Goal: Task Accomplishment & Management: Use online tool/utility

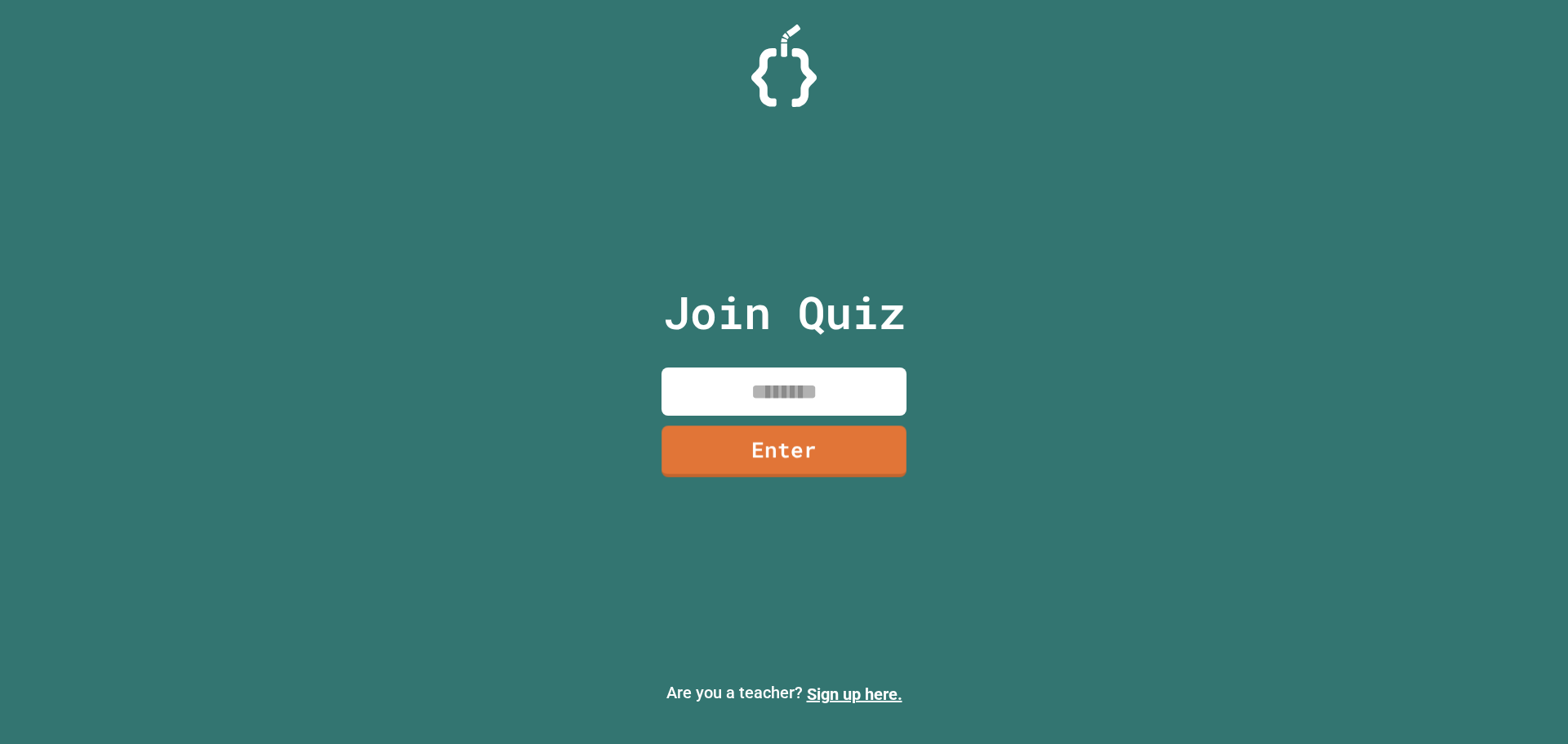
click at [766, 406] on input at bounding box center [784, 391] width 245 height 48
type input "********"
click at [820, 438] on link "Enter" at bounding box center [784, 449] width 247 height 53
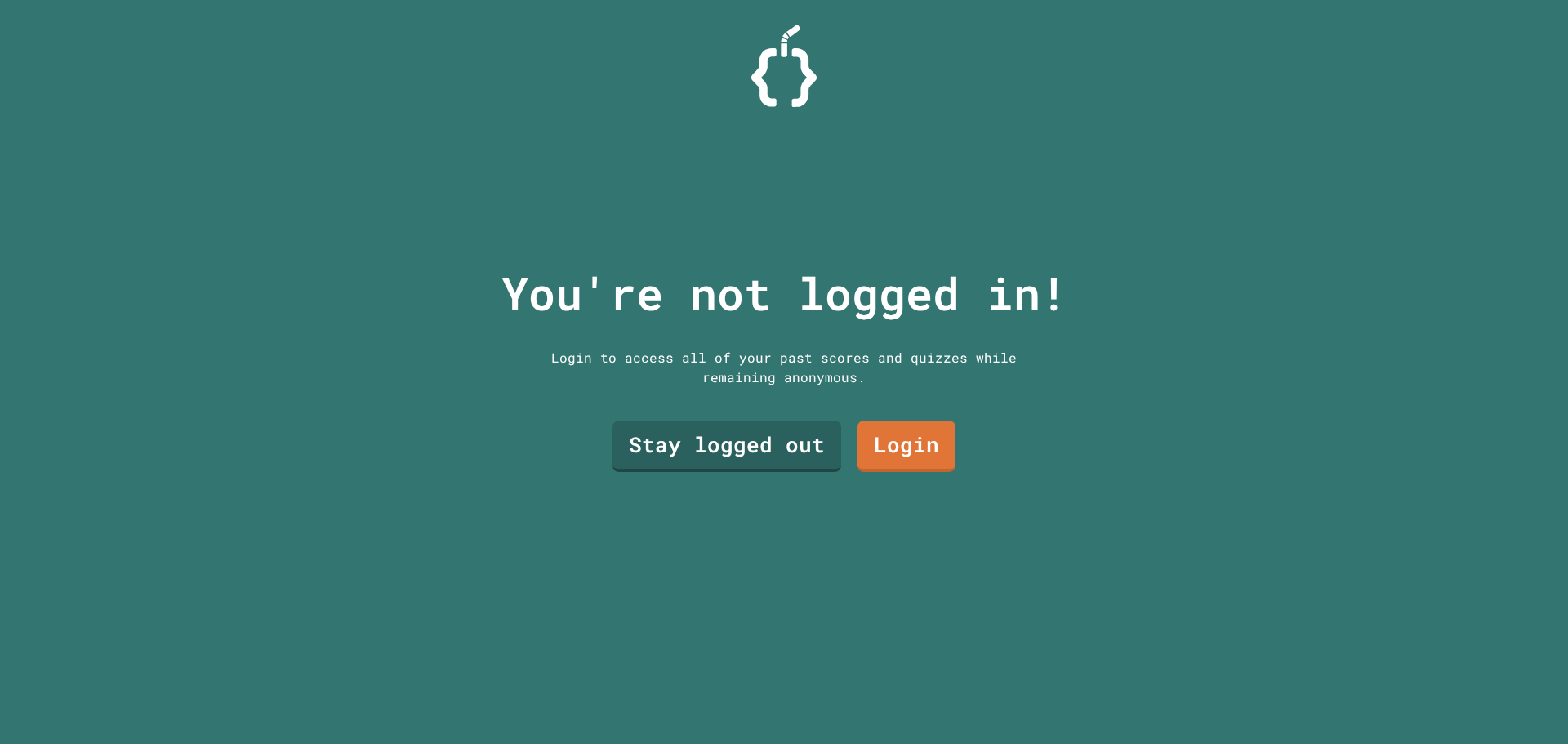
click at [744, 432] on link "Stay logged out" at bounding box center [727, 446] width 229 height 51
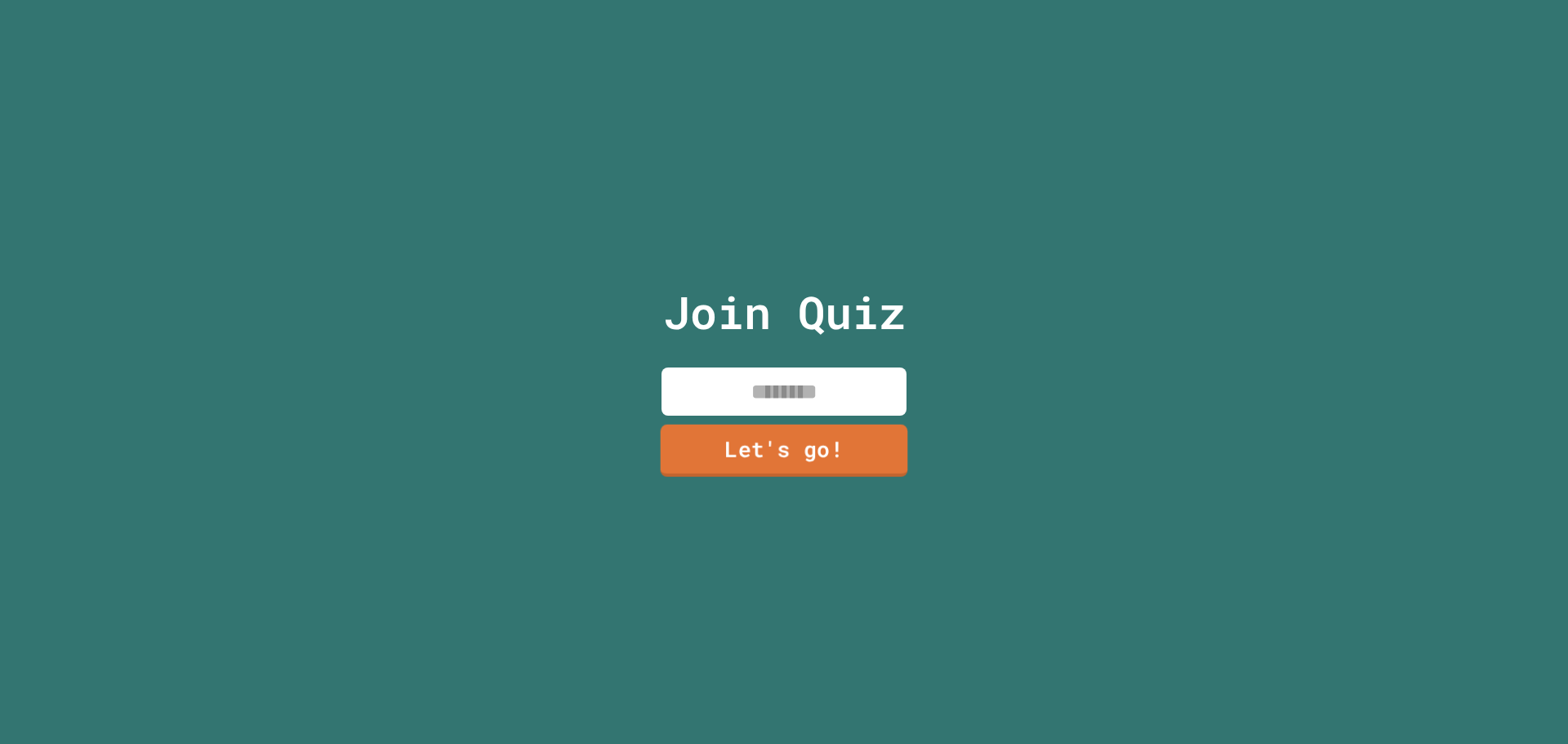
click at [750, 389] on input at bounding box center [784, 391] width 245 height 48
type input "******"
click at [746, 439] on link "Let's go!" at bounding box center [784, 451] width 246 height 51
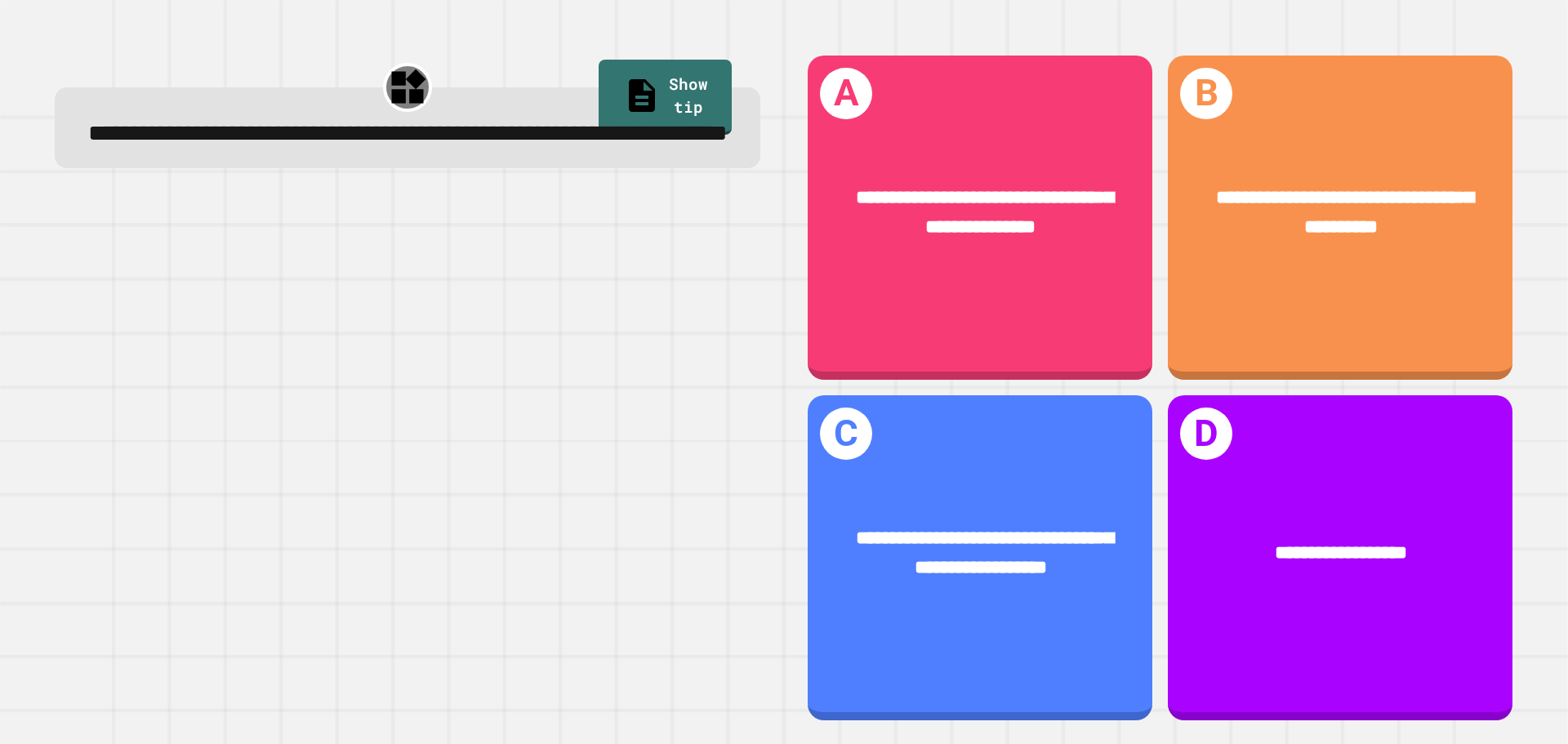
click at [366, 415] on div at bounding box center [407, 461] width 706 height 521
click at [391, 375] on div at bounding box center [407, 461] width 706 height 521
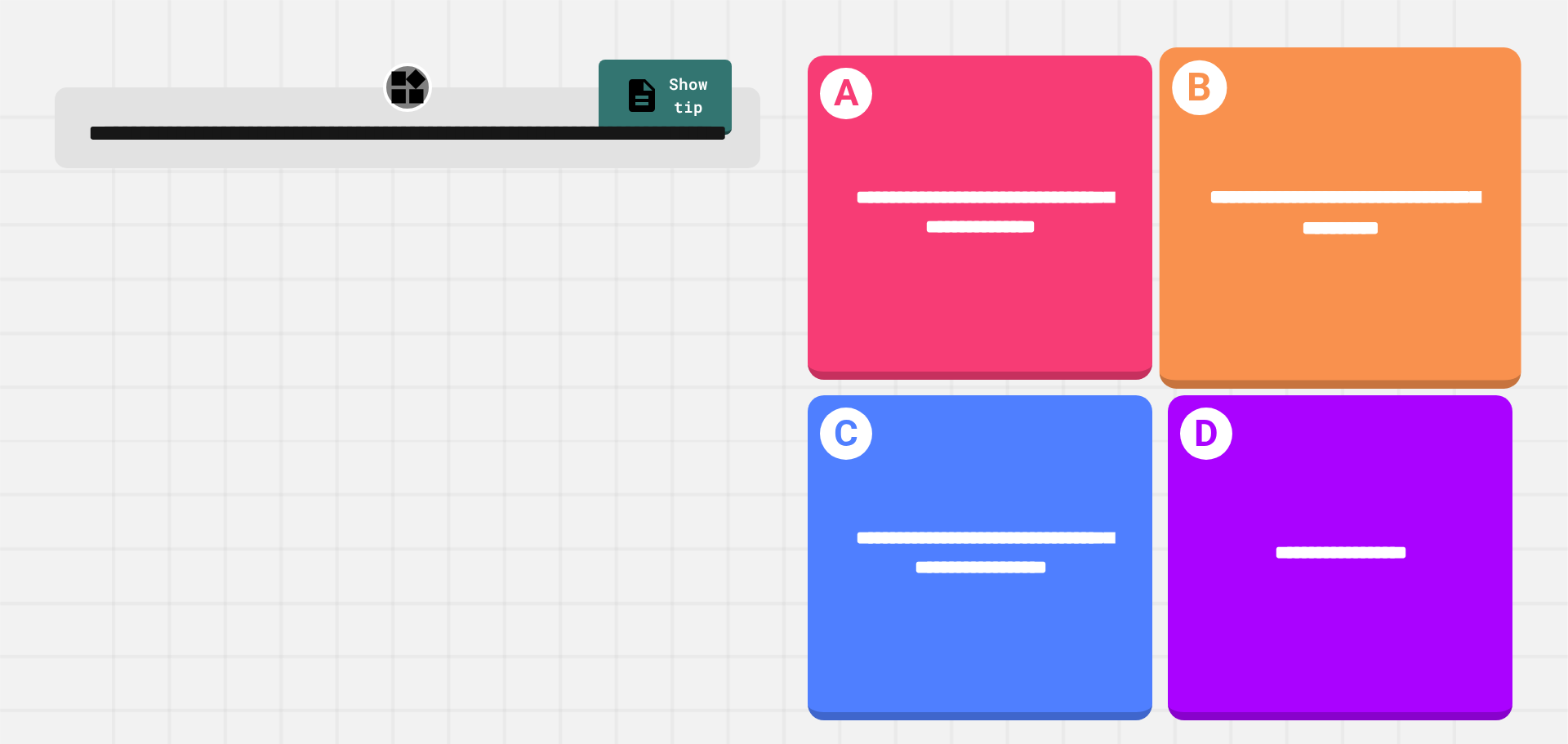
click at [1234, 208] on div "**********" at bounding box center [1341, 213] width 282 height 61
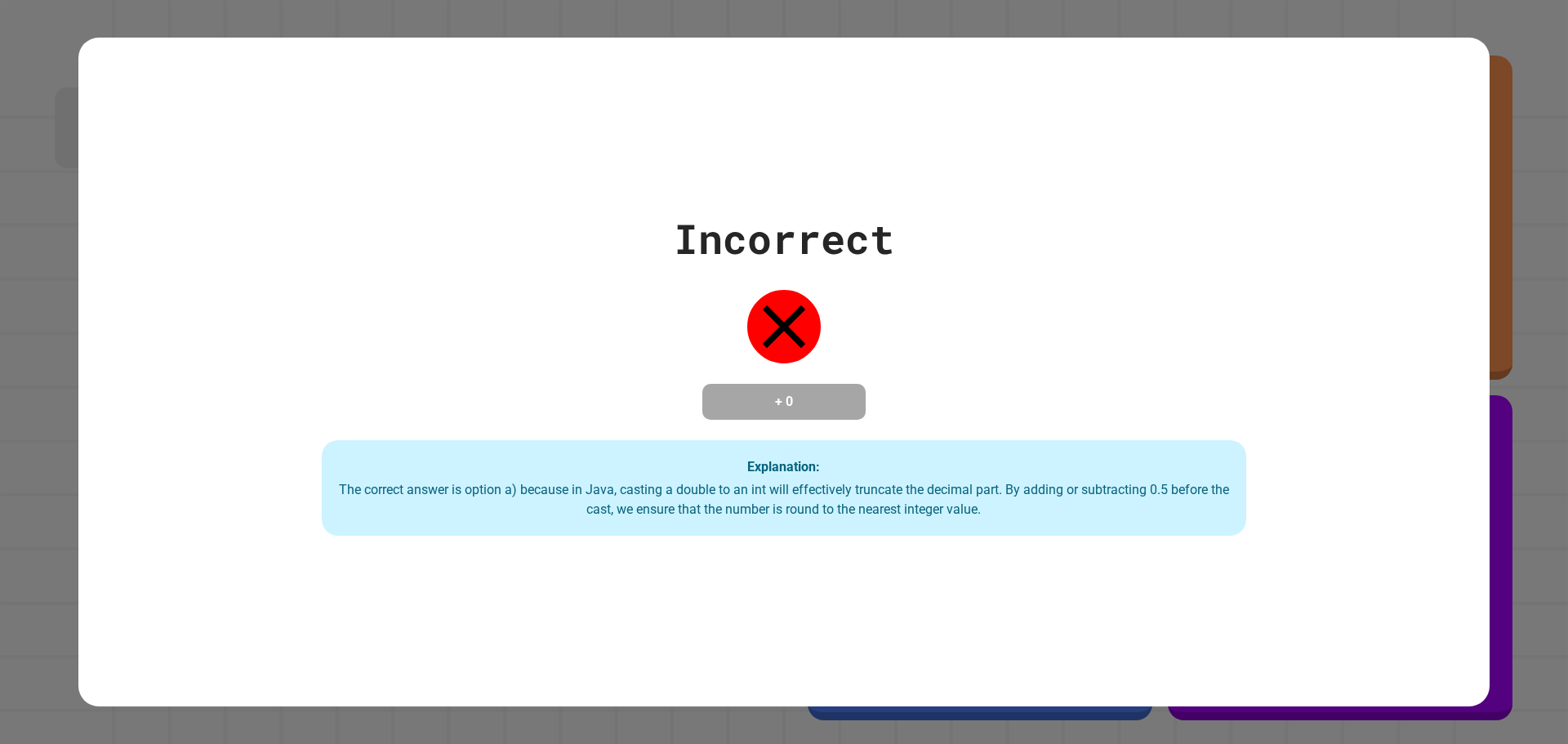
click at [1109, 263] on div "Incorrect + 0 Explanation: The correct answer is option a) because in Java, cas…" at bounding box center [784, 373] width 1320 height 328
click at [1488, 564] on div "Incorrect + 0 Explanation: The correct answer is option a) because in Java, cas…" at bounding box center [784, 372] width 1568 height 744
click at [1486, 51] on div "Incorrect + 0 Explanation: The correct answer is option a) because in Java, cas…" at bounding box center [784, 372] width 1568 height 744
click at [1466, 43] on div "Incorrect + 0 Explanation: The correct answer is option a) because in Java, cas…" at bounding box center [784, 373] width 1411 height 670
click at [1489, 44] on div "Incorrect + 0 Explanation: The correct answer is option a) because in Java, cas…" at bounding box center [784, 372] width 1568 height 744
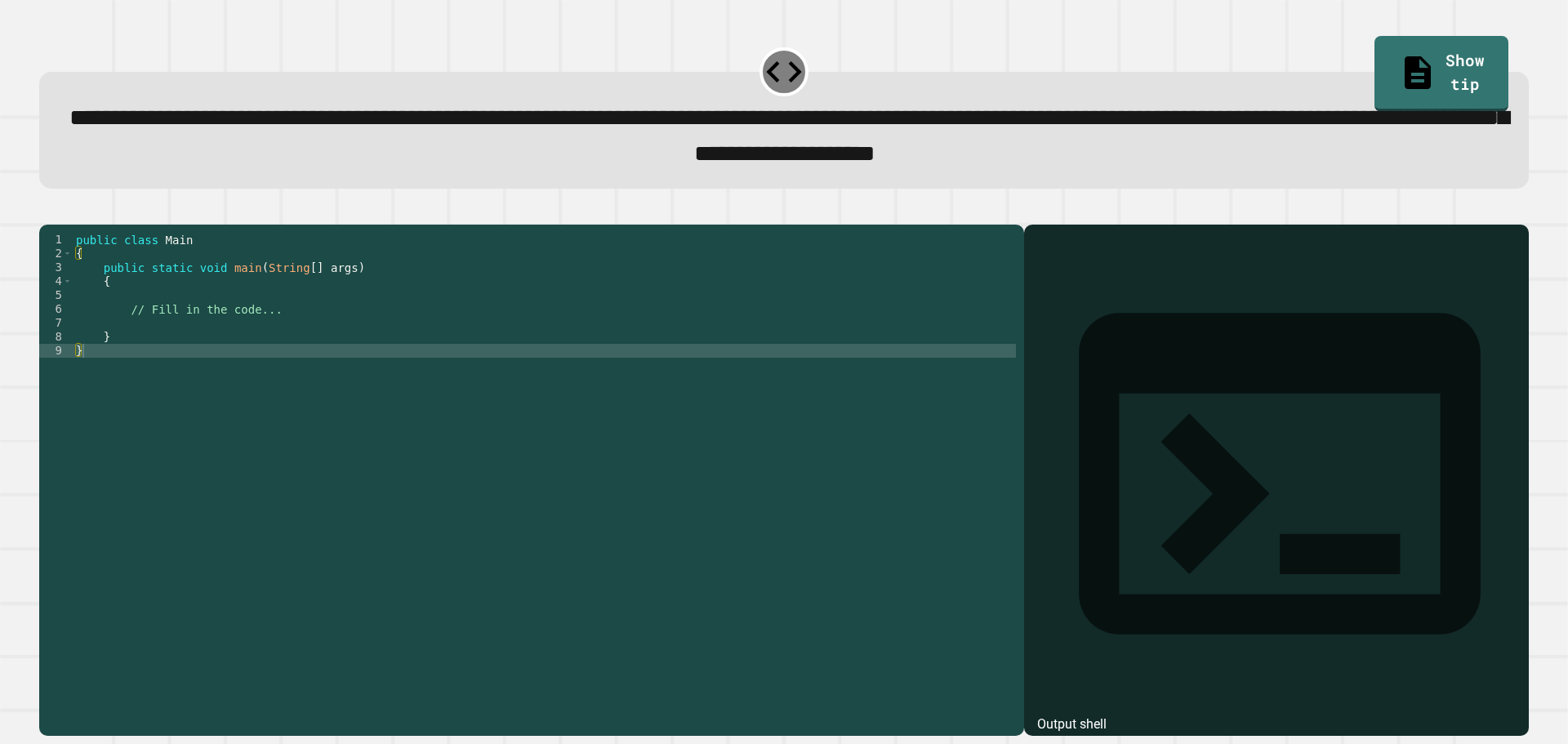
click at [435, 337] on div "public class Main { public static void main ( String [ ] args ) { // Fill in th…" at bounding box center [543, 462] width 943 height 458
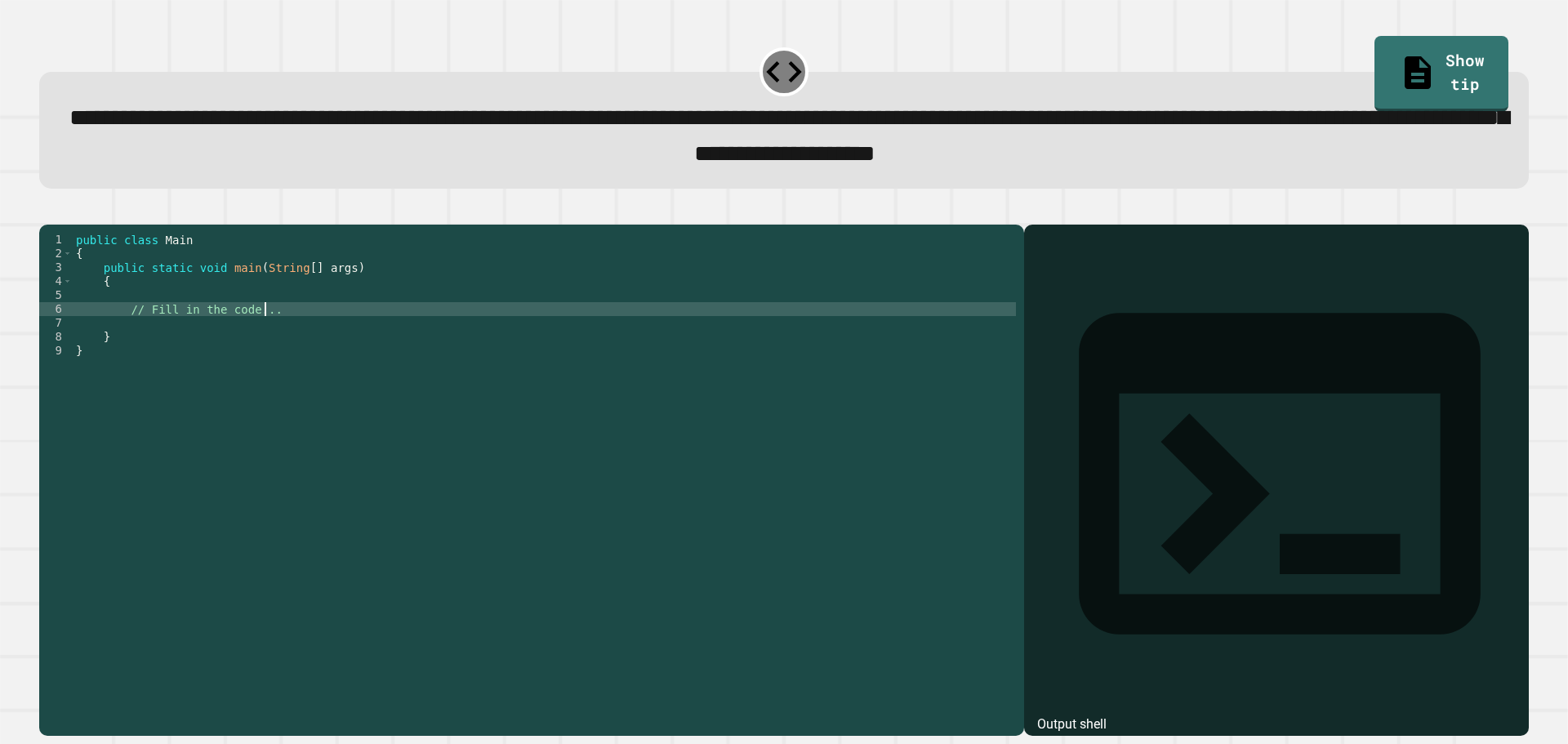
click at [377, 349] on div "public class Main { public static void main ( String [ ] args ) { // Fill in th…" at bounding box center [543, 462] width 943 height 458
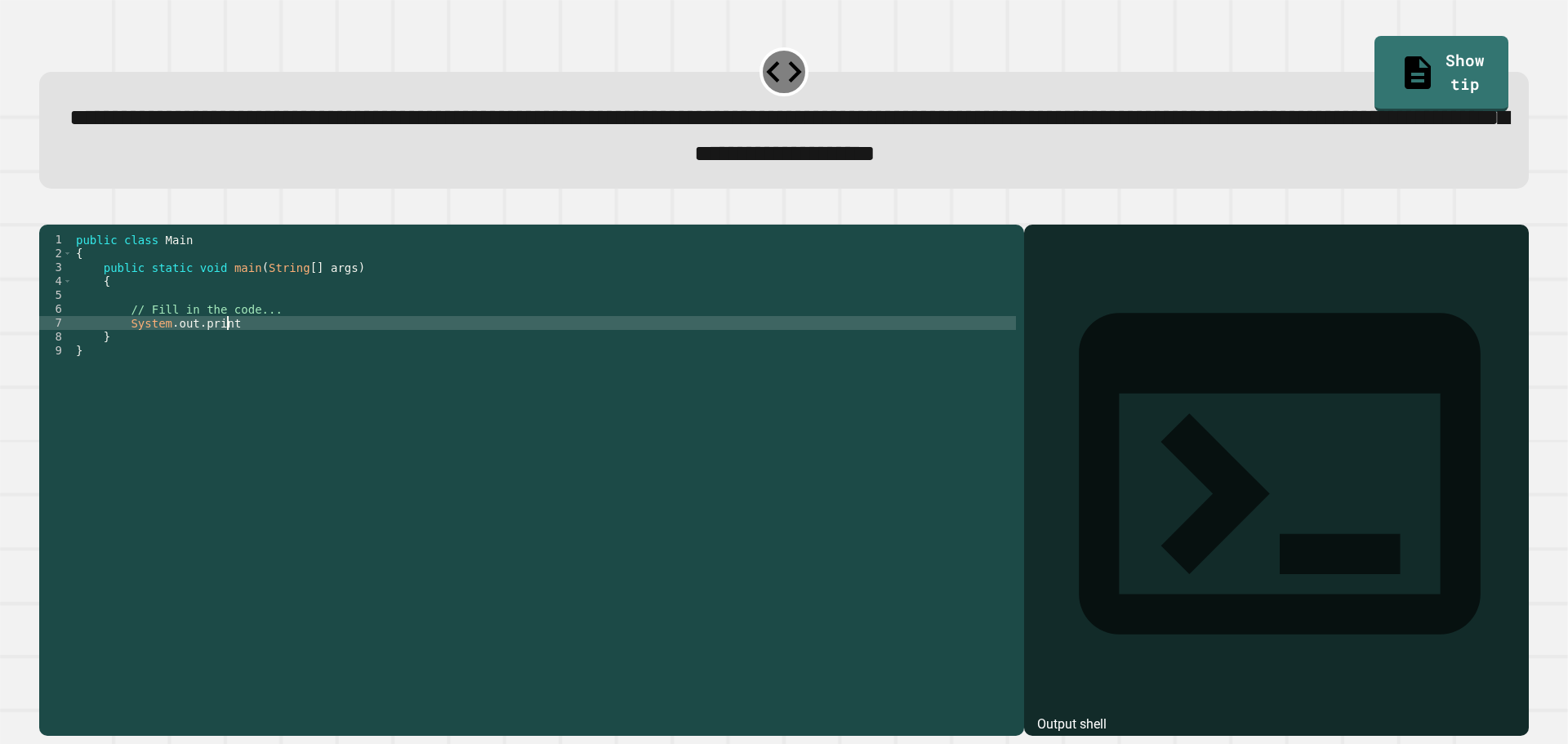
scroll to position [0, 10]
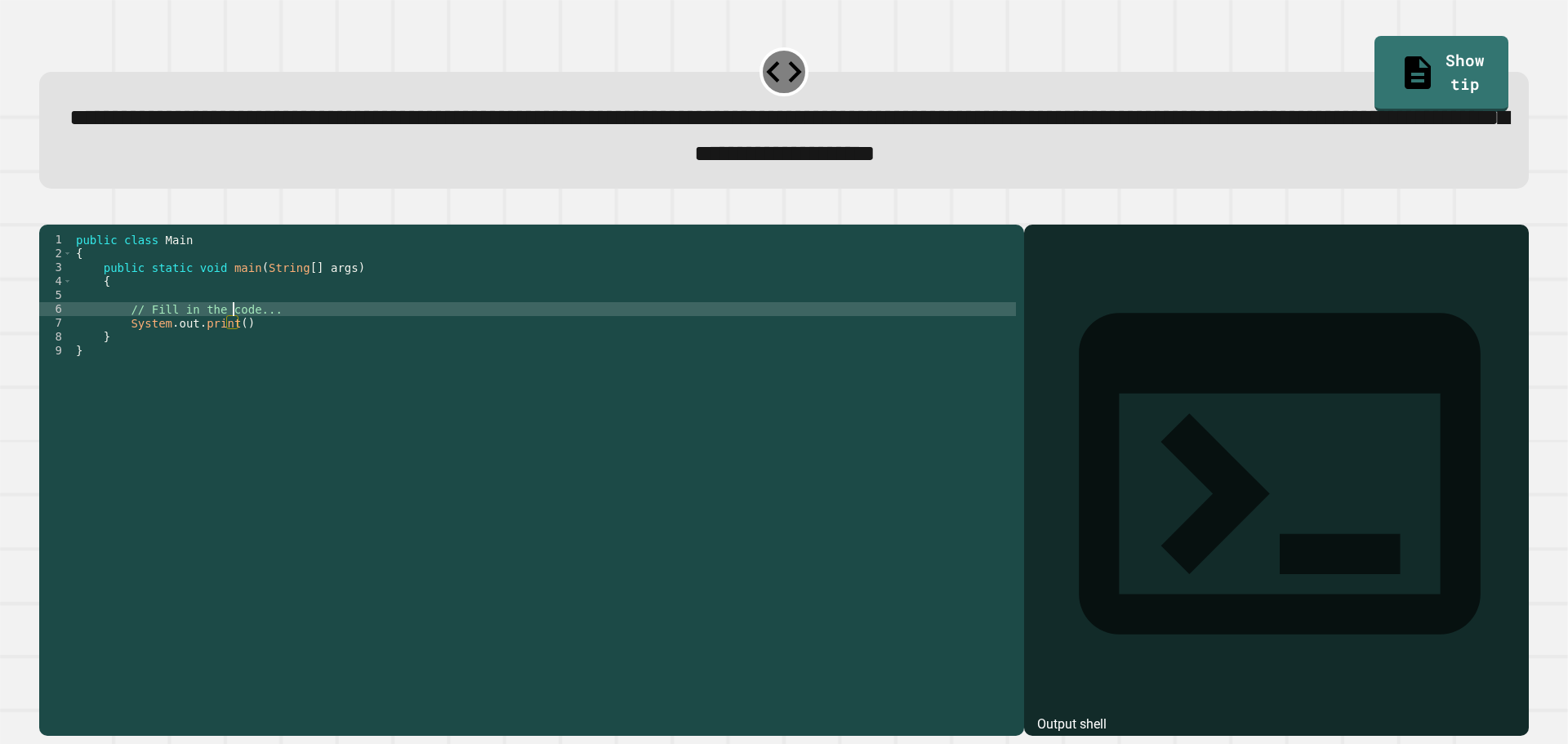
type textarea "**********"
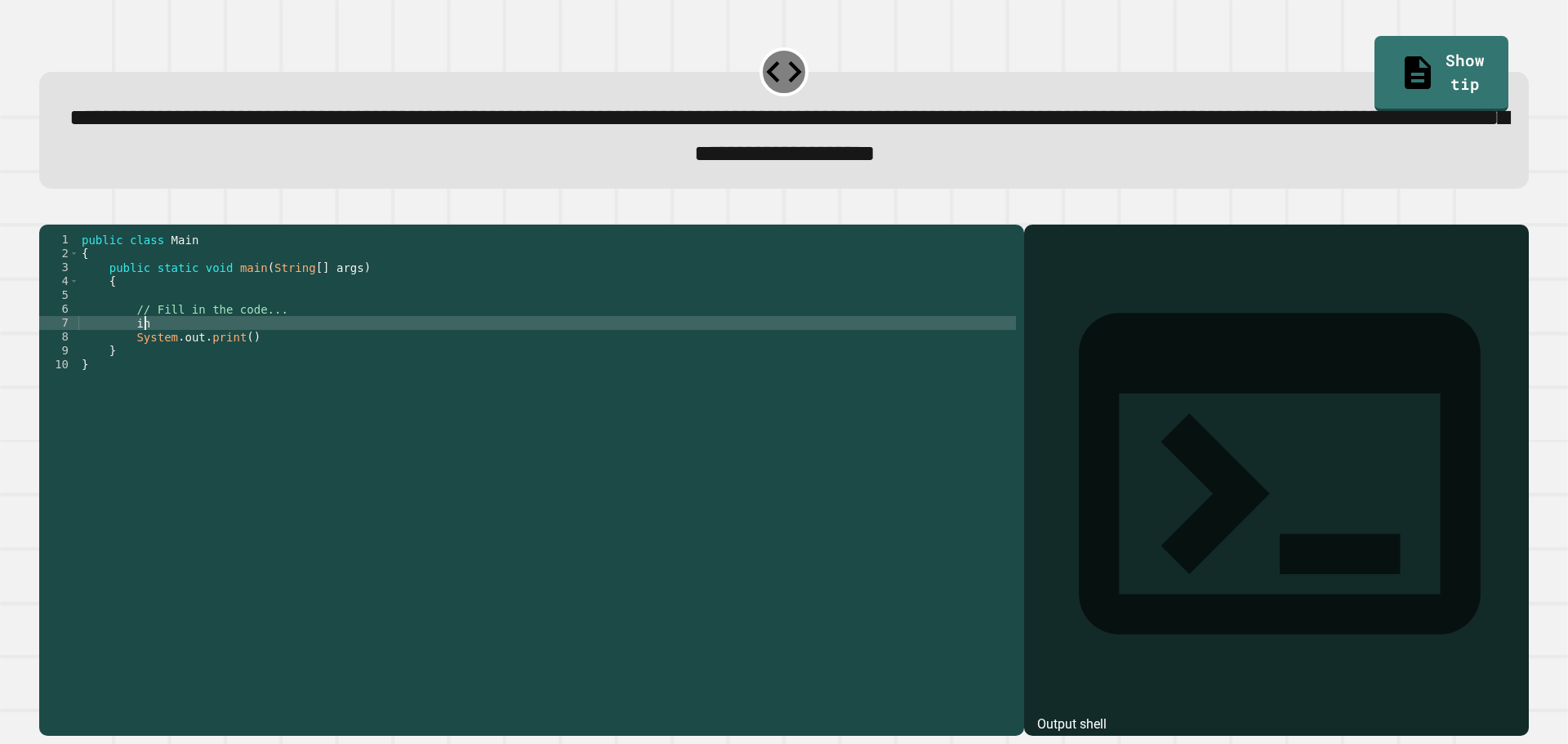
scroll to position [0, 4]
type textarea "*"
type textarea "**********"
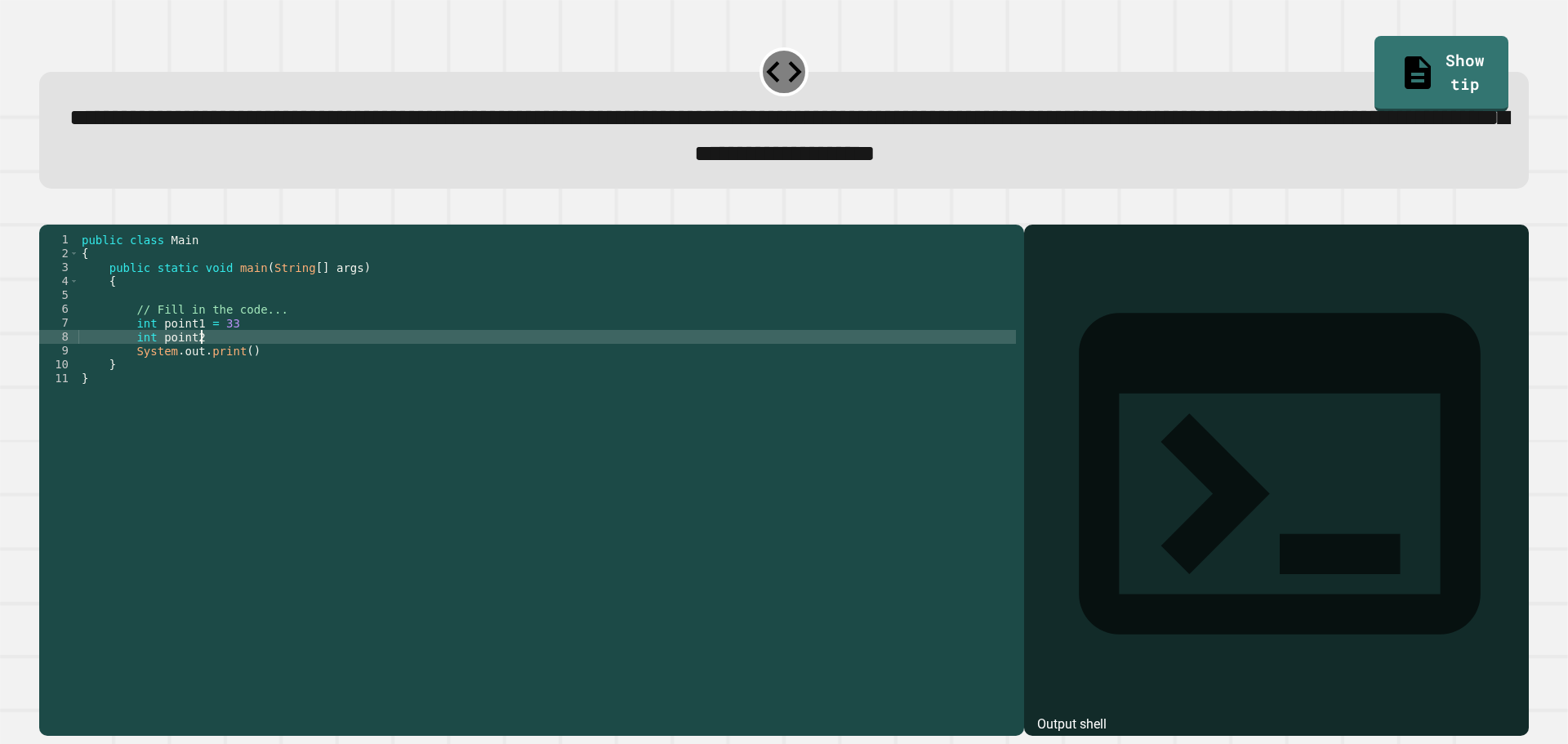
scroll to position [0, 8]
type textarea "**********"
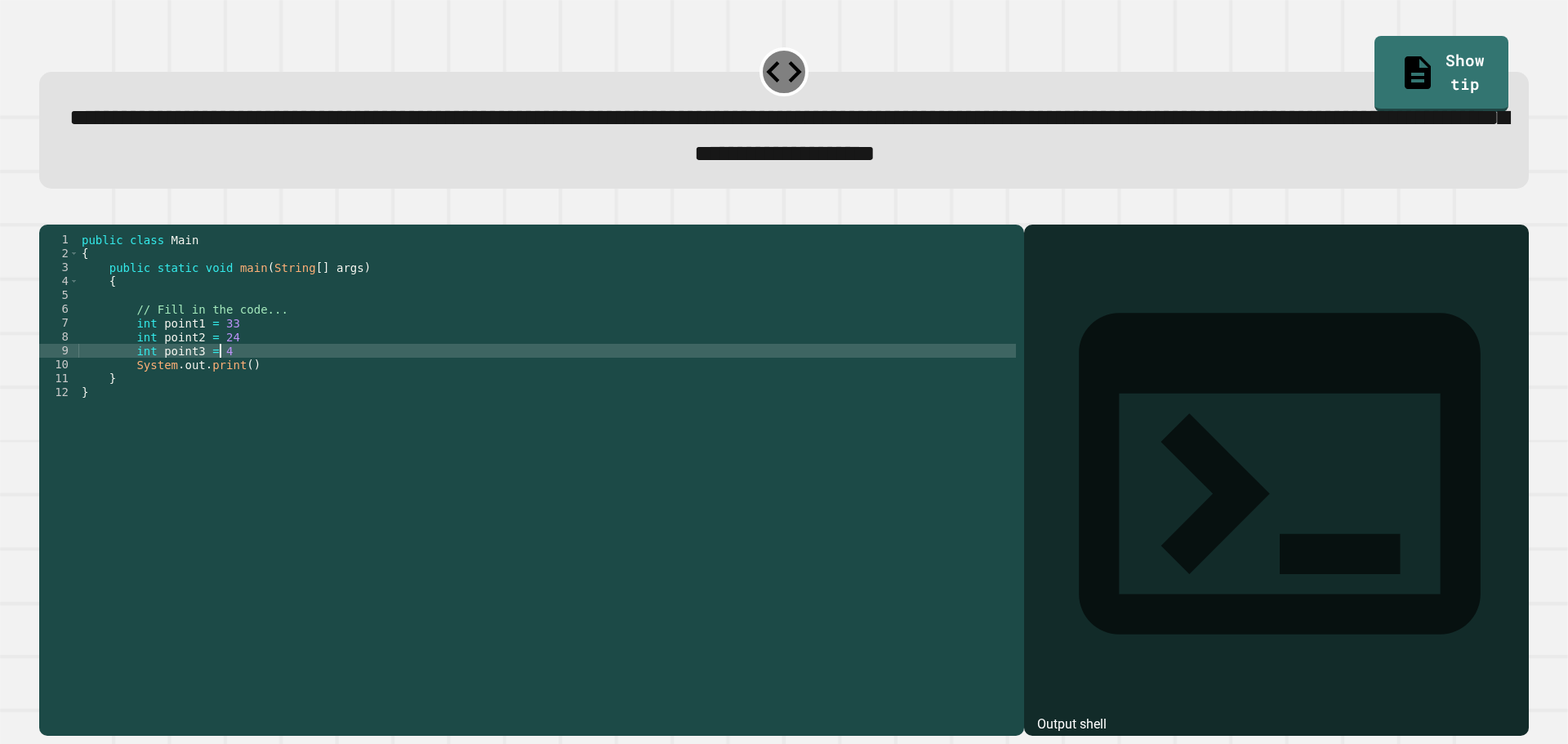
type textarea "**********"
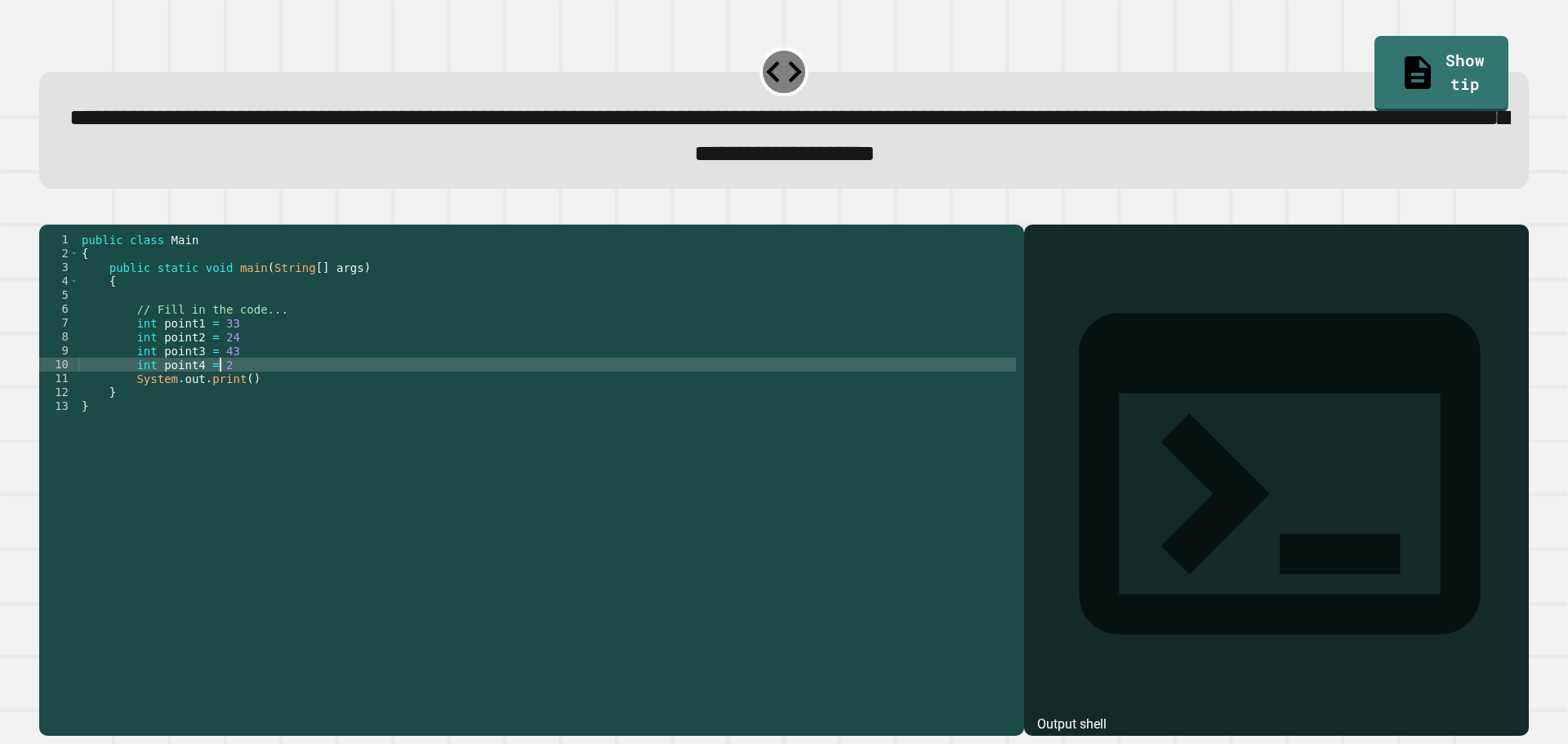
type textarea "**********"
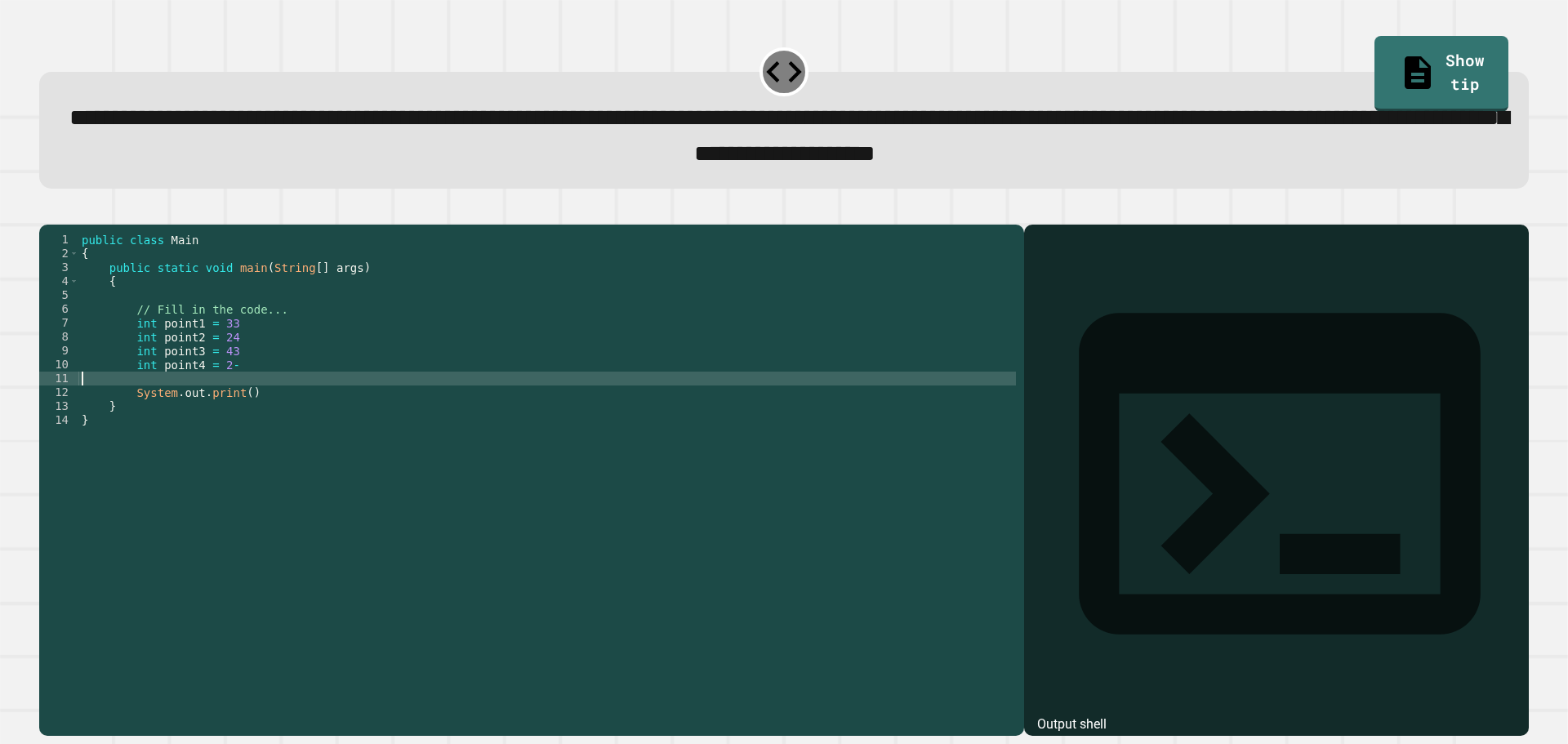
scroll to position [0, 0]
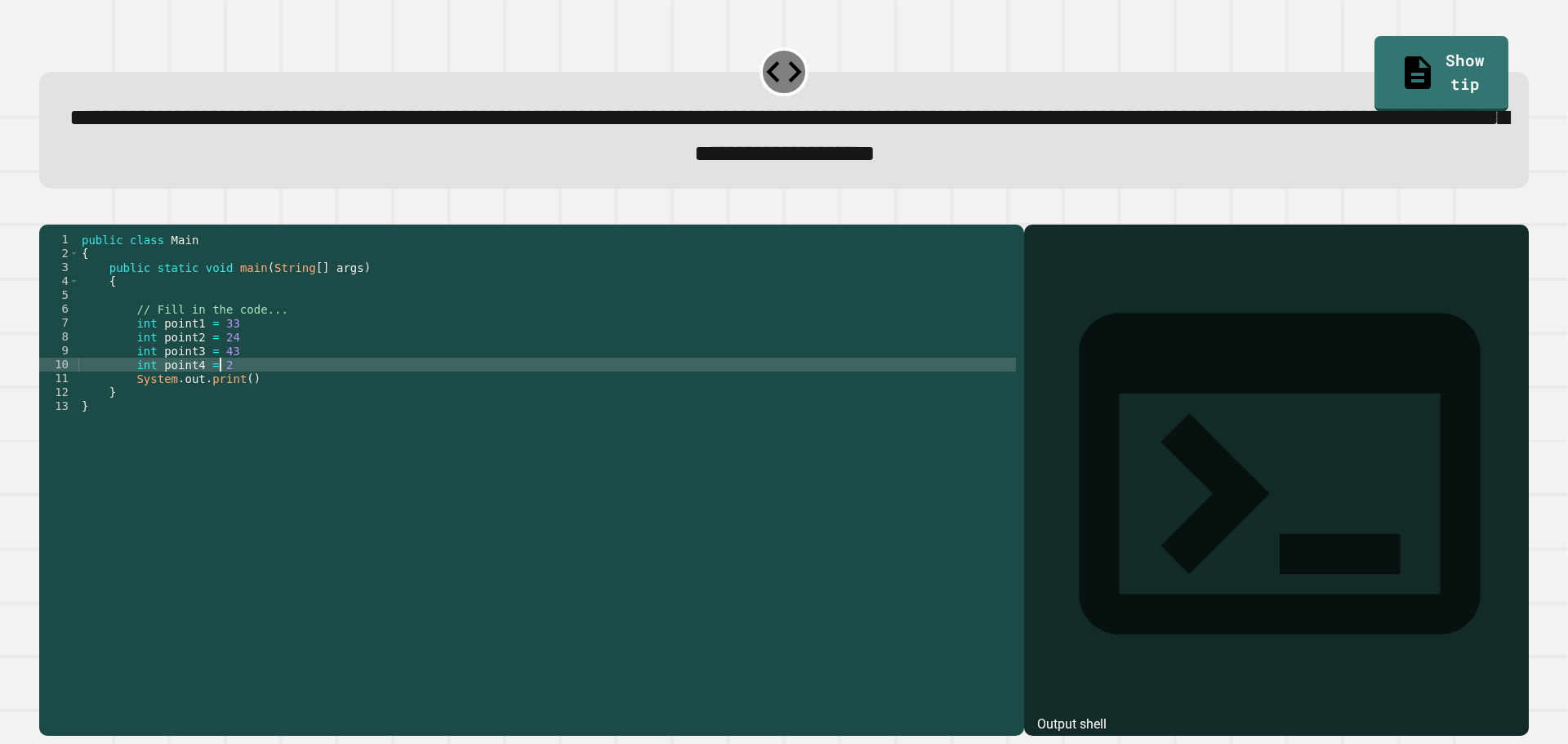
type textarea "**********"
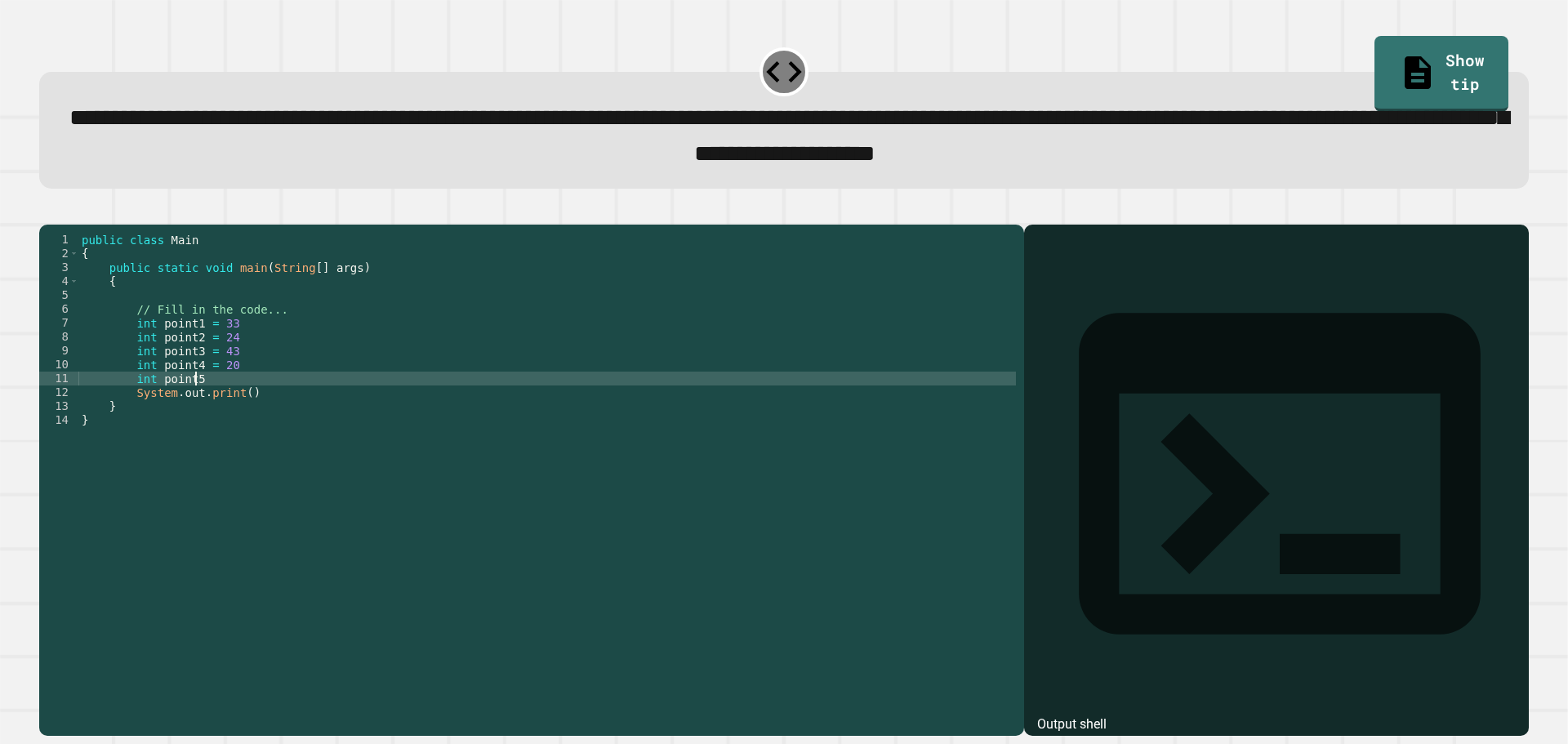
scroll to position [0, 8]
type textarea "**********"
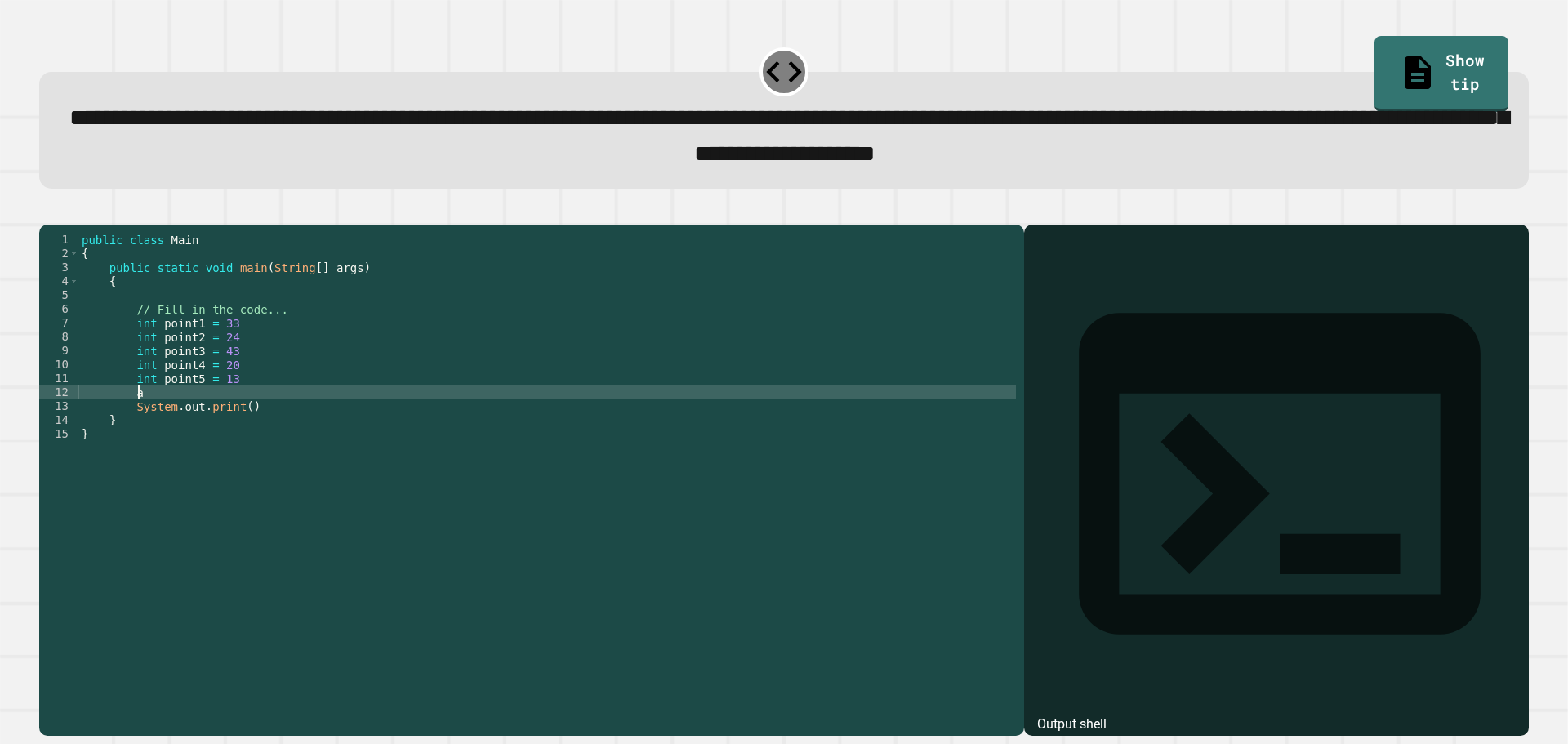
type textarea "*"
type textarea "**********"
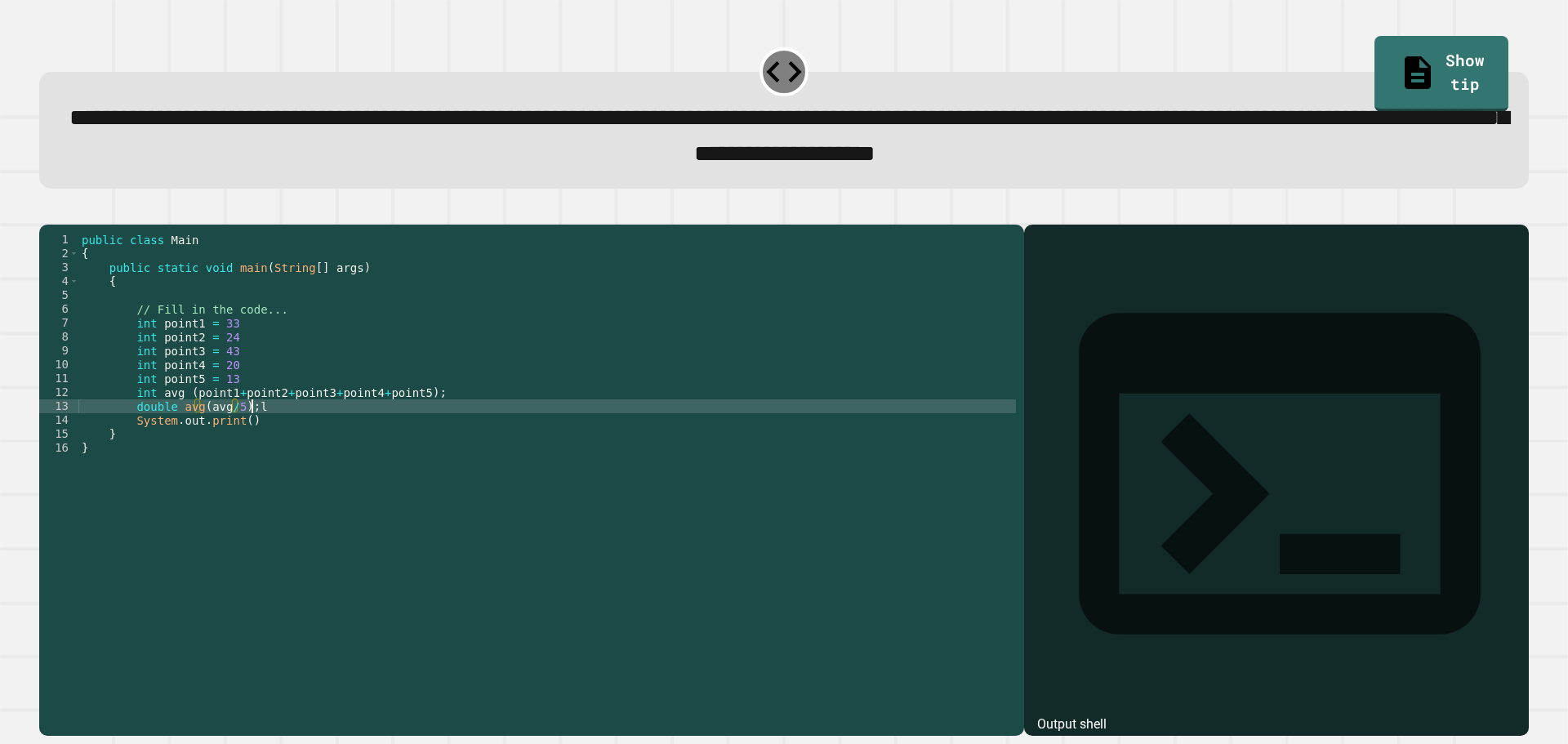
scroll to position [0, 10]
type textarea "**********"
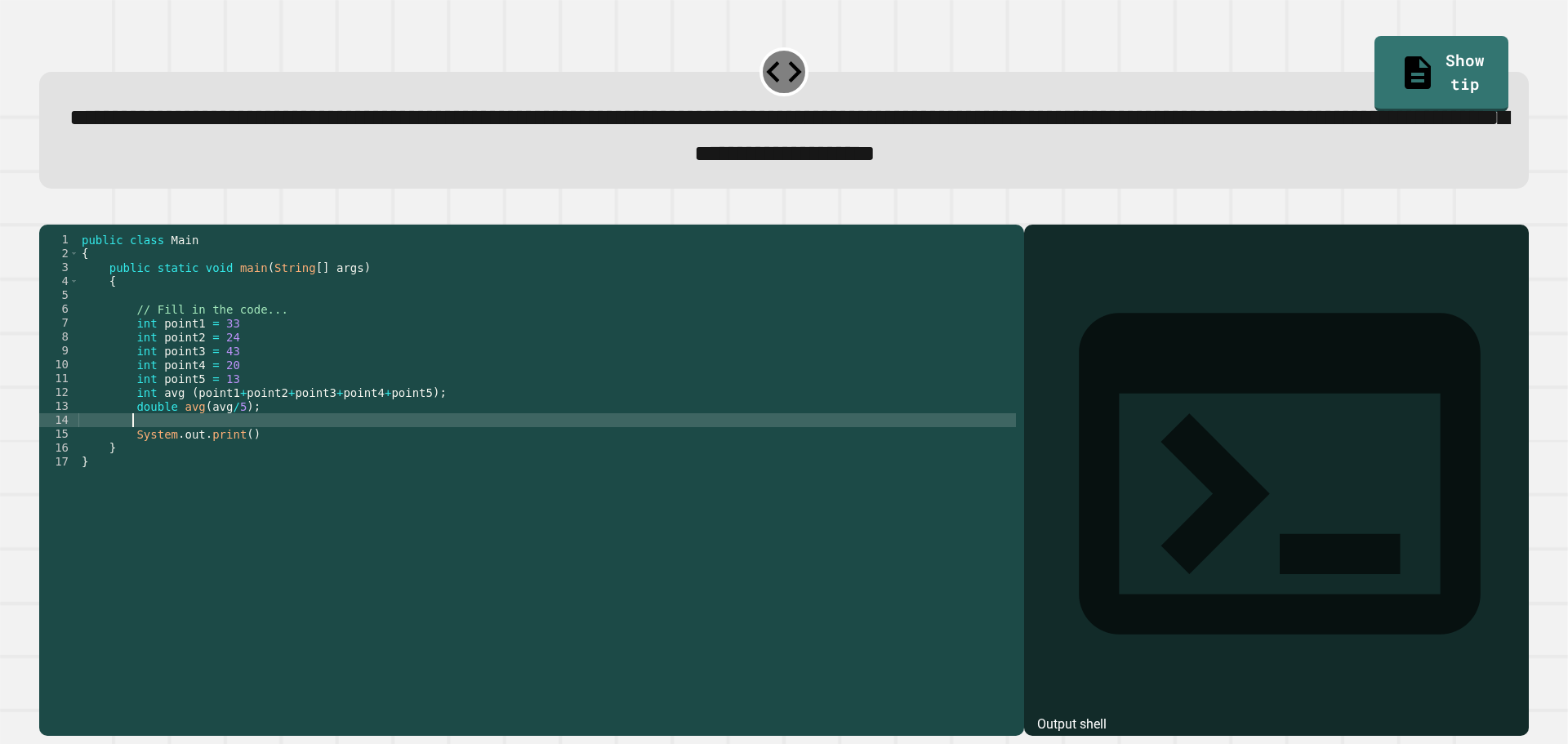
scroll to position [0, 3]
click at [47, 211] on icon "button" at bounding box center [47, 211] width 0 height 0
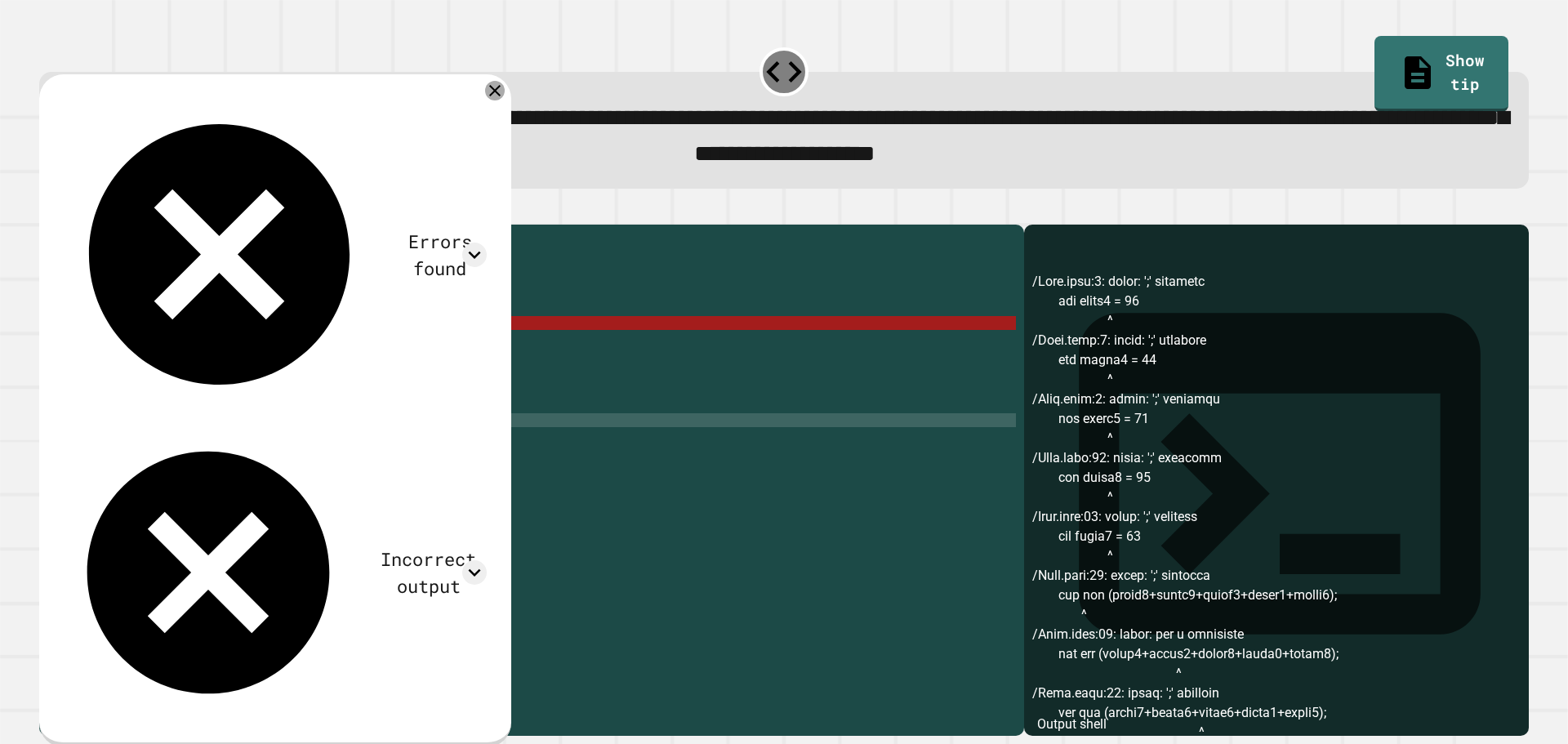
click at [504, 96] on div at bounding box center [494, 90] width 19 height 19
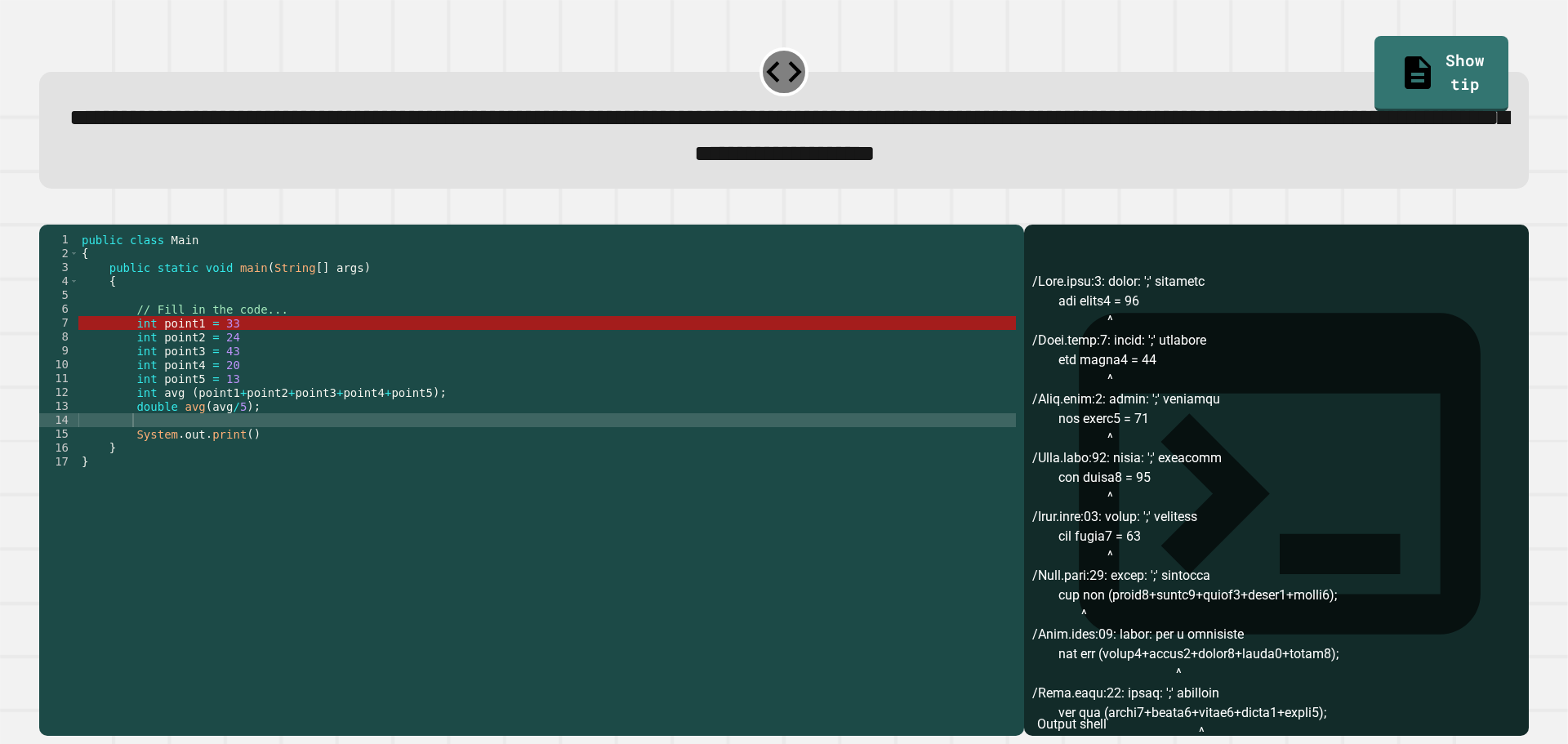
drag, startPoint x: 238, startPoint y: 455, endPoint x: 282, endPoint y: 457, distance: 44.0
click at [238, 455] on div "public class Main { public static void main ( String [ ] args ) { // Fill in th…" at bounding box center [547, 462] width 937 height 458
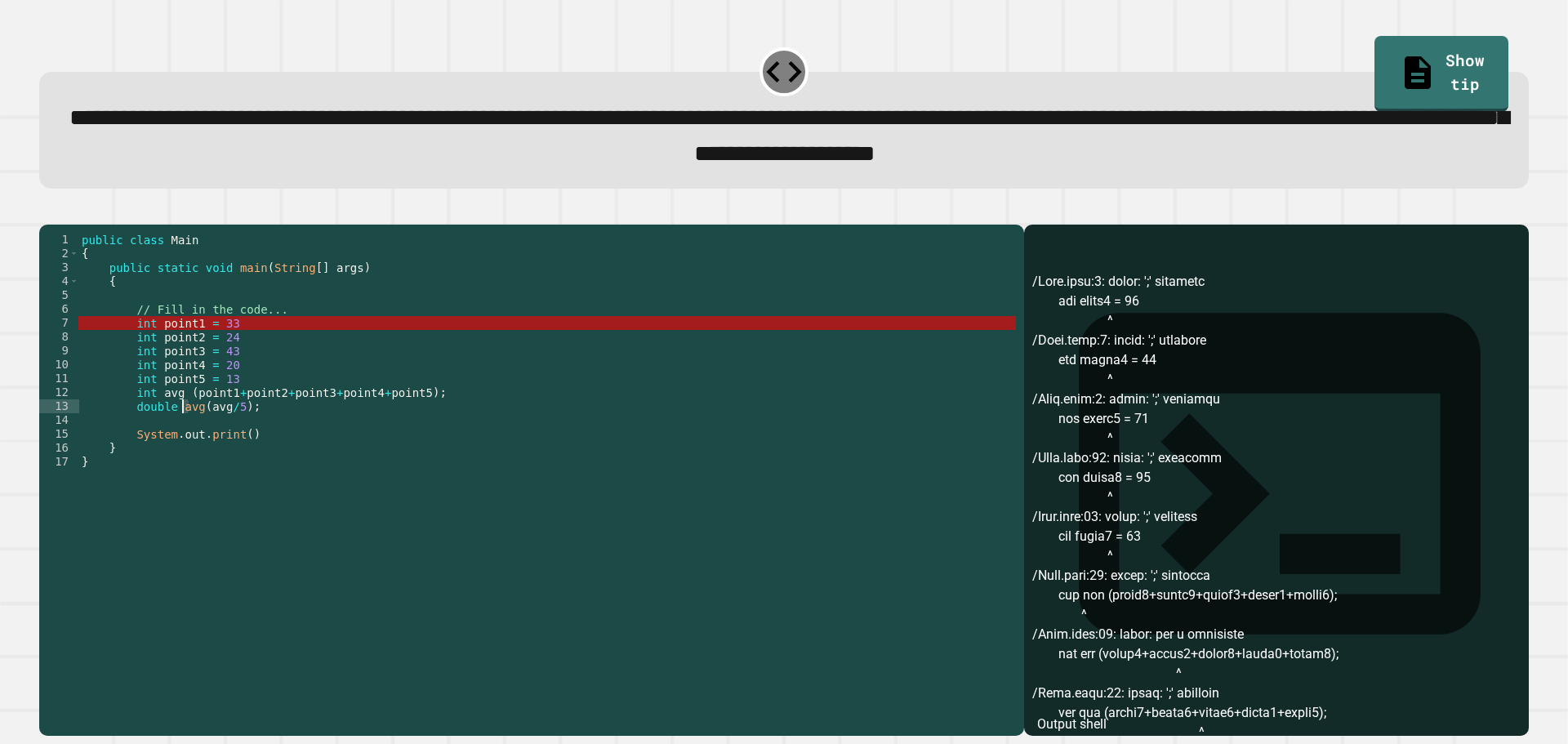
click at [185, 433] on div "public class Main { public static void main ( String [ ] args ) { // Fill in th…" at bounding box center [547, 462] width 937 height 458
drag, startPoint x: 196, startPoint y: 436, endPoint x: 178, endPoint y: 435, distance: 18.0
click at [178, 435] on div "public class Main { public static void main ( String [ ] args ) { // Fill in th…" at bounding box center [547, 462] width 937 height 458
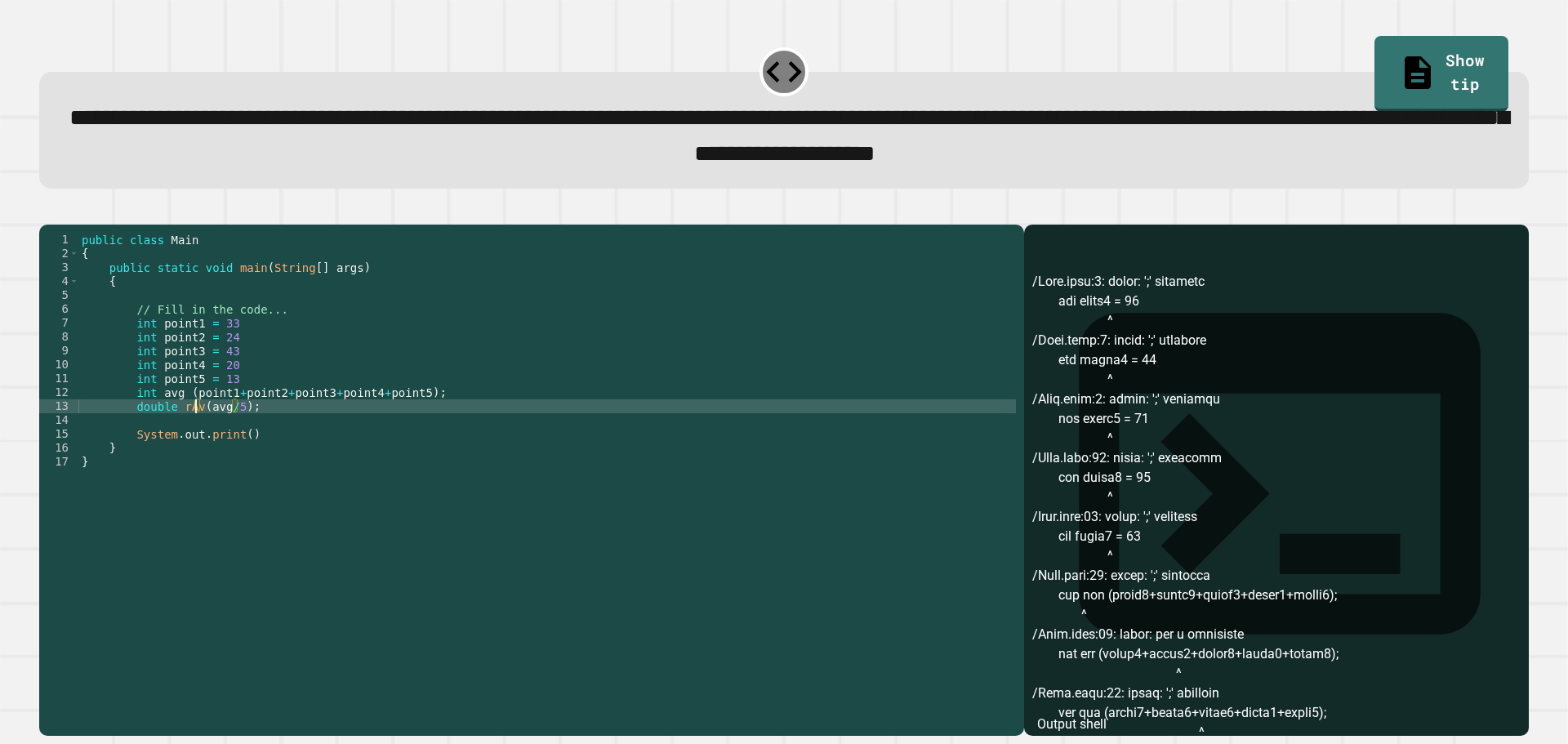
scroll to position [0, 8]
click at [232, 435] on div "public class Main { public static void main ( String [ ] args ) { // Fill in th…" at bounding box center [547, 462] width 937 height 458
click at [256, 463] on div "public class Main { public static void main ( String [ ] args ) { // Fill in th…" at bounding box center [547, 462] width 937 height 458
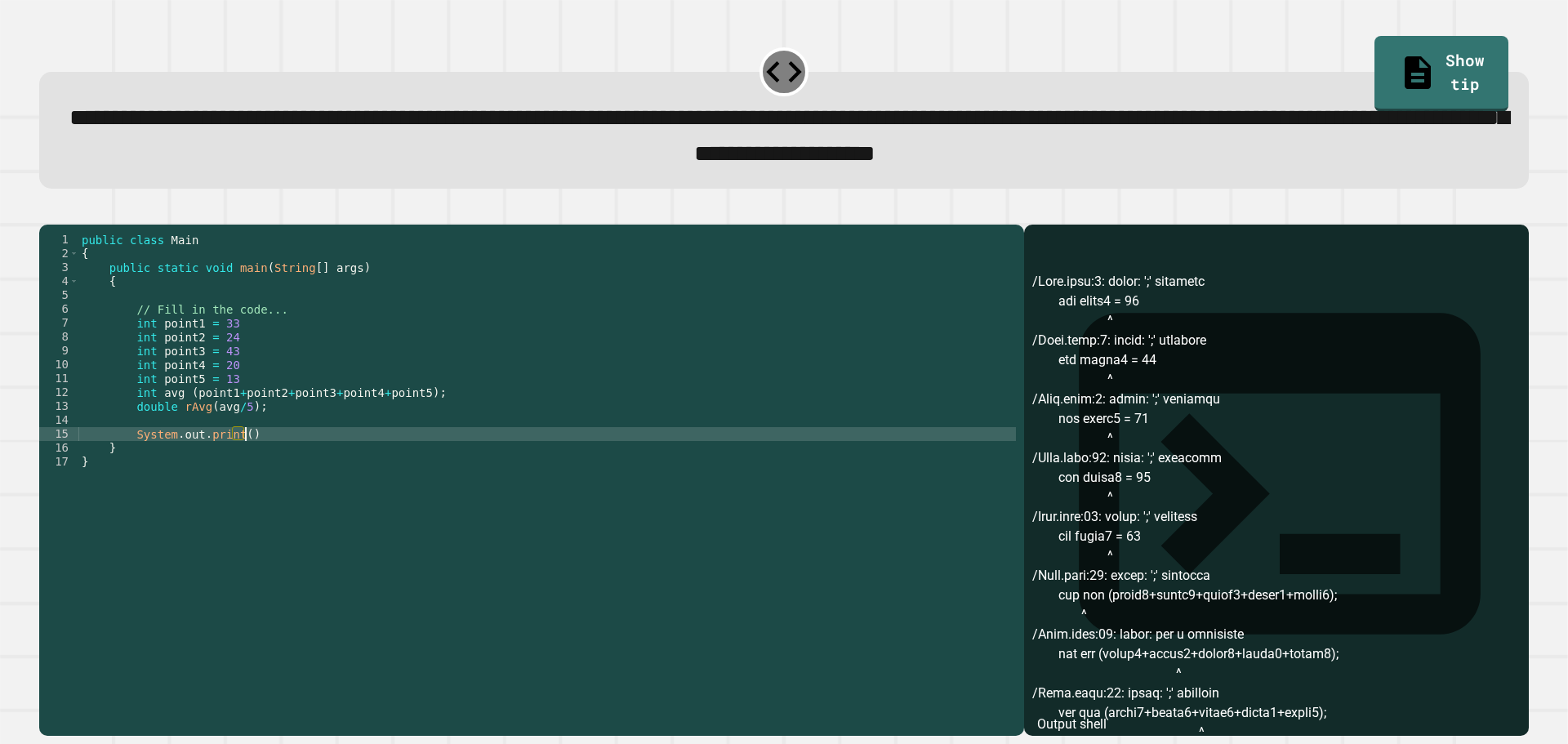
click at [244, 460] on div "public class Main { public static void main ( String [ ] args ) { // Fill in th…" at bounding box center [547, 462] width 937 height 458
click at [236, 463] on div "public class Main { public static void main ( String [ ] args ) { // Fill in th…" at bounding box center [547, 462] width 937 height 458
click at [310, 456] on div "public class Main { public static void main ( String [ ] args ) { // Fill in th…" at bounding box center [547, 462] width 937 height 458
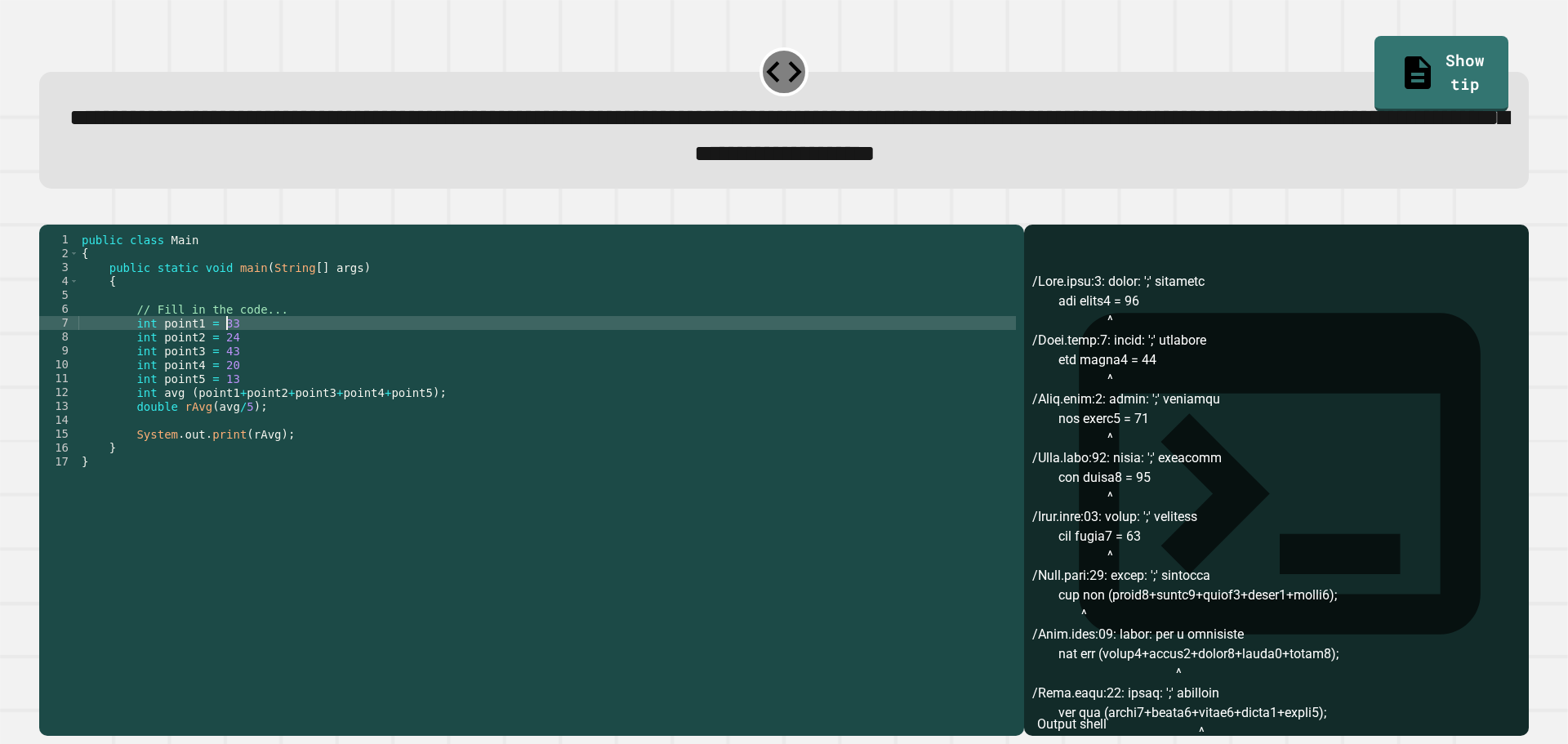
click at [257, 350] on div "public class Main { public static void main ( String [ ] args ) { // Fill in th…" at bounding box center [547, 462] width 937 height 458
click at [238, 366] on div "public class Main { public static void main ( String [ ] args ) { // Fill in th…" at bounding box center [547, 462] width 937 height 458
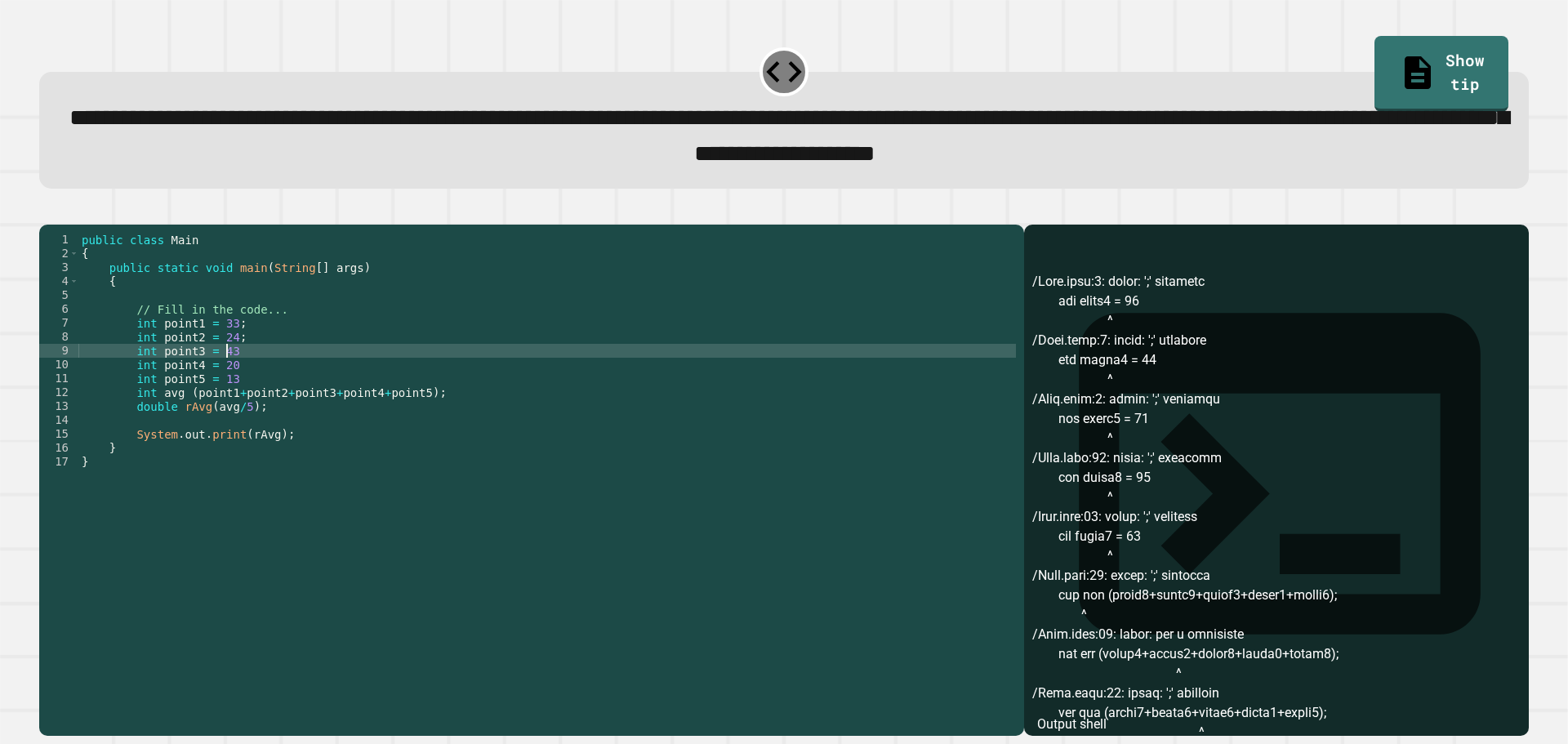
click at [238, 378] on div "public class Main { public static void main ( String [ ] args ) { // Fill in th…" at bounding box center [547, 462] width 937 height 458
click at [238, 392] on div "public class Main { public static void main ( String [ ] args ) { // Fill in th…" at bounding box center [547, 462] width 937 height 458
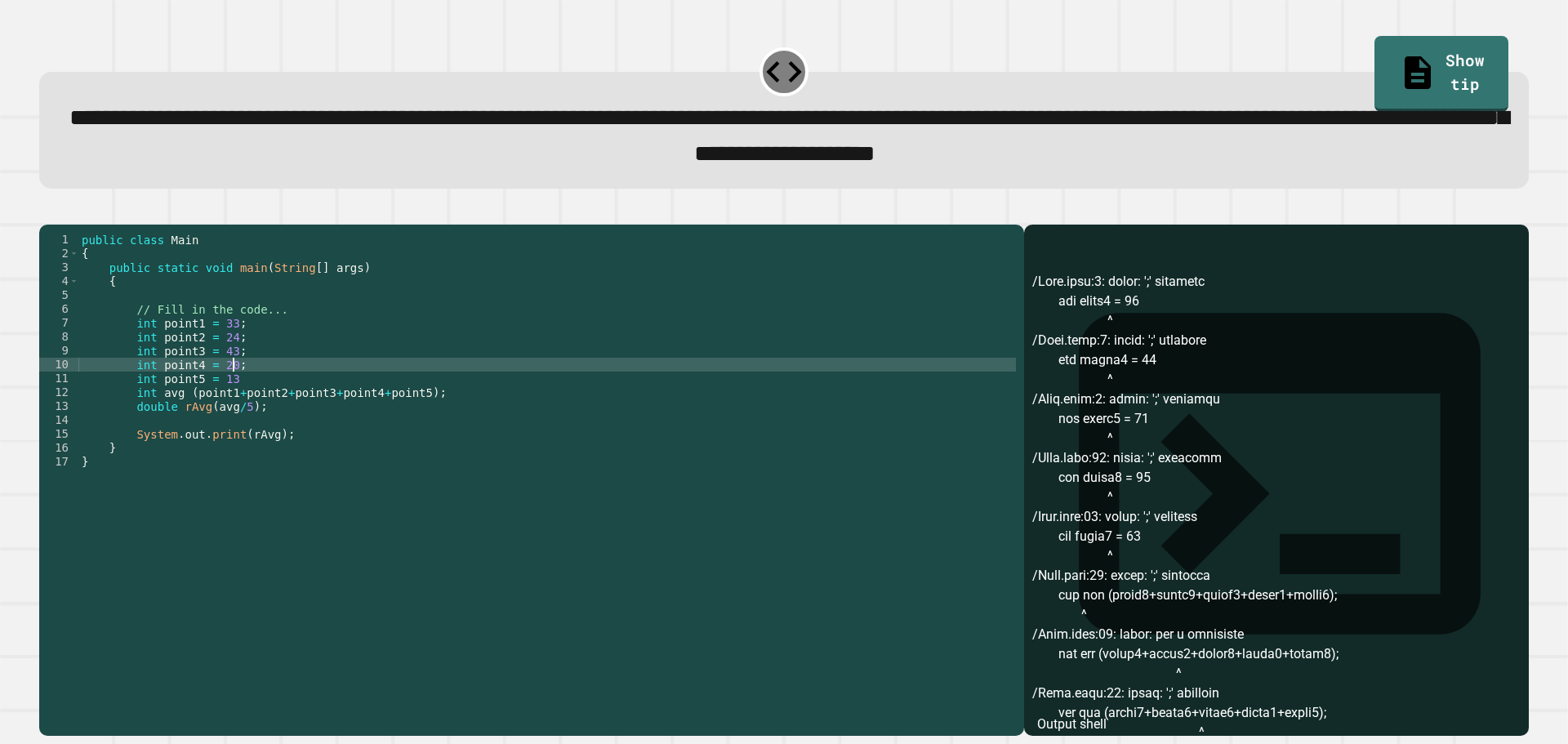
click at [236, 404] on div "public class Main { public static void main ( String [ ] args ) { // Fill in th…" at bounding box center [547, 462] width 937 height 458
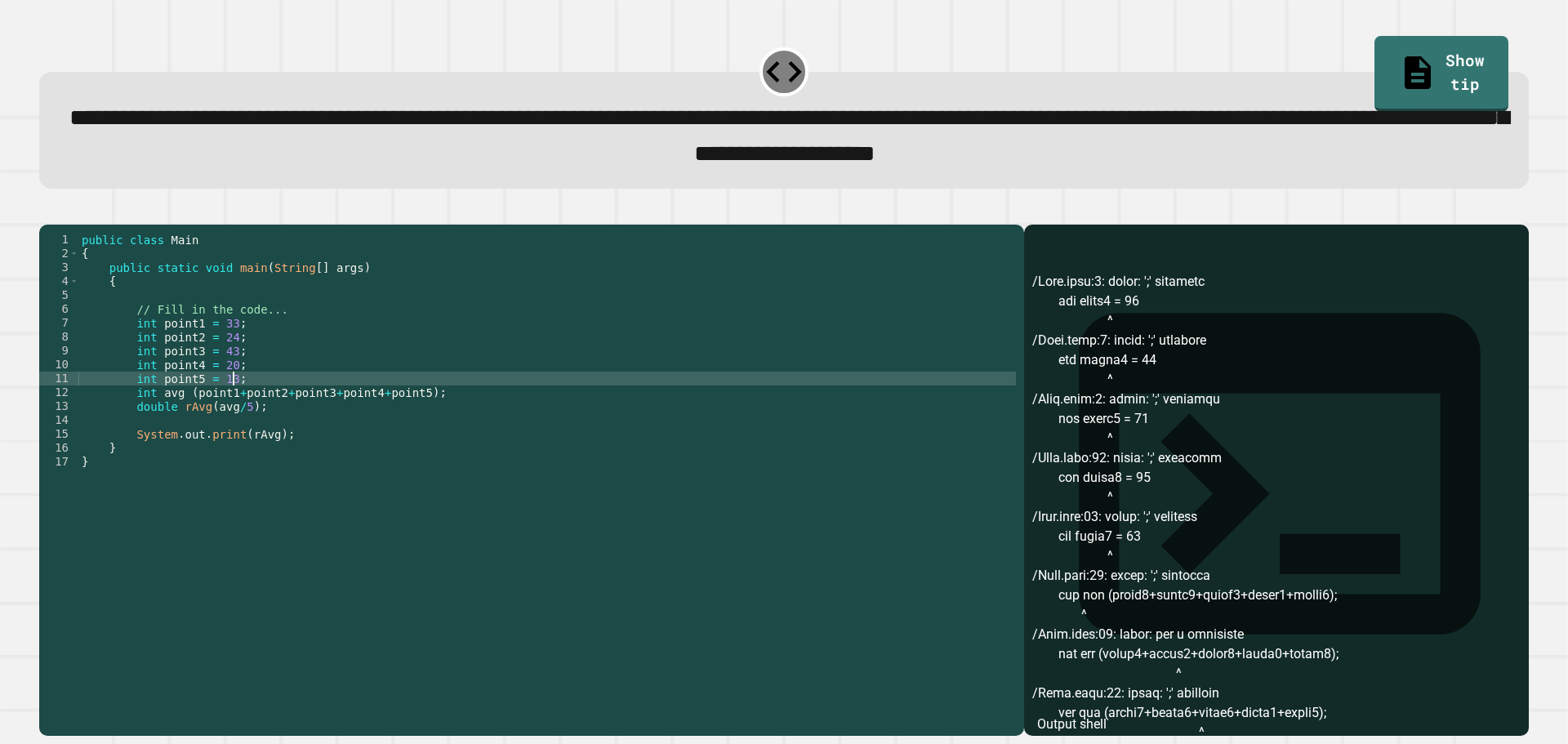
click at [344, 437] on div "public class Main { public static void main ( String [ ] args ) { // Fill in th…" at bounding box center [547, 462] width 937 height 458
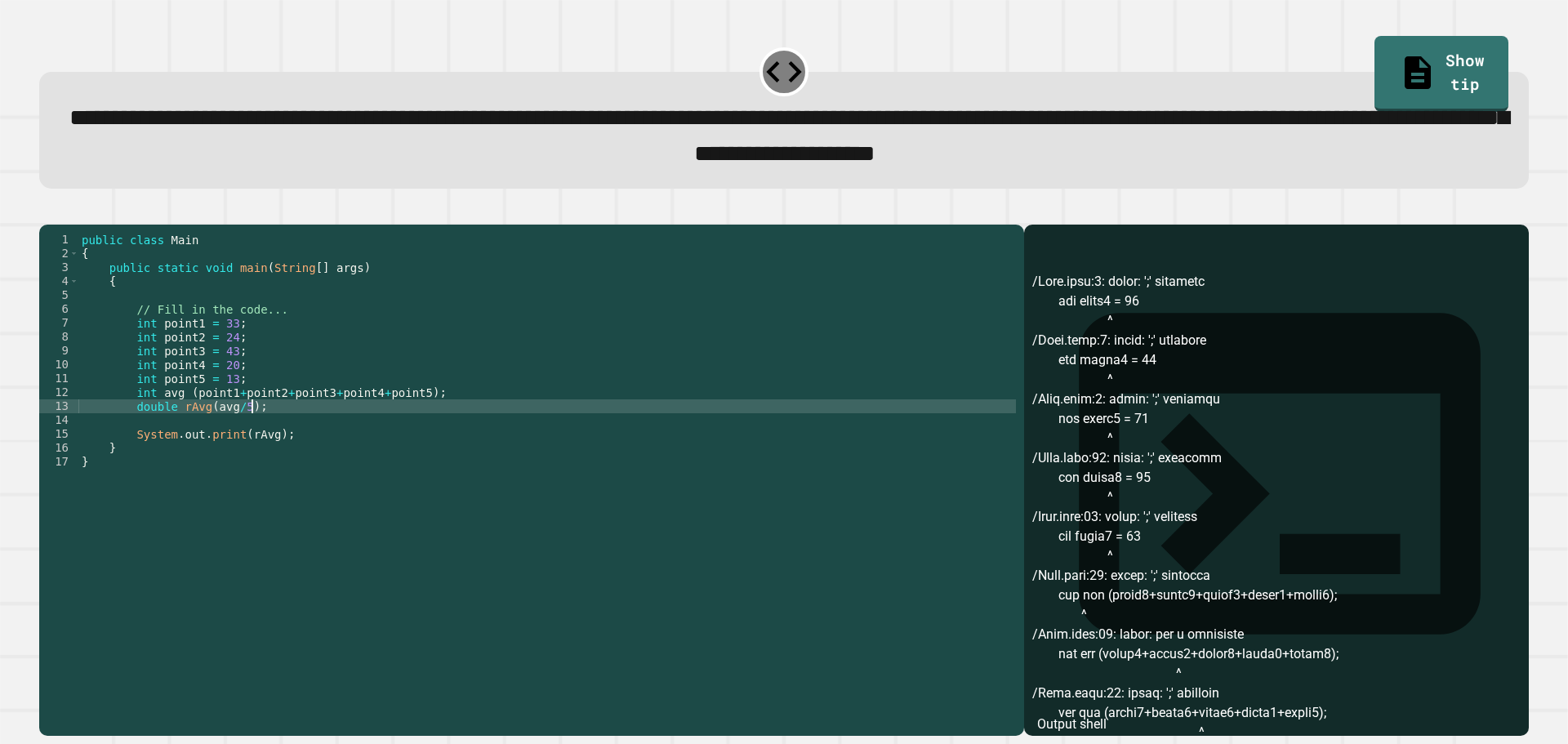
click at [332, 464] on div "public class Main { public static void main ( String [ ] args ) { // Fill in th…" at bounding box center [547, 462] width 937 height 458
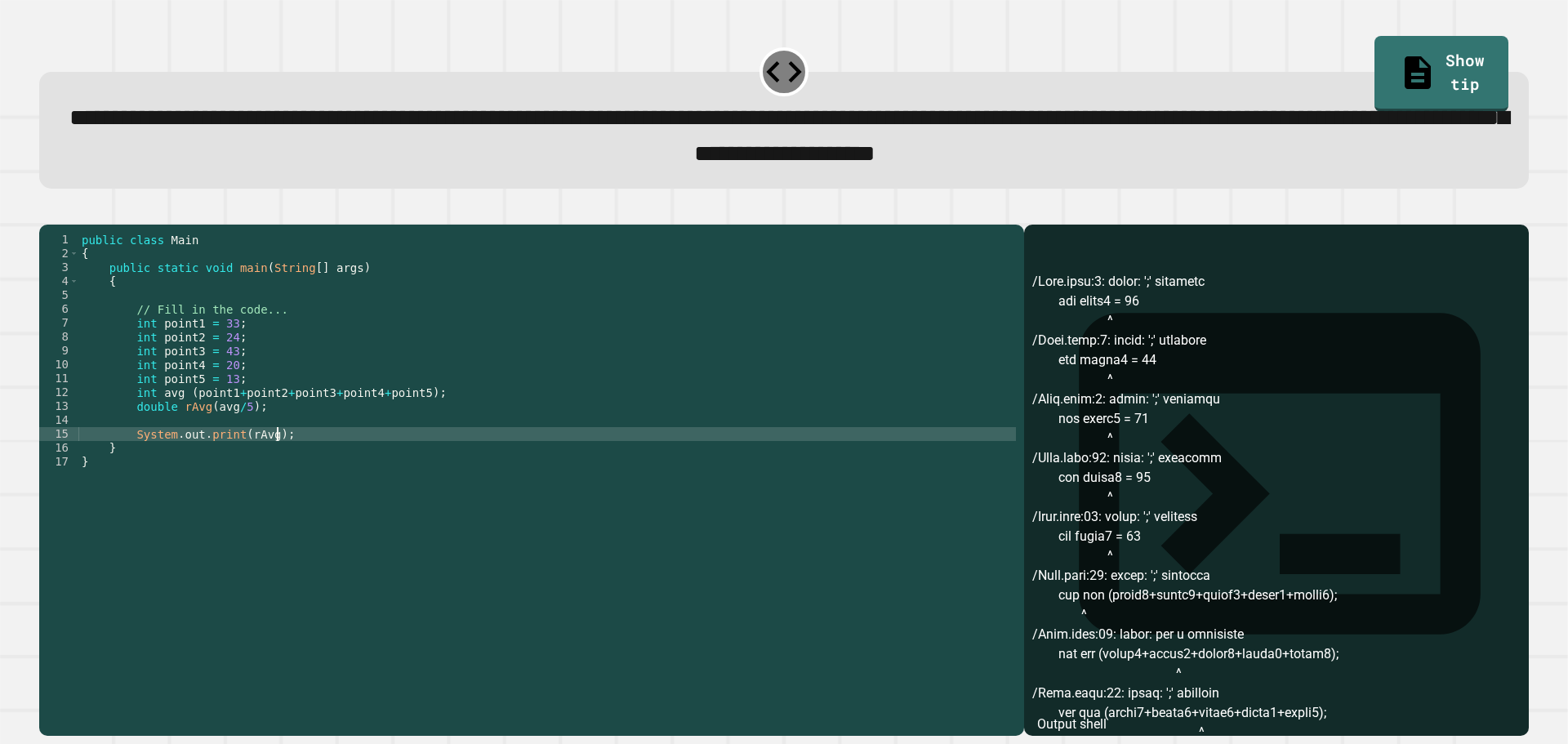
click at [84, 224] on div at bounding box center [784, 214] width 1490 height 19
click at [47, 211] on icon "button" at bounding box center [47, 211] width 0 height 0
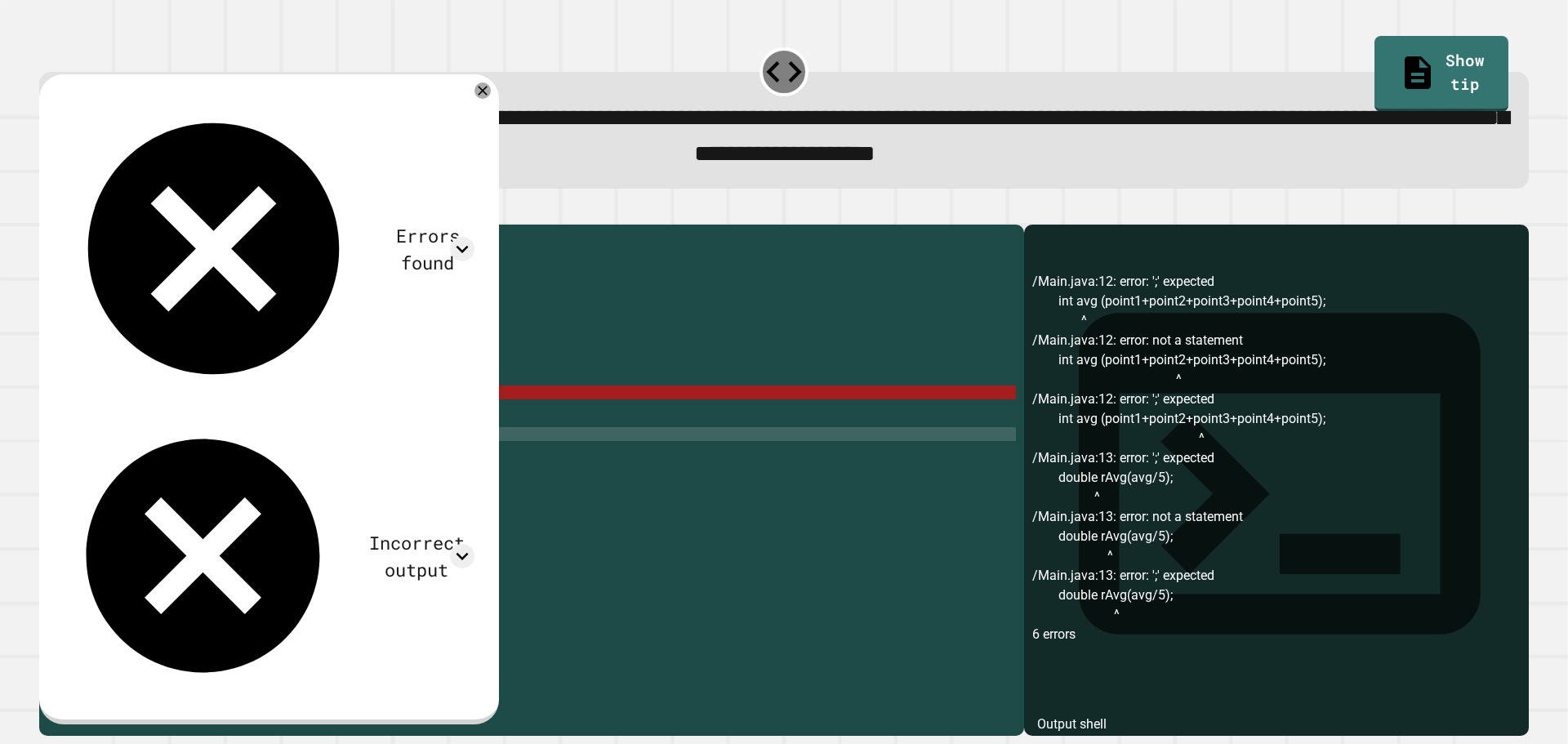
click at [435, 417] on div "public class Main { public static void main ( String [ ] args ) { // Fill in th…" at bounding box center [547, 462] width 937 height 458
click at [191, 416] on div "public class Main { public static void main ( String [ ] args ) { // Fill in th…" at bounding box center [547, 462] width 937 height 458
click at [185, 417] on div "public class Main { public static void main ( String [ ] args ) { // Fill in th…" at bounding box center [547, 462] width 937 height 458
click at [182, 417] on div "public class Main { public static void main ( String [ ] args ) { // Fill in th…" at bounding box center [547, 448] width 937 height 430
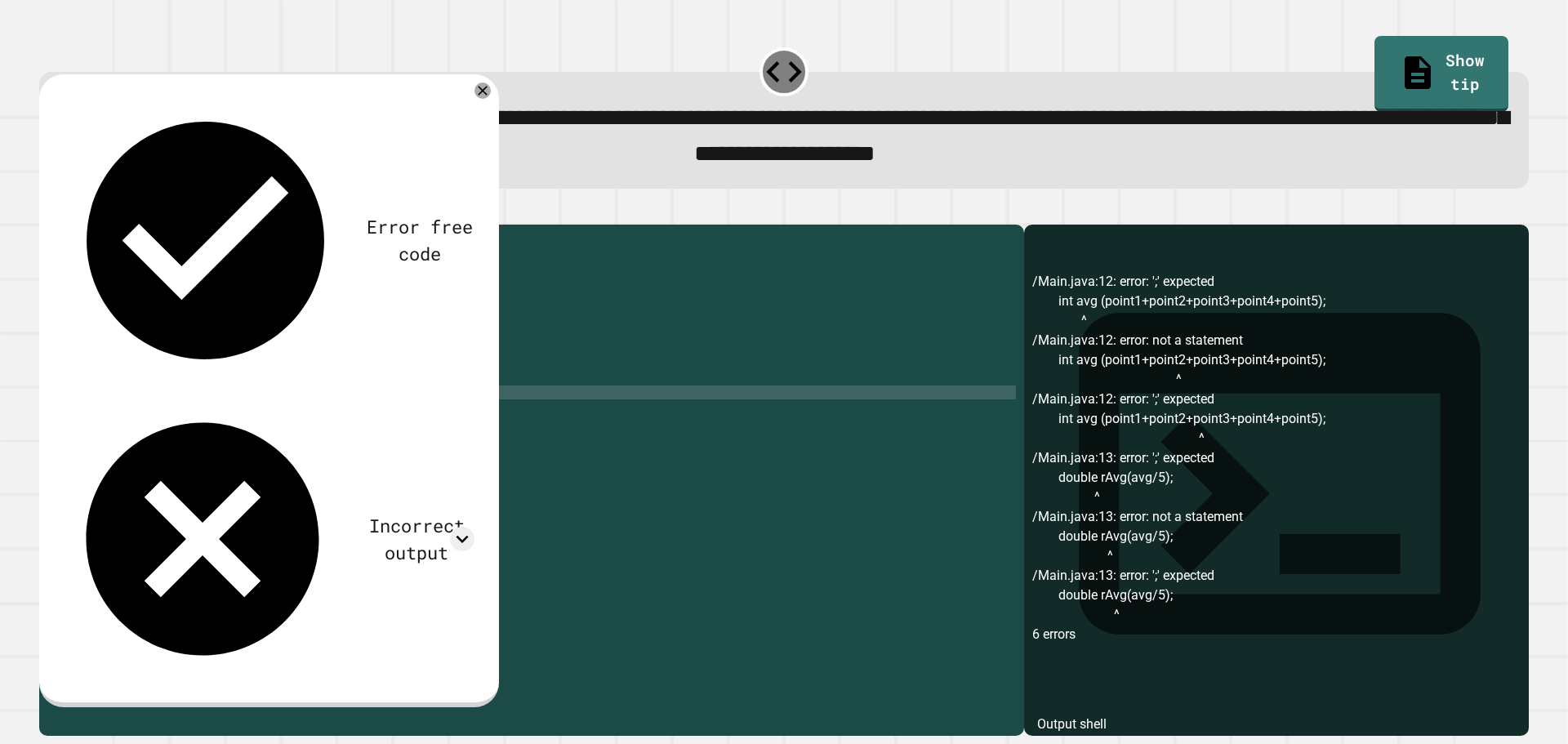
scroll to position [0, 7]
click at [491, 93] on icon at bounding box center [482, 90] width 18 height 18
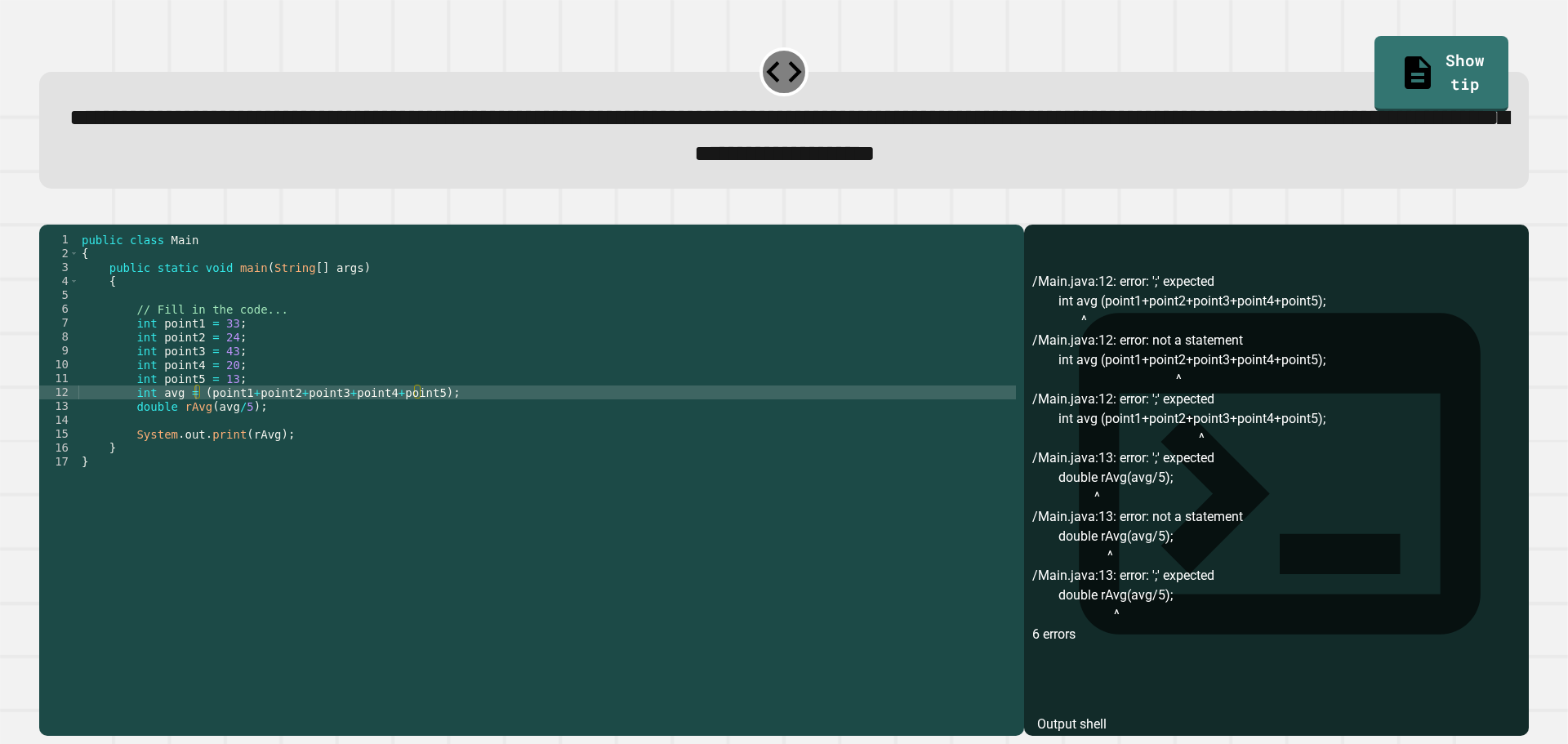
drag, startPoint x: 74, startPoint y: 216, endPoint x: 412, endPoint y: 152, distance: 344.0
click at [47, 211] on button "button" at bounding box center [47, 211] width 0 height 0
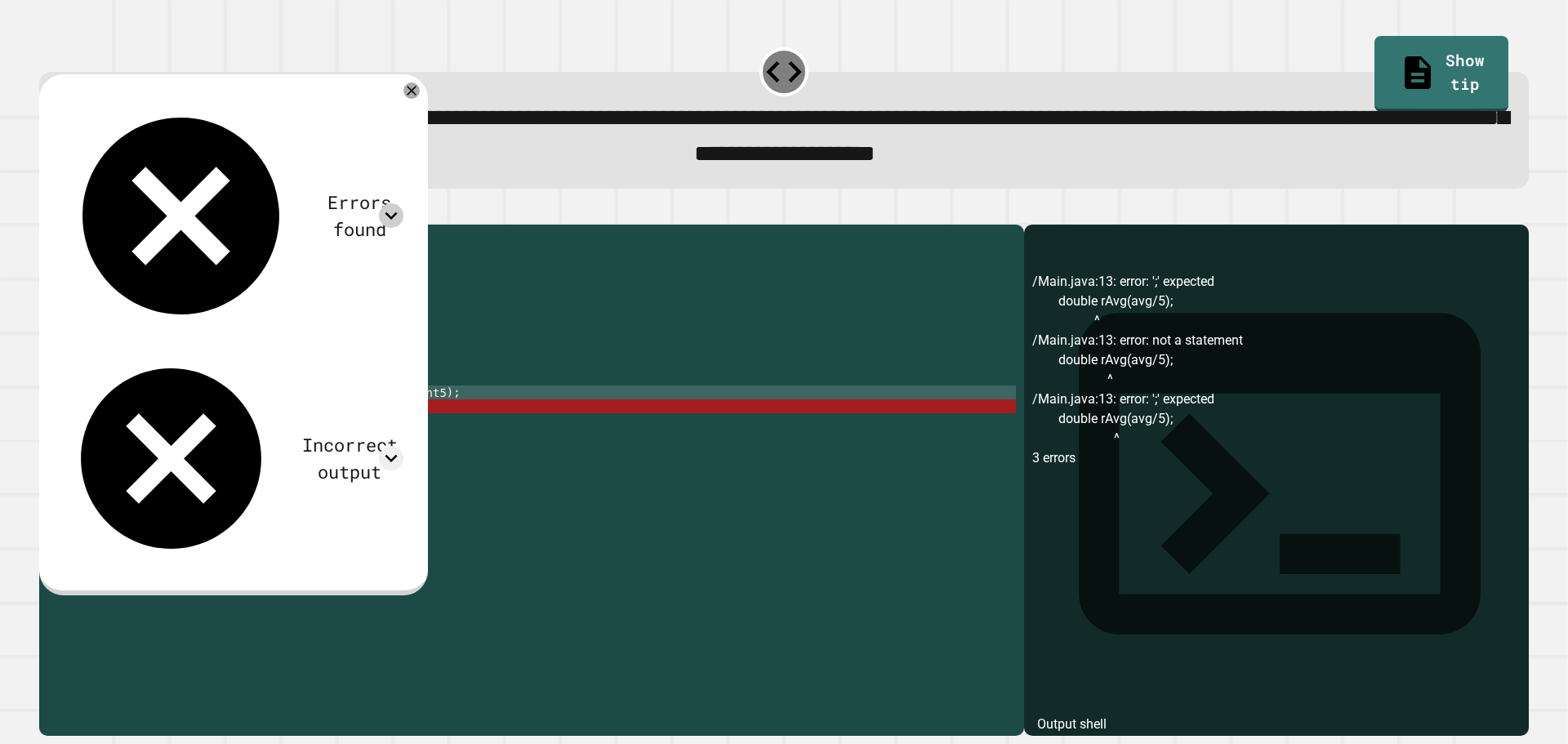
click at [403, 203] on icon at bounding box center [391, 215] width 24 height 24
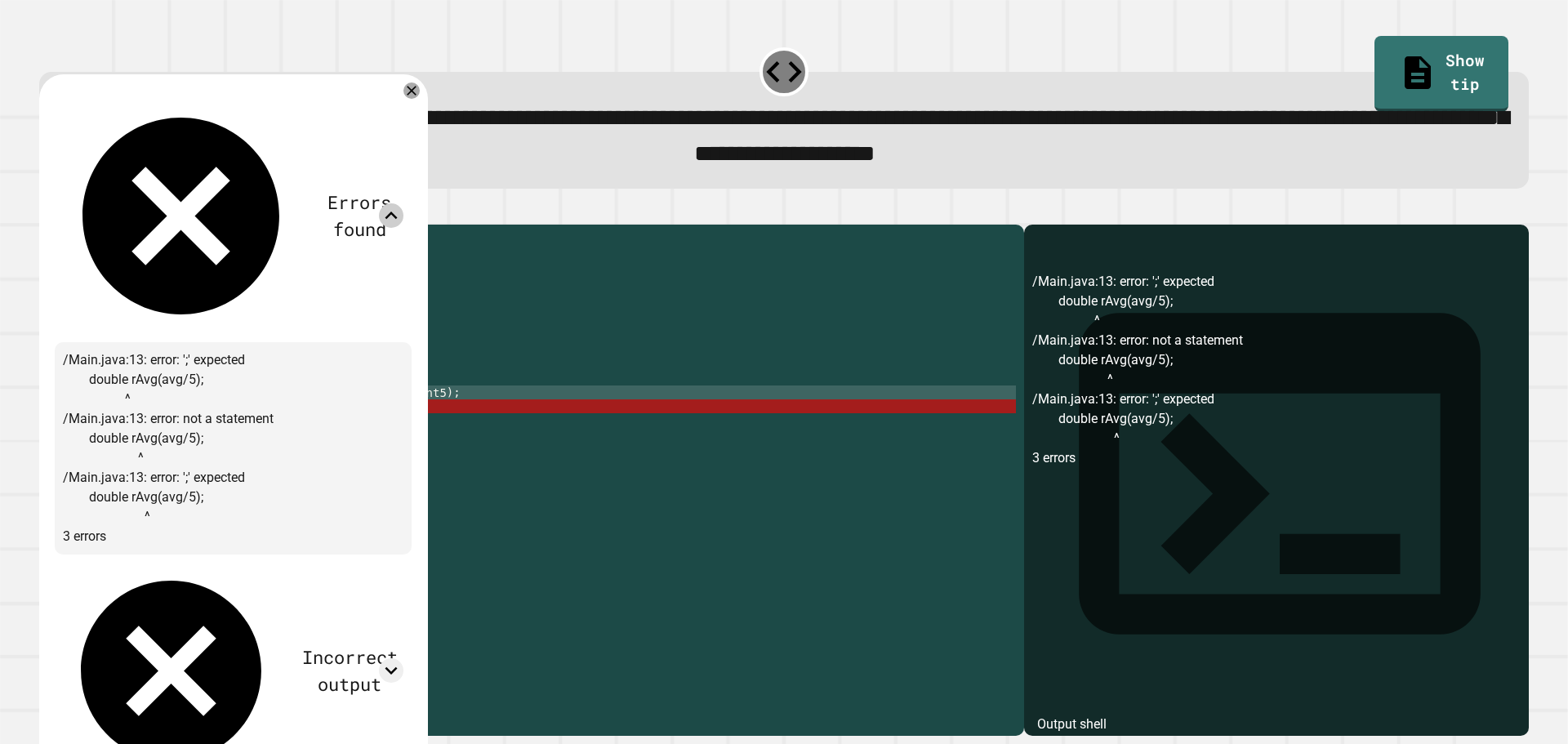
click at [403, 203] on icon at bounding box center [391, 215] width 24 height 24
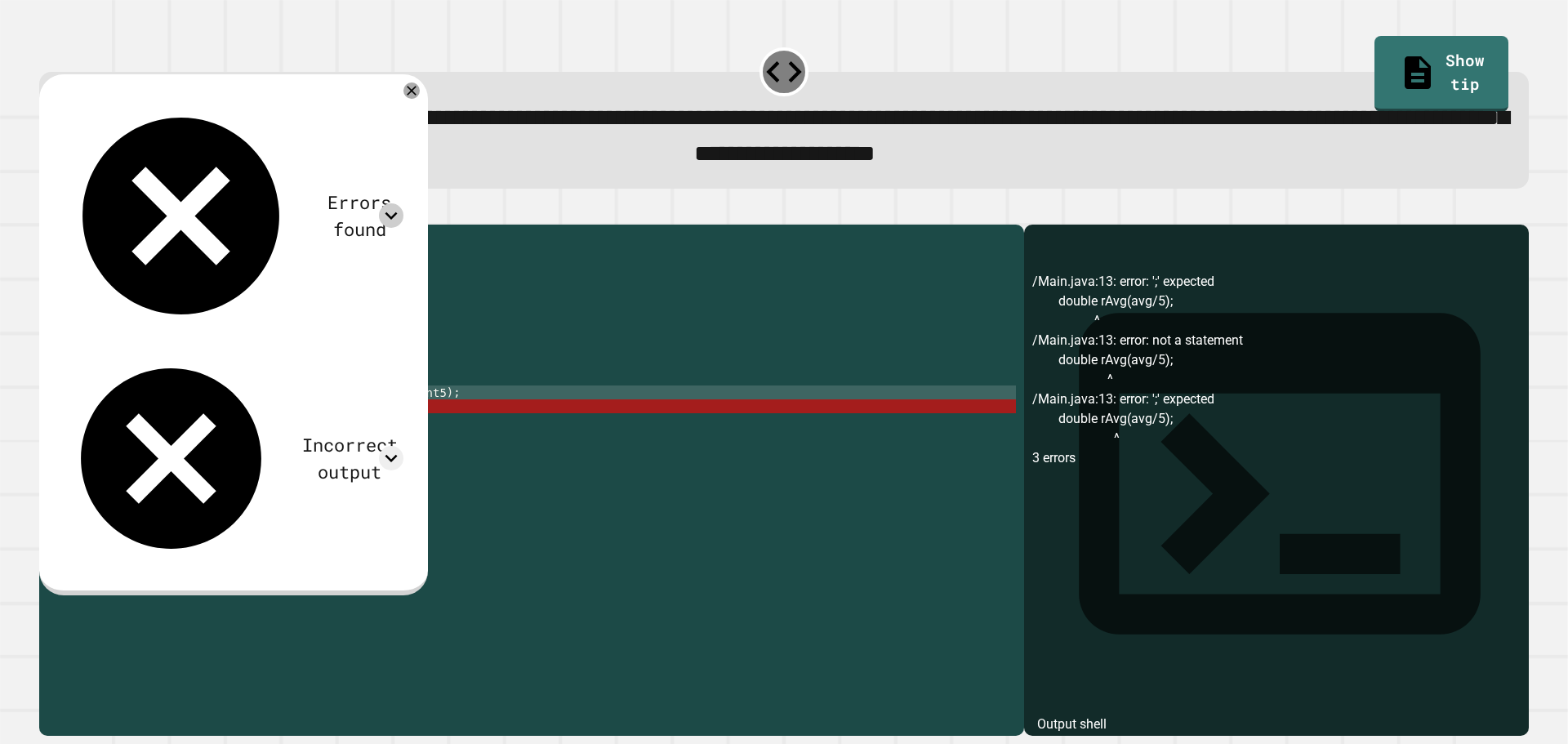
click at [183, 432] on div "public class Main { public static void main ( String [ ] args ) { // Fill in th…" at bounding box center [547, 462] width 937 height 458
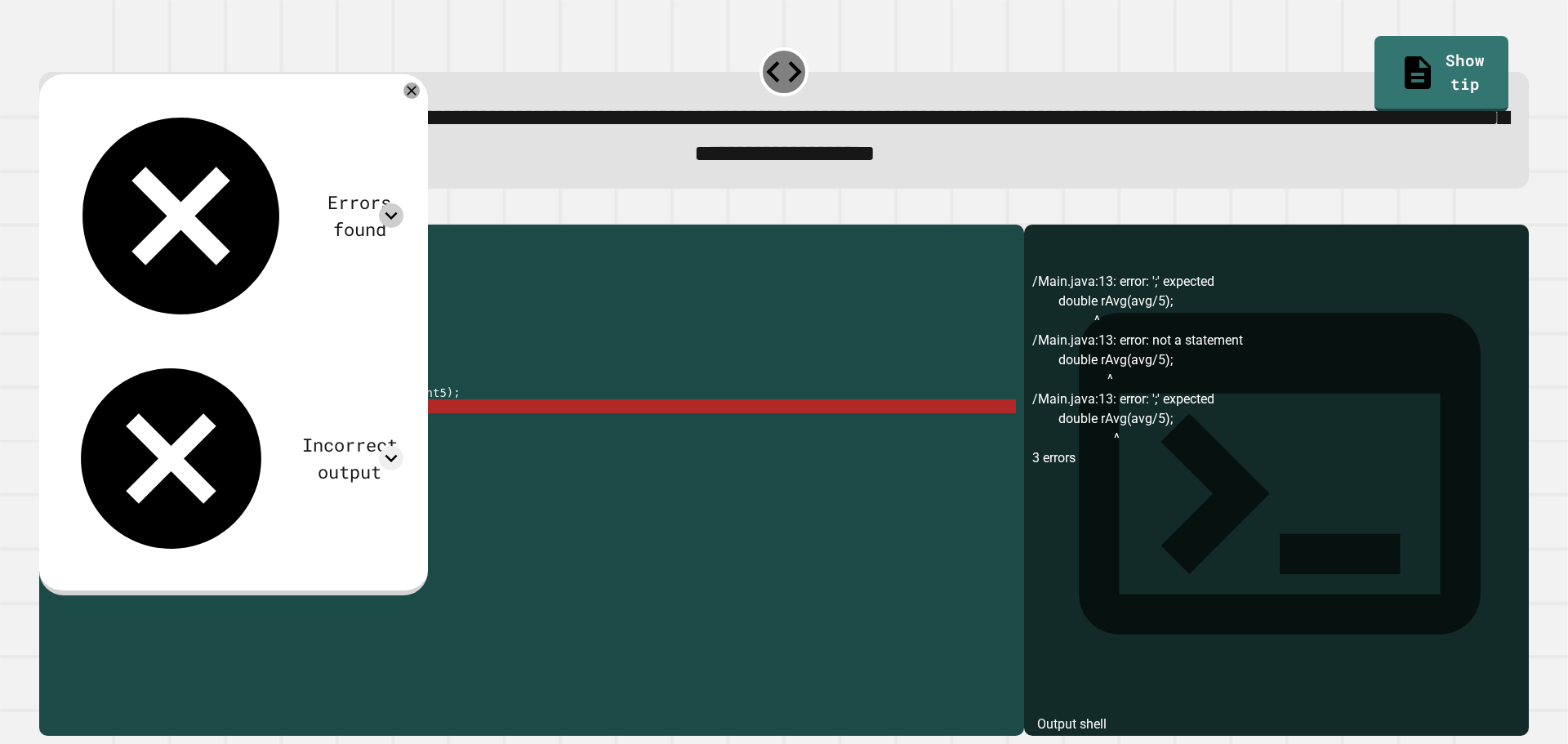
drag, startPoint x: 204, startPoint y: 435, endPoint x: 272, endPoint y: 404, distance: 74.7
click at [203, 435] on div "public class Main { public static void main ( String [ ] args ) { // Fill in th…" at bounding box center [547, 462] width 937 height 458
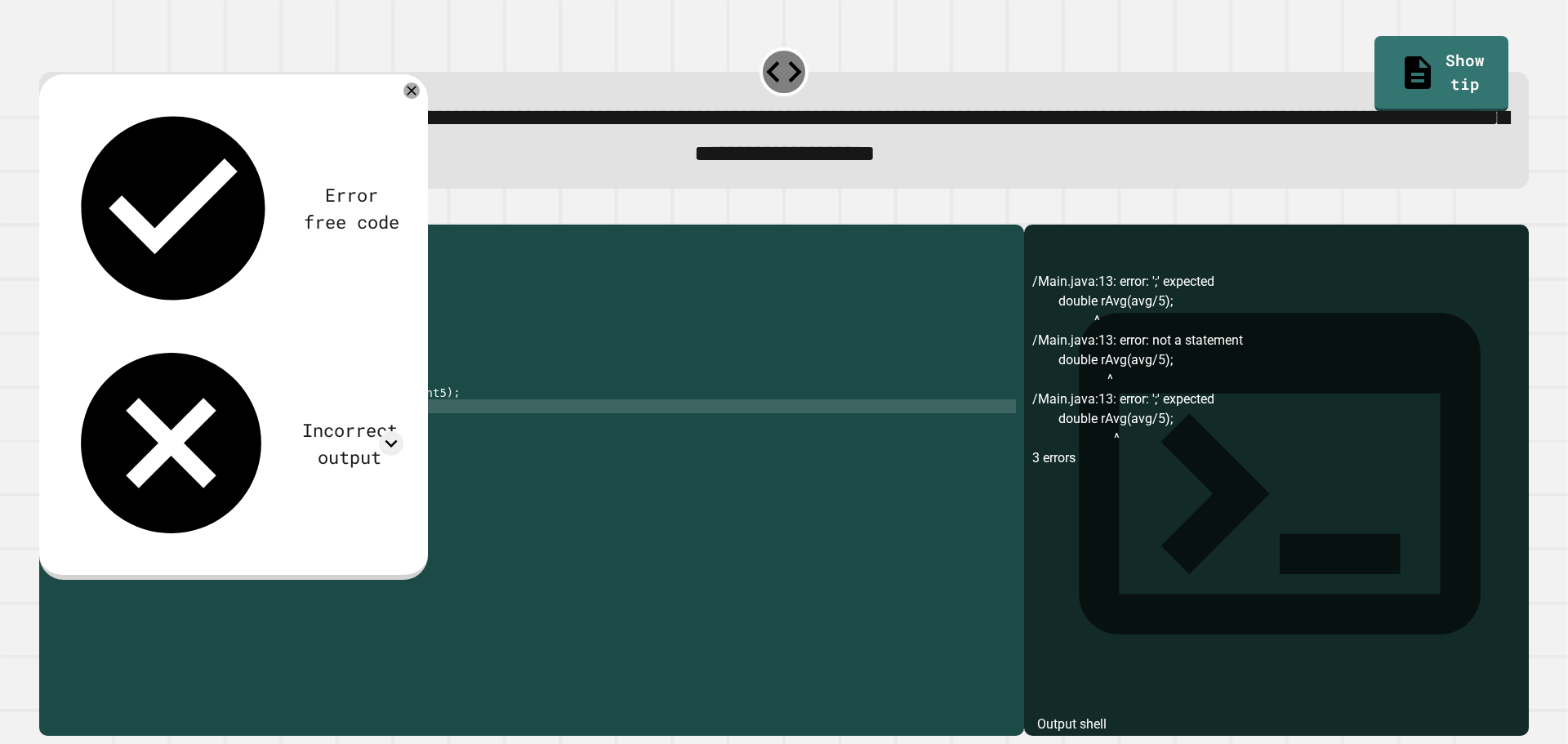
scroll to position [0, 10]
type textarea "**********"
click at [412, 105] on div "Error free code /Main.java:13: error: ';' expected double rAvg(avg/5); ^ /Main.…" at bounding box center [233, 325] width 357 height 469
click at [47, 211] on icon "button" at bounding box center [47, 211] width 0 height 0
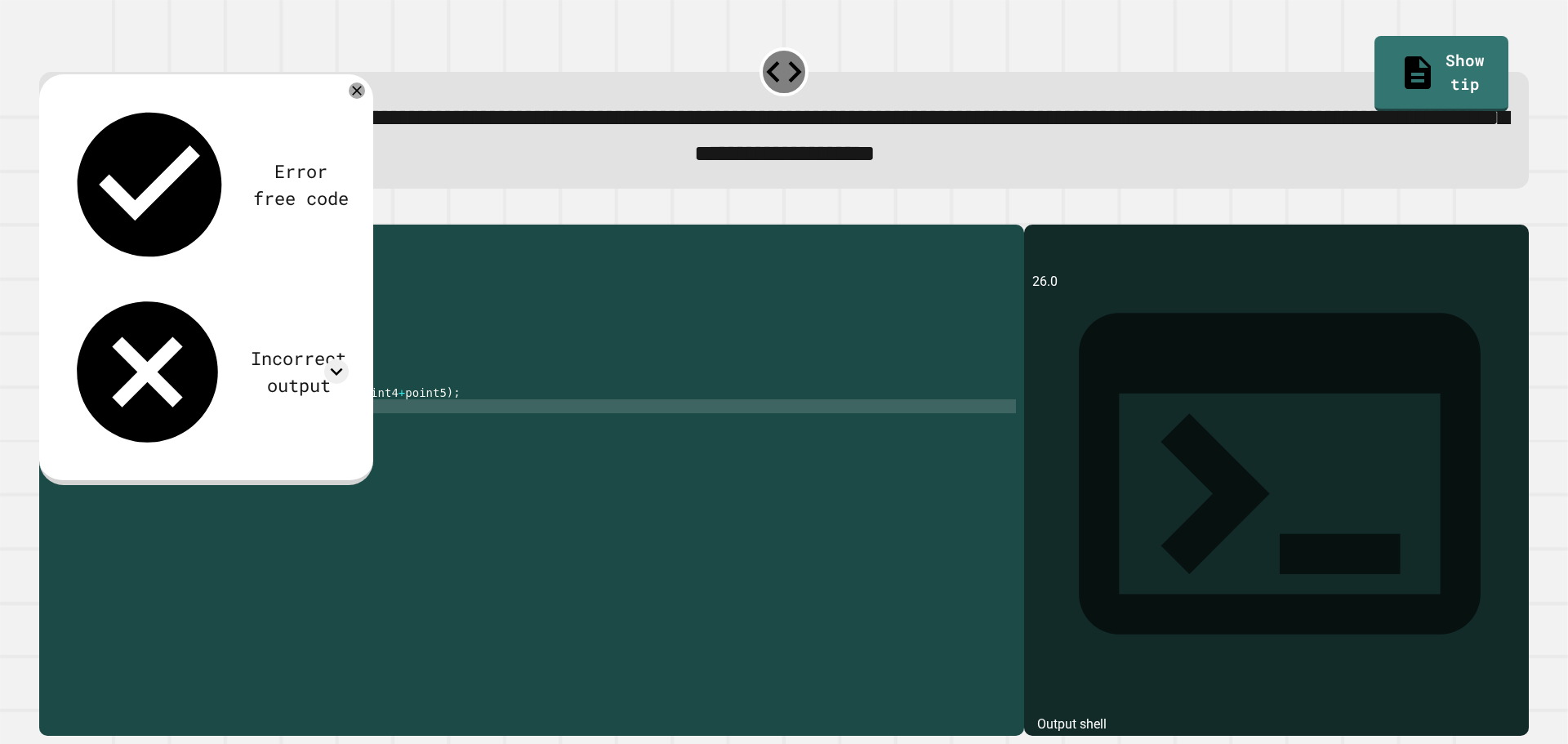
click at [374, 107] on span "**********" at bounding box center [789, 135] width 1439 height 58
click at [368, 100] on div "Error free code 26.0 Incorrect output Expected output 26 26.6 27 My output 26.0" at bounding box center [206, 279] width 334 height 411
click at [276, 435] on div "public class Main { public static void main ( String [ ] args ) { // Fill in th…" at bounding box center [547, 462] width 937 height 458
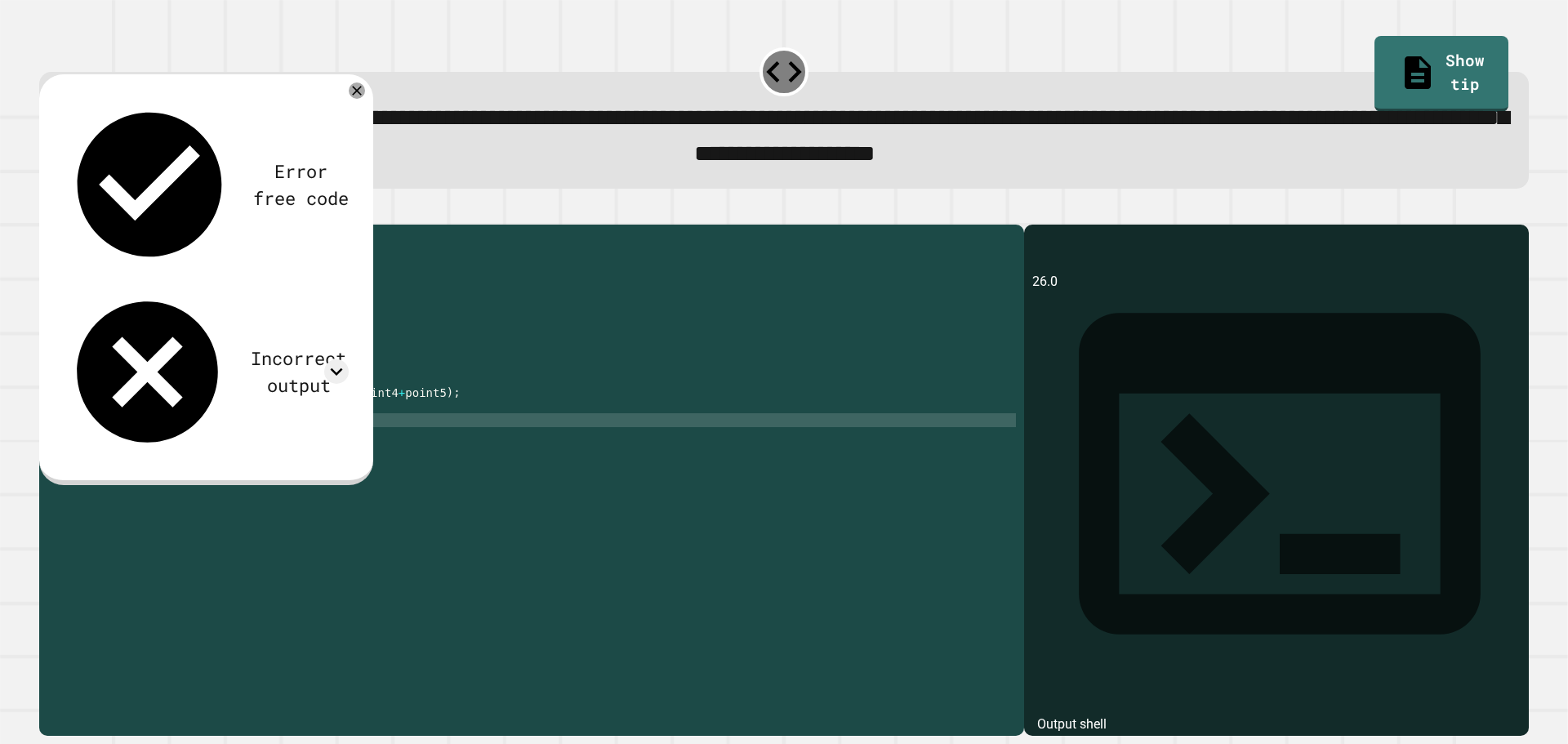
scroll to position [0, 4]
type textarea "*"
click at [47, 211] on icon "button" at bounding box center [47, 211] width 0 height 0
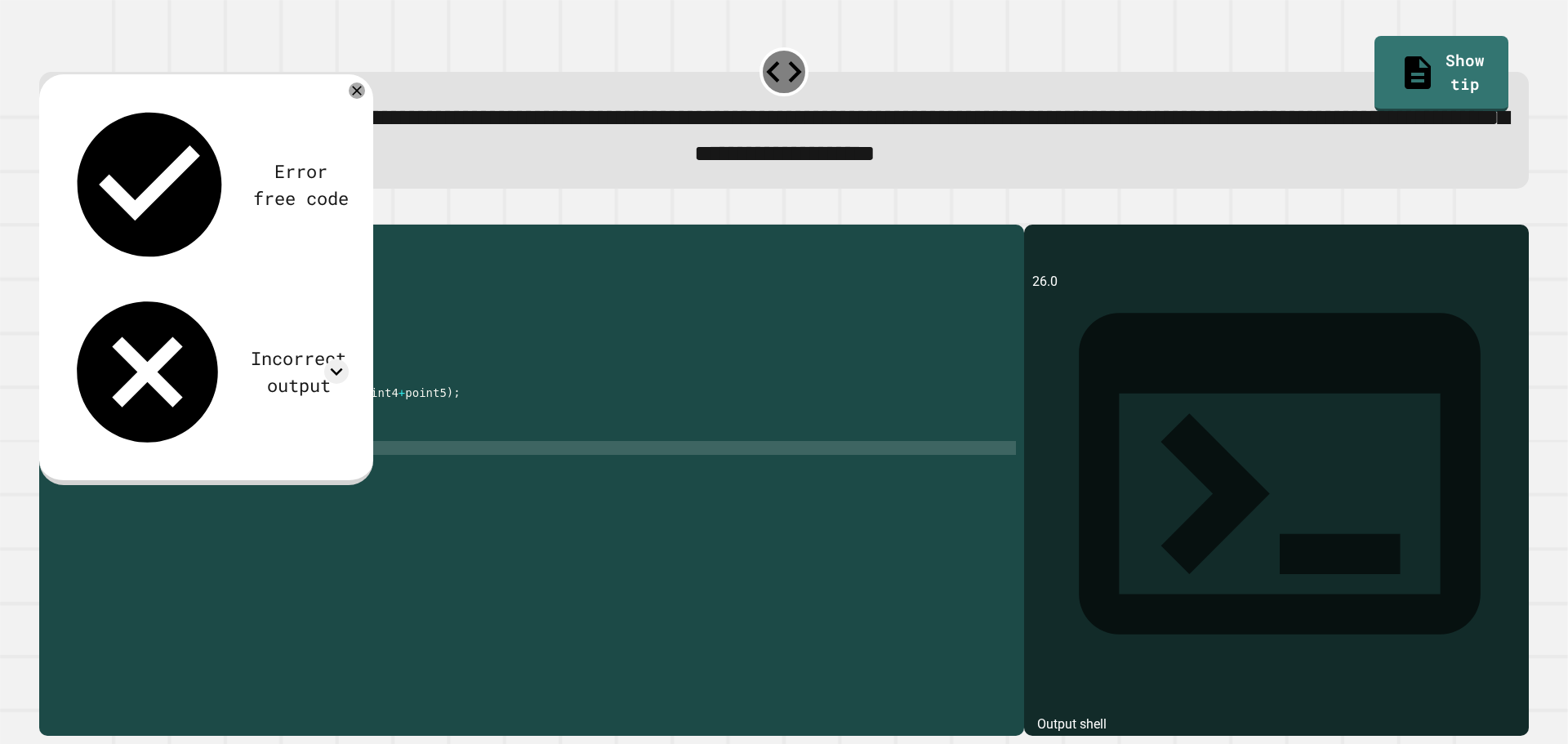
click at [244, 478] on div "public class Main { public static void main ( String [ ] args ) { // Fill in th…" at bounding box center [547, 462] width 937 height 458
type textarea "**********"
click at [47, 211] on button "button" at bounding box center [47, 211] width 0 height 0
click at [344, 360] on icon at bounding box center [337, 372] width 24 height 24
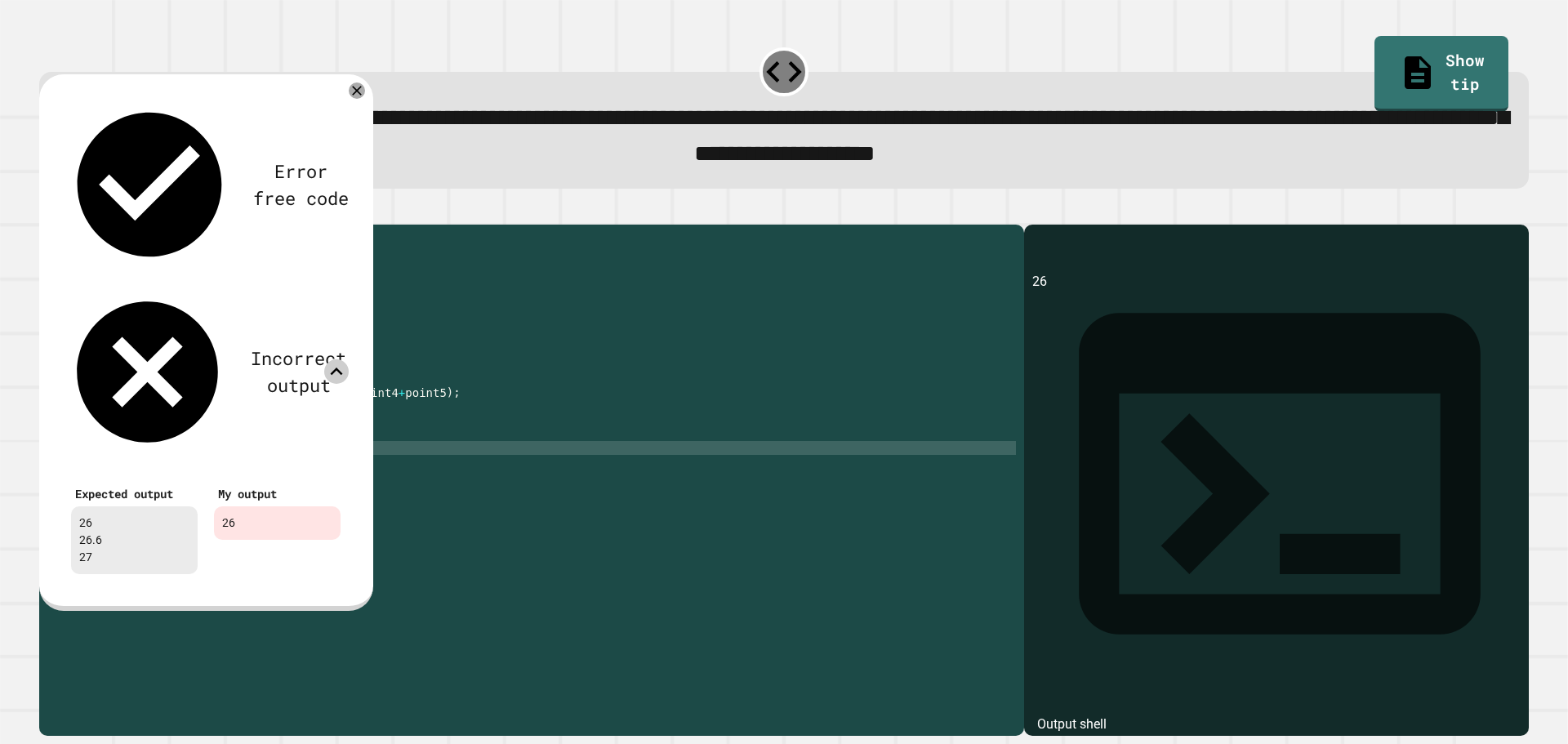
click at [344, 360] on icon at bounding box center [337, 372] width 24 height 24
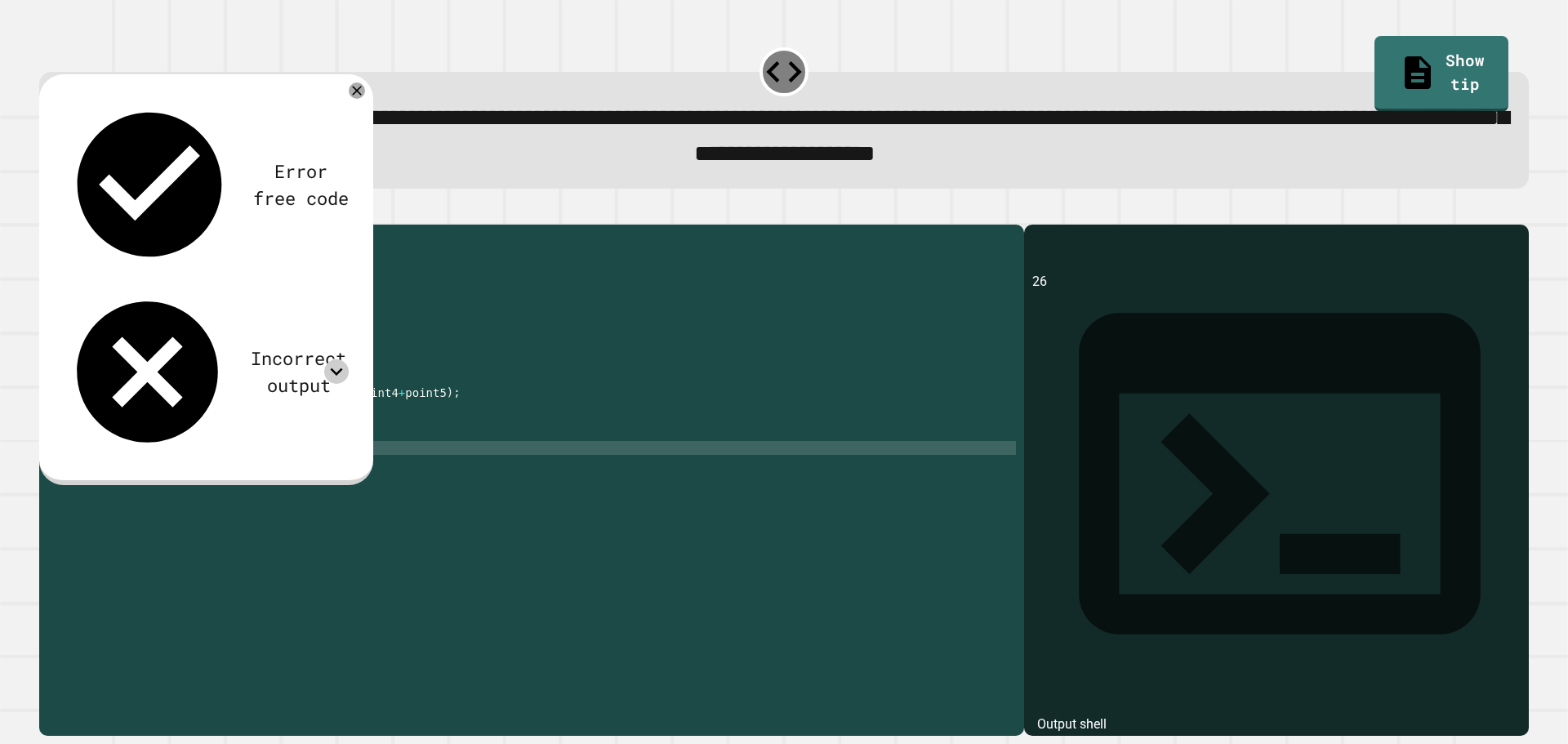
click at [315, 468] on div "public class Main { public static void main ( String [ ] args ) { // Fill in th…" at bounding box center [547, 462] width 937 height 458
click at [233, 455] on div "public class Main { public static void main ( String [ ] args ) { // Fill in th…" at bounding box center [547, 462] width 937 height 458
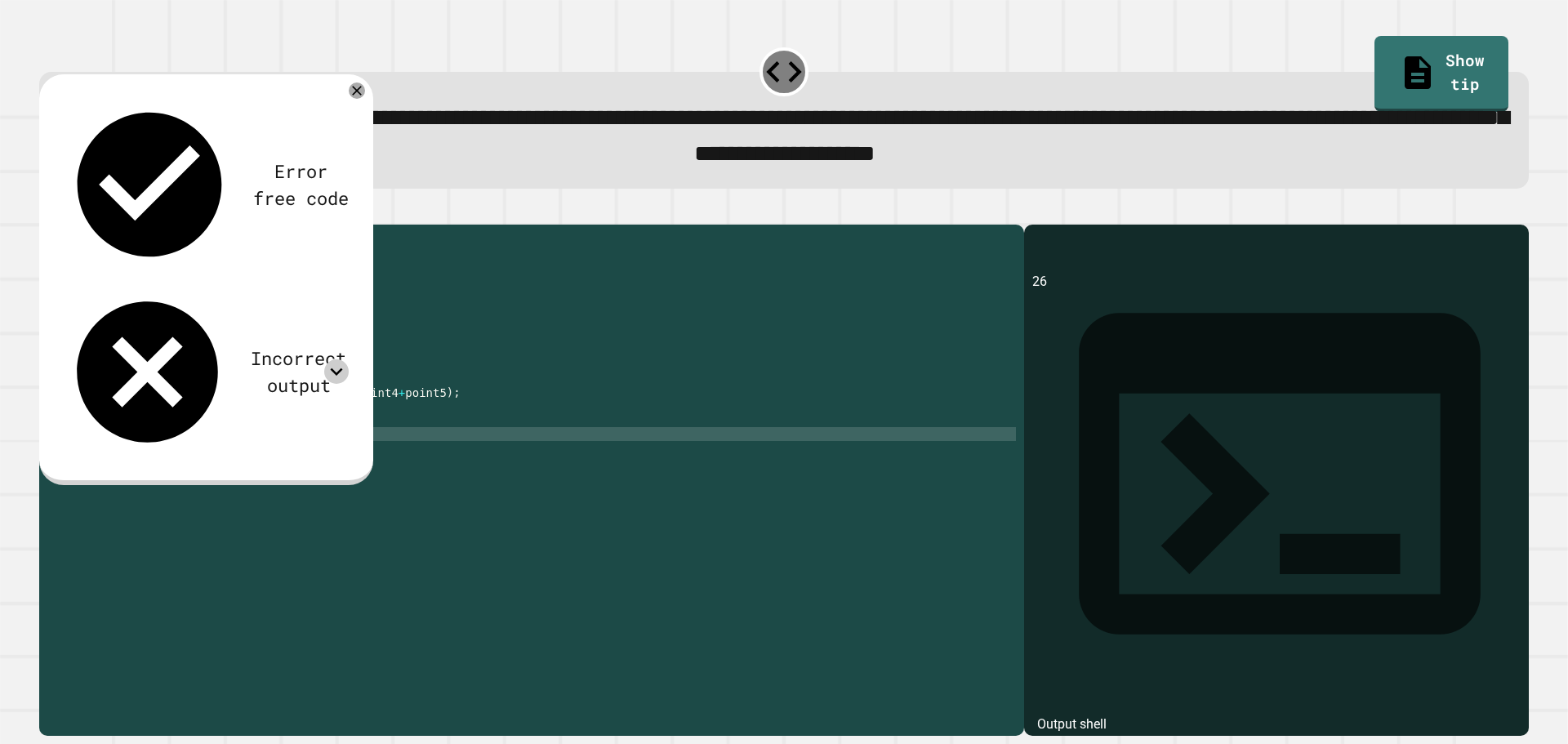
click at [338, 360] on icon at bounding box center [337, 372] width 24 height 24
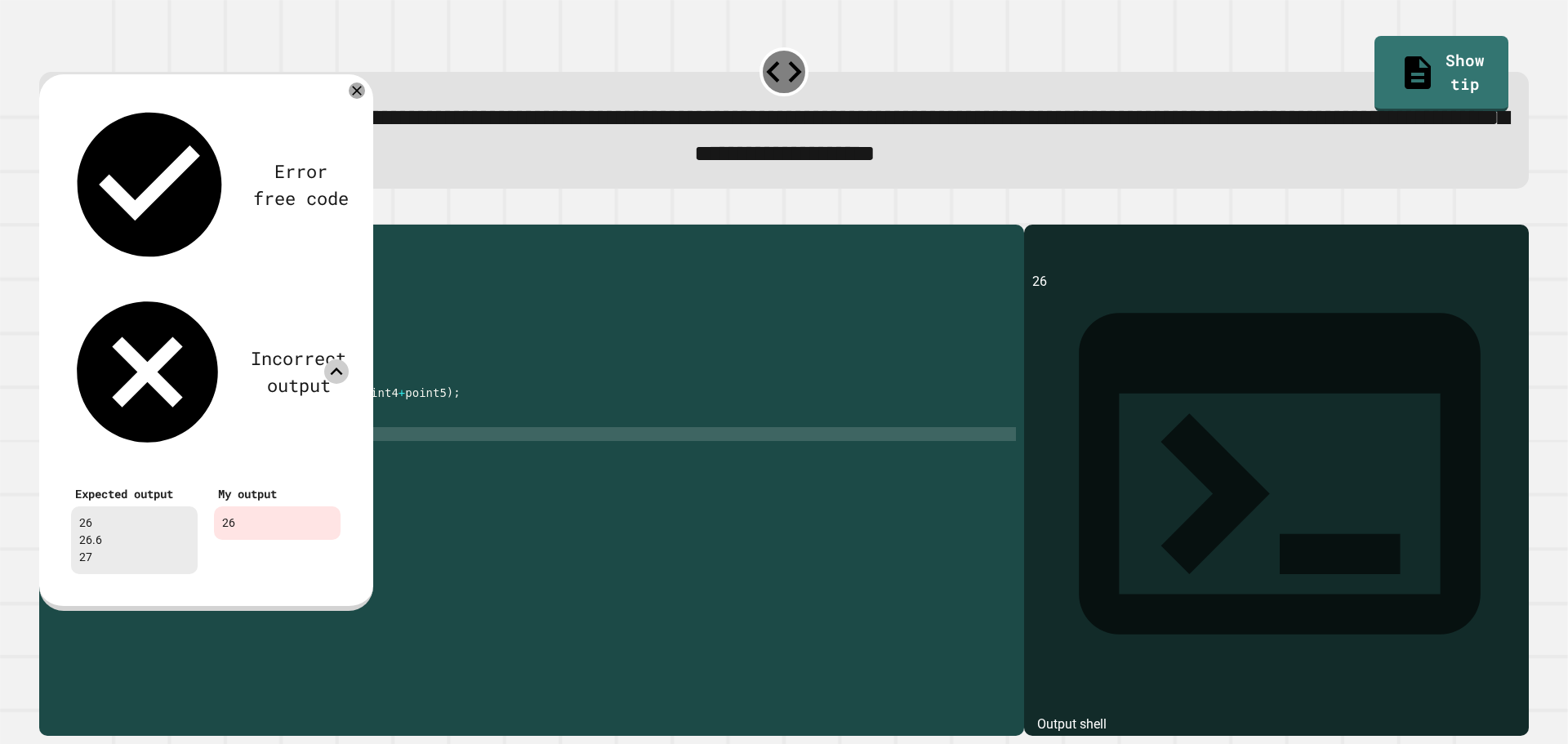
click at [336, 360] on icon at bounding box center [337, 372] width 24 height 24
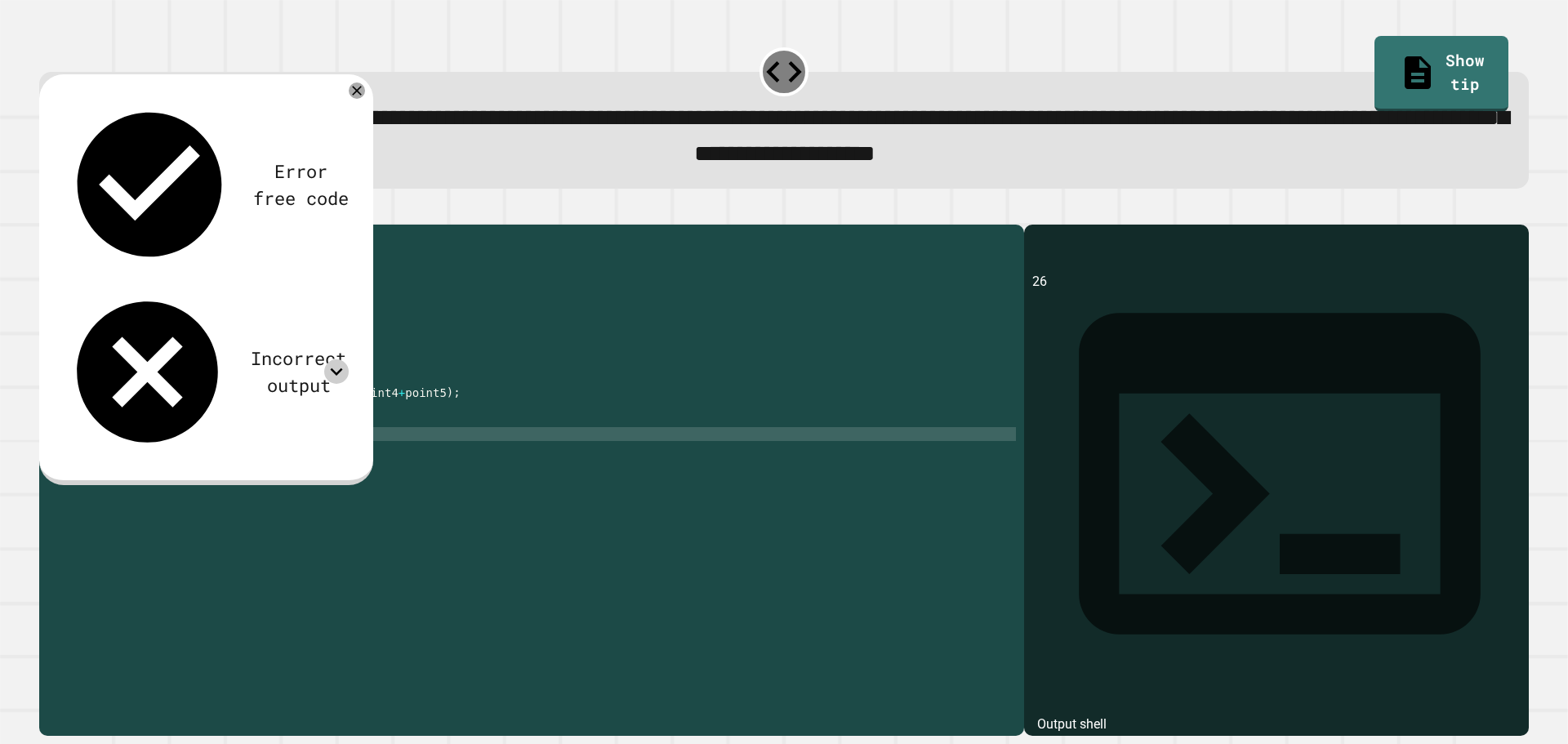
click at [149, 459] on div "public class Main { public static void main ( String [ ] args ) { // Fill in th…" at bounding box center [547, 462] width 937 height 458
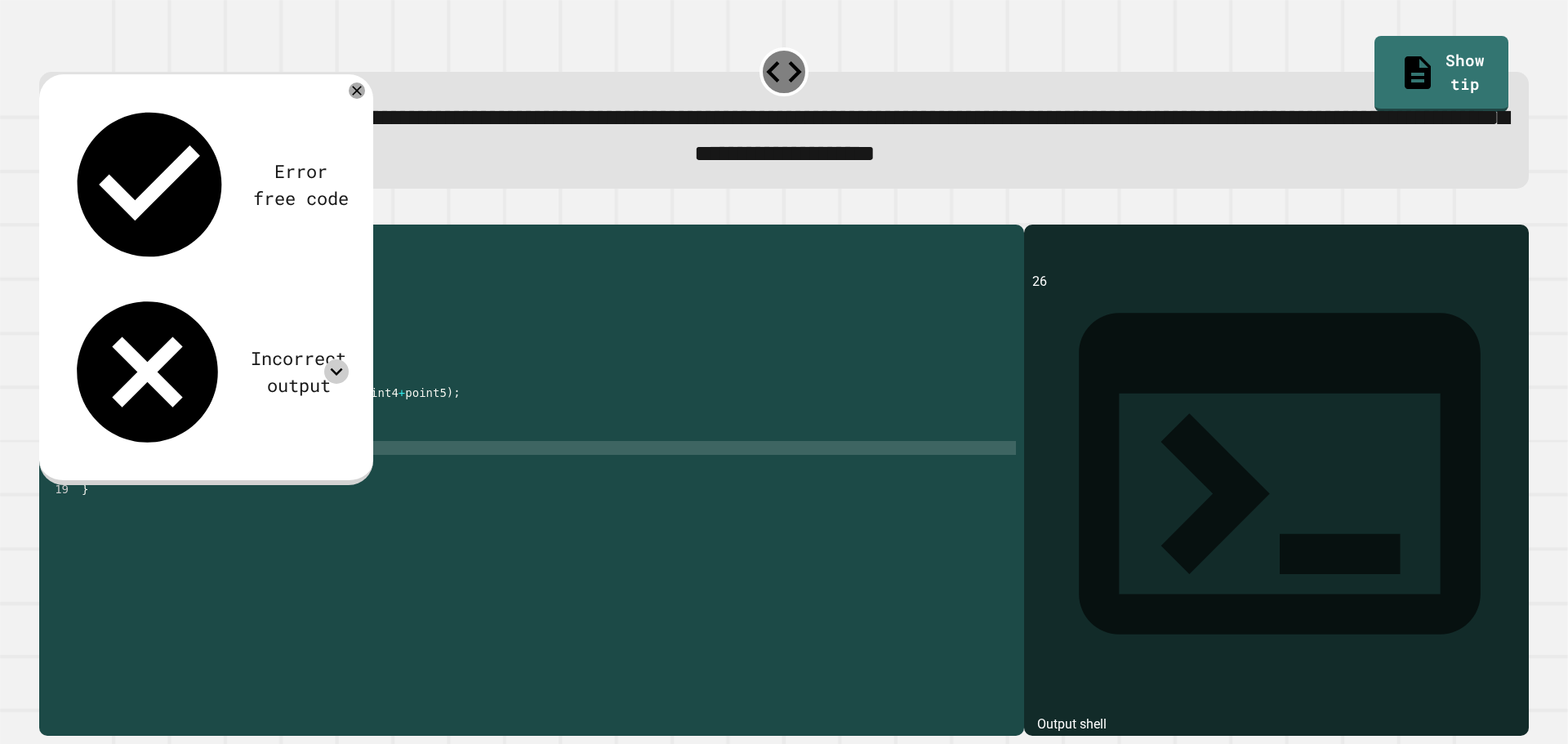
click at [342, 360] on div at bounding box center [337, 372] width 24 height 24
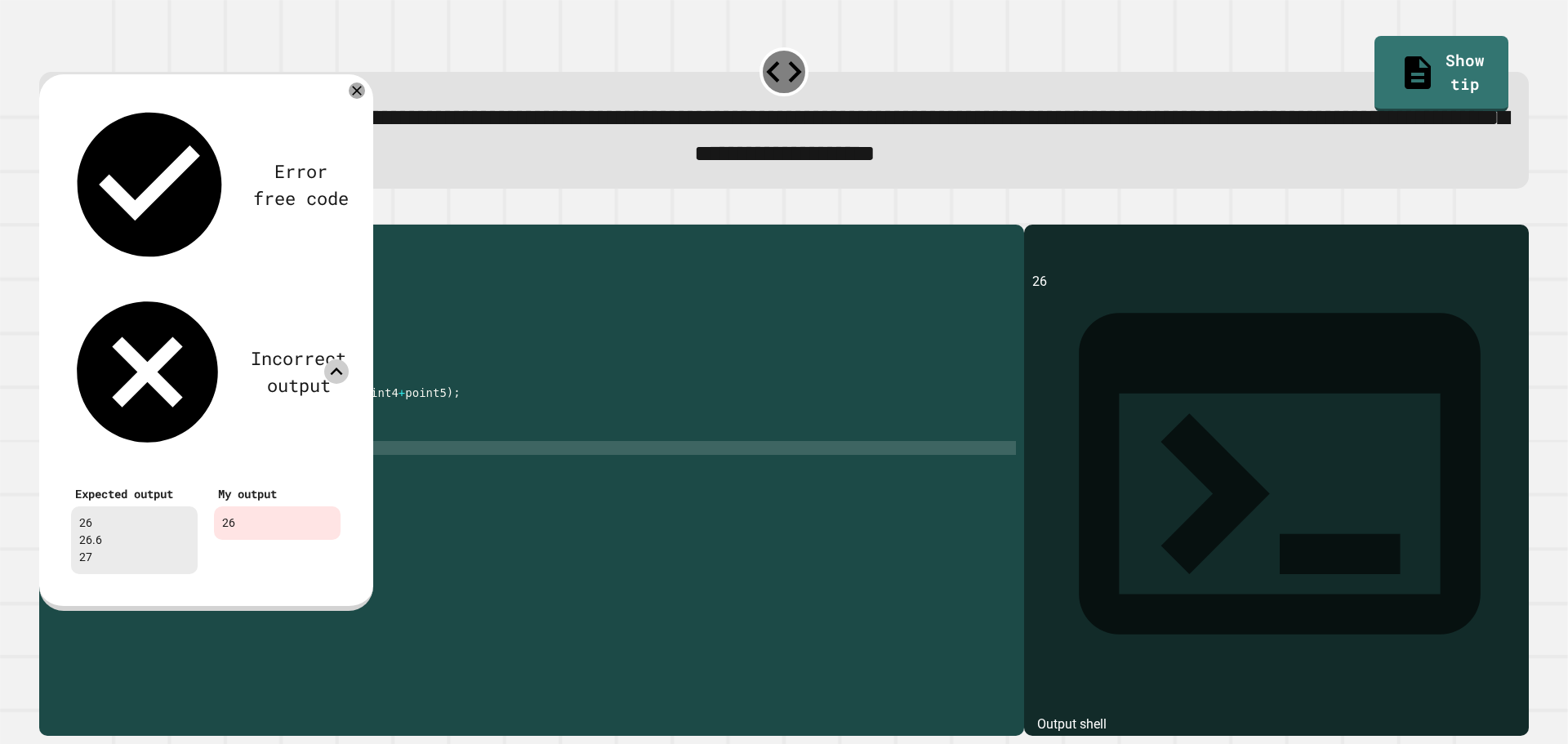
click at [334, 360] on icon at bounding box center [337, 372] width 24 height 24
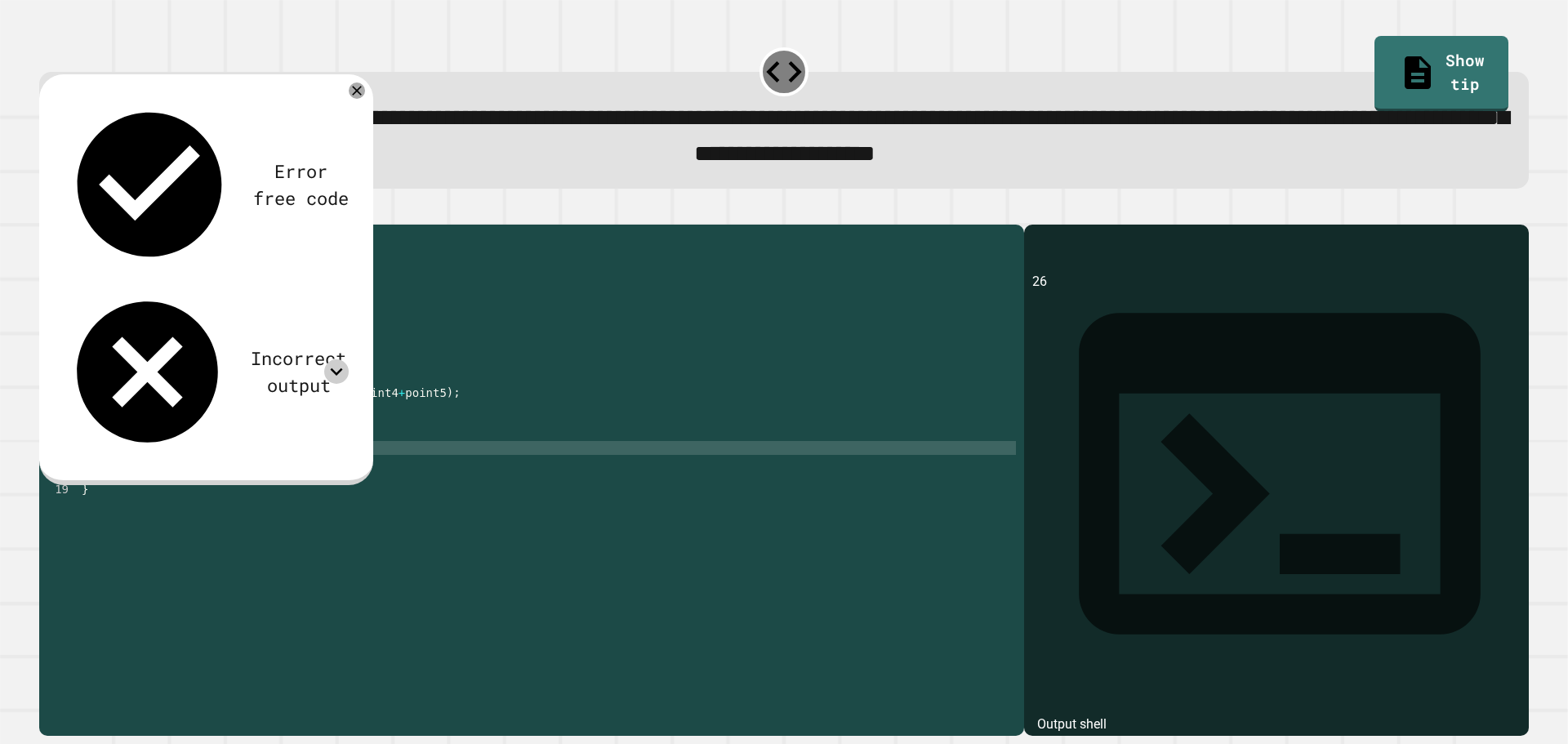
click at [208, 447] on div "public class Main { public static void main ( String [ ] args ) { // Fill in th…" at bounding box center [547, 462] width 937 height 458
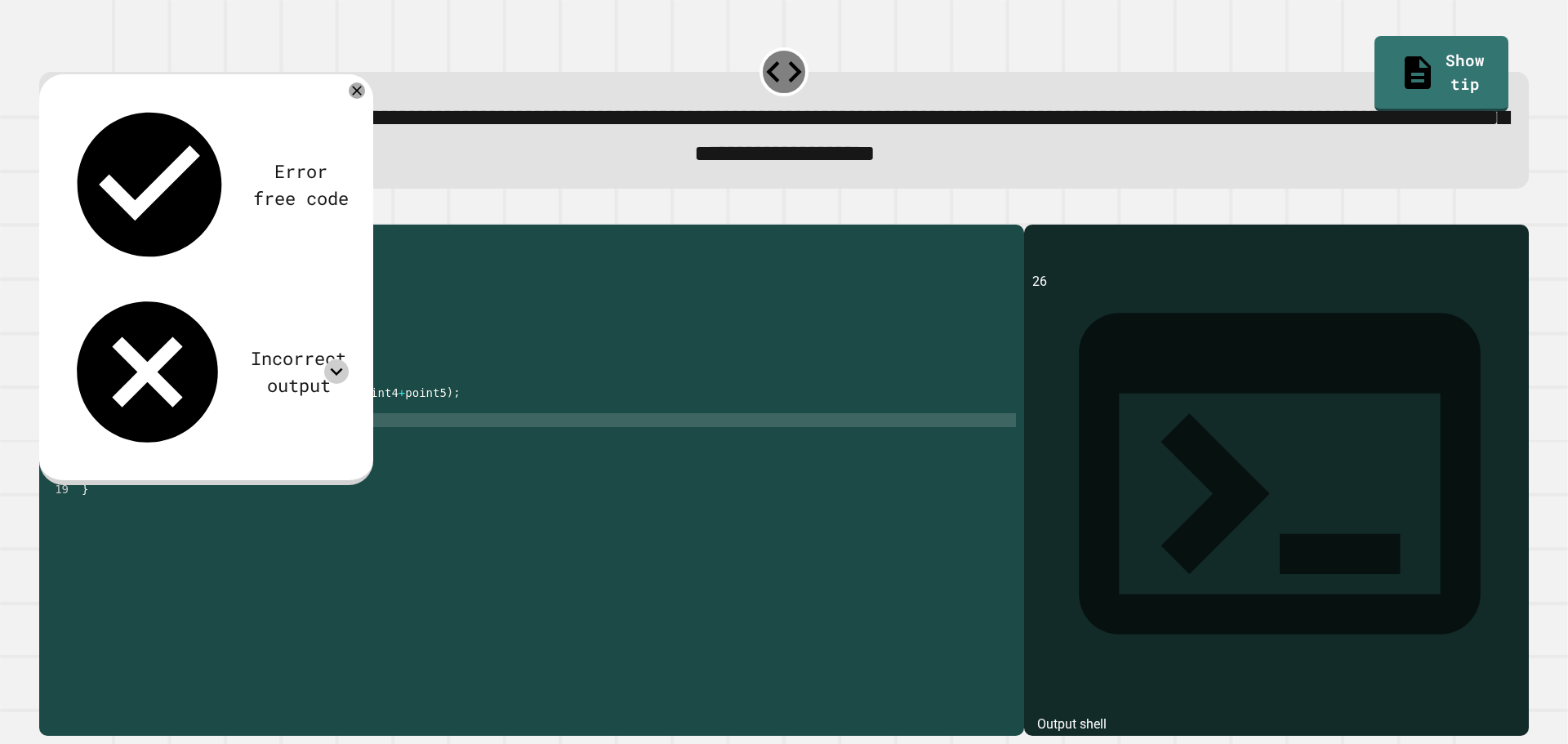
click at [209, 457] on div "public class Main { public static void main ( String [ ] args ) { // Fill in th…" at bounding box center [547, 462] width 937 height 458
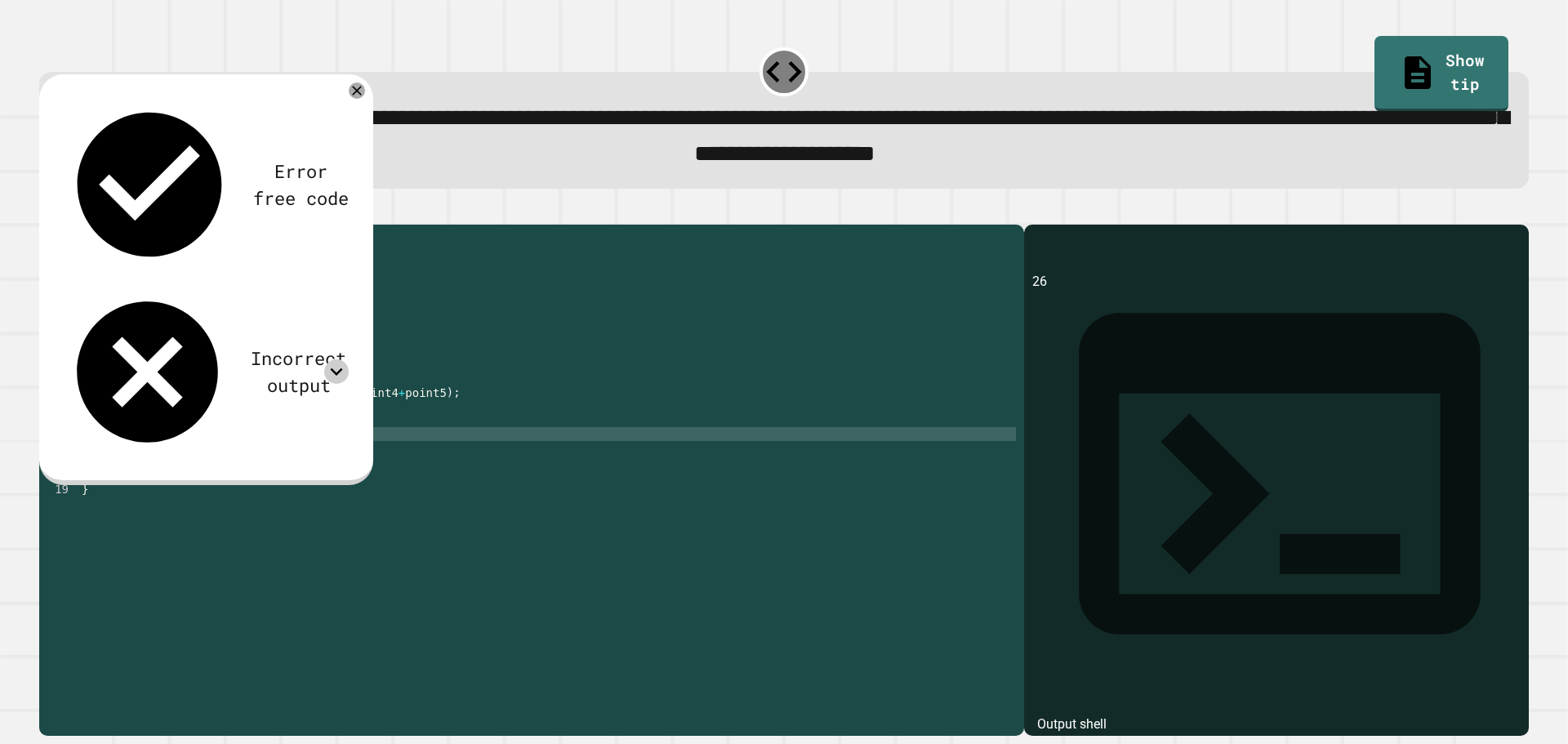
click at [188, 475] on div "public class Main { public static void main ( String [ ] args ) { // Fill in th…" at bounding box center [547, 462] width 937 height 458
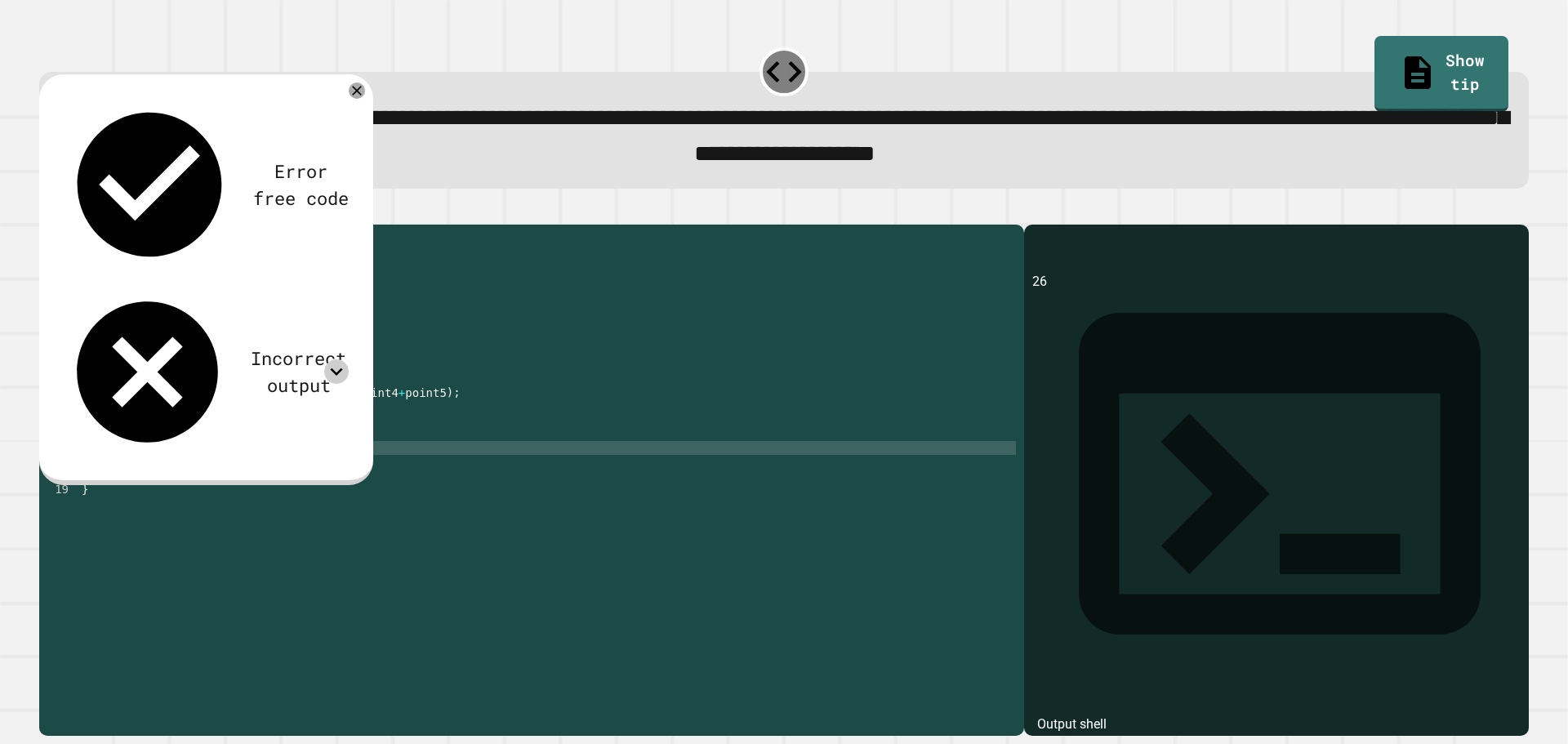
scroll to position [0, 10]
type textarea "**********"
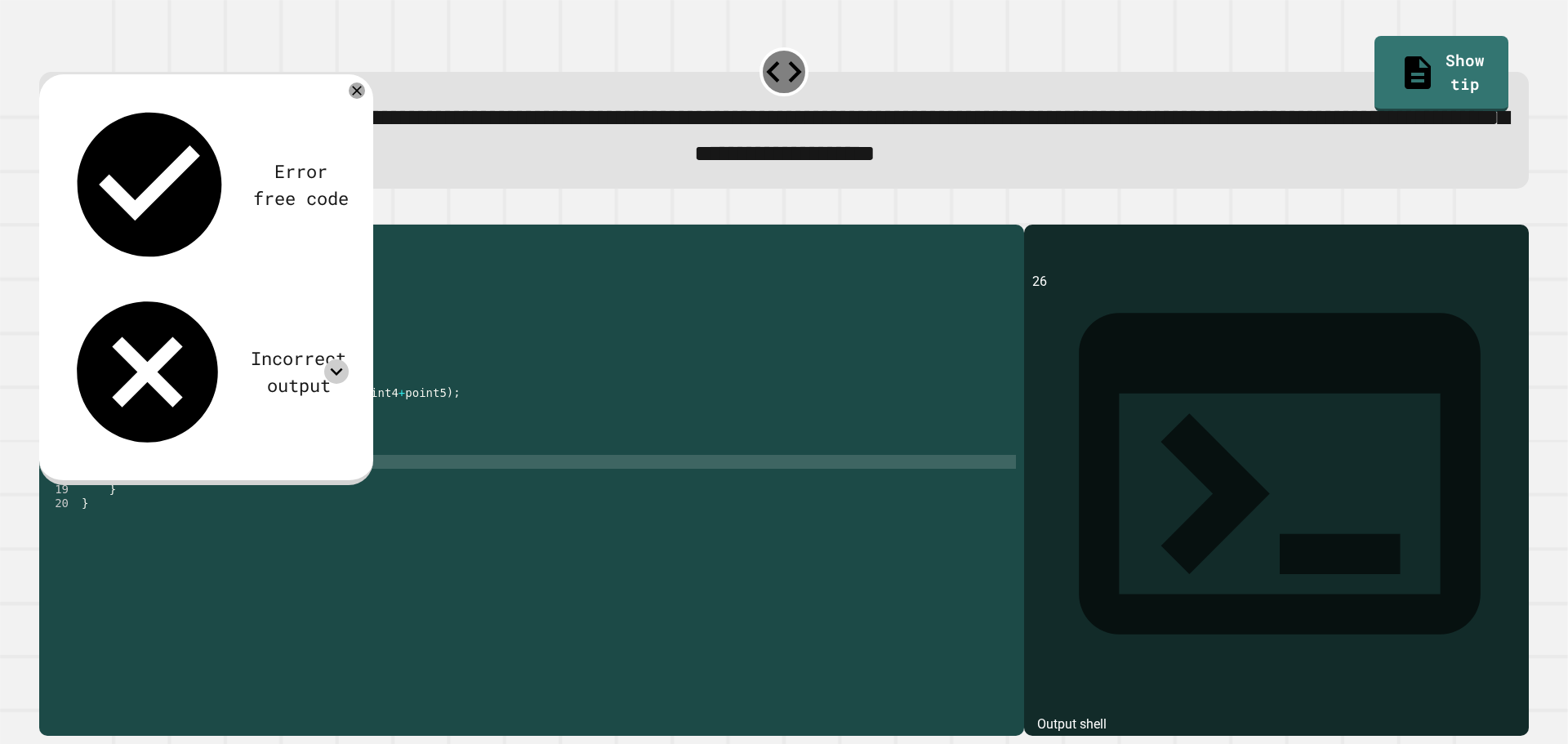
scroll to position [0, 14]
click at [47, 211] on button "button" at bounding box center [47, 211] width 0 height 0
click at [268, 477] on div "public class Main { public static void main ( String [ ] args ) { // Fill in th…" at bounding box center [547, 462] width 937 height 458
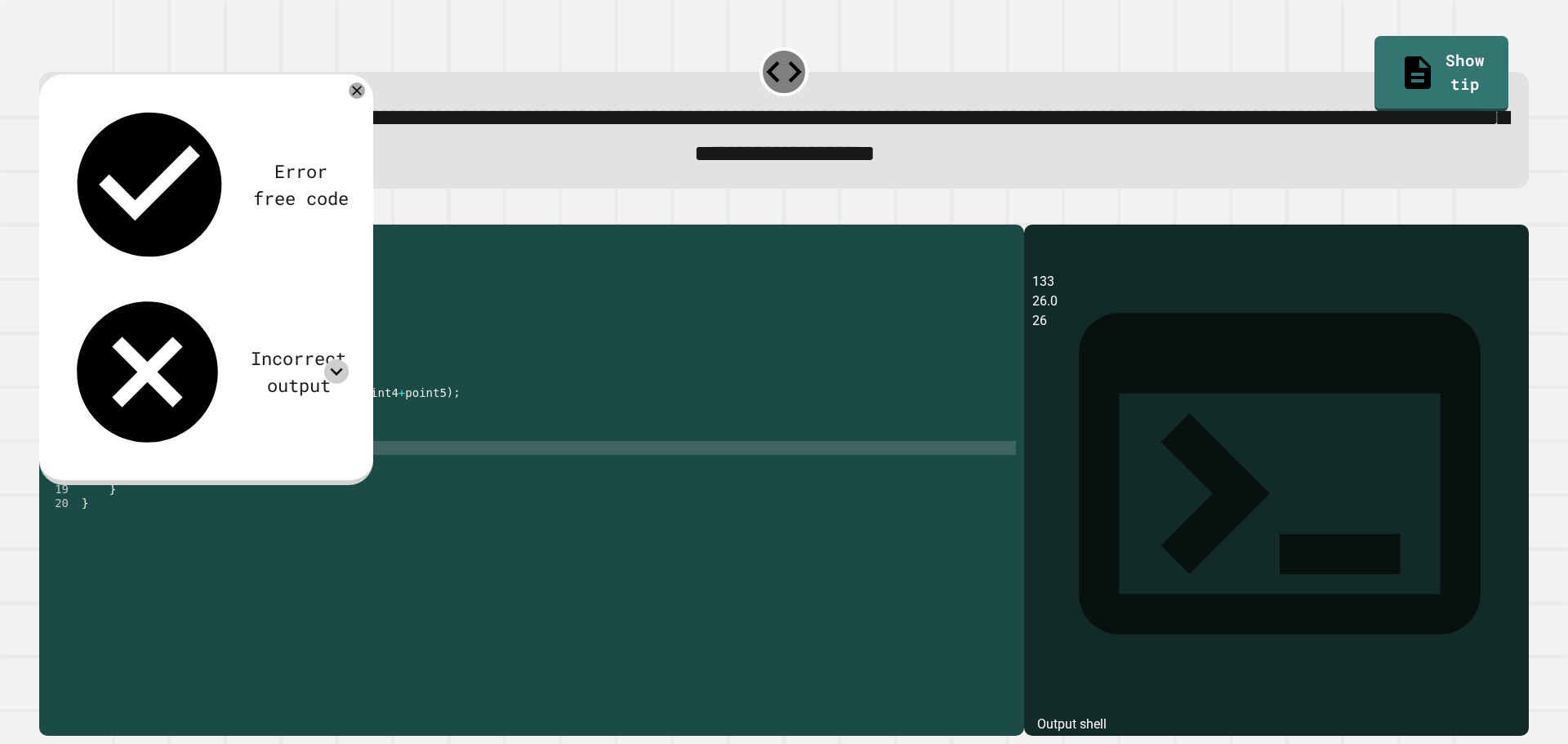
click at [330, 360] on icon at bounding box center [337, 372] width 24 height 24
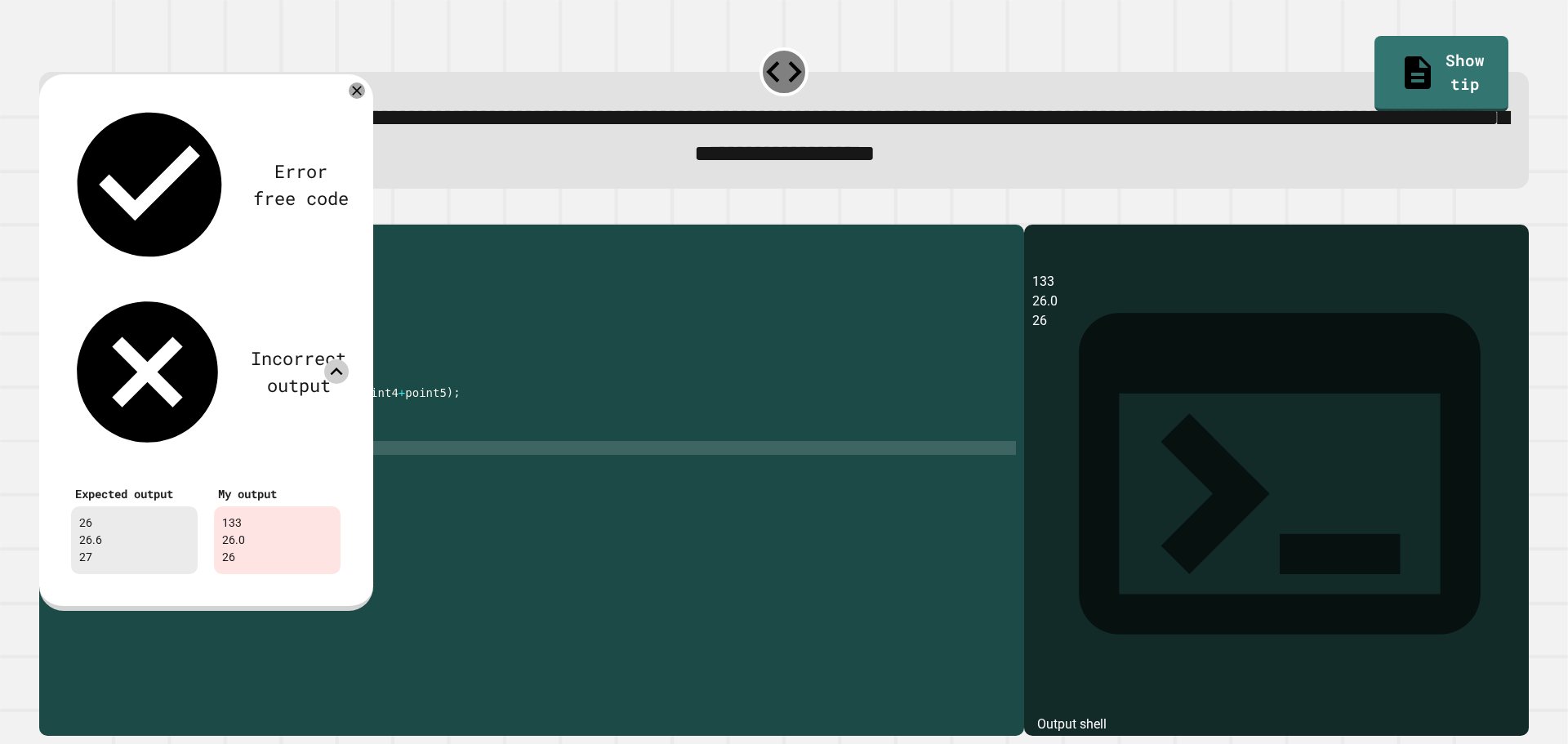
click at [334, 360] on icon at bounding box center [337, 372] width 24 height 24
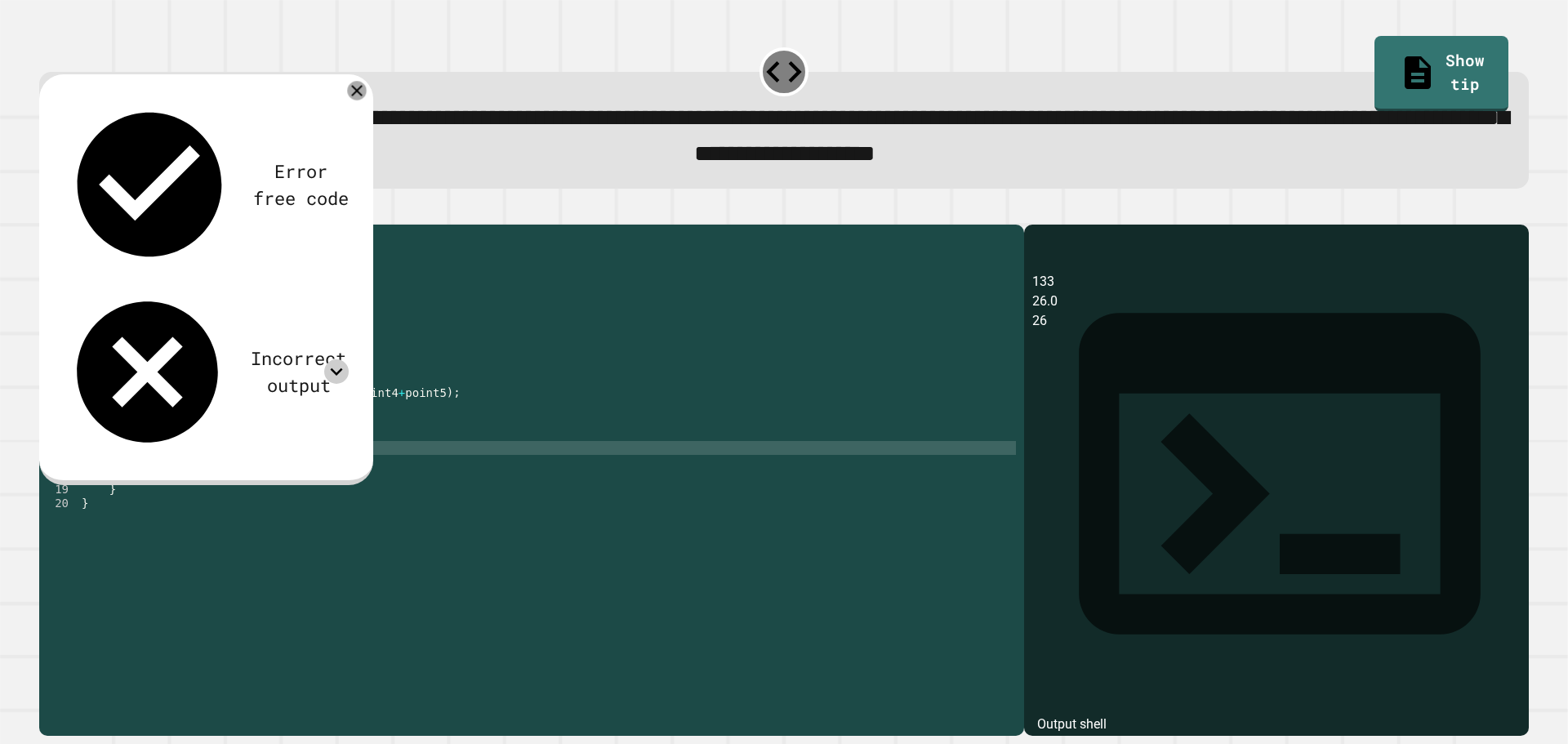
click at [359, 99] on icon at bounding box center [356, 90] width 19 height 19
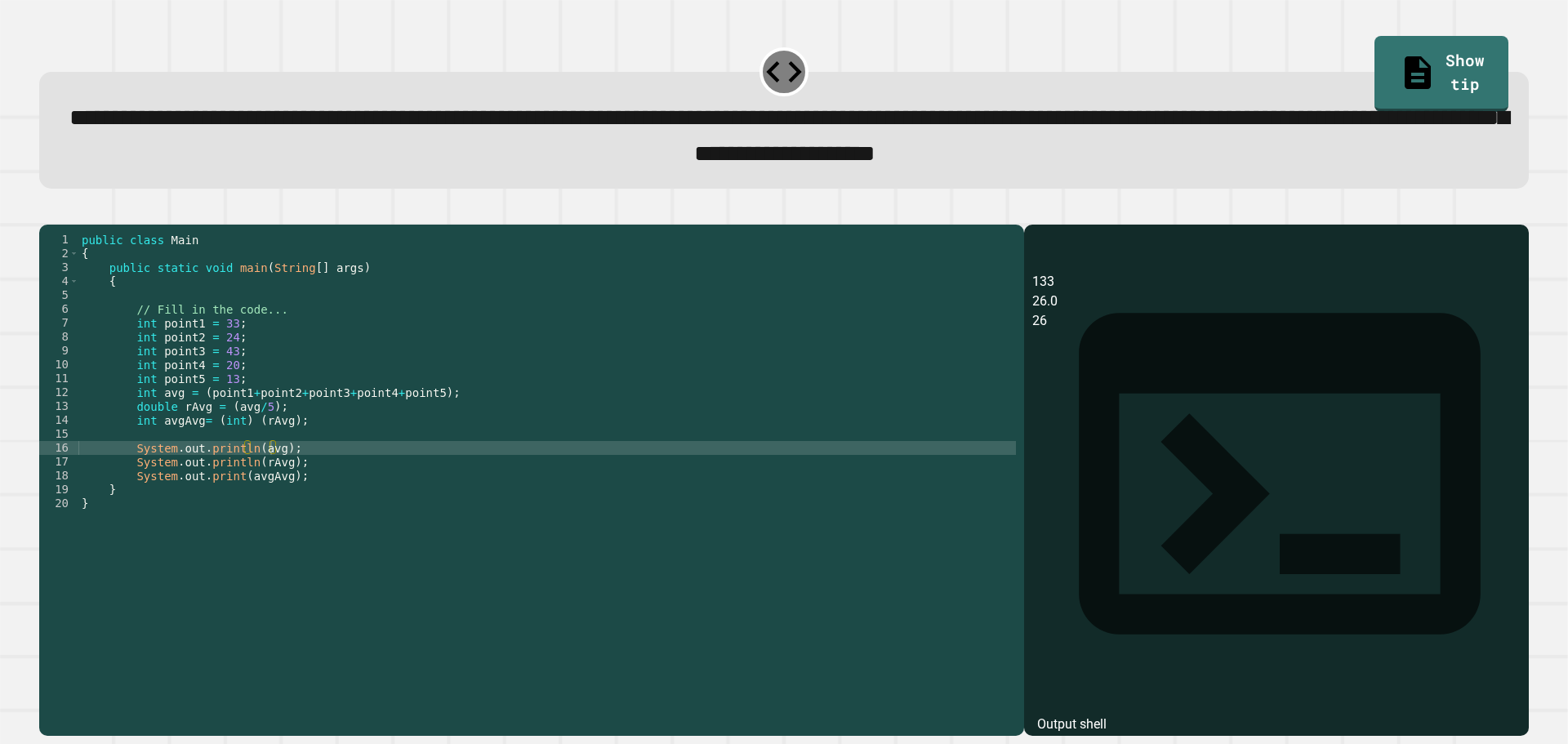
click at [173, 416] on div "public class Main { public static void main ( String [ ] args ) { // Fill in th…" at bounding box center [547, 462] width 937 height 458
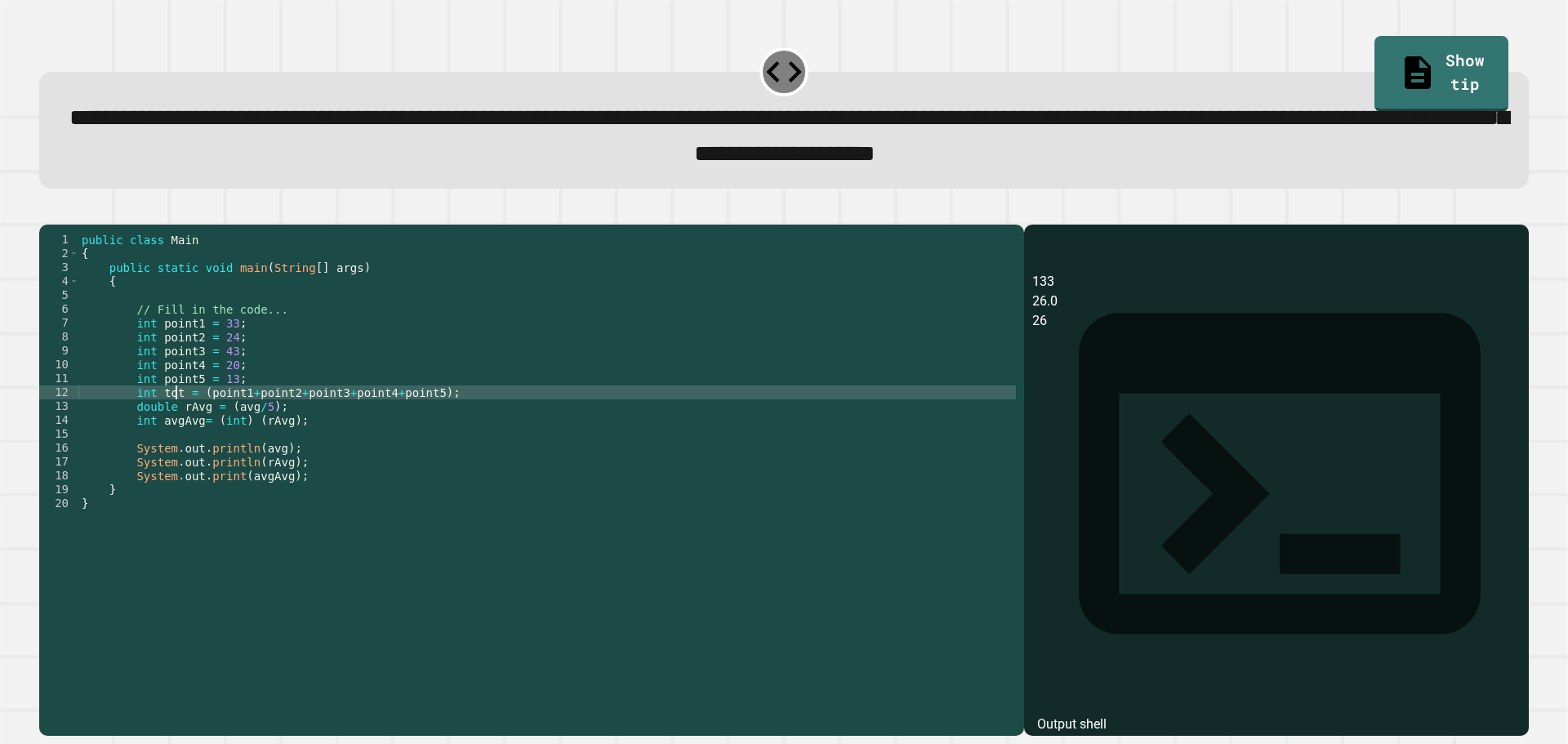
scroll to position [0, 7]
click at [241, 436] on div "public class Main { public static void main ( String [ ] args ) { // Fill in th…" at bounding box center [547, 462] width 937 height 458
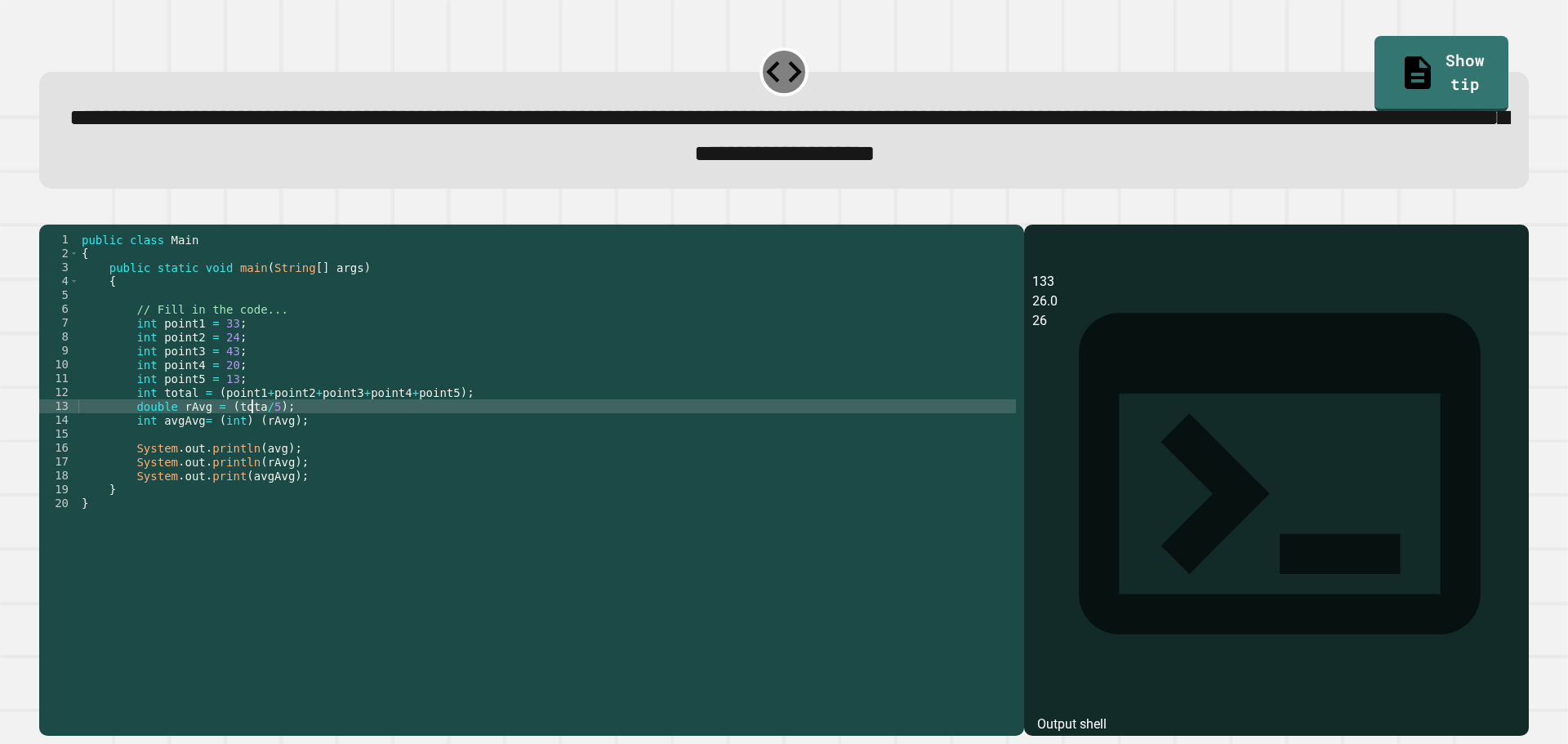
scroll to position [0, 12]
click at [309, 430] on div "public class Main { public static void main ( String [ ] args ) { // Fill in th…" at bounding box center [547, 462] width 937 height 458
click at [305, 455] on div "public class Main { public static void main ( String [ ] args ) { // Fill in th…" at bounding box center [547, 462] width 937 height 458
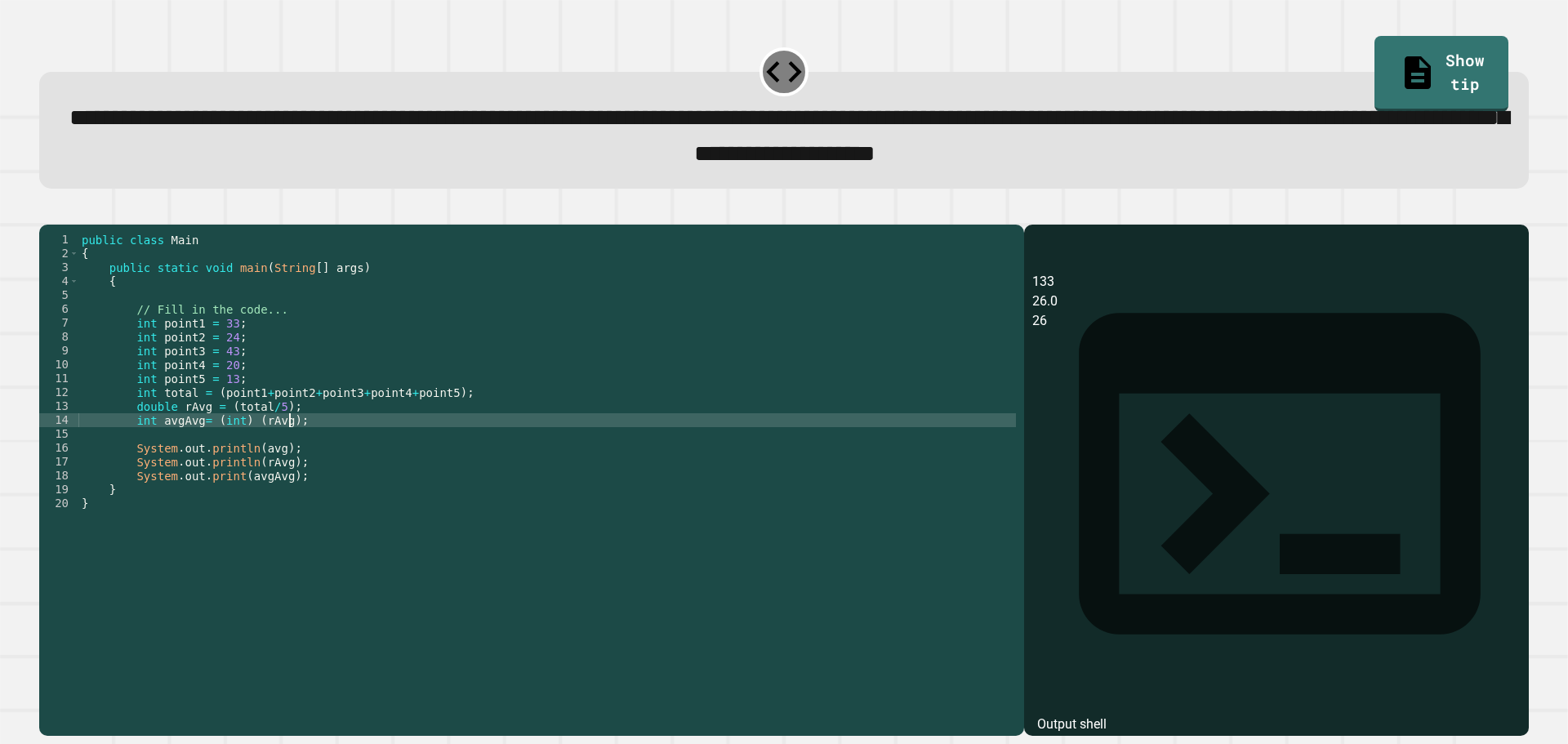
click at [305, 453] on div "public class Main { public static void main ( String [ ] args ) { // Fill in th…" at bounding box center [547, 462] width 937 height 458
click at [176, 431] on div "public class Main { public static void main ( String [ ] args ) { // Fill in th…" at bounding box center [547, 462] width 937 height 458
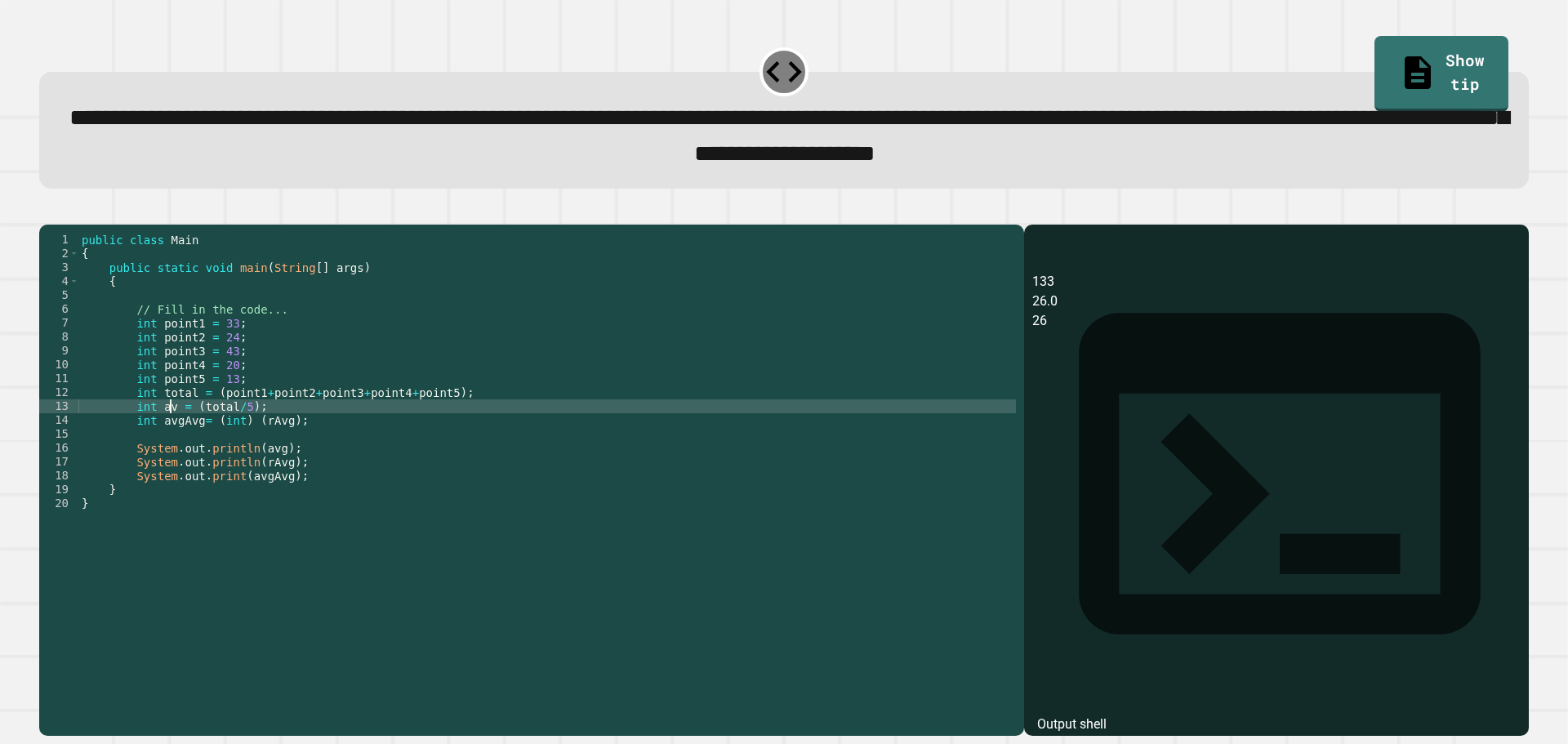
scroll to position [0, 6]
drag, startPoint x: 52, startPoint y: 230, endPoint x: 77, endPoint y: 226, distance: 25.3
click at [47, 211] on button "button" at bounding box center [47, 211] width 0 height 0
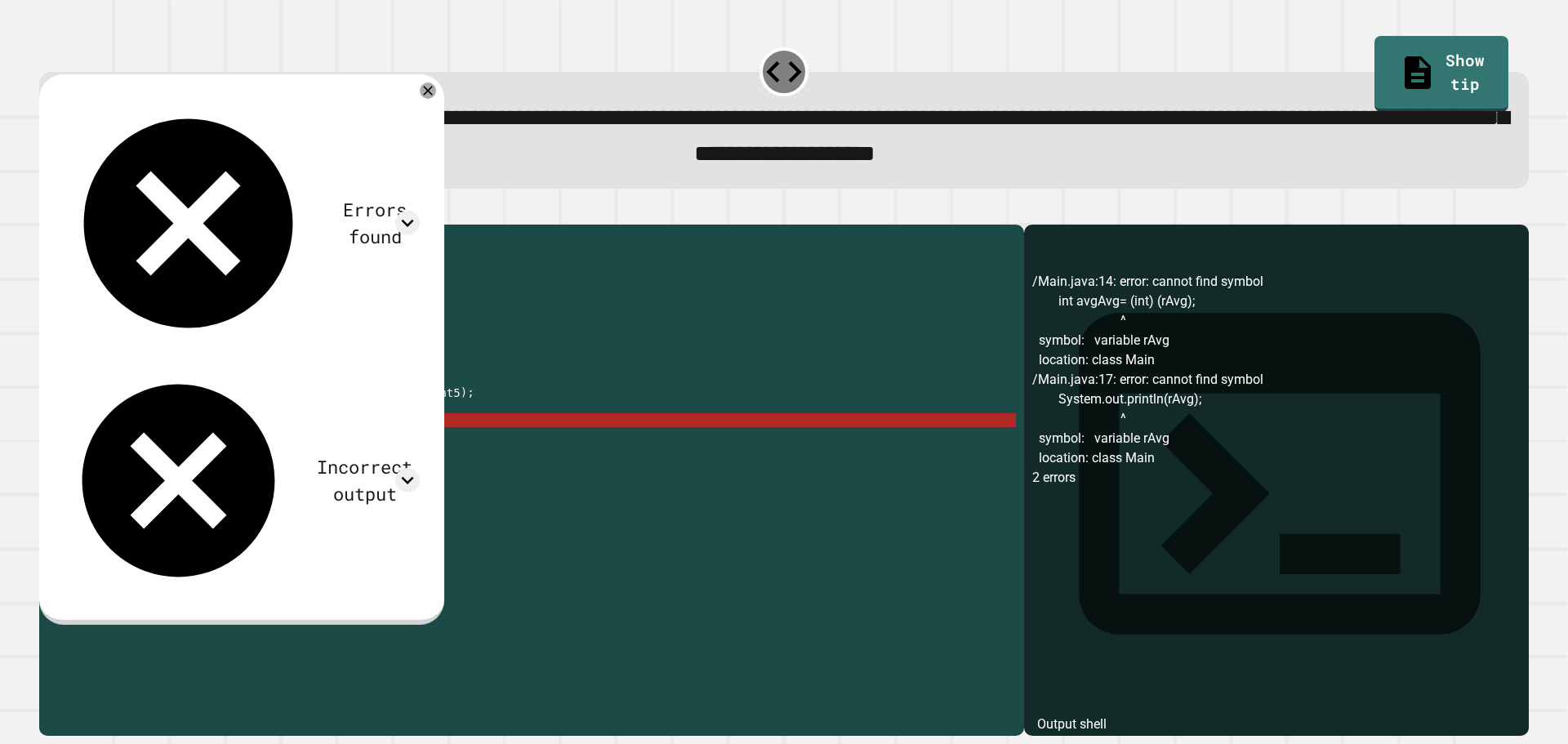
click at [281, 443] on div "public class Main { public static void main ( String [ ] args ) { // Fill in th…" at bounding box center [547, 462] width 937 height 458
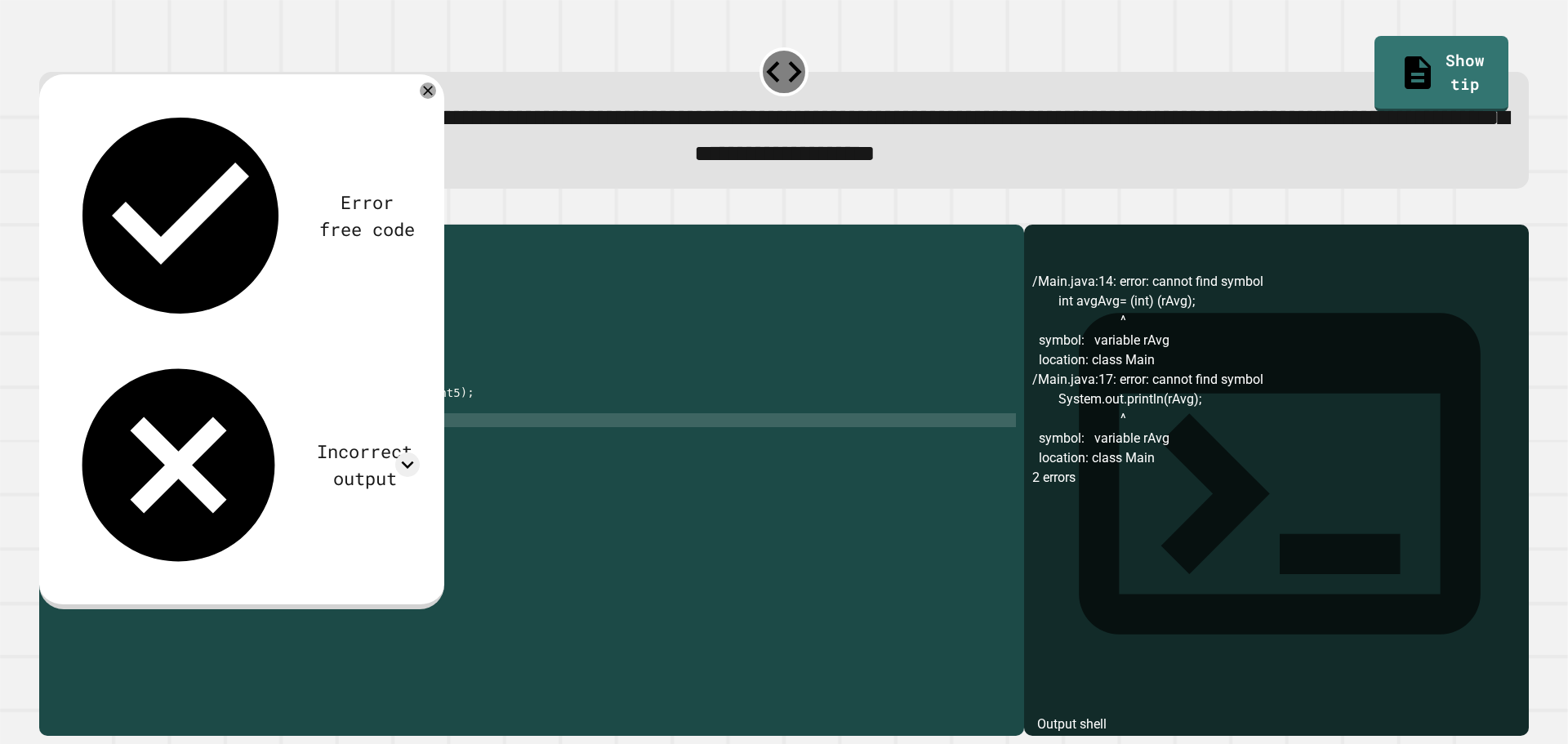
scroll to position [0, 12]
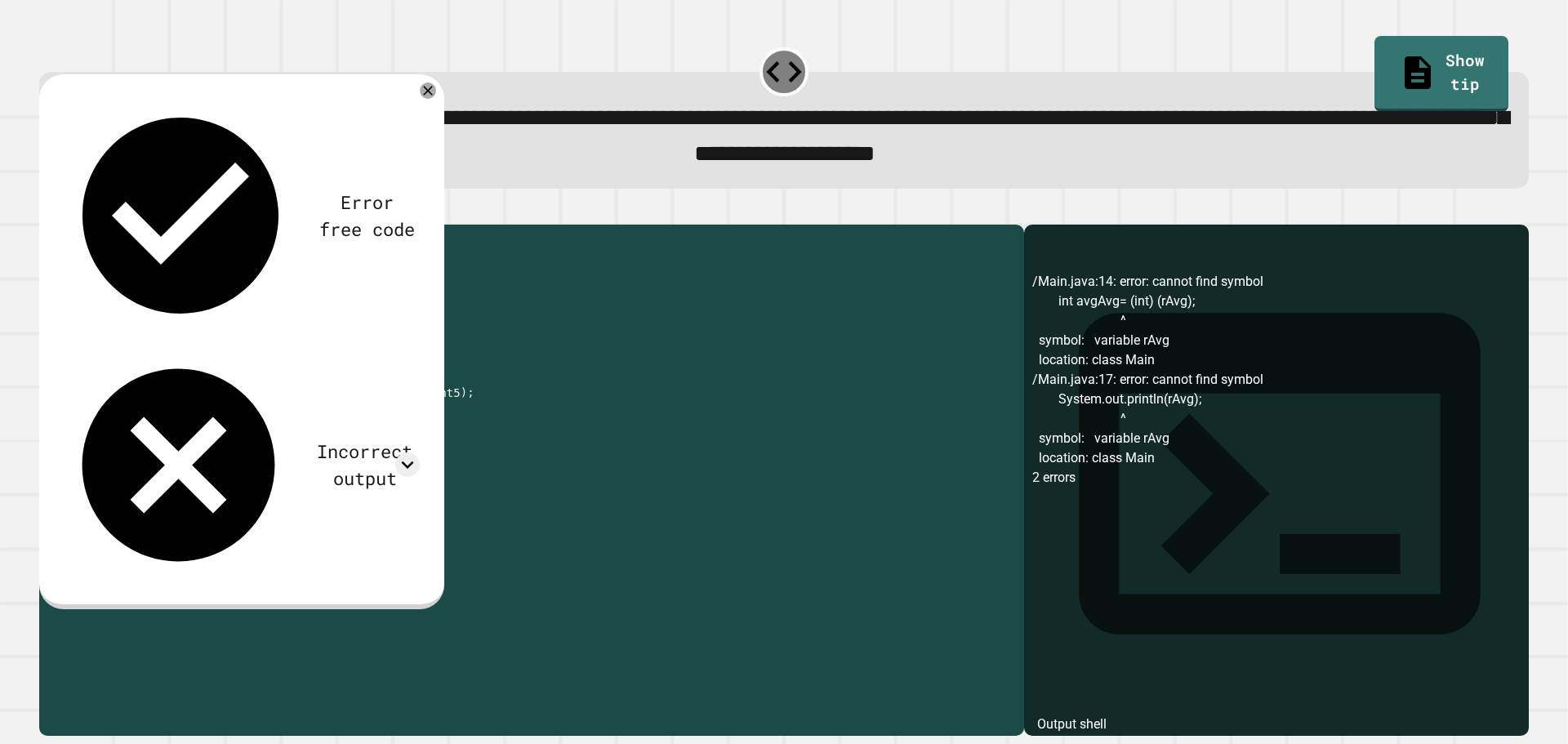
drag, startPoint x: 277, startPoint y: 444, endPoint x: 128, endPoint y: 453, distance: 149.3
click at [128, 453] on div "public class Main { public static void main ( String [ ] args ) { // Fill in th…" at bounding box center [547, 462] width 937 height 458
click at [128, 453] on div "public class Main { public static void main ( String [ ] args ) { // Fill in th…" at bounding box center [547, 448] width 937 height 430
drag, startPoint x: 133, startPoint y: 444, endPoint x: 265, endPoint y: 447, distance: 132.0
click at [265, 447] on div "public class Main { public static void main ( String [ ] args ) { // Fill in th…" at bounding box center [547, 462] width 937 height 458
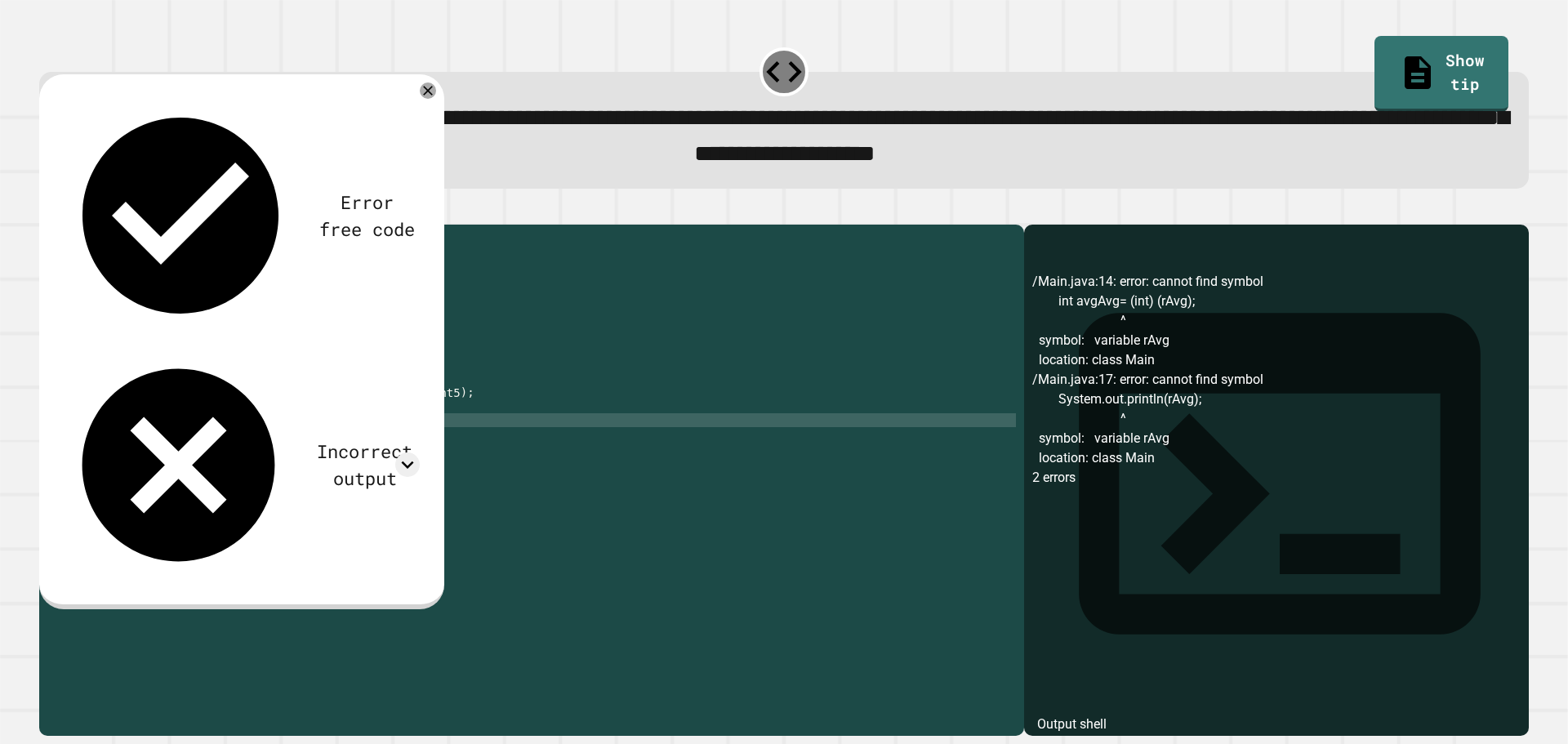
type textarea "**********"
click at [301, 455] on div "public class Main { public static void main ( String [ ] args ) { // Fill in th…" at bounding box center [547, 462] width 937 height 458
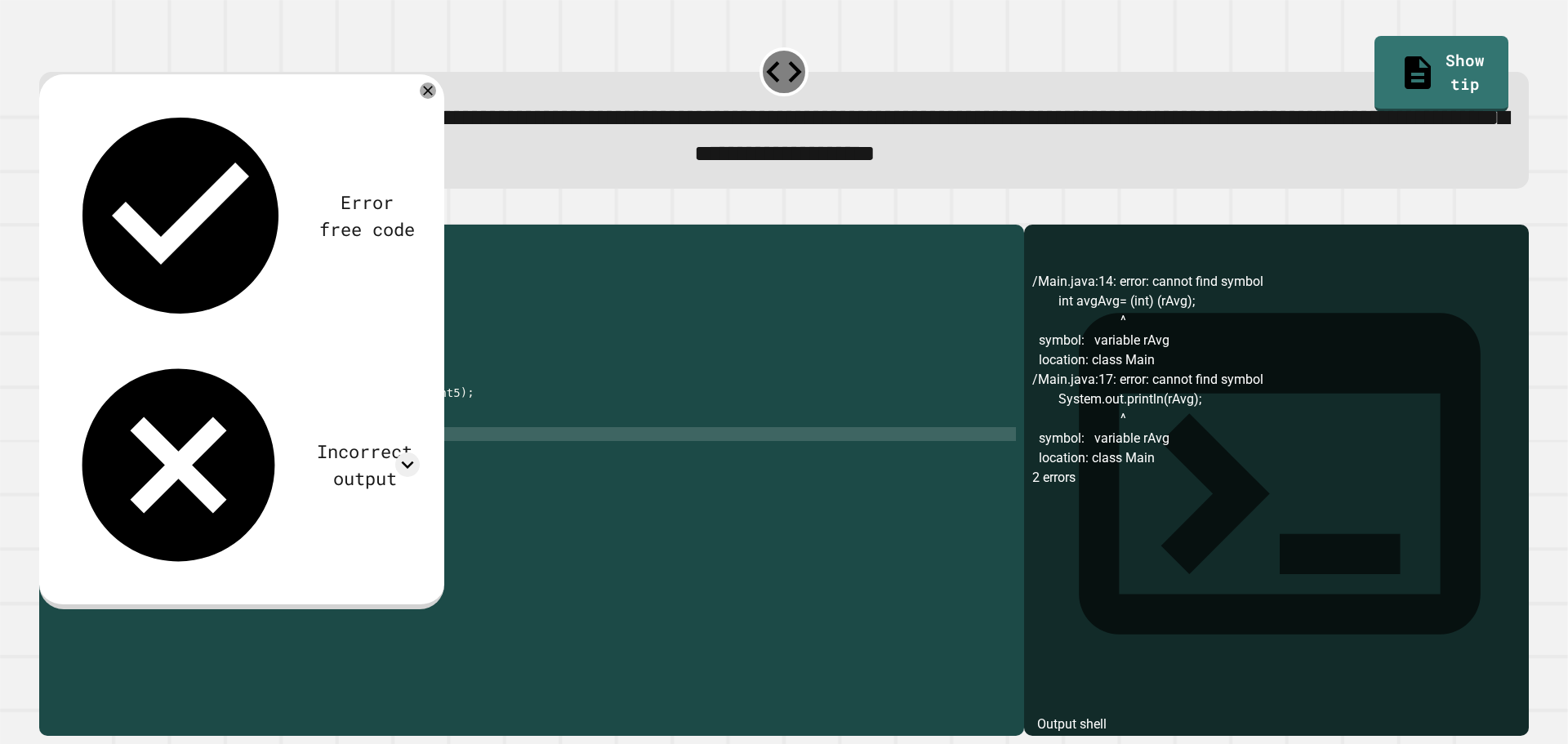
scroll to position [0, 3]
click at [309, 449] on div "public class Main { public static void main ( String [ ] args ) { // Fill in th…" at bounding box center [547, 462] width 937 height 458
click at [267, 455] on div "public class Main { public static void main ( String [ ] args ) { // Fill in th…" at bounding box center [547, 462] width 937 height 458
click at [274, 451] on div "public class Main { public static void main ( String [ ] args ) { // Fill in th…" at bounding box center [547, 462] width 937 height 458
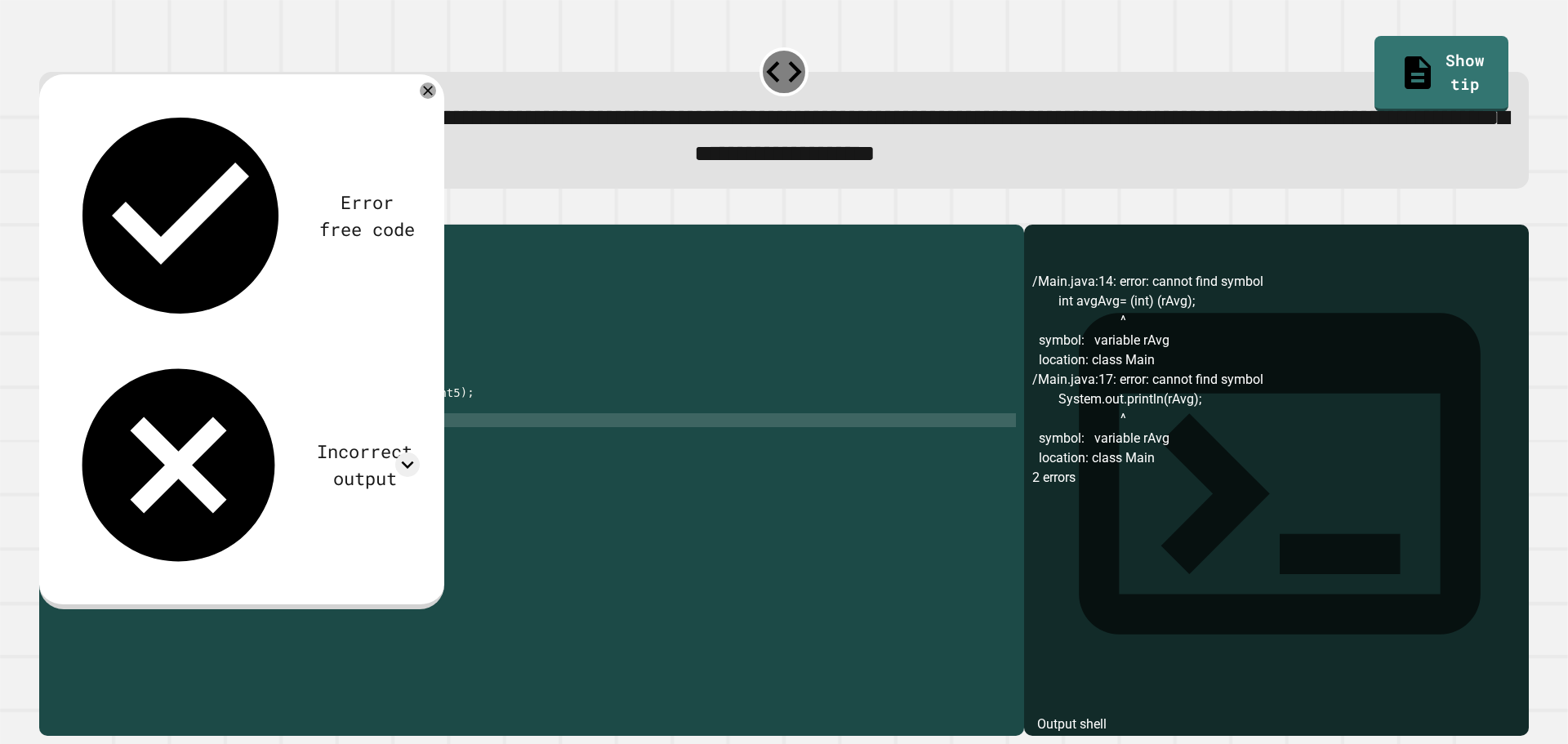
click at [269, 449] on div "public class Main { public static void main ( String [ ] args ) { // Fill in th…" at bounding box center [547, 462] width 937 height 458
type textarea "**********"
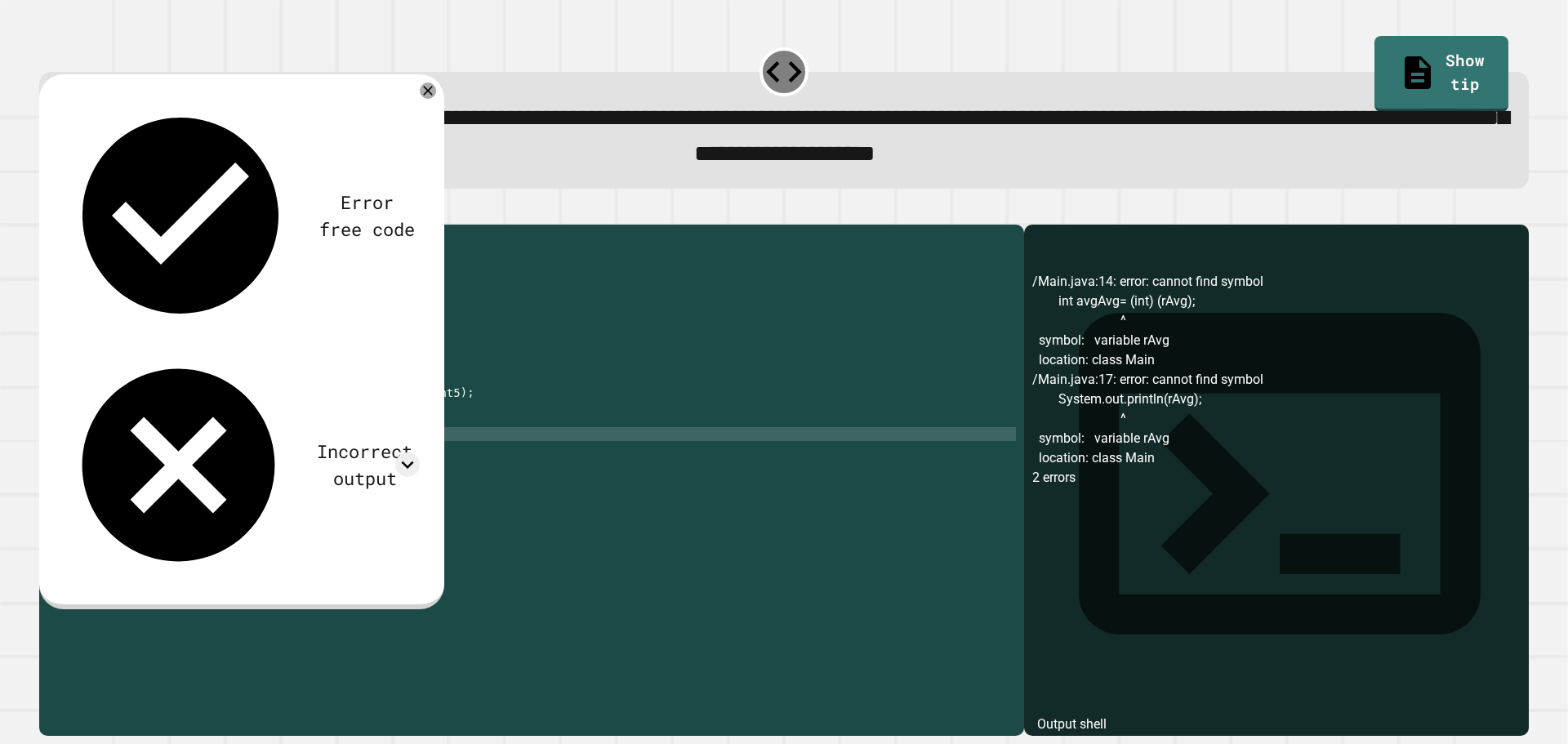
scroll to position [0, 3]
type textarea "*"
click at [47, 211] on icon "button" at bounding box center [47, 211] width 0 height 0
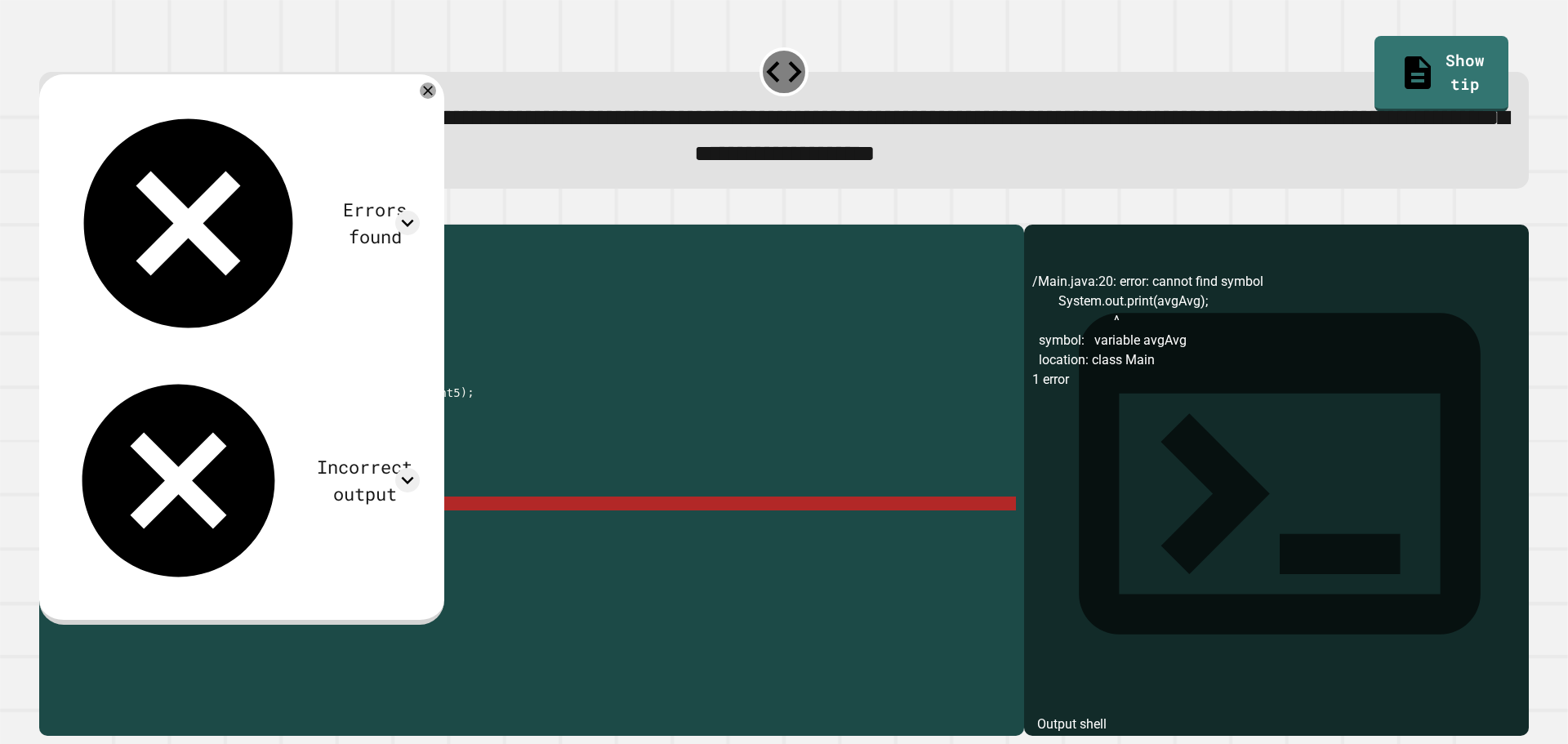
click at [263, 530] on div "public class Main { public static void main ( String [ ] args ) { // Fill in th…" at bounding box center [547, 462] width 937 height 458
click at [255, 458] on div "public class Main { public static void main ( String [ ] args ) { // Fill in th…" at bounding box center [547, 462] width 937 height 458
drag, startPoint x: 288, startPoint y: 535, endPoint x: 134, endPoint y: 532, distance: 154.0
click at [134, 532] on div "public class Main { public static void main ( String [ ] args ) { // Fill in th…" at bounding box center [547, 462] width 937 height 458
type textarea "**********"
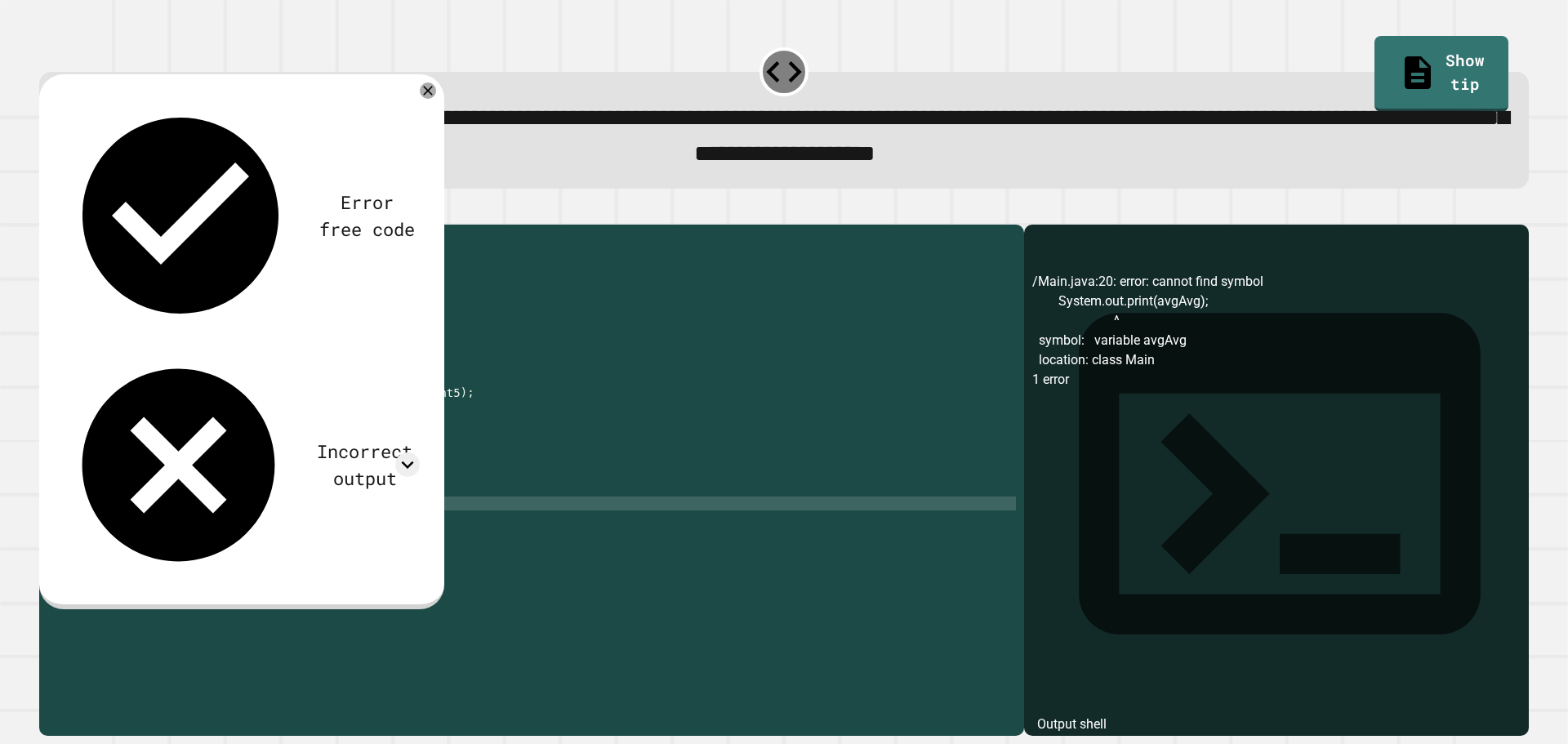
click at [47, 211] on icon "button" at bounding box center [47, 211] width 0 height 0
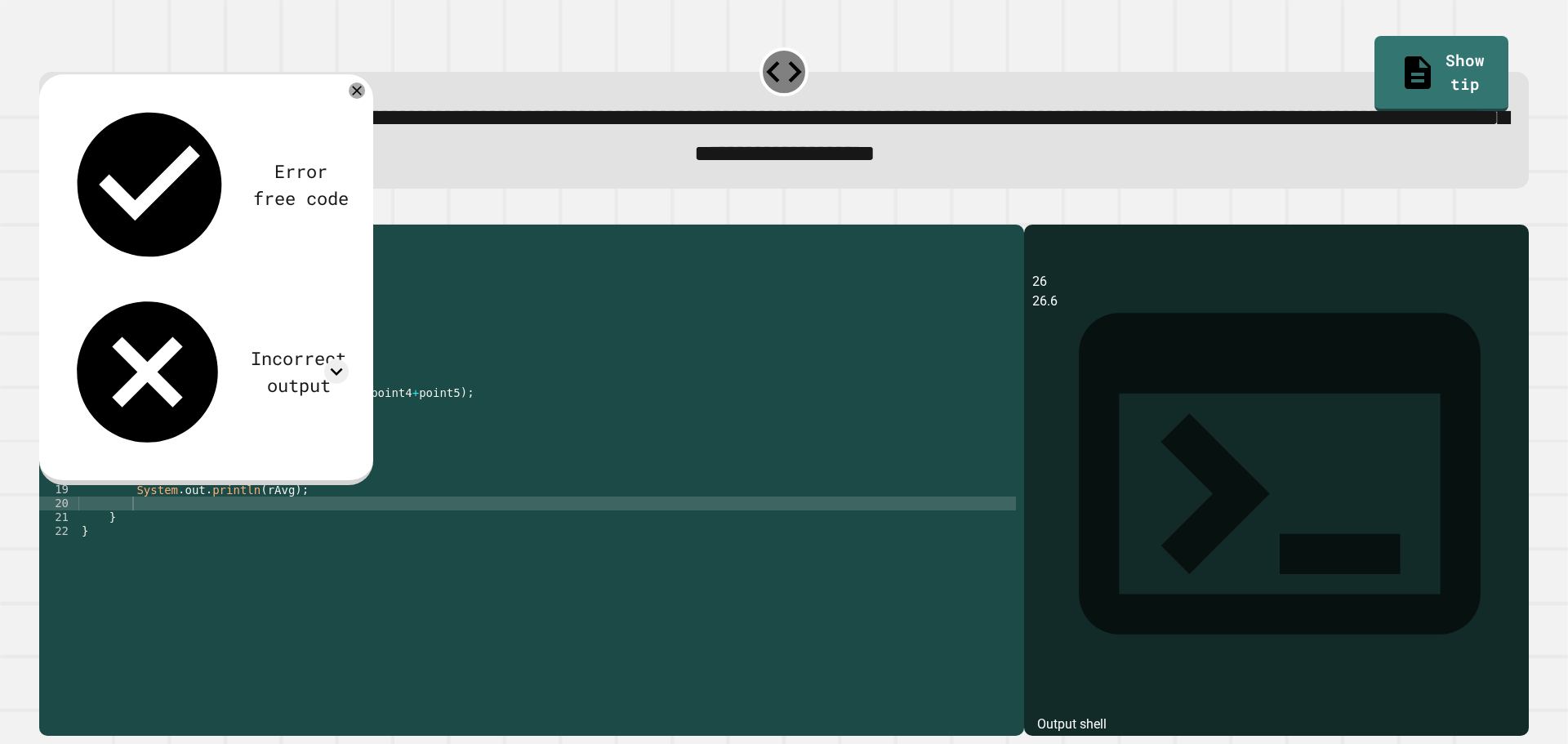
click at [196, 475] on div "public class Main { public static void main ( String [ ] args ) { // Fill in th…" at bounding box center [547, 462] width 937 height 458
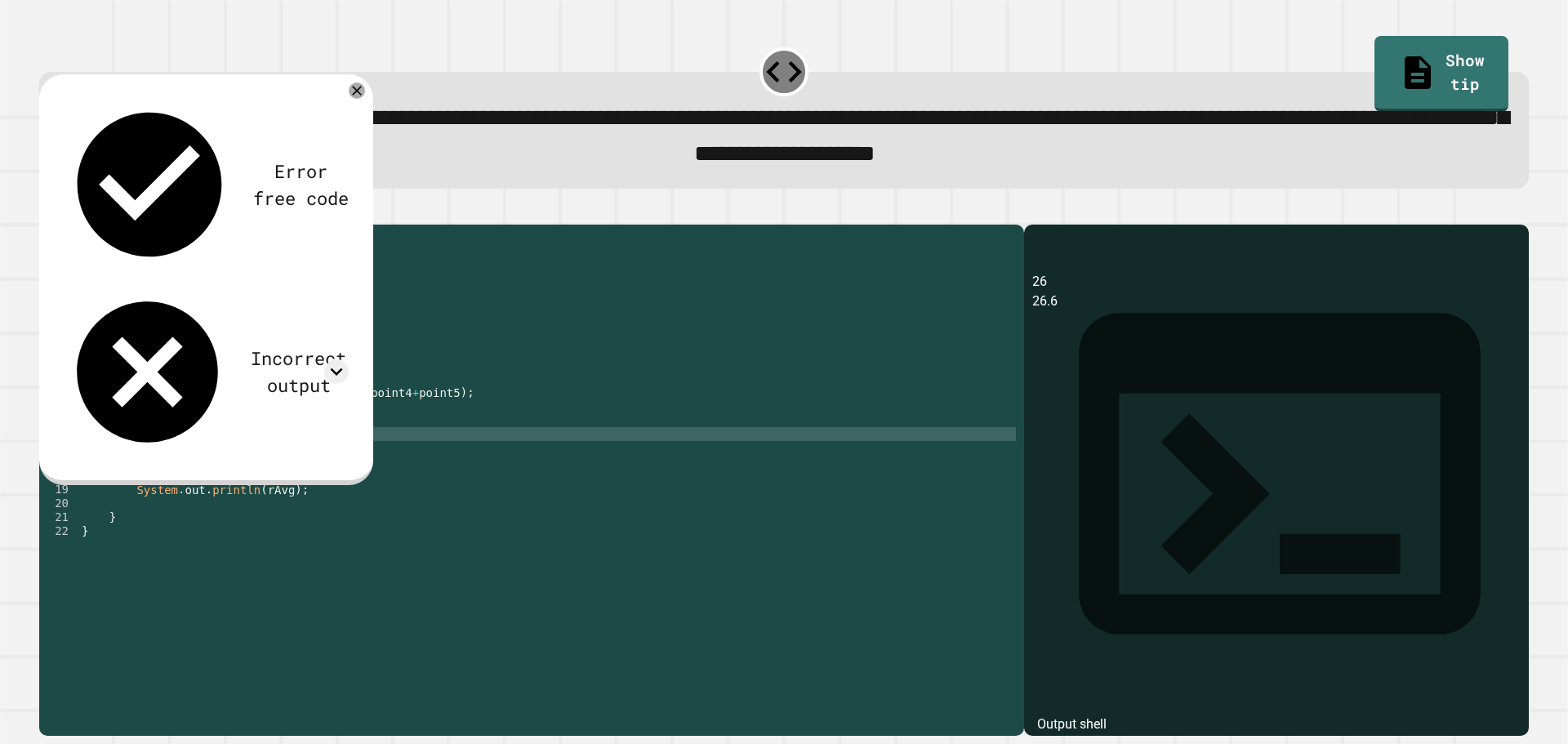
click at [178, 457] on div "public class Main { public static void main ( String [ ] args ) { // Fill in th…" at bounding box center [547, 462] width 937 height 458
type textarea "**********"
click at [47, 211] on button "button" at bounding box center [47, 211] width 0 height 0
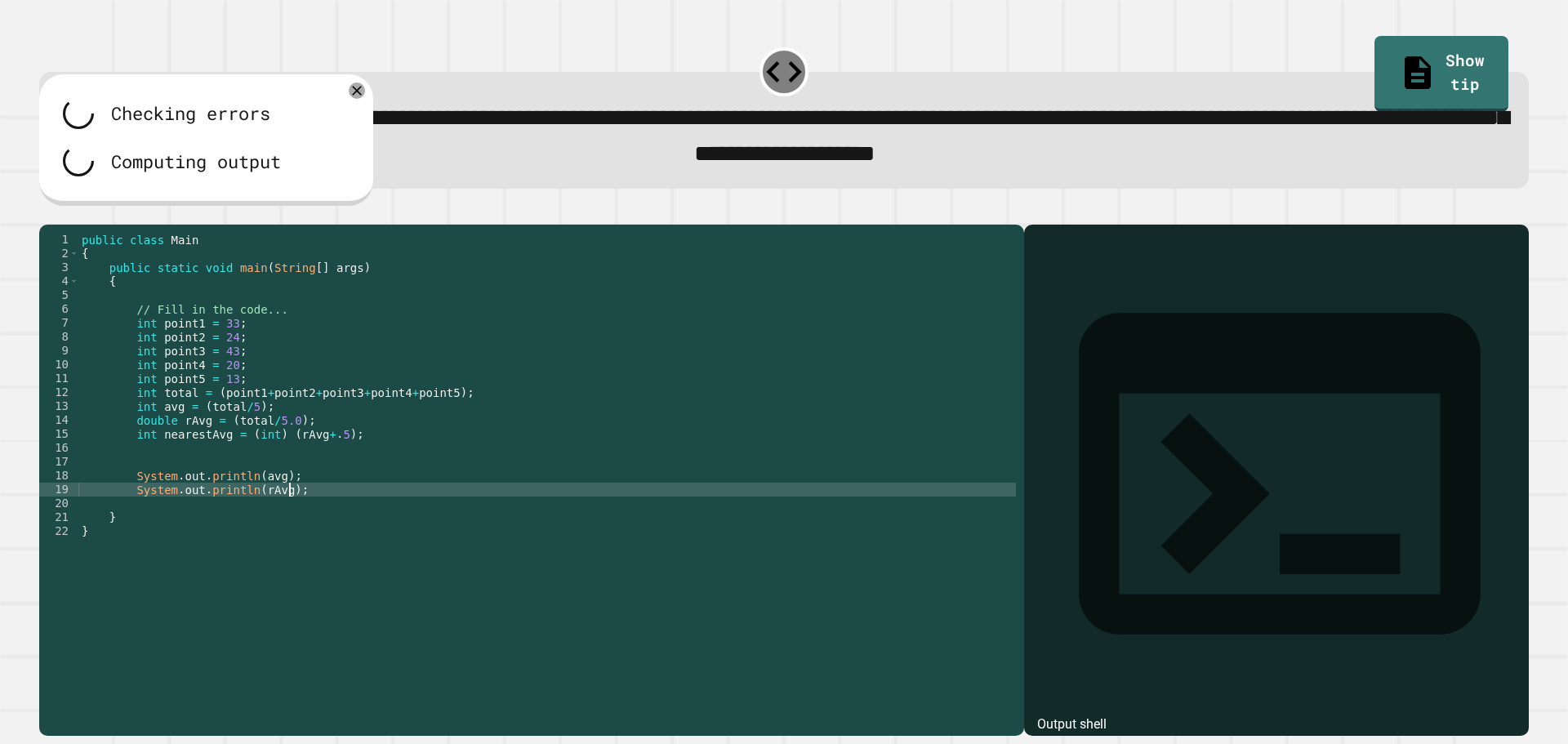
click at [311, 518] on div "public class Main { public static void main ( String [ ] args ) { // Fill in th…" at bounding box center [547, 462] width 937 height 458
click at [293, 525] on div "public class Main { public static void main ( String [ ] args ) { // Fill in th…" at bounding box center [547, 462] width 937 height 458
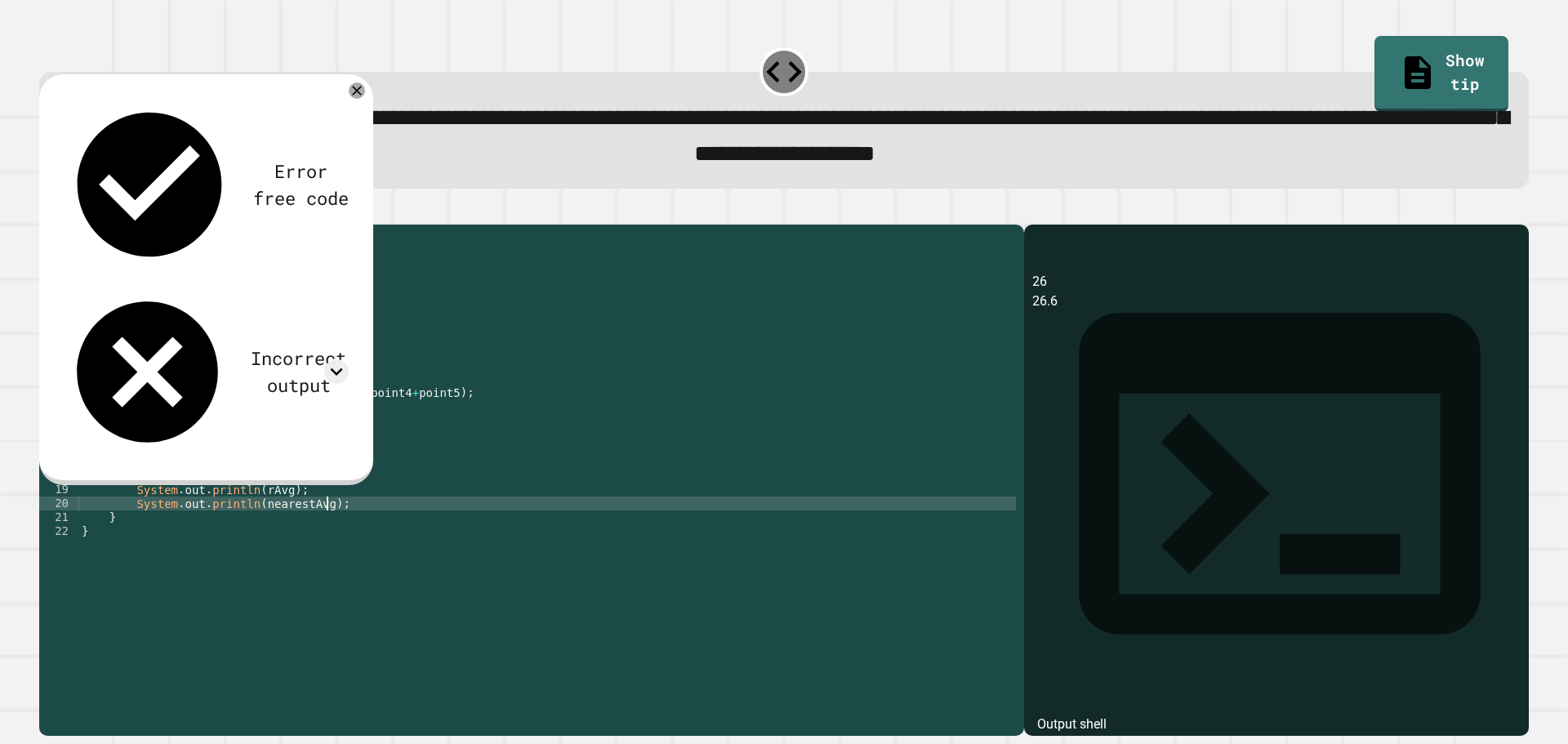
scroll to position [0, 17]
type textarea "**********"
drag, startPoint x: 56, startPoint y: 217, endPoint x: 98, endPoint y: 234, distance: 45.3
click at [47, 211] on icon "button" at bounding box center [47, 211] width 0 height 0
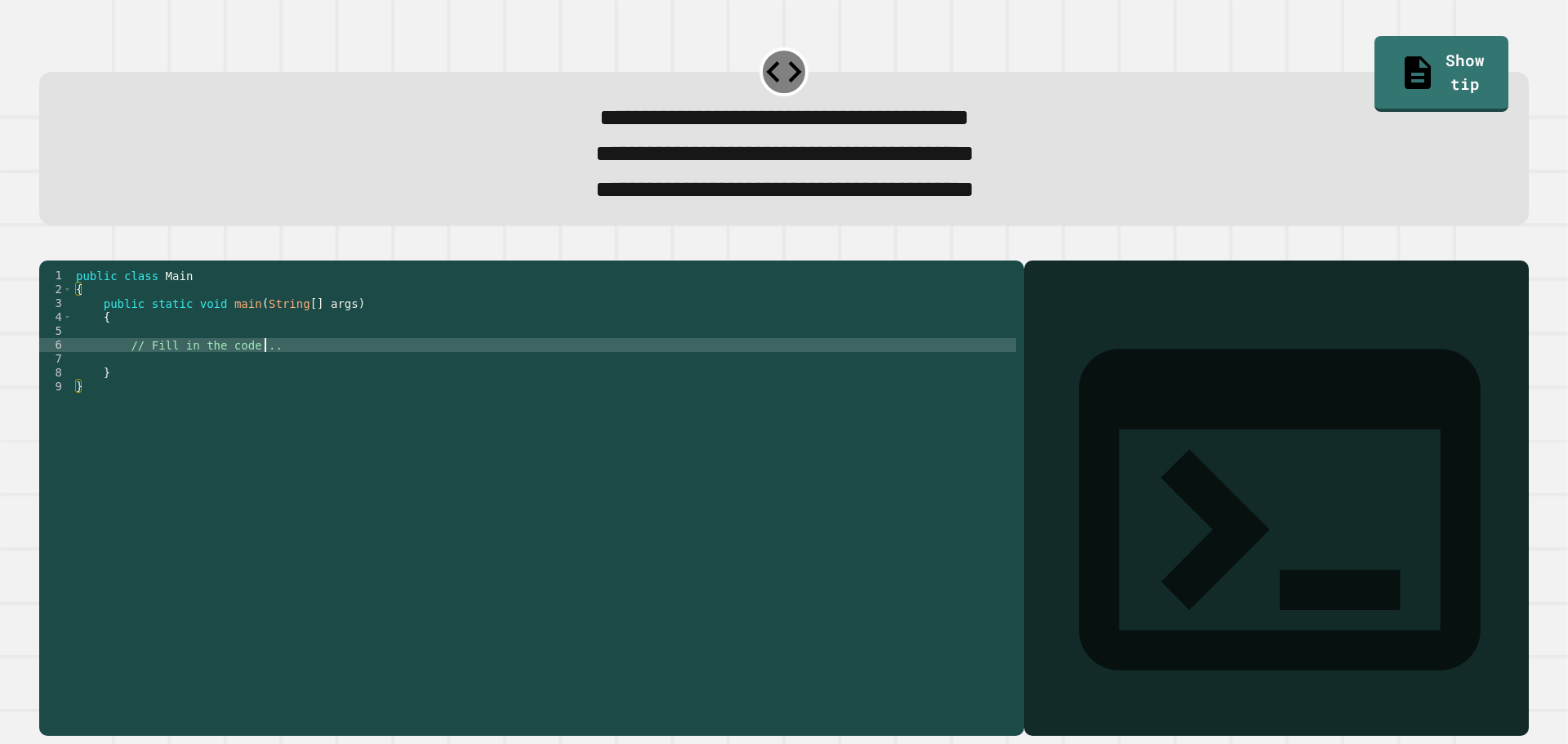
click at [312, 375] on div "public class Main { public static void main ( String [ ] args ) { // Fill in th…" at bounding box center [543, 477] width 943 height 417
click at [290, 388] on div "public class Main { public static void main ( String [ ] args ) { // Fill in th…" at bounding box center [543, 477] width 943 height 417
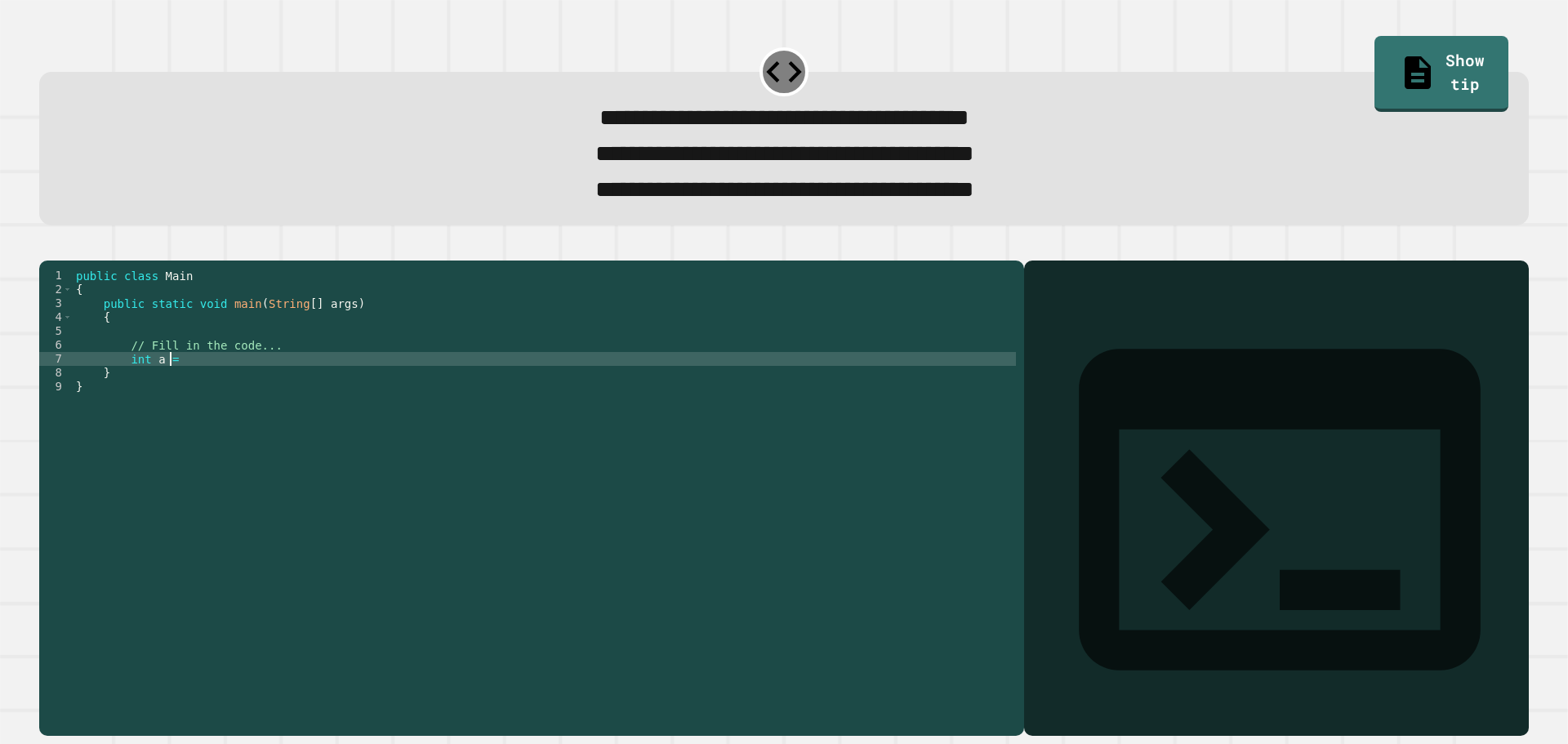
scroll to position [0, 6]
type textarea "**********"
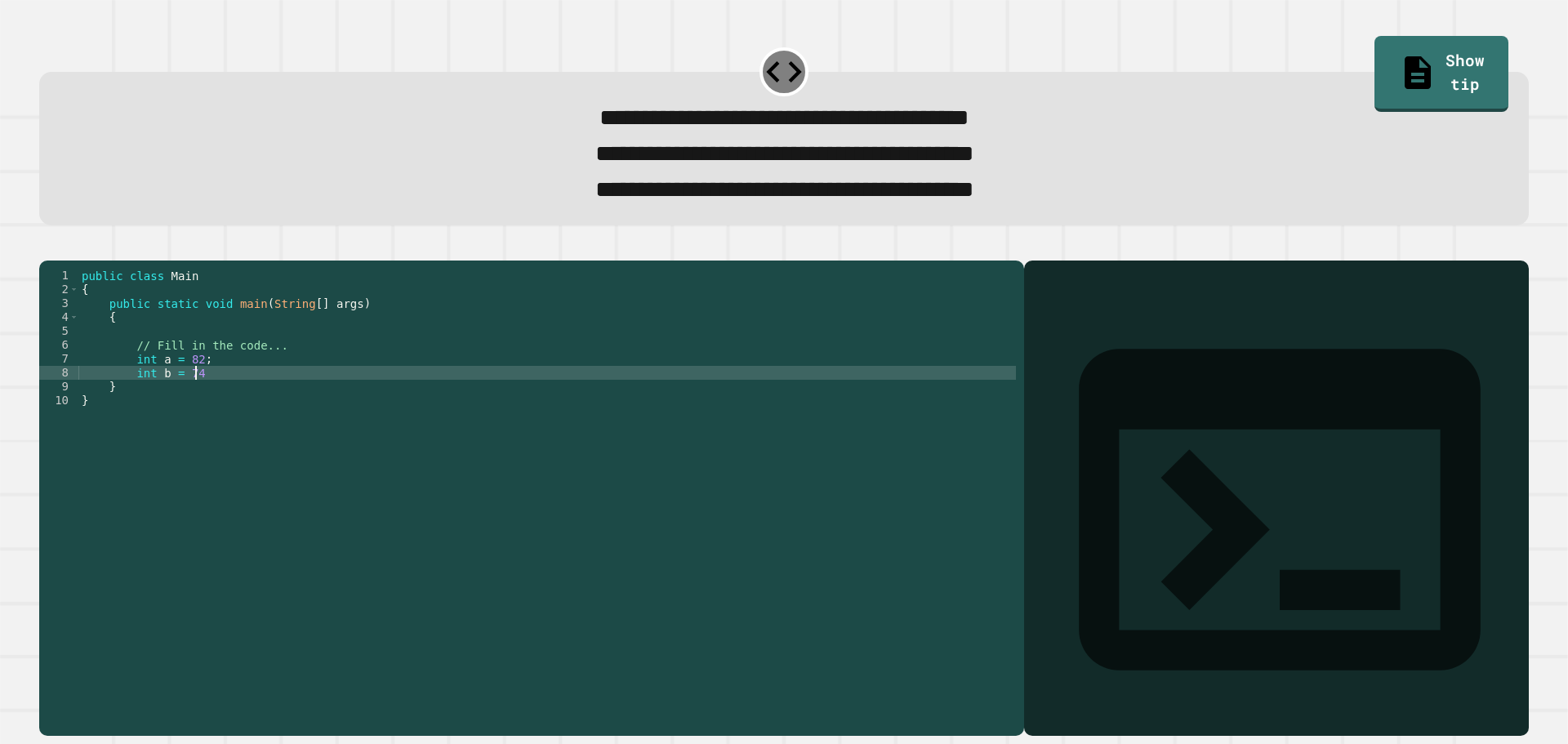
type textarea "**********"
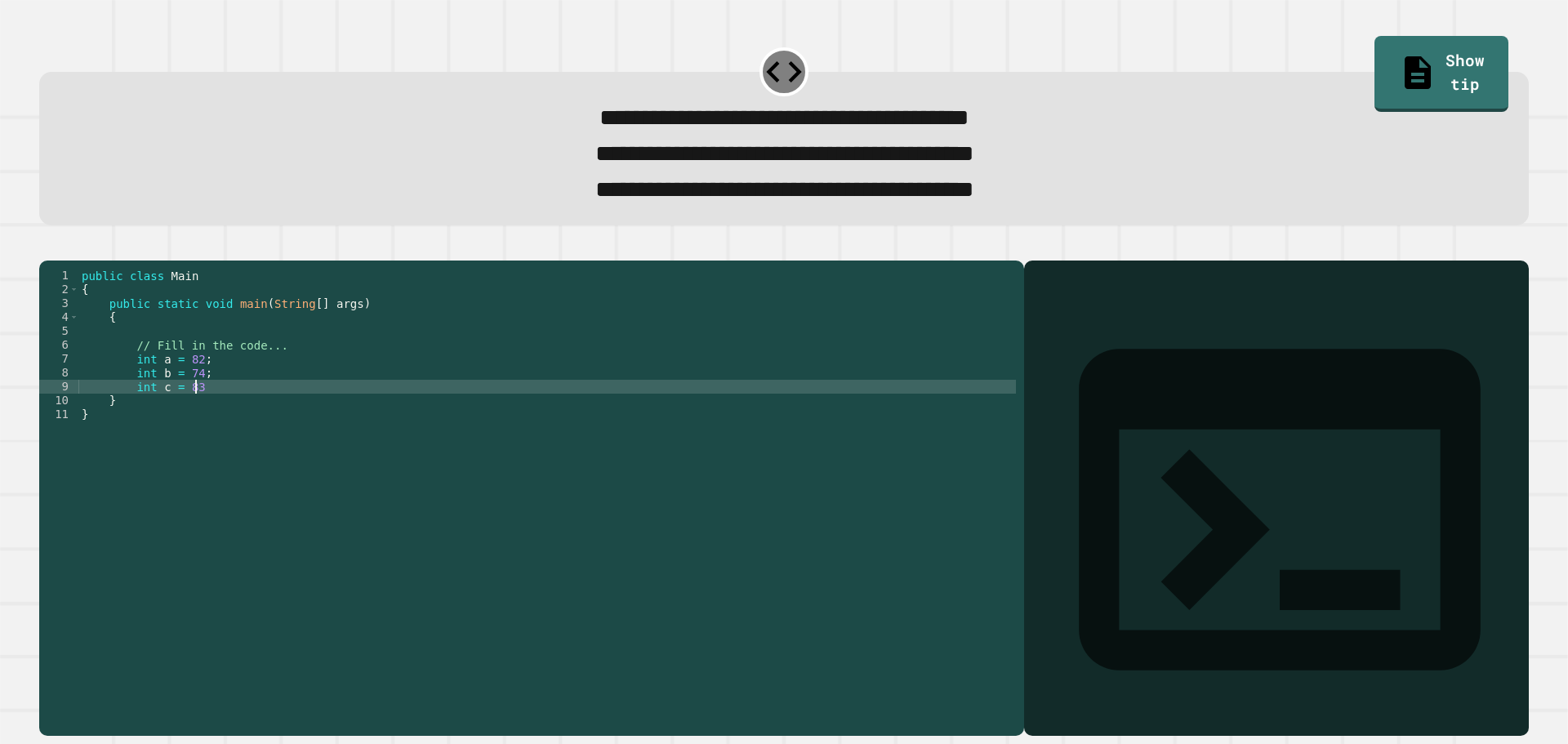
type textarea "**********"
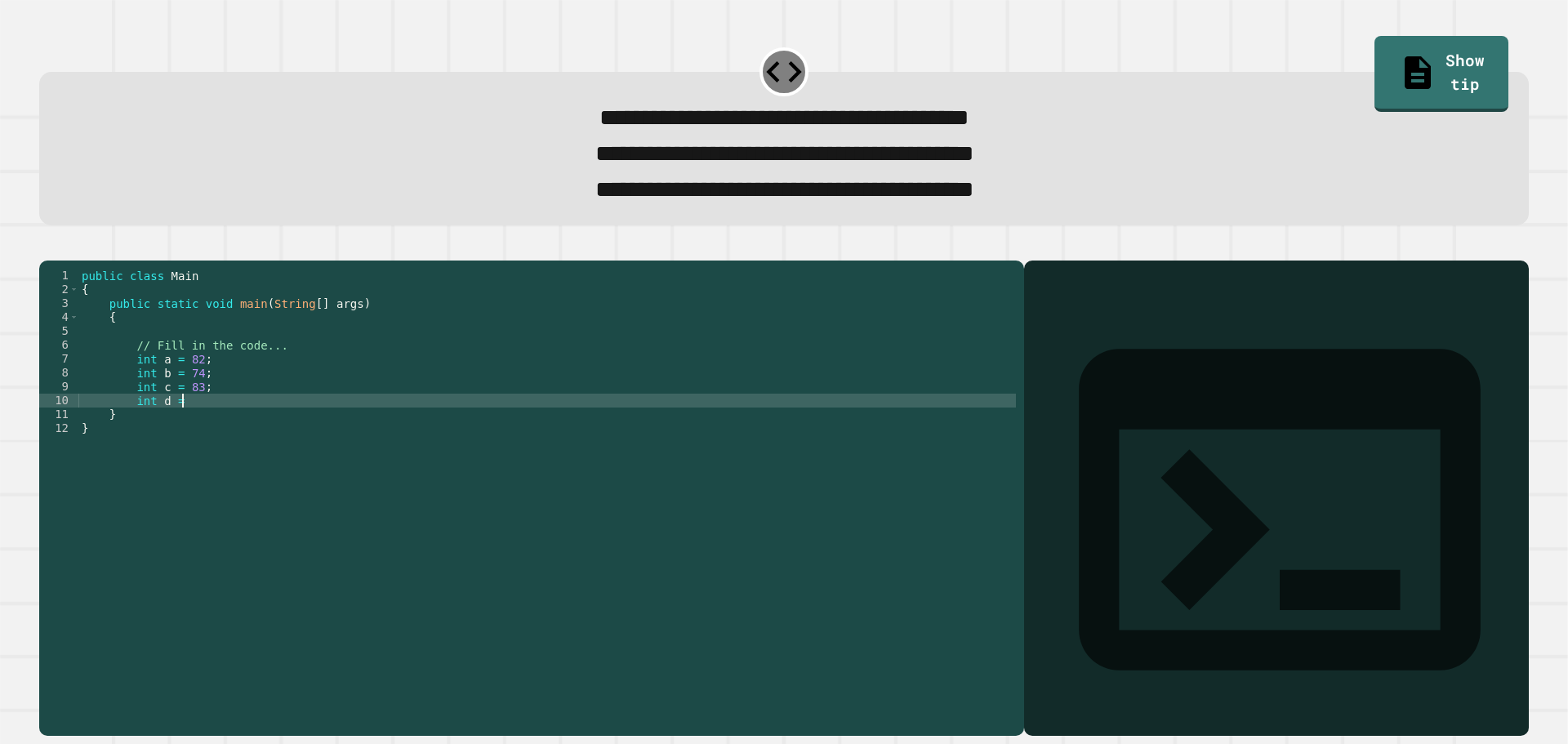
scroll to position [0, 6]
type textarea "**********"
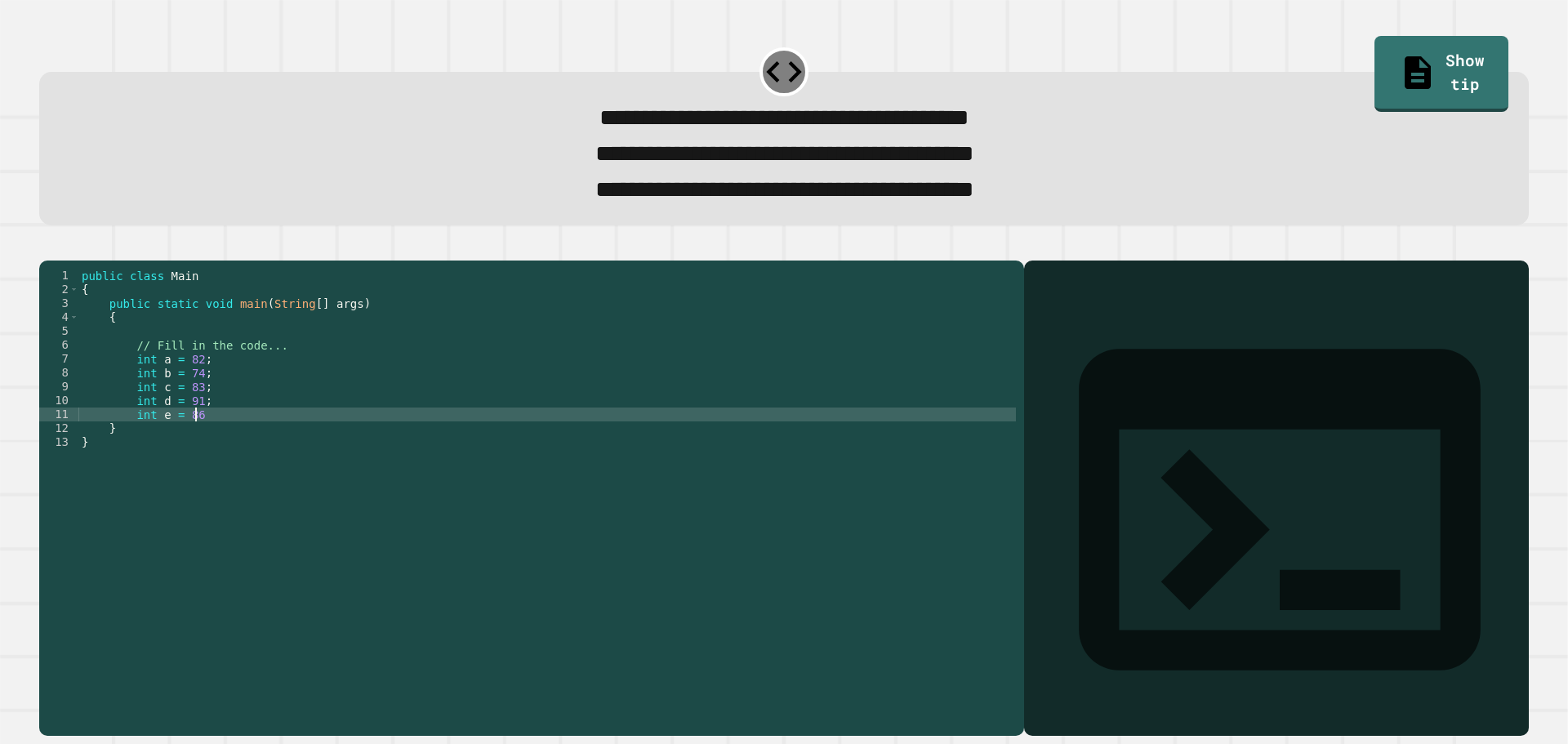
type textarea "**********"
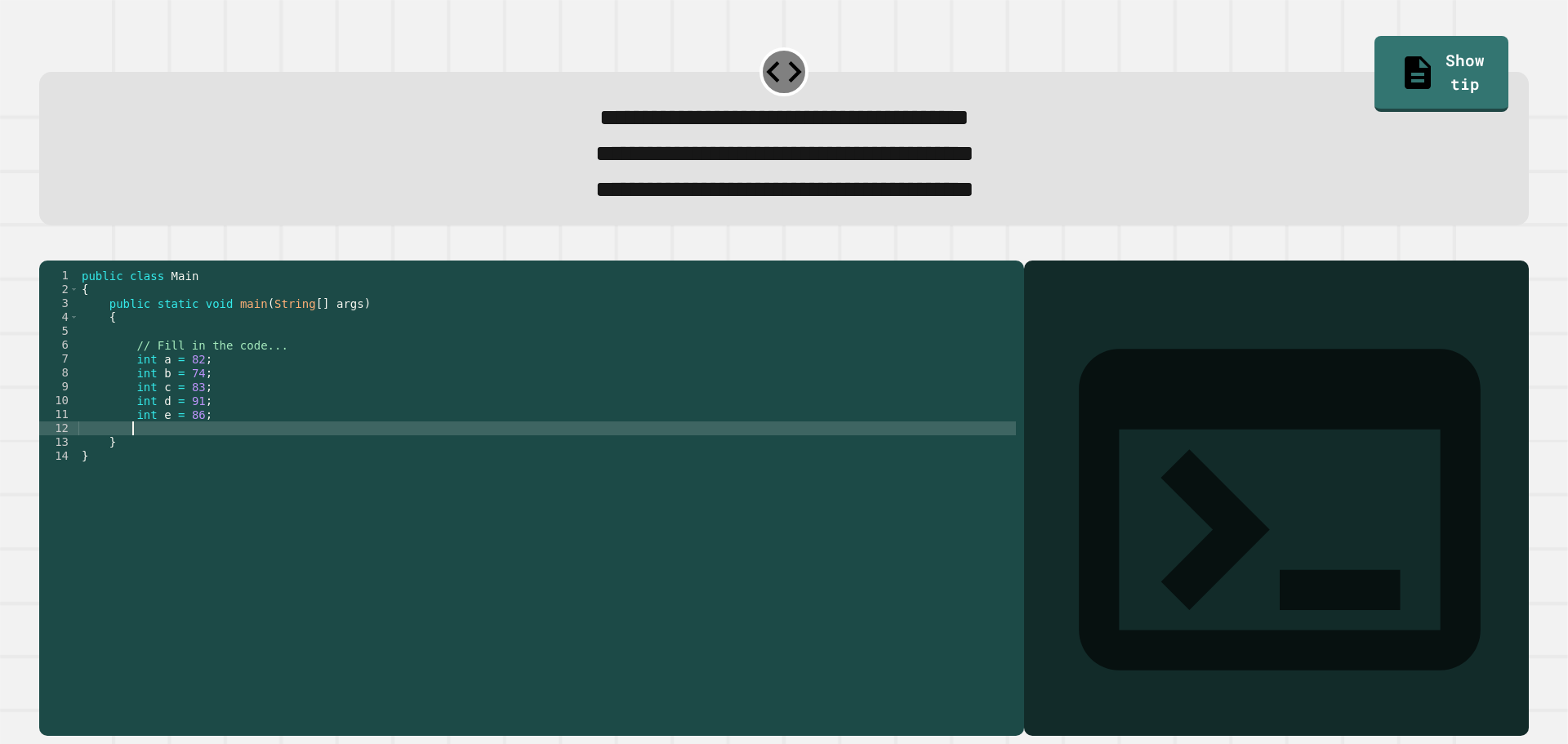
scroll to position [0, 3]
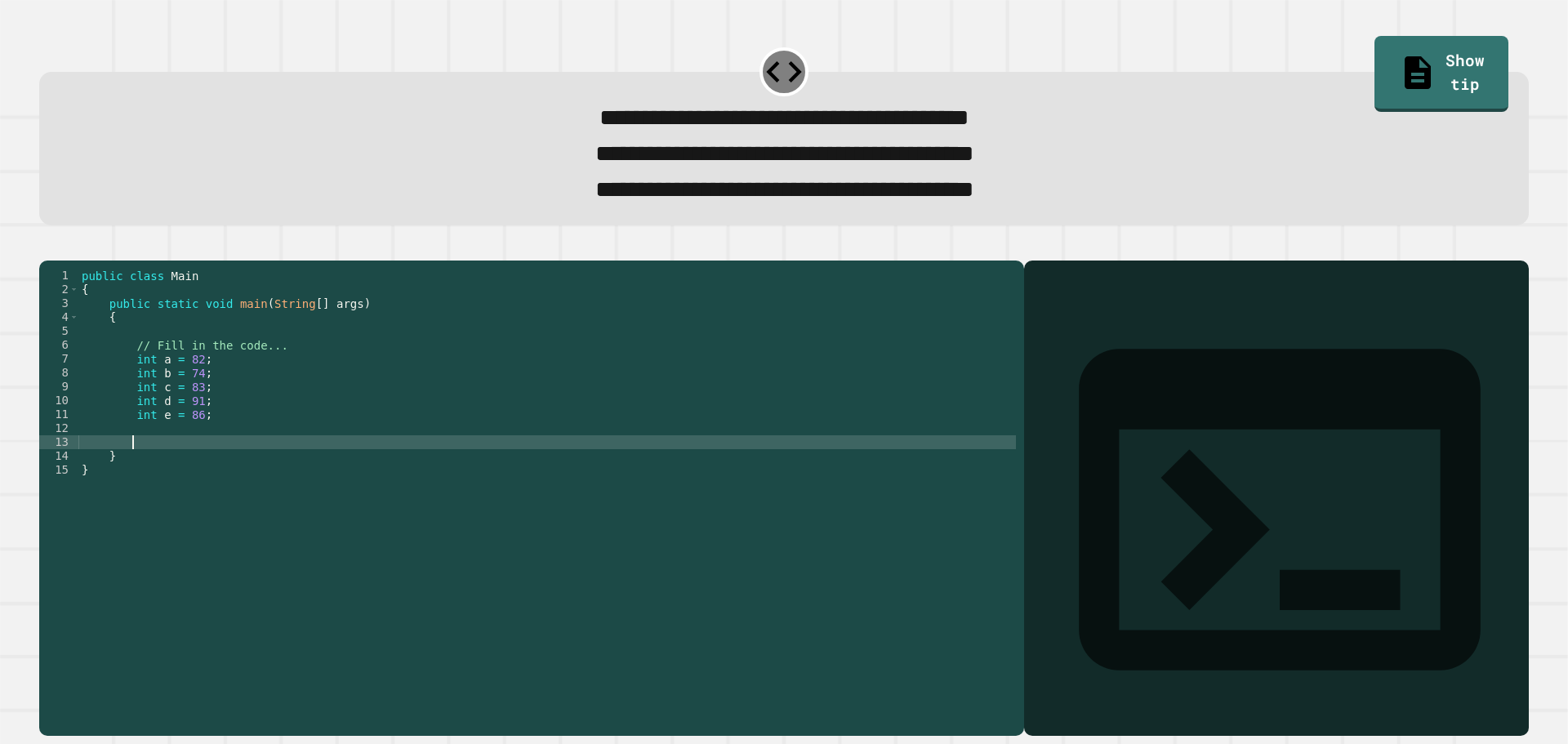
type textarea "*"
type textarea "**********"
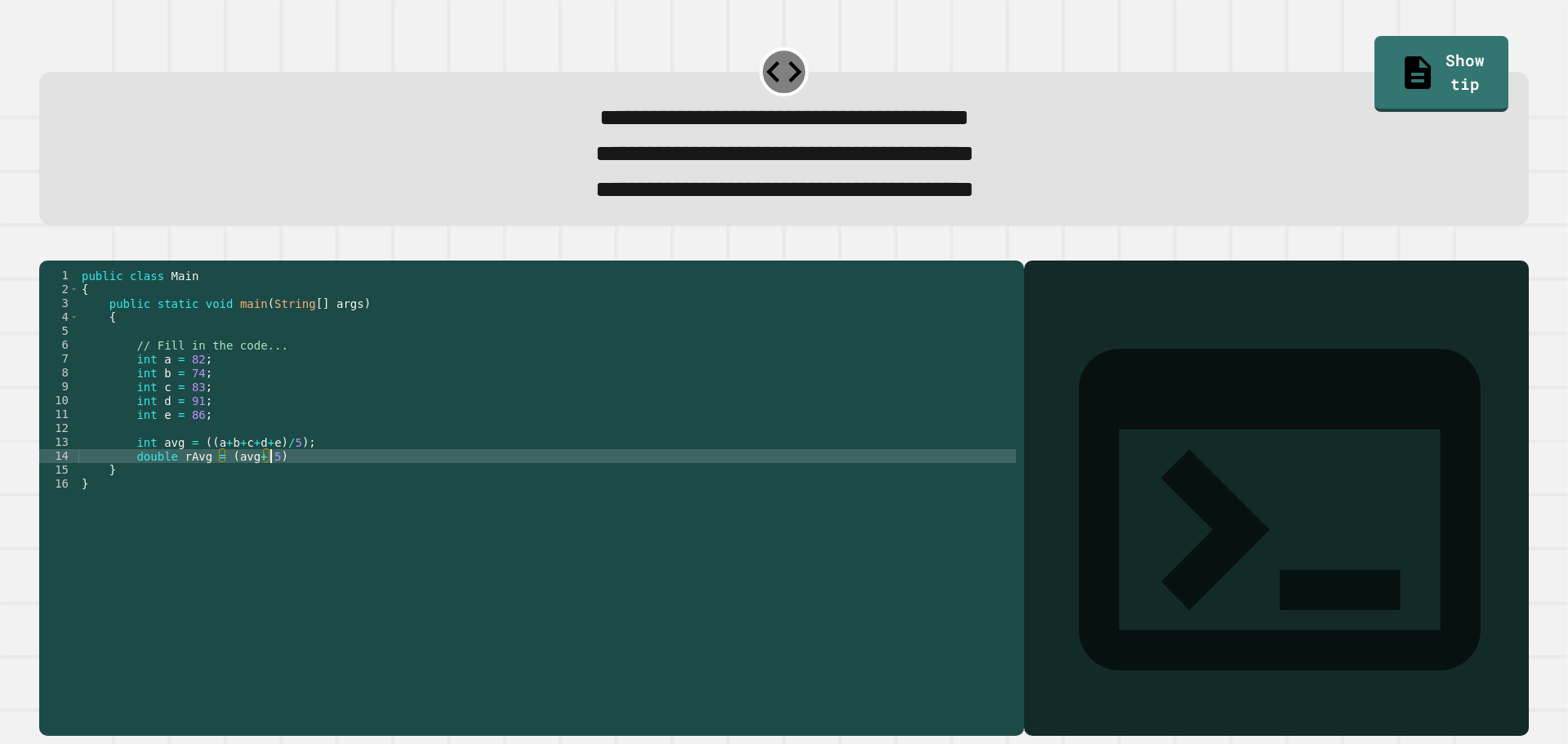
scroll to position [0, 13]
type textarea "**********"
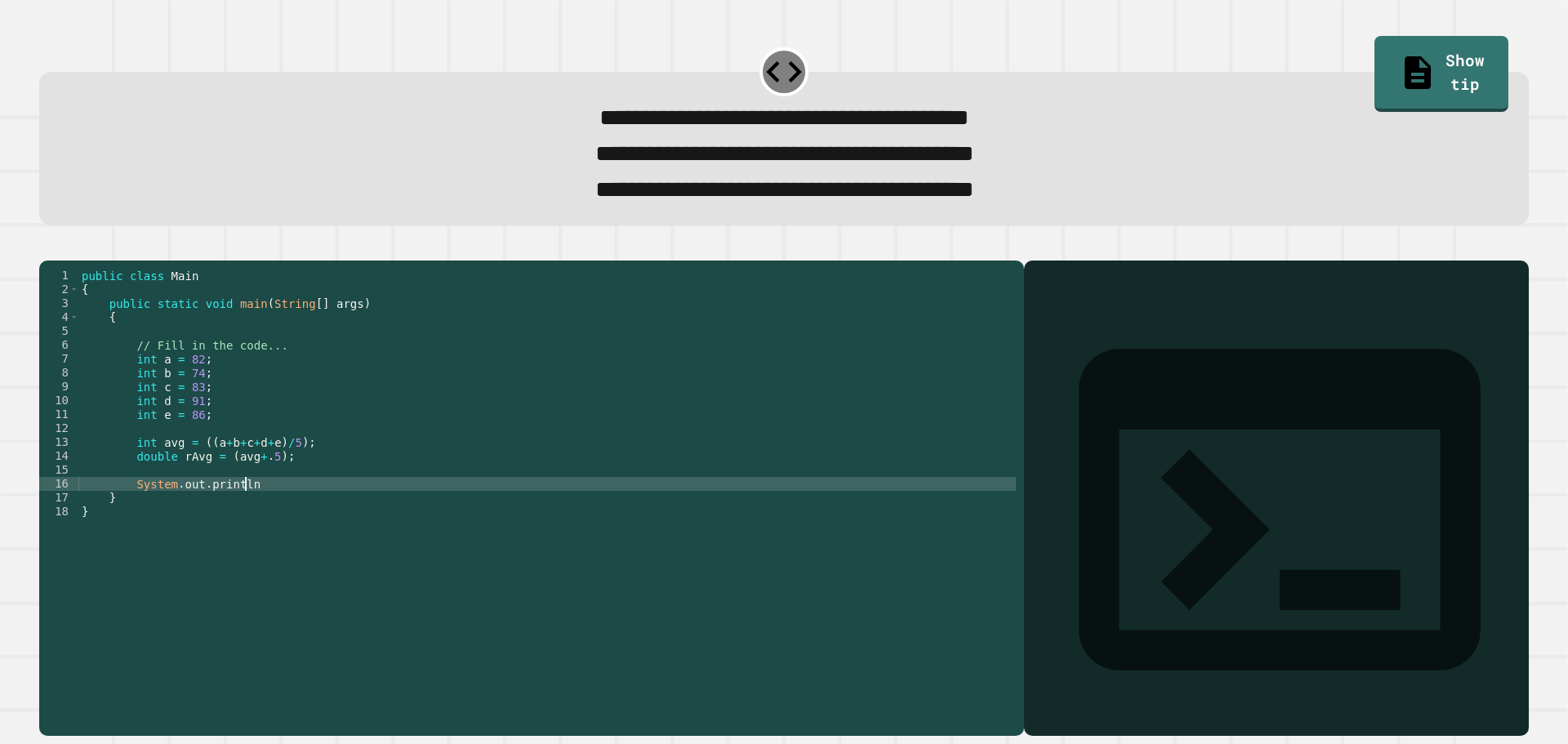
scroll to position [0, 10]
type textarea "**********"
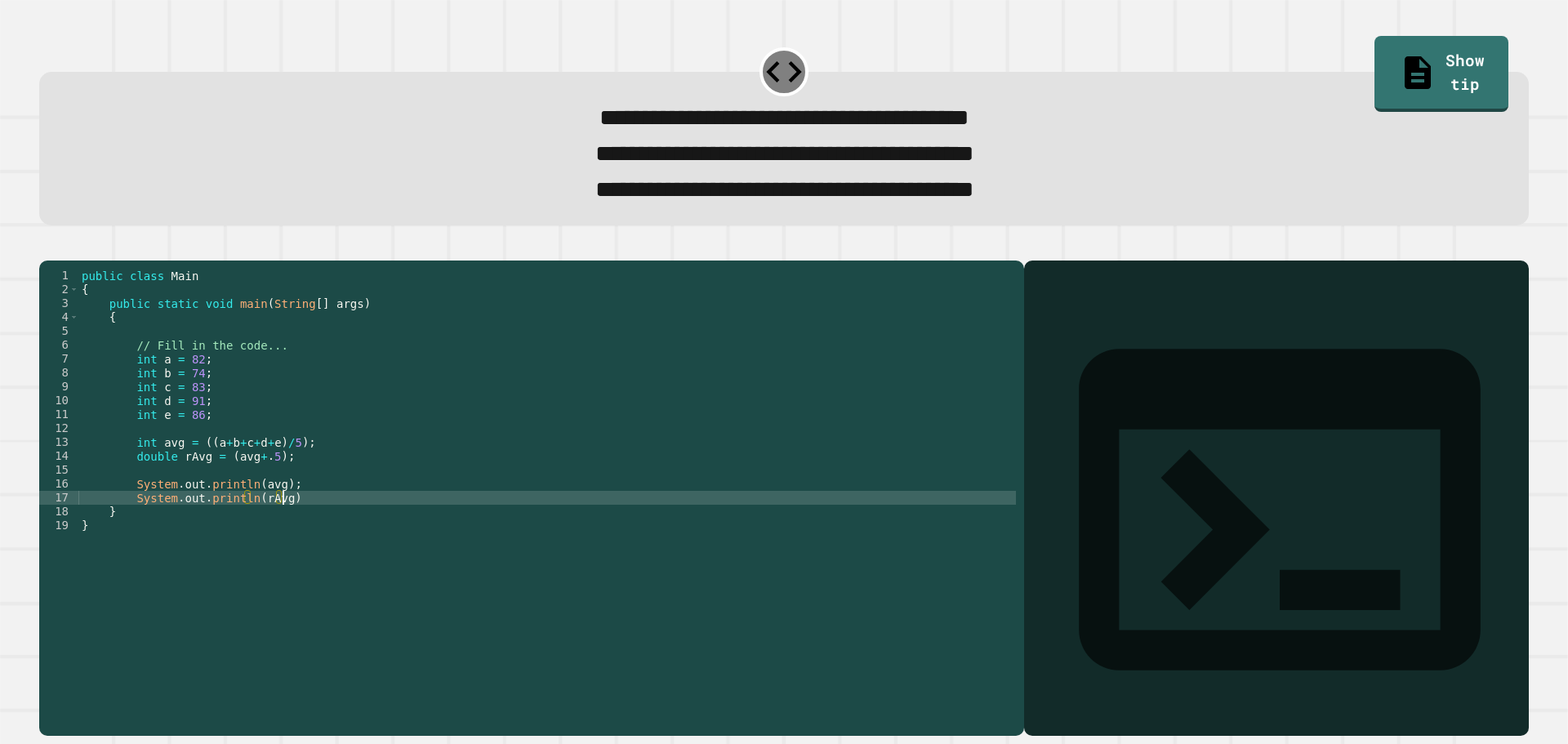
scroll to position [0, 14]
click at [47, 247] on icon "button" at bounding box center [47, 247] width 0 height 0
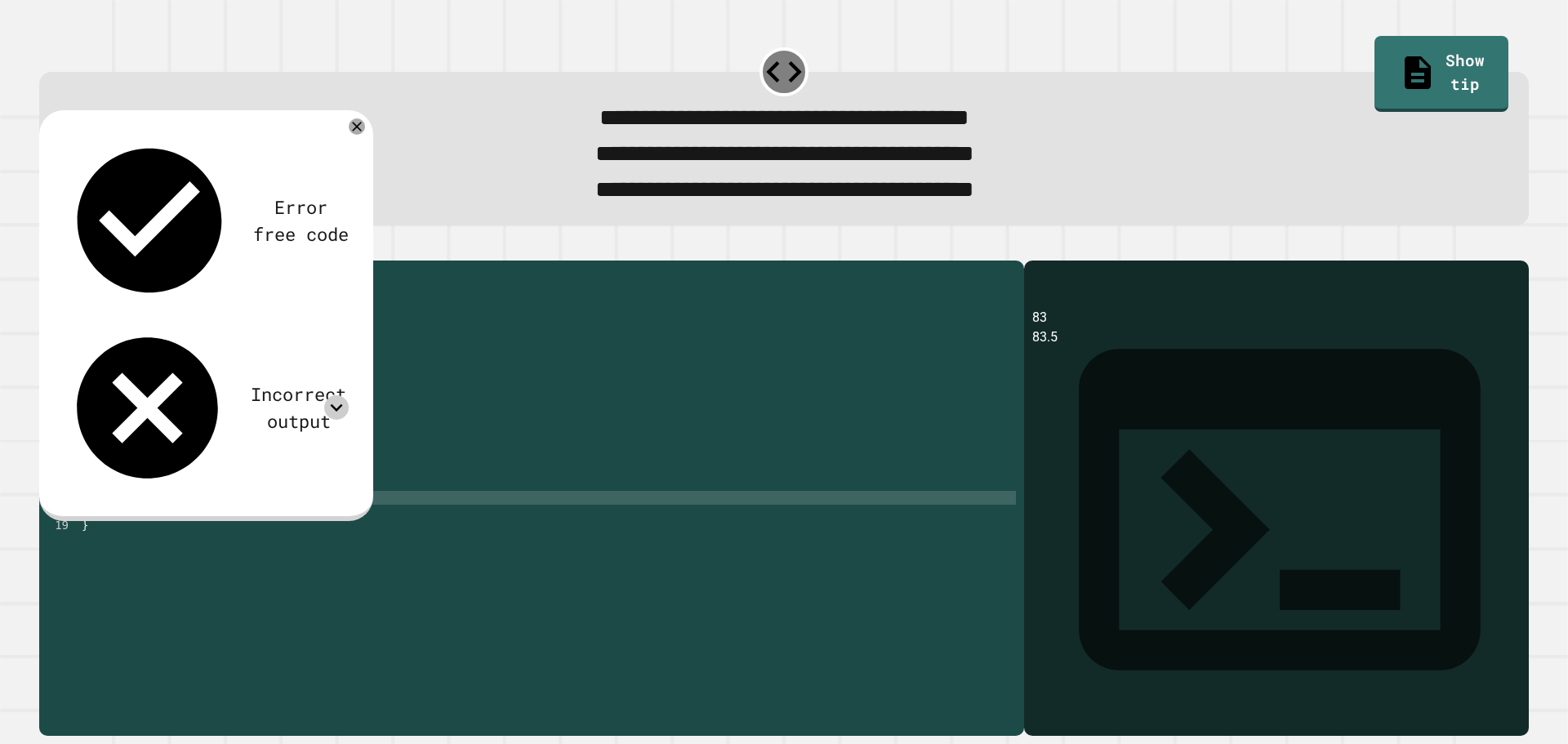
click at [333, 404] on icon at bounding box center [337, 408] width 12 height 7
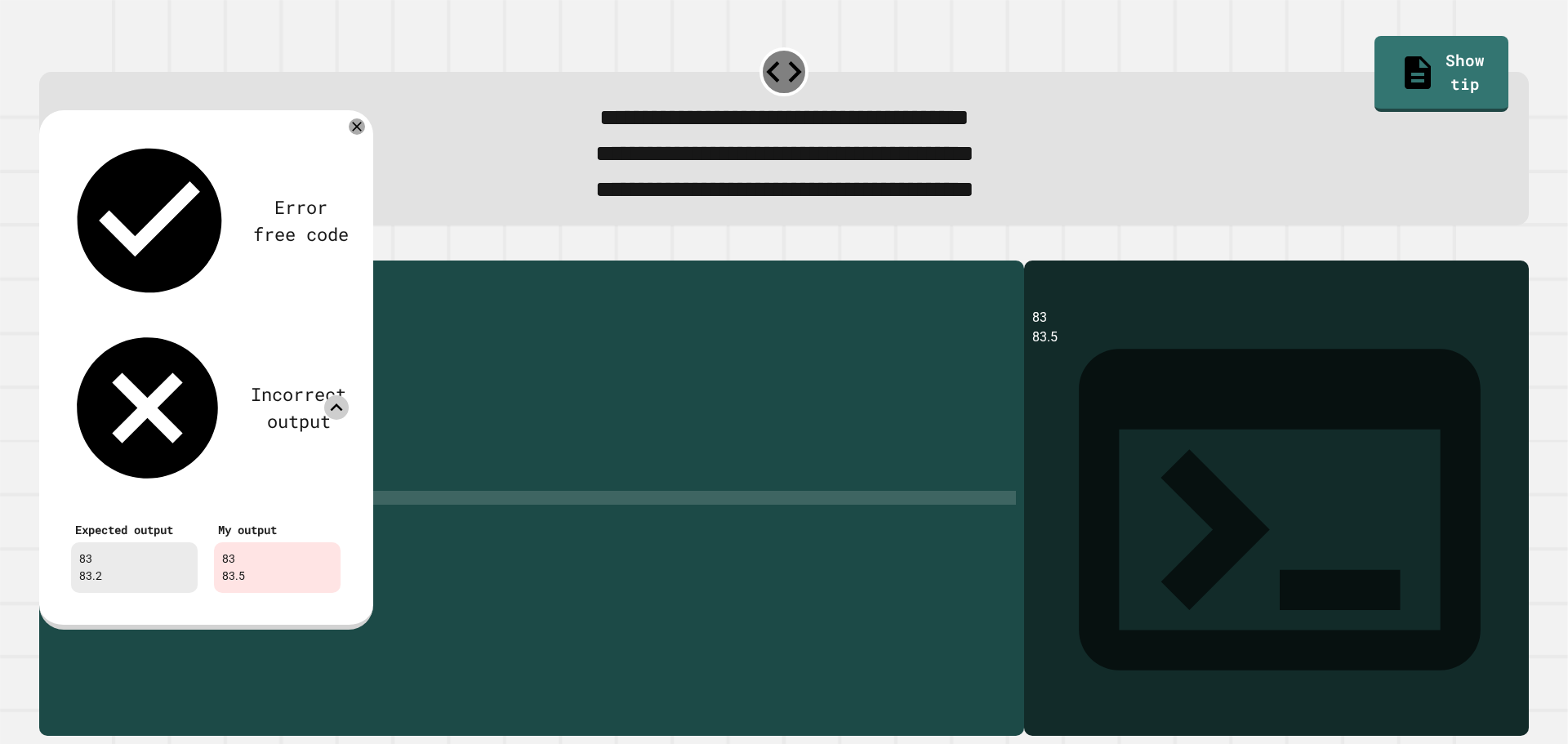
click at [336, 395] on icon at bounding box center [337, 407] width 24 height 24
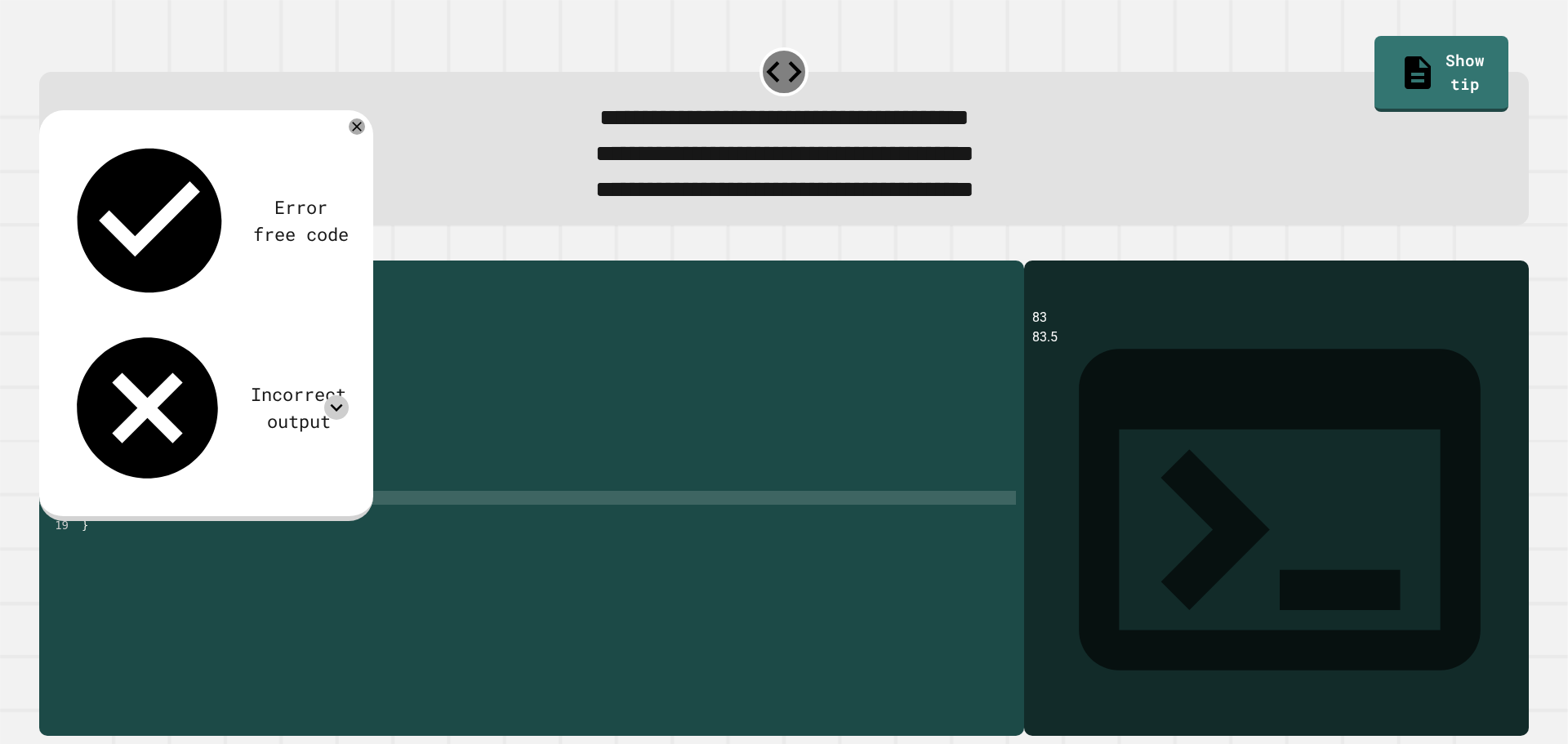
scroll to position [0, 13]
click at [260, 480] on div "public class Main { public static void main ( String [ ] args ) { // Fill in th…" at bounding box center [547, 477] width 937 height 417
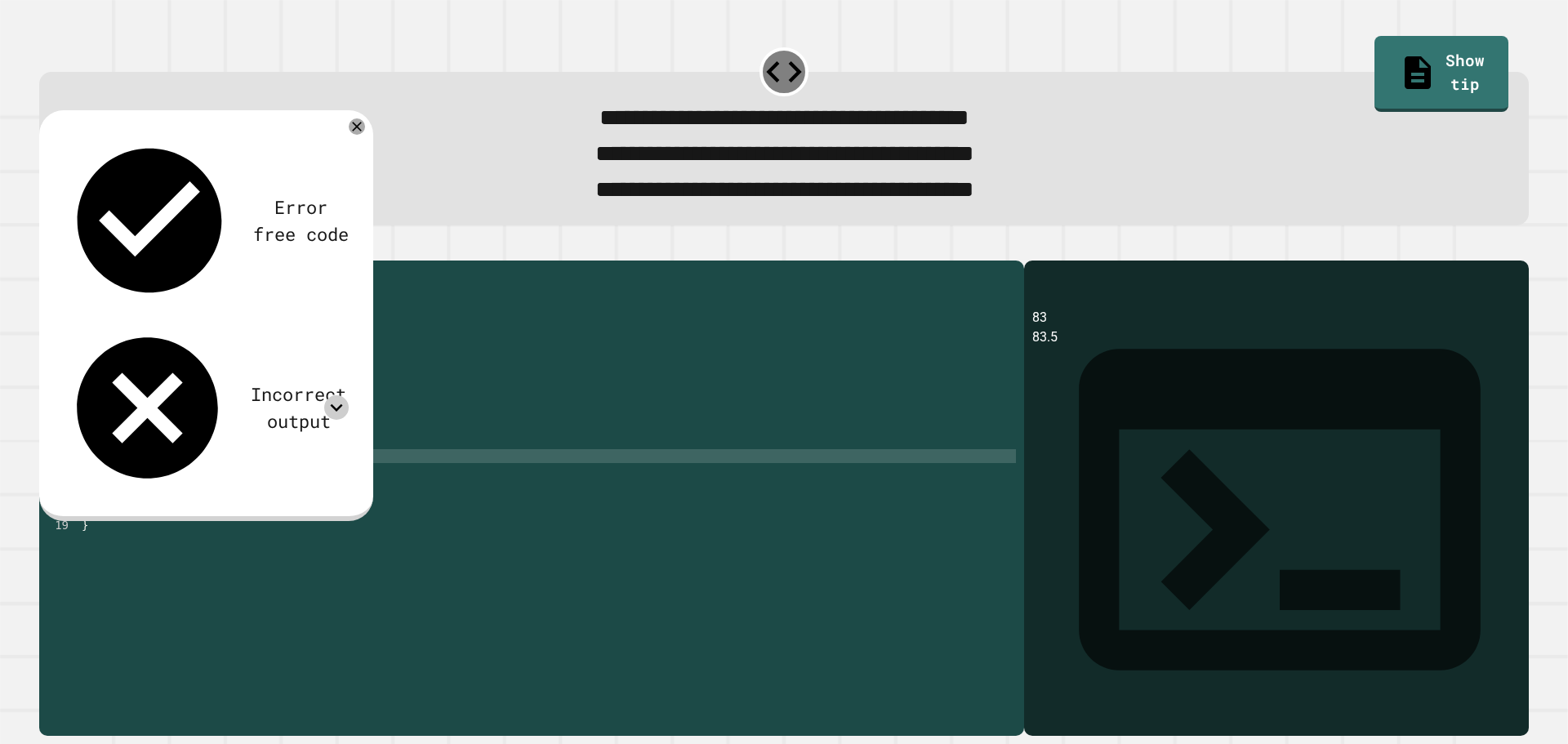
click at [267, 483] on div "public class Main { public static void main ( String [ ] args ) { // Fill in th…" at bounding box center [547, 477] width 937 height 417
click at [47, 247] on button "button" at bounding box center [47, 247] width 0 height 0
click at [249, 483] on div "public class Main { public static void main ( String [ ] args ) { // Fill in th…" at bounding box center [547, 477] width 937 height 417
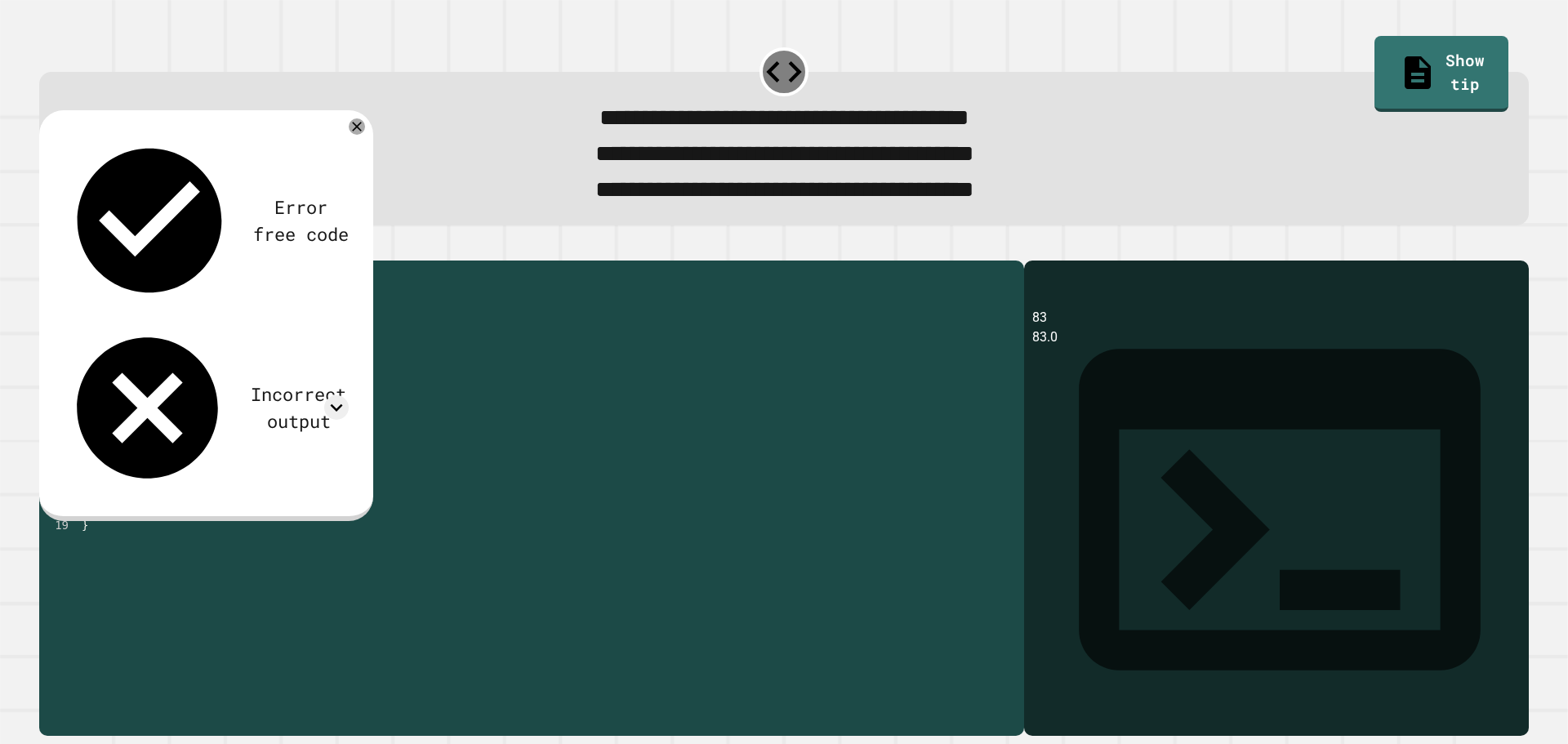
drag, startPoint x: 279, startPoint y: 485, endPoint x: 218, endPoint y: 488, distance: 61.1
click at [218, 488] on div "public class Main { public static void main ( String [ ] args ) { // Fill in th…" at bounding box center [547, 477] width 937 height 417
type textarea "**********"
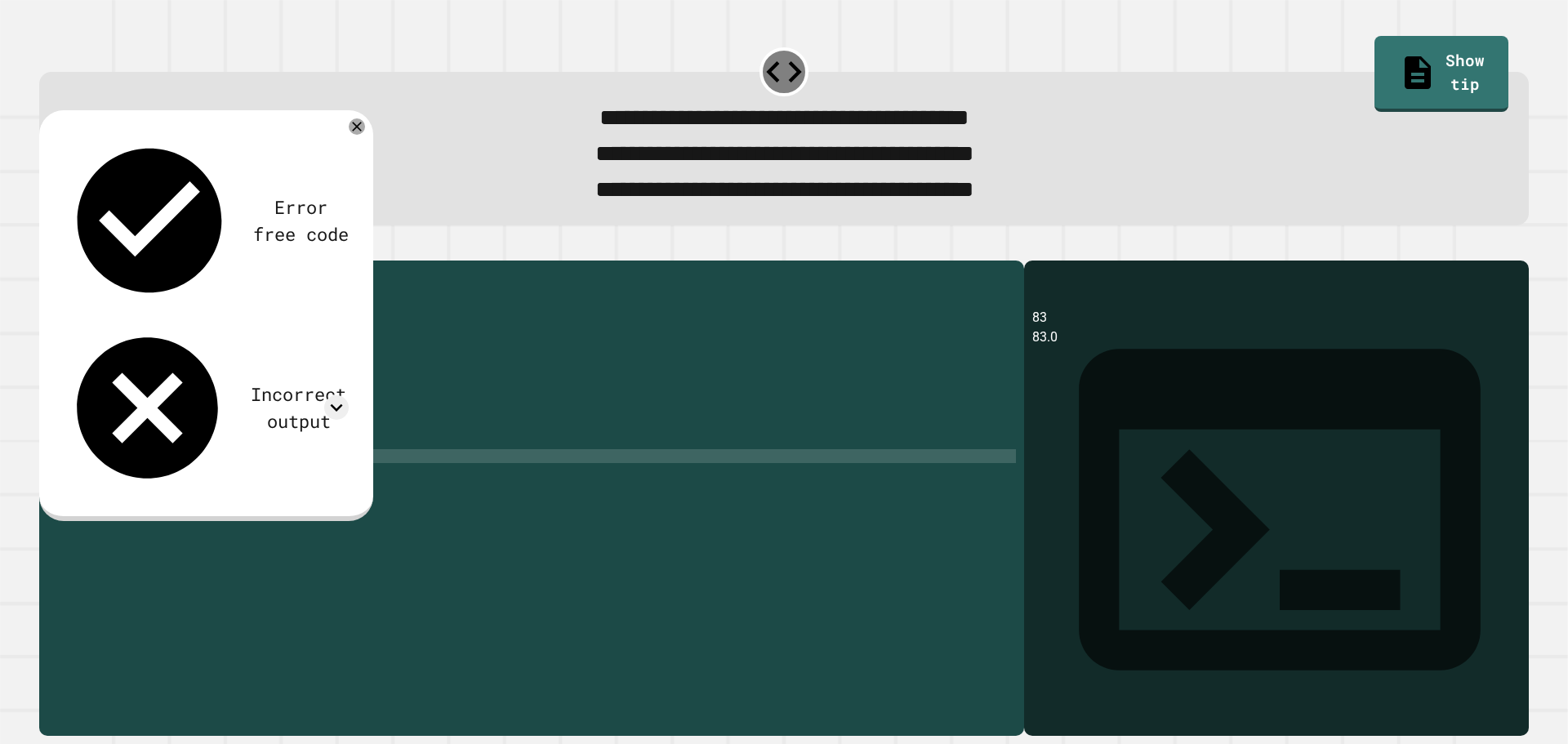
scroll to position [0, 17]
type textarea "**********"
click at [47, 247] on button "button" at bounding box center [47, 247] width 0 height 0
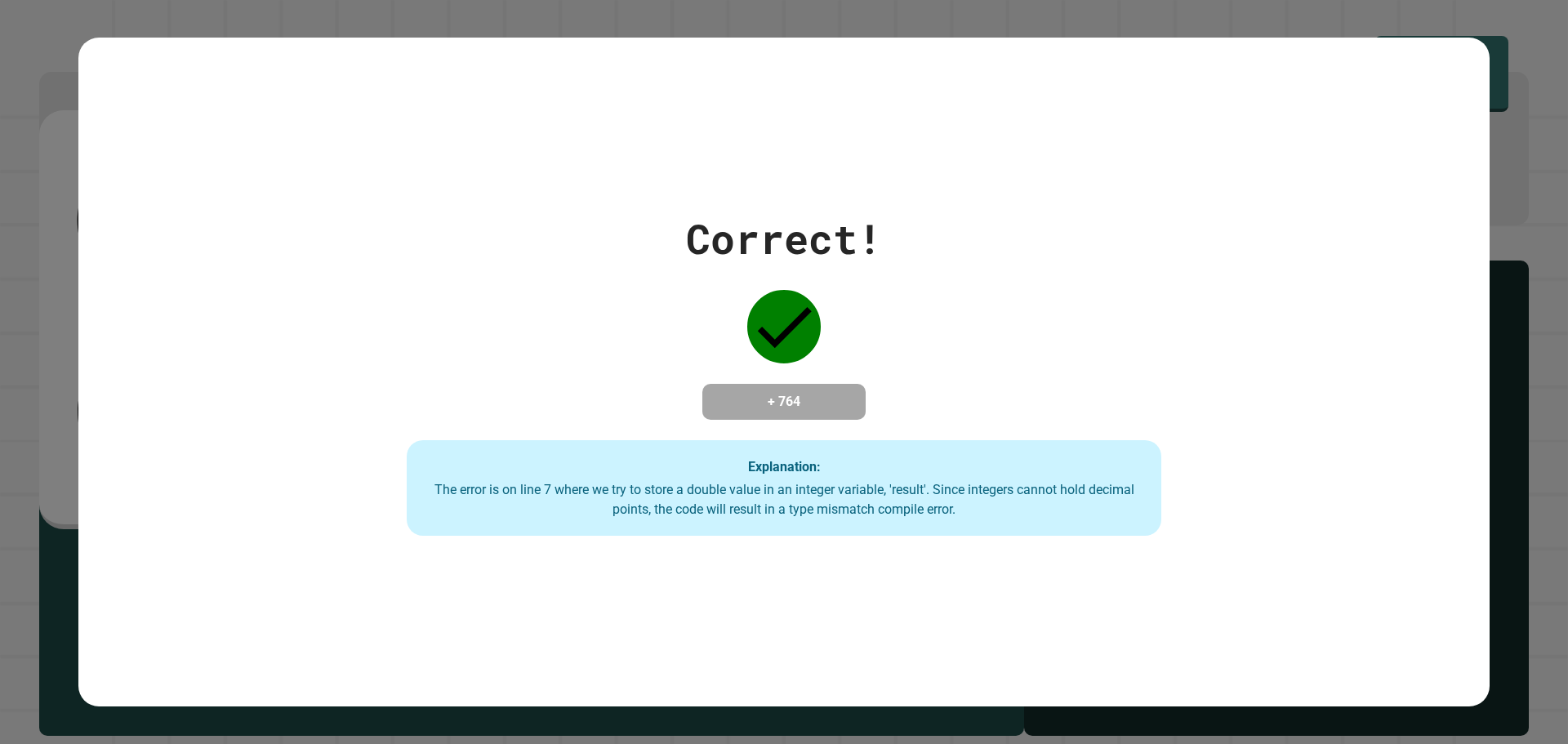
drag, startPoint x: 121, startPoint y: 237, endPoint x: 548, endPoint y: 162, distance: 433.5
click at [548, 162] on div "Correct! + 764 Explanation: The error is on line 7 where we try to store a doub…" at bounding box center [784, 373] width 1411 height 670
click at [531, 143] on div "Correct! + 764 Explanation: The error is on line 7 where we try to store a doub…" at bounding box center [784, 373] width 1411 height 670
click at [530, 144] on div "Correct! + 764 Explanation: The error is on line 7 where we try to store a doub…" at bounding box center [784, 373] width 1411 height 670
click at [530, 145] on div "Correct! + 764 Explanation: The error is on line 7 where we try to store a doub…" at bounding box center [784, 373] width 1411 height 670
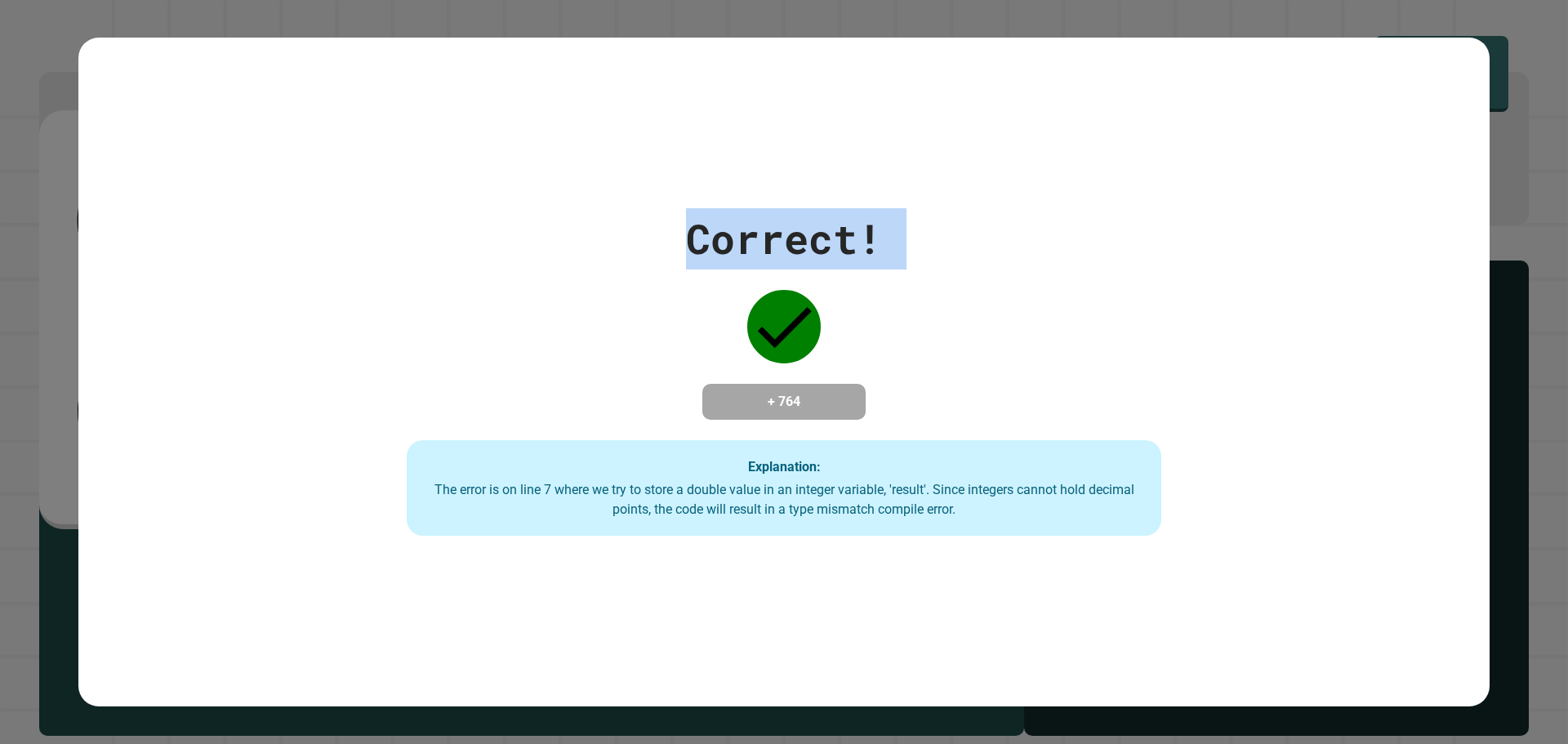
click at [530, 145] on div "Correct! + 764 Explanation: The error is on line 7 where we try to store a doub…" at bounding box center [784, 373] width 1411 height 670
click at [531, 147] on div "Correct! + 764 Explanation: The error is on line 7 where we try to store a doub…" at bounding box center [784, 373] width 1411 height 670
click at [686, 3] on div "Correct! + 764 Explanation: The error is on line 7 where we try to store a doub…" at bounding box center [784, 372] width 1568 height 744
click at [758, 158] on div "Correct! + 764 Explanation: The error is on line 7 where we try to store a doub…" at bounding box center [784, 373] width 1411 height 670
click at [801, 161] on div "Correct! + 764 Explanation: The error is on line 7 where we try to store a doub…" at bounding box center [784, 373] width 1411 height 670
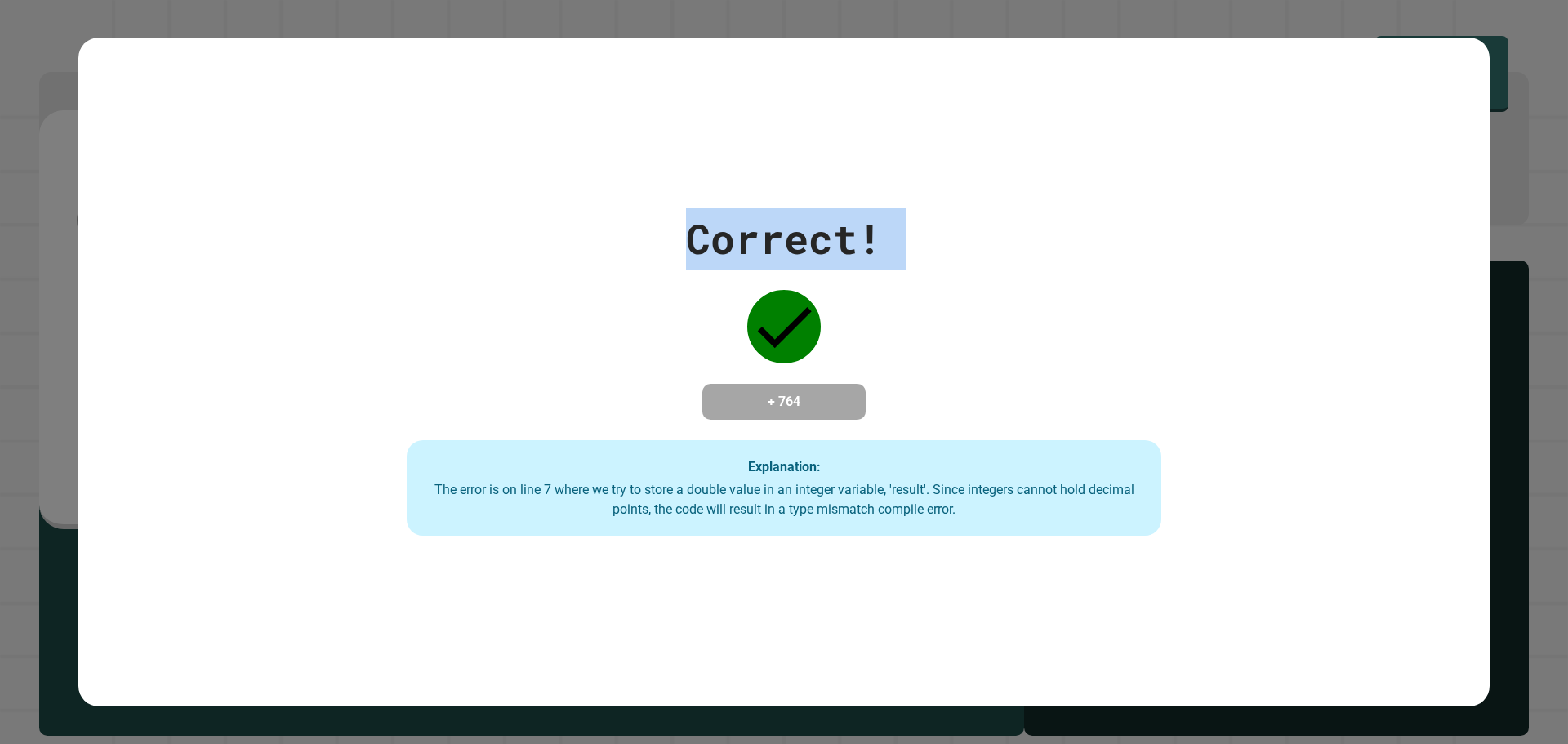
click at [801, 161] on div "Correct! + 764 Explanation: The error is on line 7 where we try to store a doub…" at bounding box center [784, 373] width 1411 height 670
click at [903, 209] on div "Correct! + 764 Explanation: The error is on line 7 where we try to store a doub…" at bounding box center [784, 373] width 1079 height 328
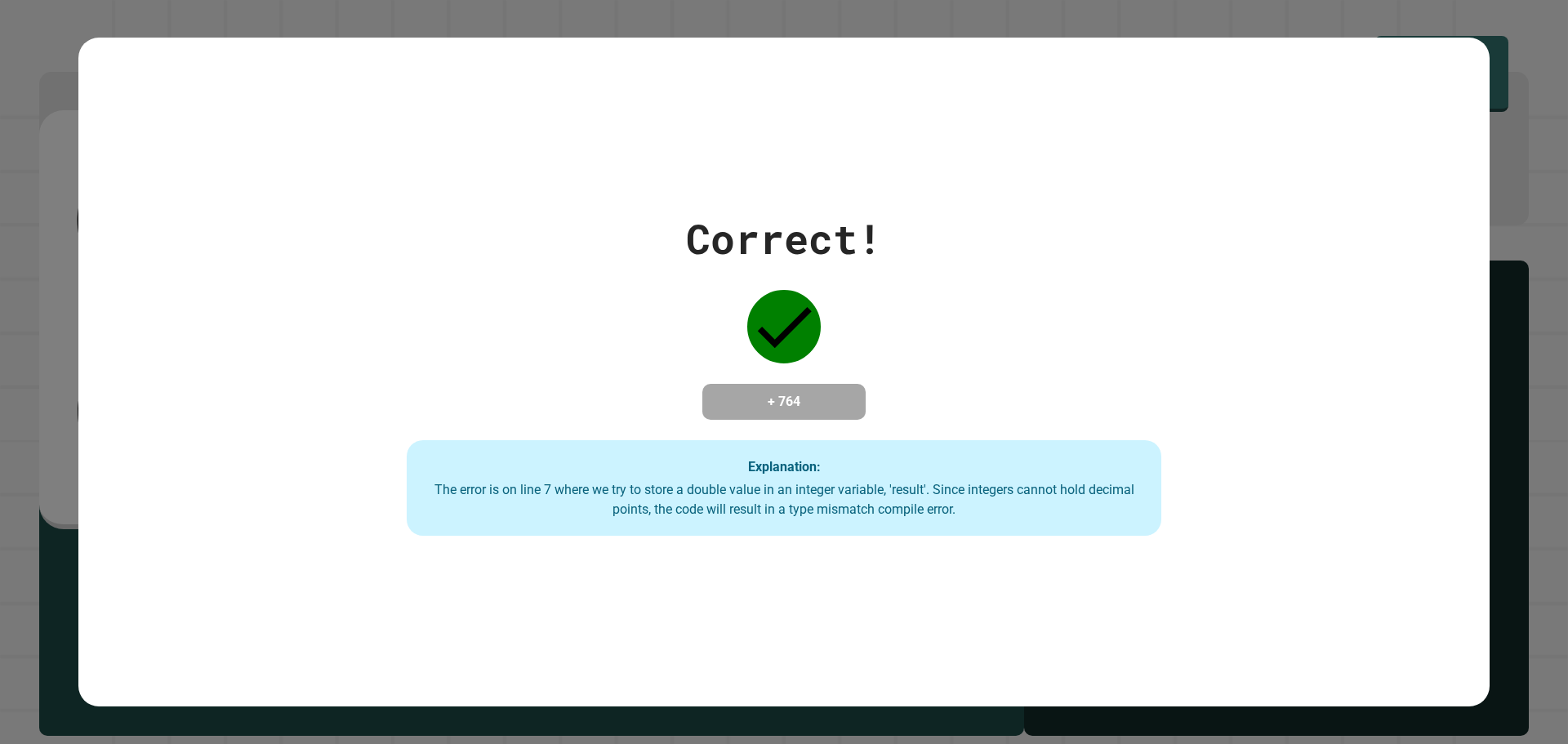
click at [903, 209] on div "Correct! + 764 Explanation: The error is on line 7 where we try to store a doub…" at bounding box center [784, 373] width 1079 height 328
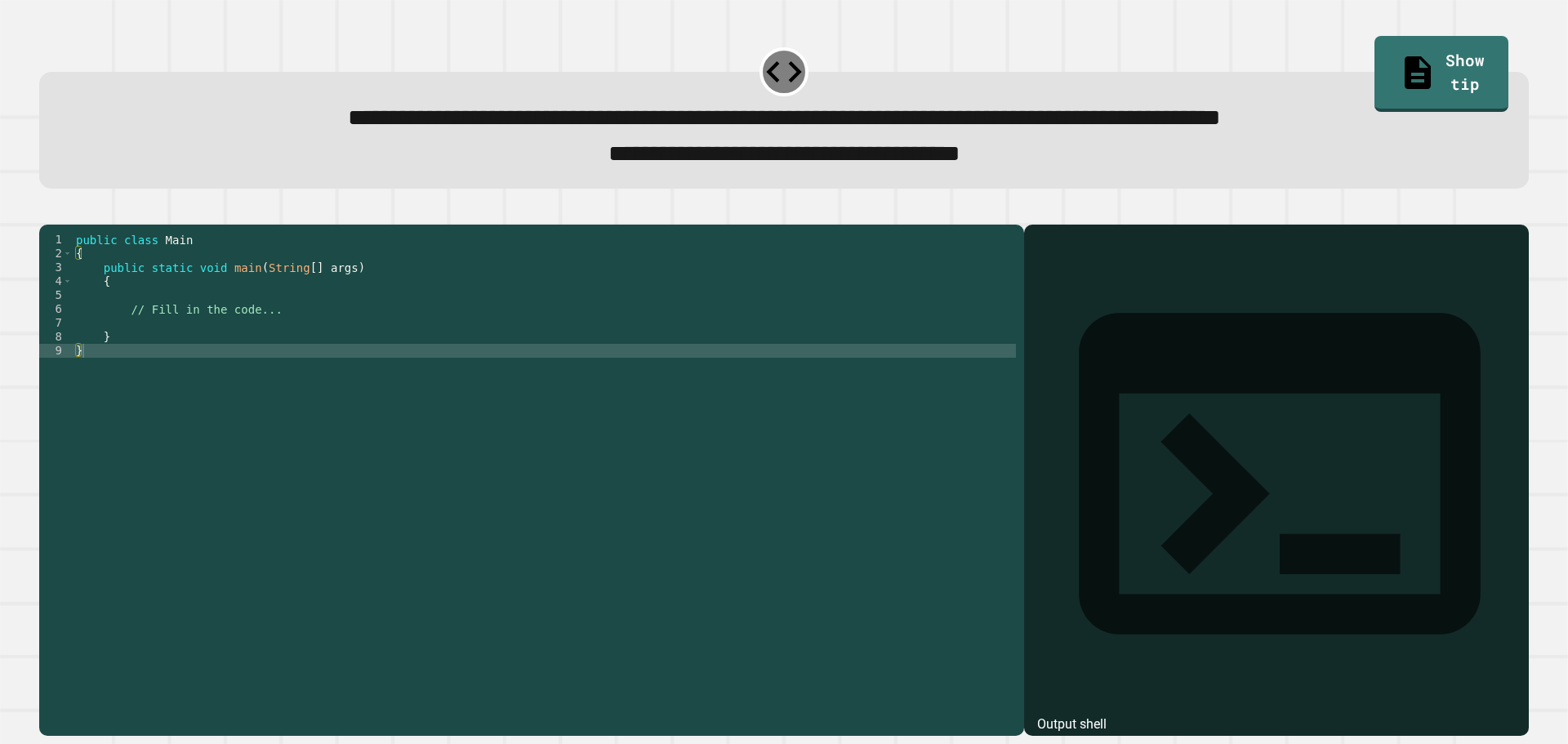
click at [477, 338] on div "public class Main { public static void main ( String [ ] args ) { // Fill in th…" at bounding box center [543, 462] width 943 height 458
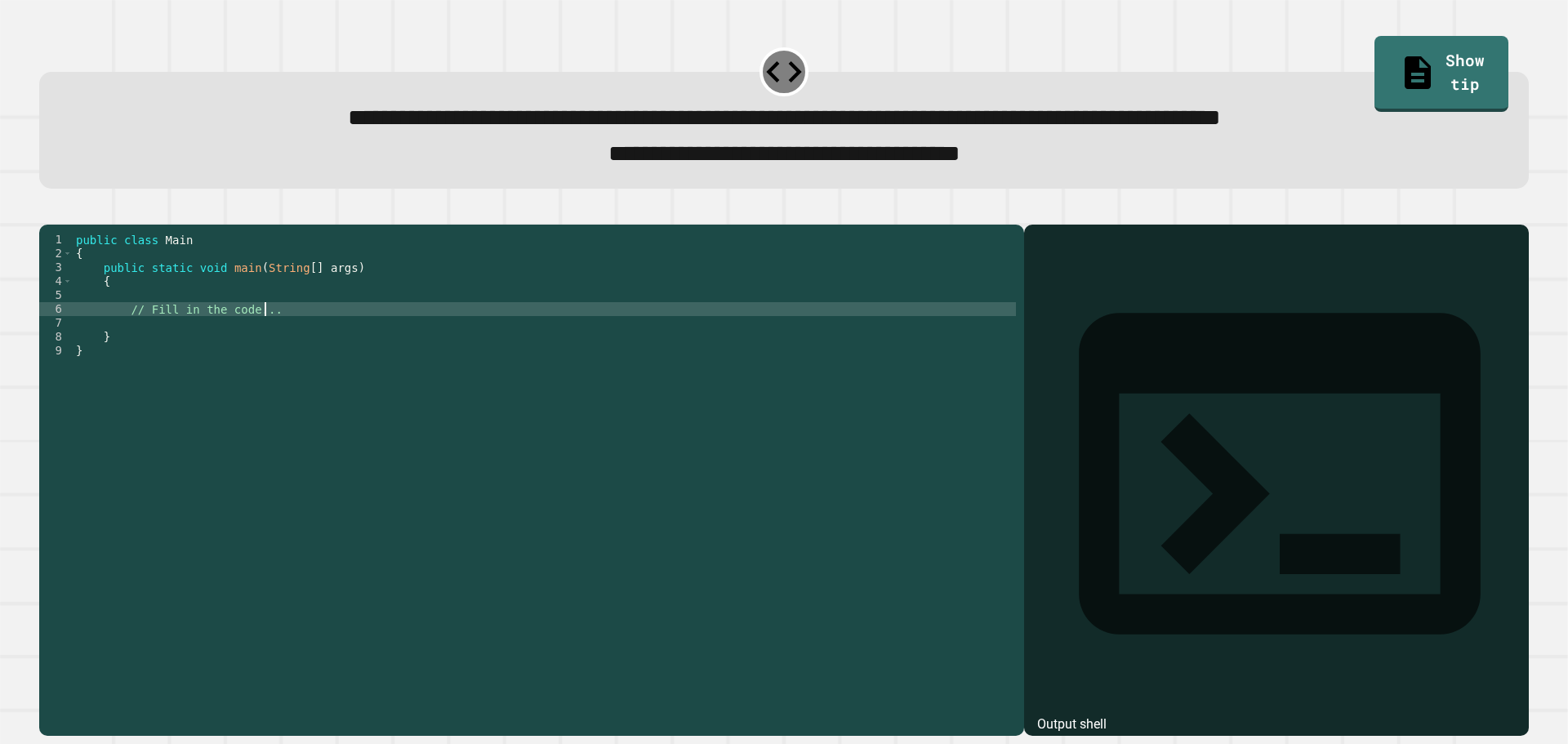
click at [483, 354] on div "public class Main { public static void main ( String [ ] args ) { // Fill in th…" at bounding box center [543, 462] width 943 height 458
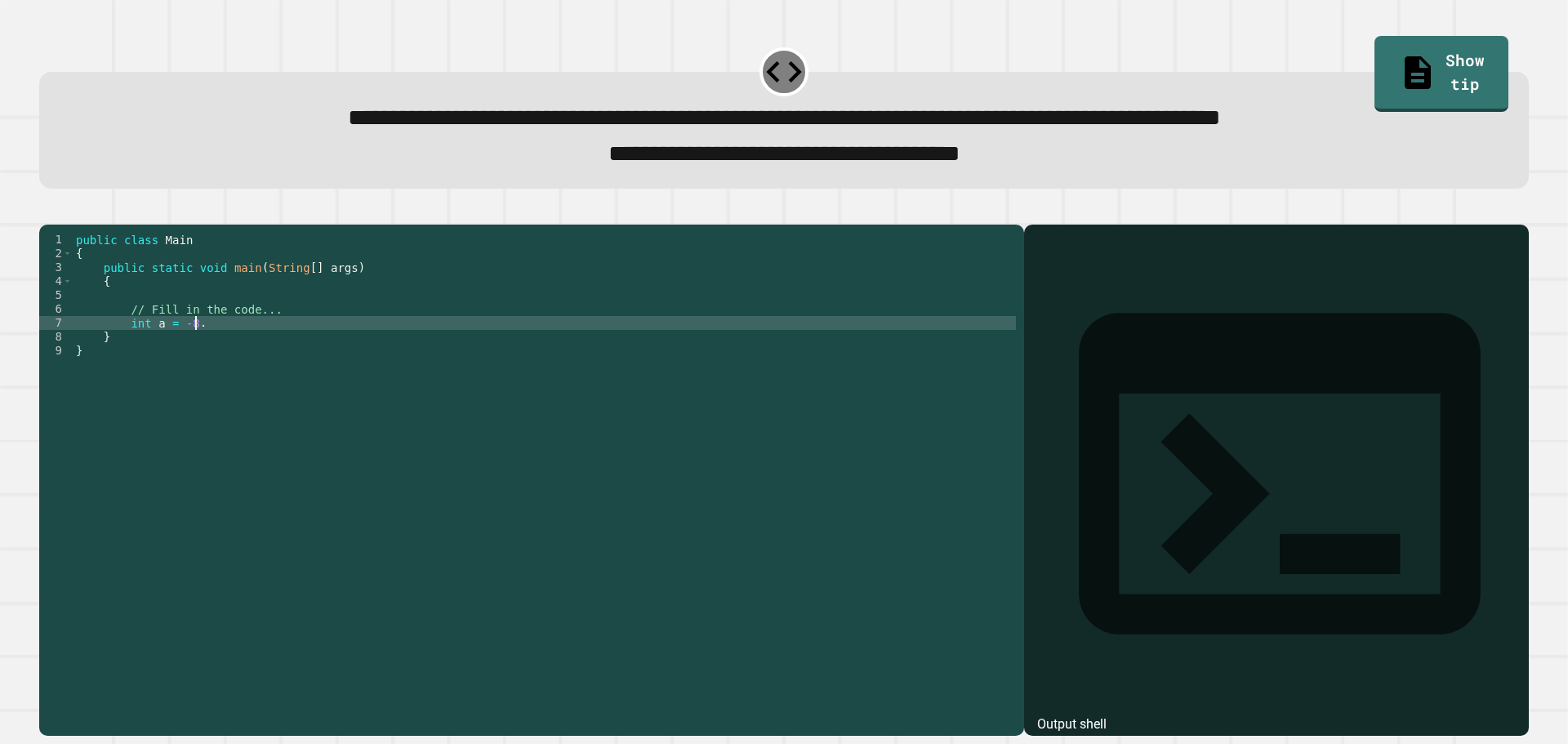
scroll to position [0, 8]
type textarea "**********"
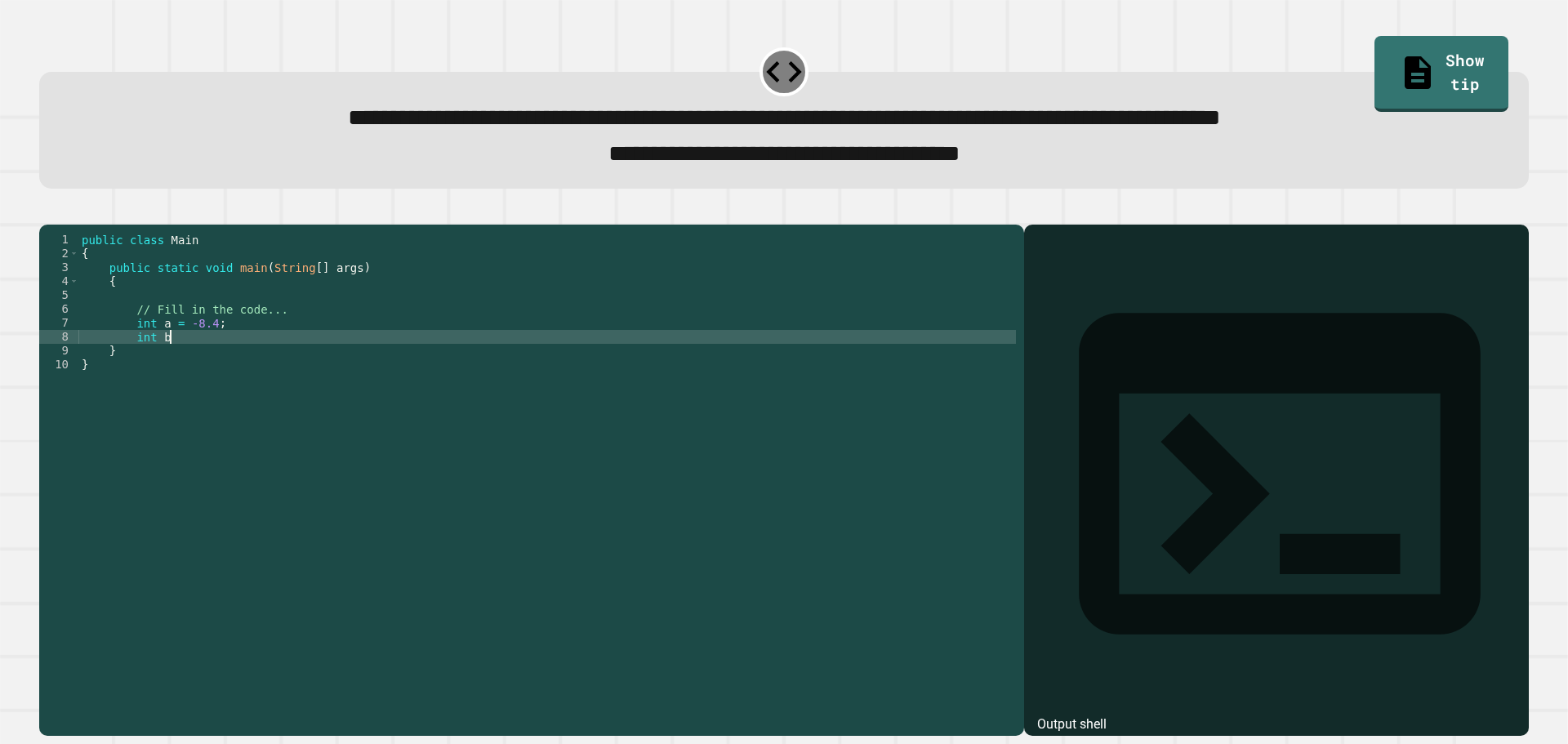
scroll to position [0, 6]
type textarea "**********"
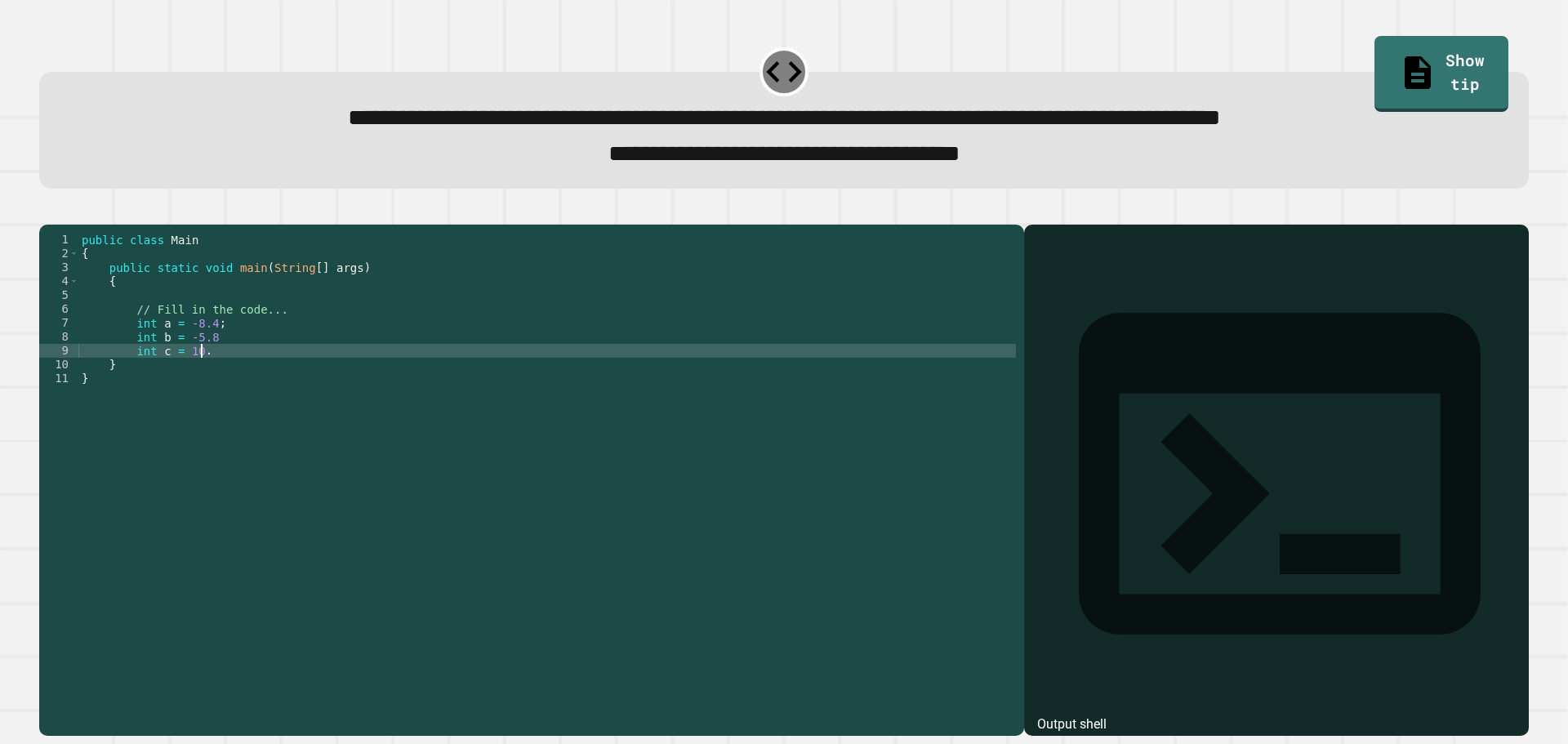
type textarea "**********"
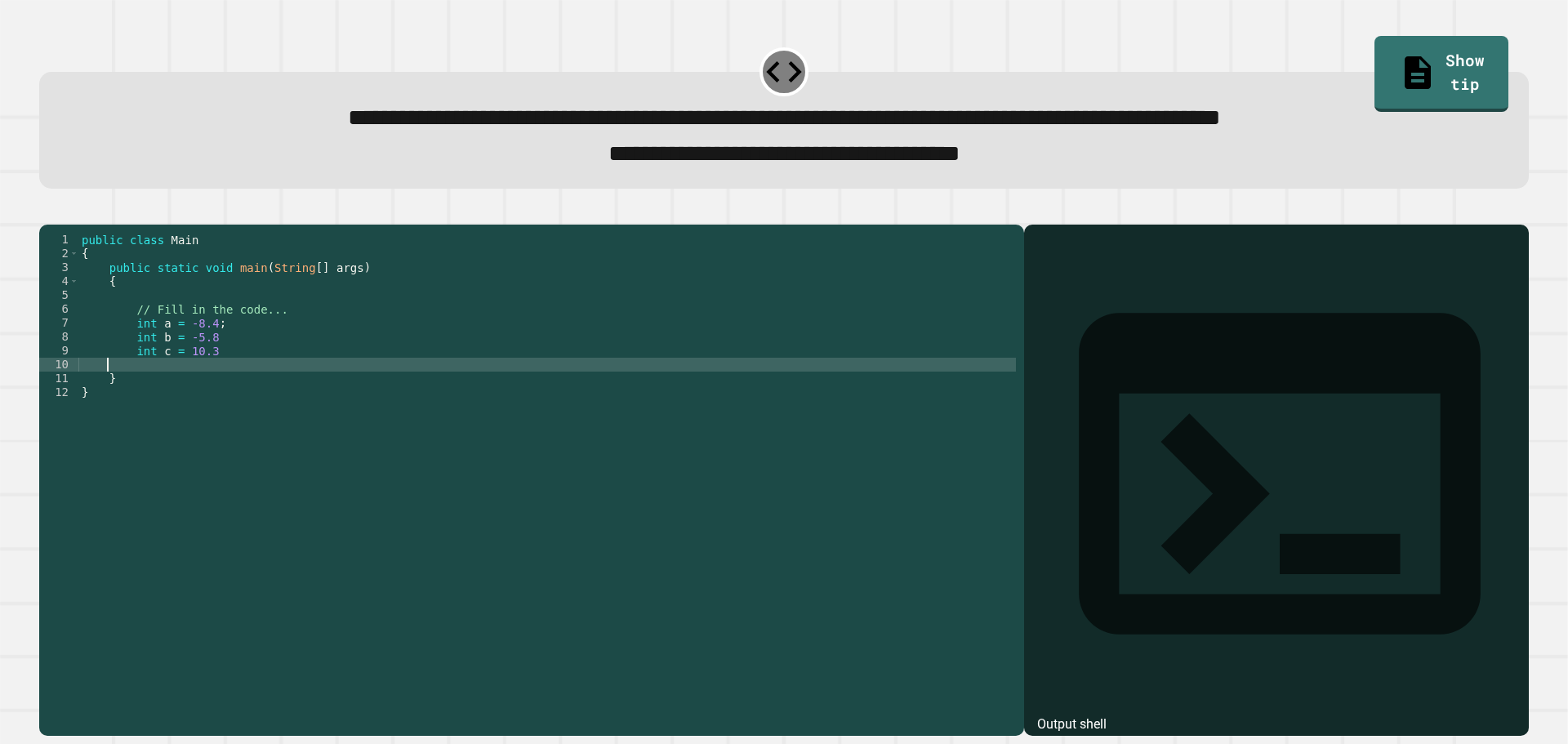
scroll to position [0, 1]
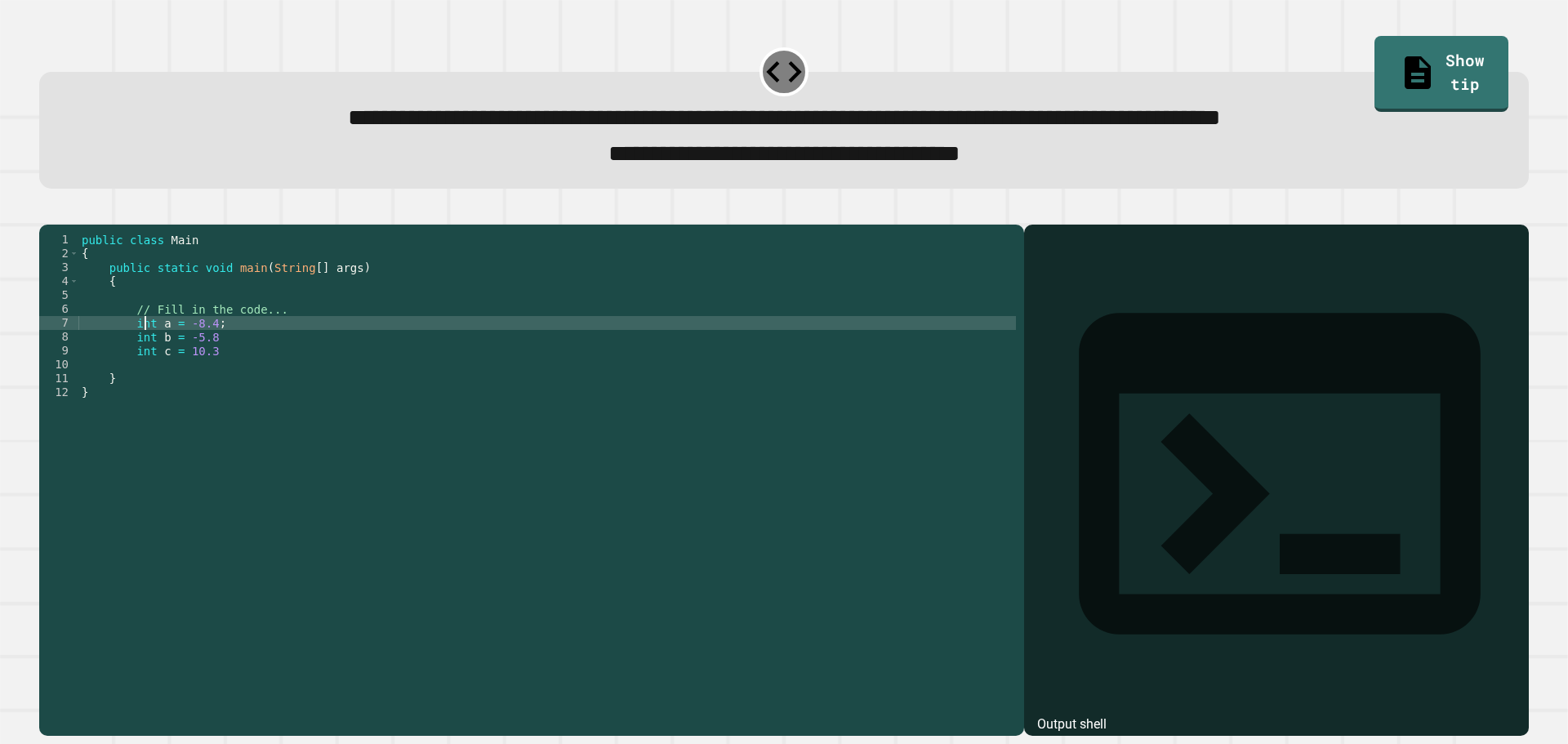
click at [141, 347] on div "public class Main { public static void main ( String [ ] args ) { // Fill in th…" at bounding box center [547, 462] width 937 height 458
click at [141, 350] on div "public class Main { public static void main ( String [ ] args ) { // Fill in th…" at bounding box center [547, 448] width 937 height 430
click at [147, 351] on div "public class Main { public static void main ( String [ ] args ) { // Fill in th…" at bounding box center [547, 462] width 937 height 458
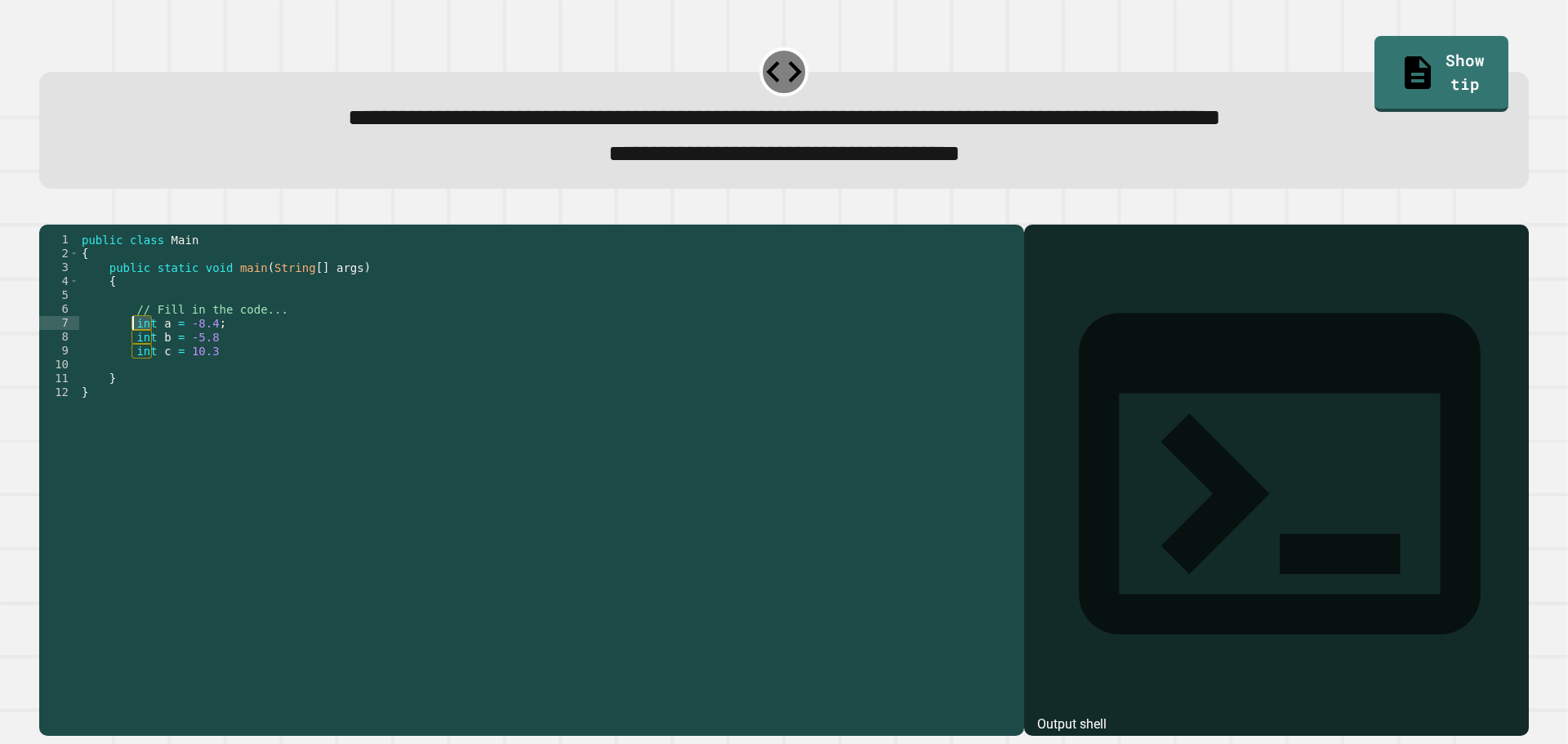
drag, startPoint x: 149, startPoint y: 350, endPoint x: 131, endPoint y: 351, distance: 18.0
click at [131, 351] on div "public class Main { public static void main ( String [ ] args ) { // Fill in th…" at bounding box center [547, 462] width 937 height 458
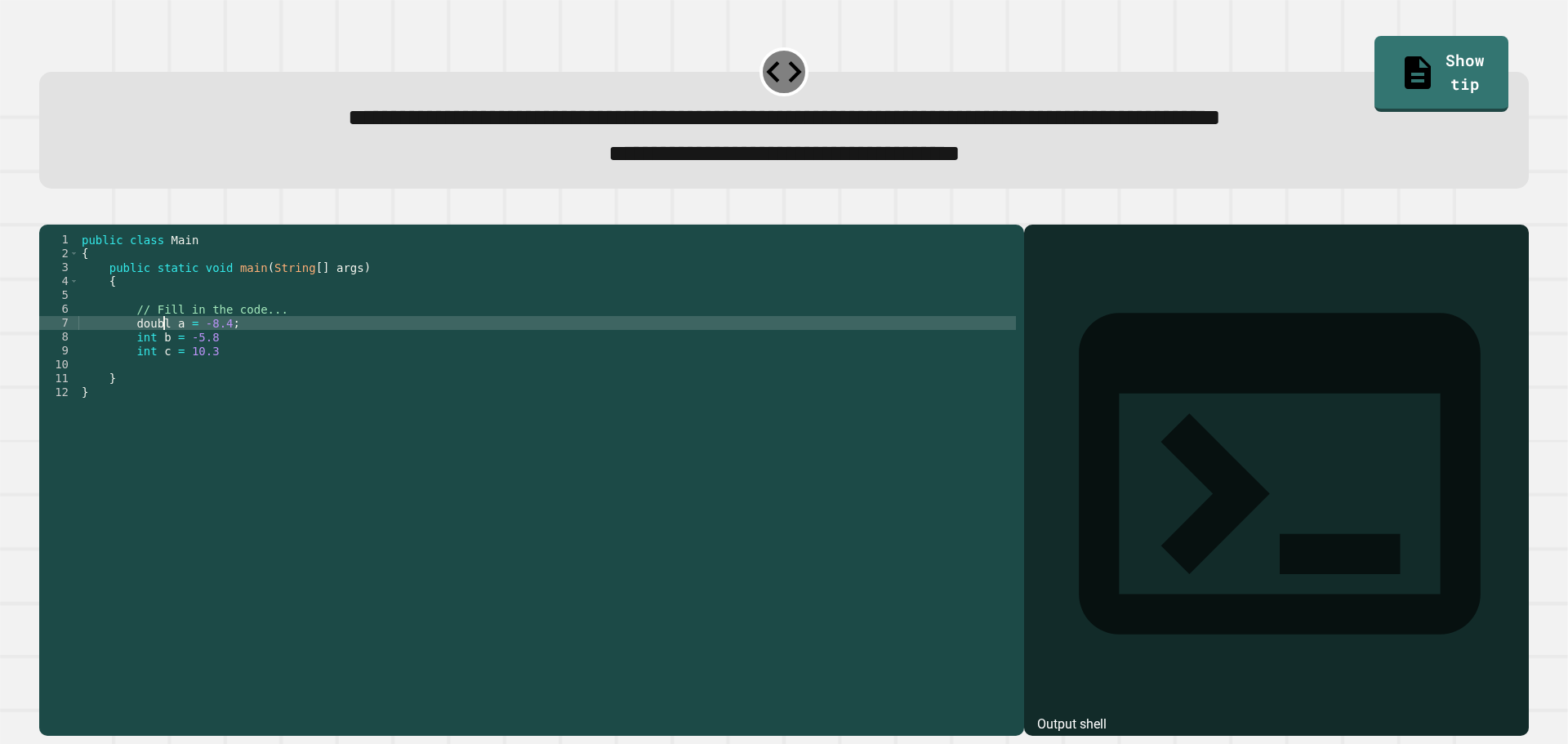
scroll to position [0, 6]
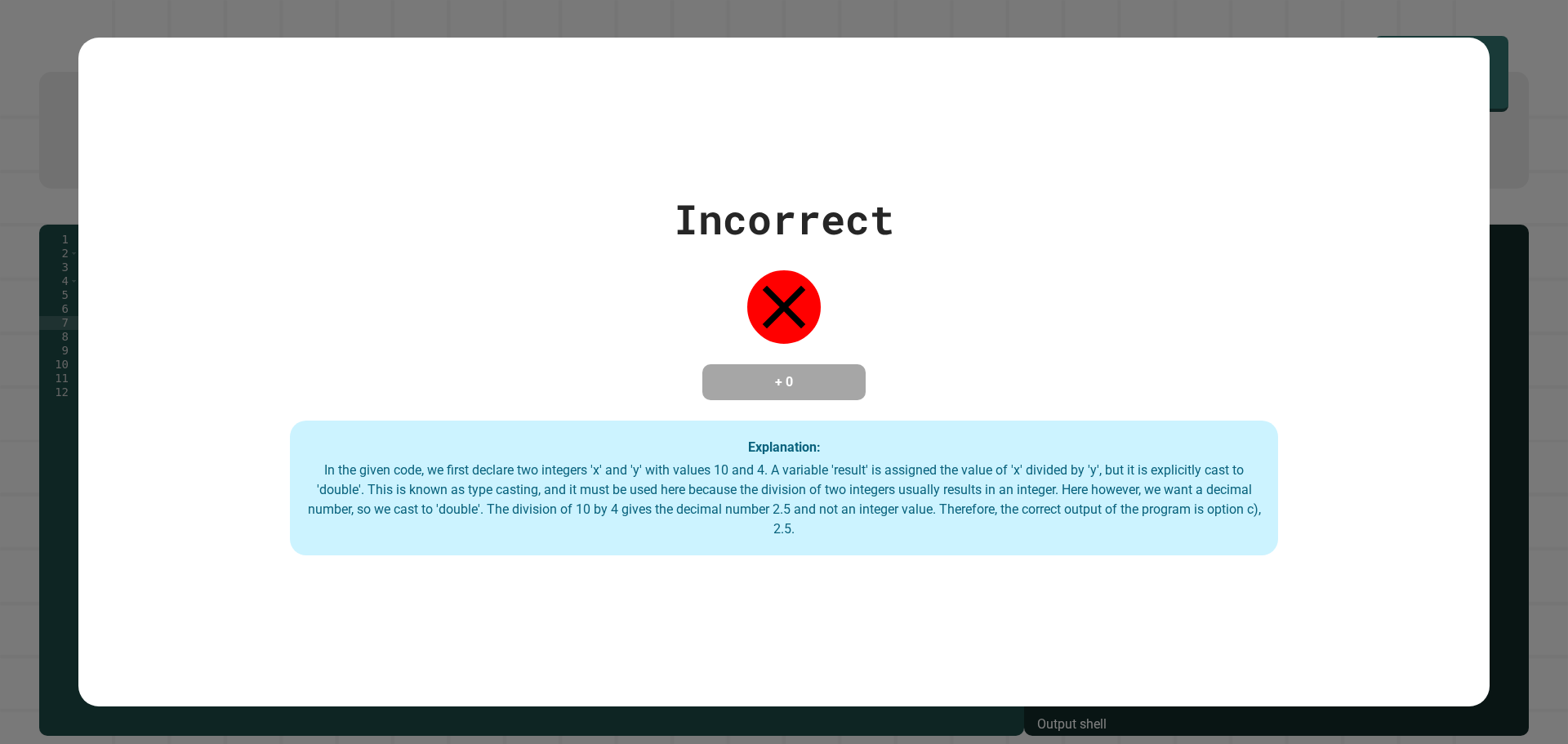
type textarea "**********"
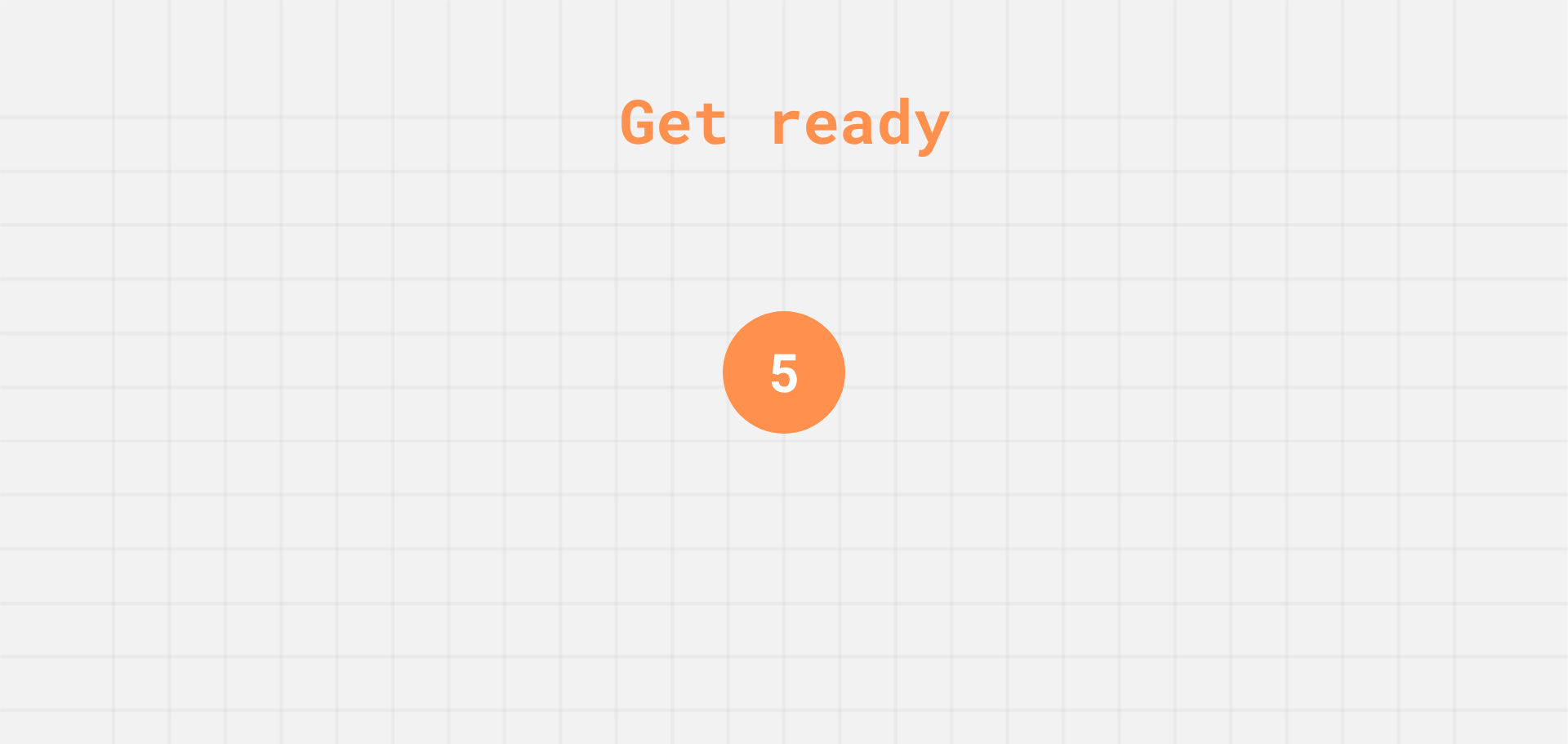
drag, startPoint x: 763, startPoint y: 261, endPoint x: 769, endPoint y: 276, distance: 16.2
click at [768, 274] on div "Get ready 5" at bounding box center [784, 372] width 122 height 744
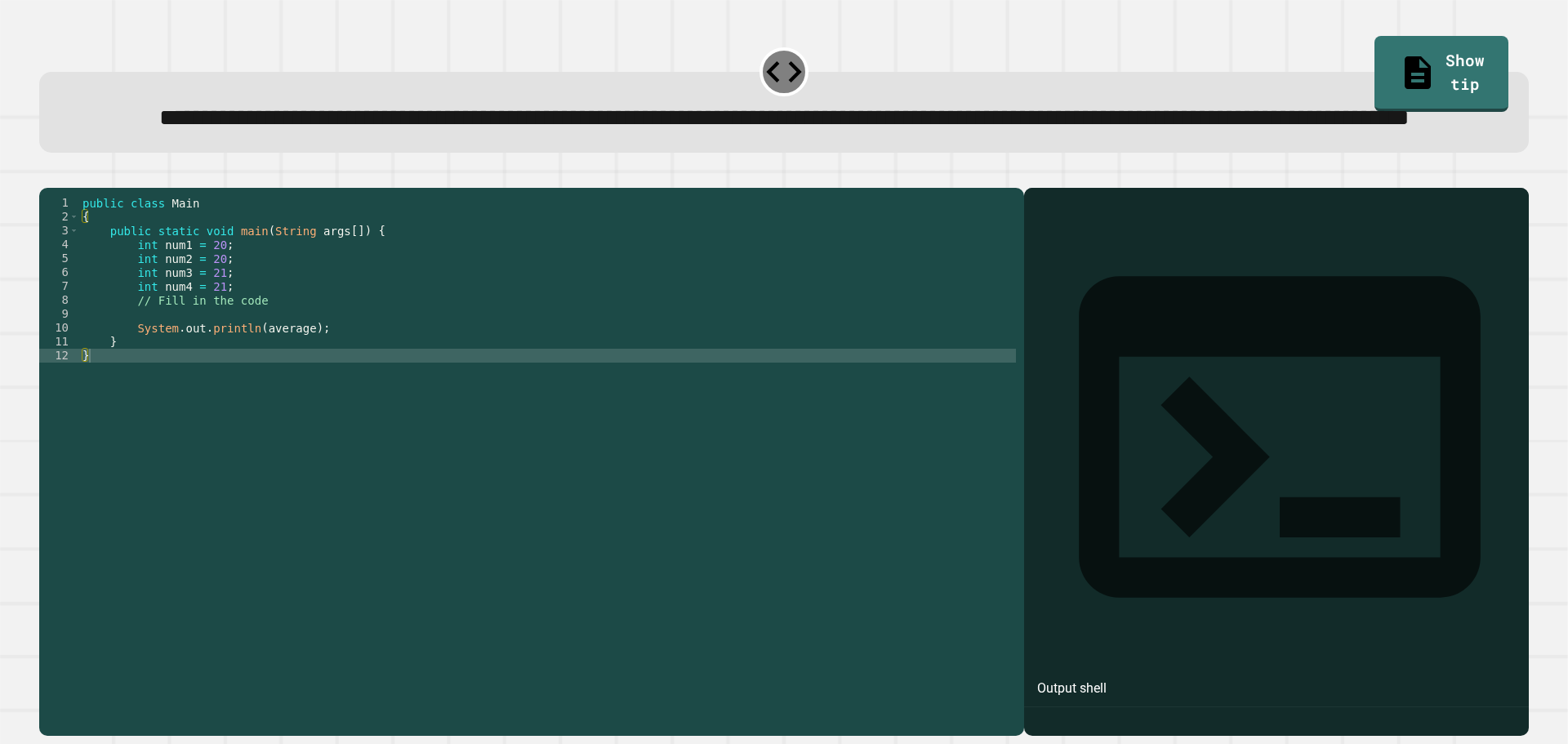
click at [217, 375] on div "public class Main { public static void main ( String args [ ]) { int num1 = 20 …" at bounding box center [547, 425] width 937 height 458
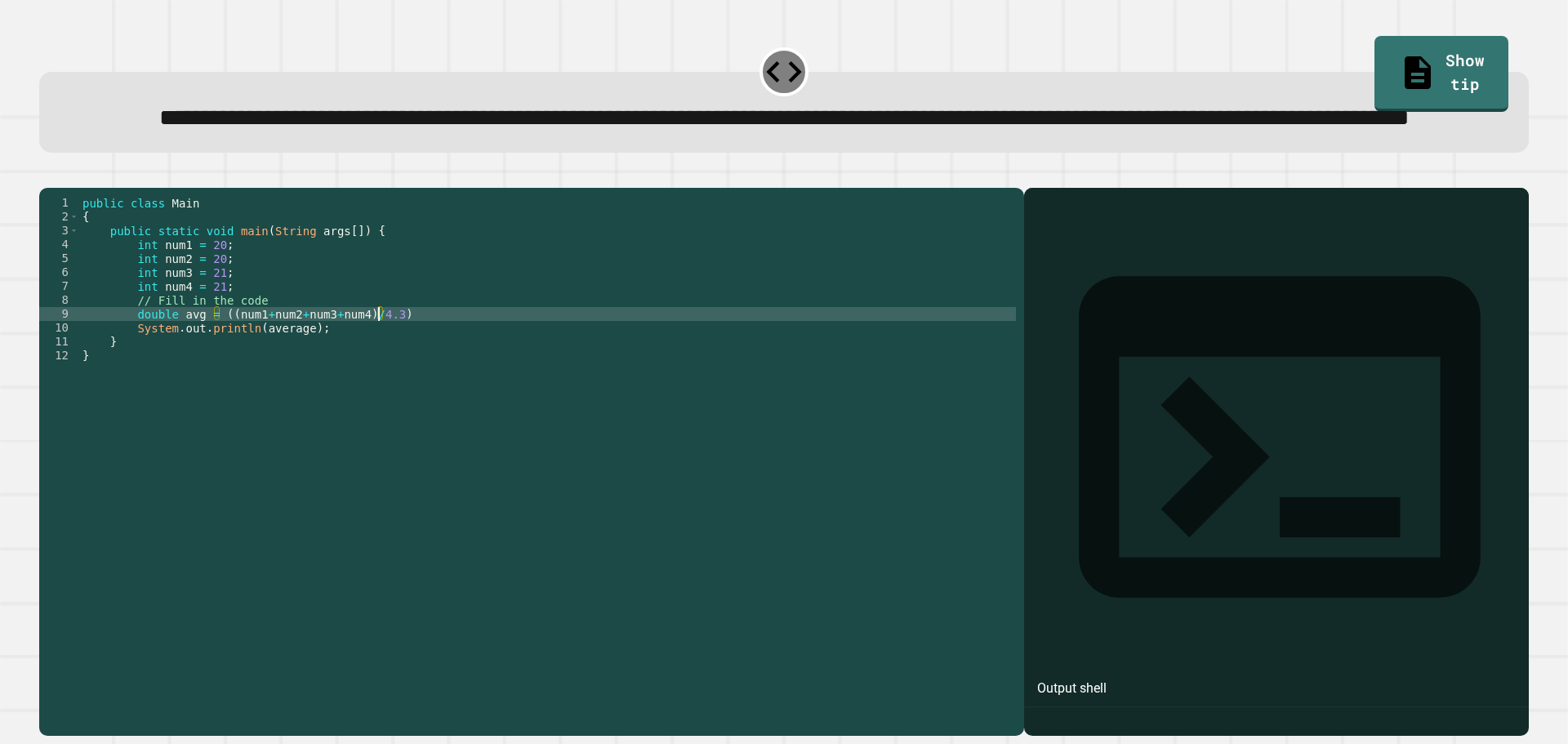
scroll to position [0, 20]
click at [435, 365] on div "public class Main { public static void main ( String args [ ]) { int num1 = 20 …" at bounding box center [547, 425] width 937 height 458
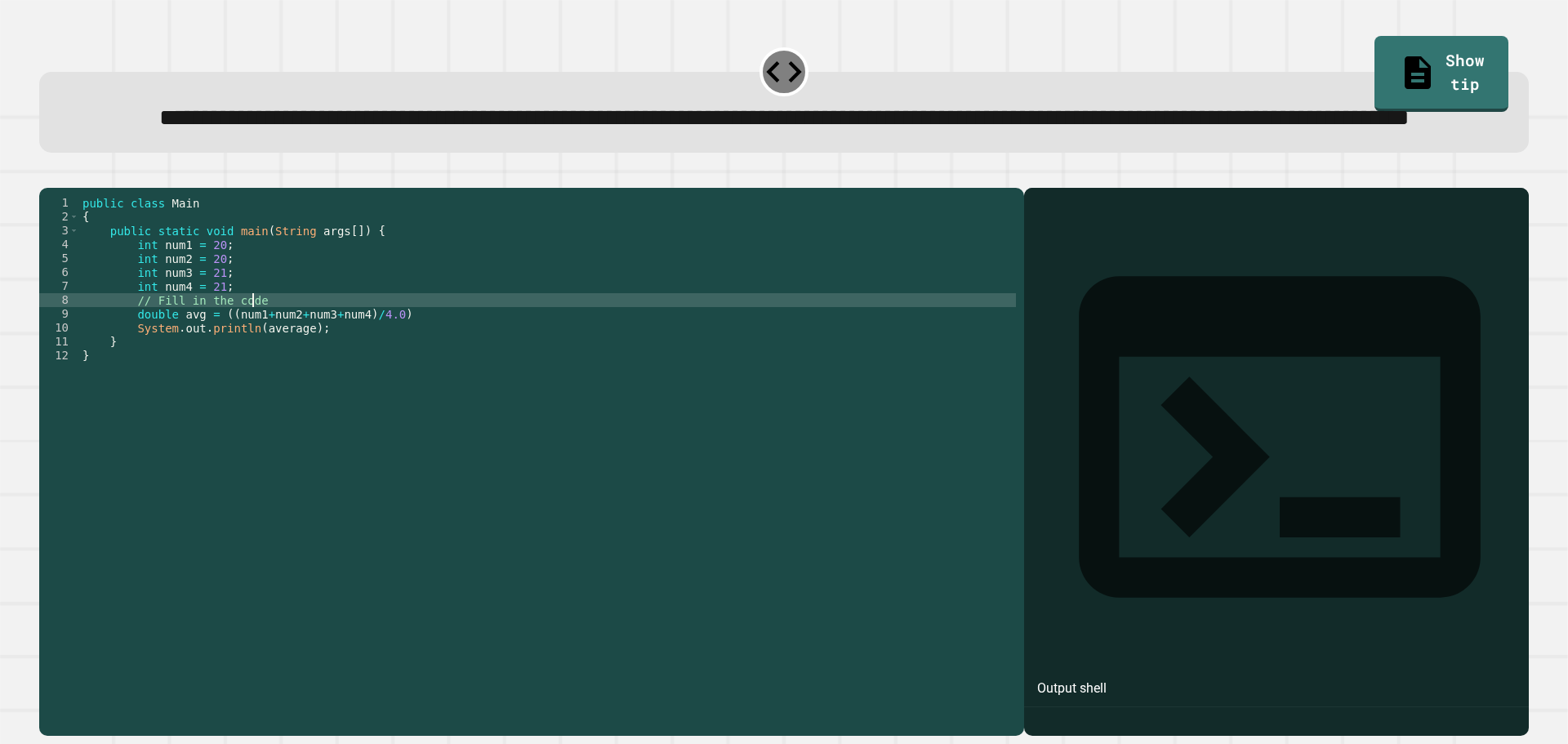
click at [436, 378] on div "public class Main { public static void main ( String args [ ]) { int num1 = 20 …" at bounding box center [547, 425] width 937 height 458
drag, startPoint x: 299, startPoint y: 391, endPoint x: 291, endPoint y: 394, distance: 8.5
click at [291, 394] on div "public class Main { public static void main ( String args [ ]) { int num1 = 20 …" at bounding box center [547, 425] width 937 height 458
click at [298, 394] on div "public class Main { public static void main ( String args [ ]) { int num1 = 20 …" at bounding box center [547, 411] width 937 height 430
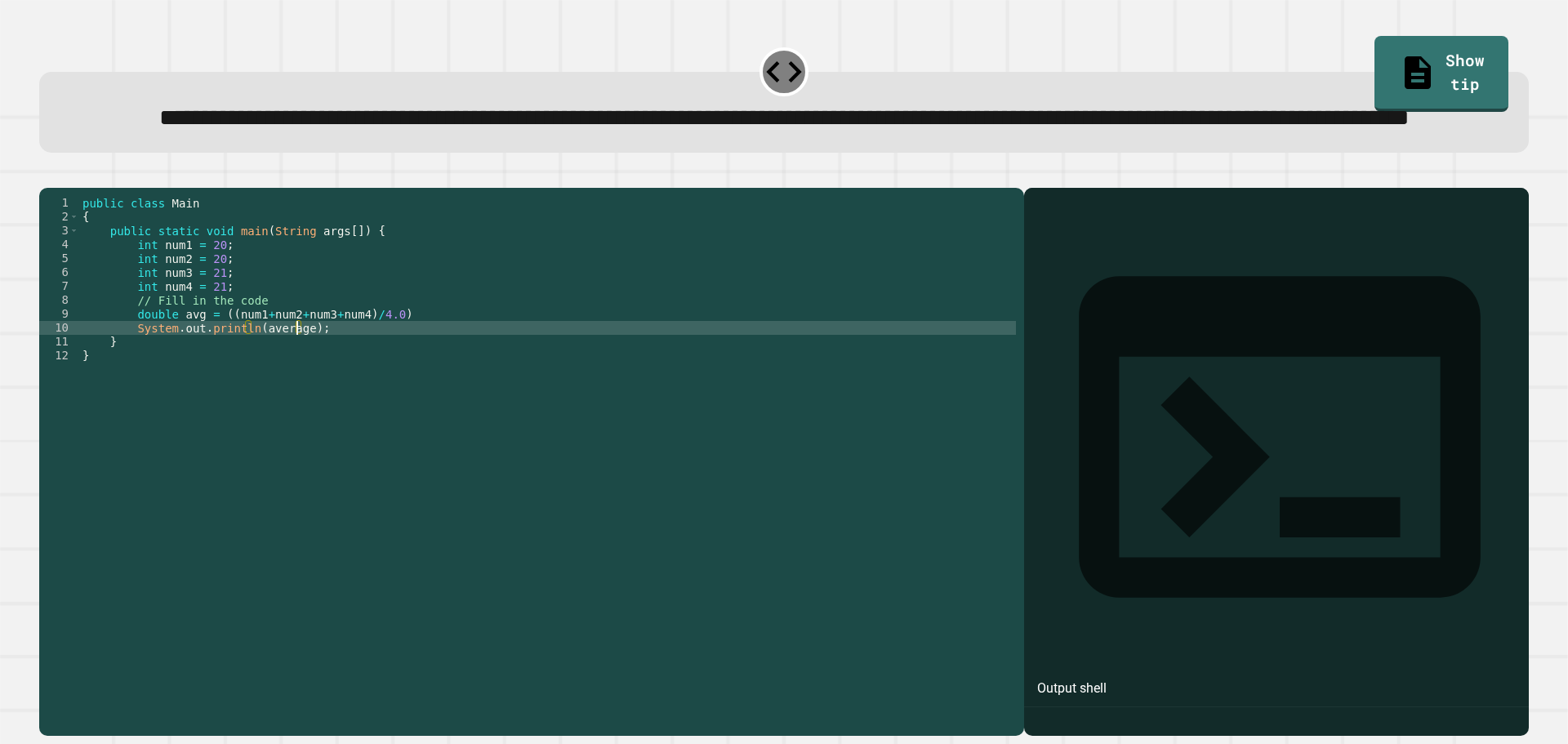
click at [197, 371] on div "public class Main { public static void main ( String args [ ]) { int num1 = 20 …" at bounding box center [547, 425] width 937 height 458
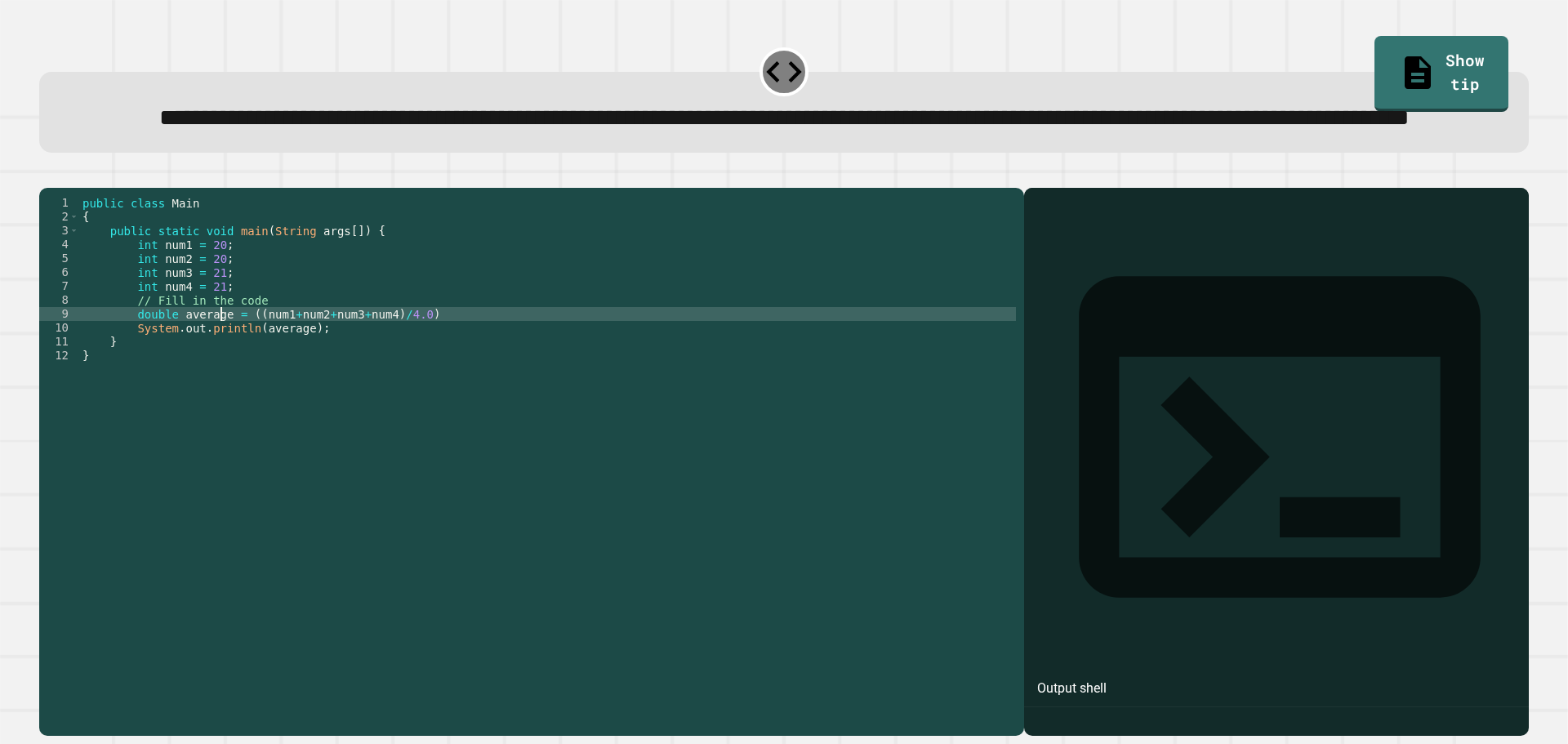
scroll to position [0, 10]
click at [47, 174] on icon "button" at bounding box center [47, 174] width 0 height 0
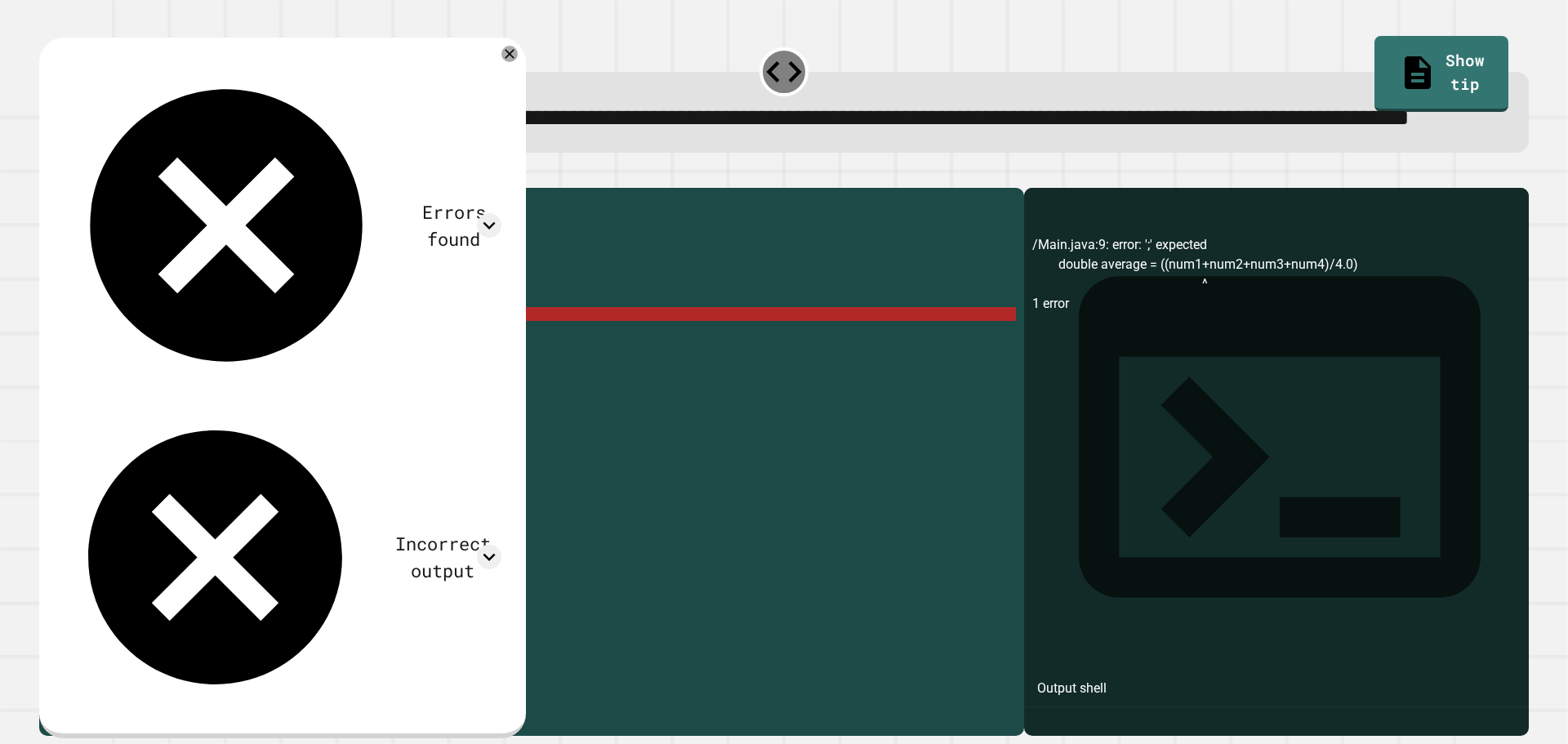
click at [300, 378] on div "public class Main { public static void main ( String args [ ]) { int num1 = 20 …" at bounding box center [547, 425] width 937 height 458
drag, startPoint x: 171, startPoint y: 378, endPoint x: 133, endPoint y: 378, distance: 38.0
click at [133, 378] on div "public class Main { public static void main ( String args [ ]) { int num1 = 20 …" at bounding box center [547, 425] width 937 height 458
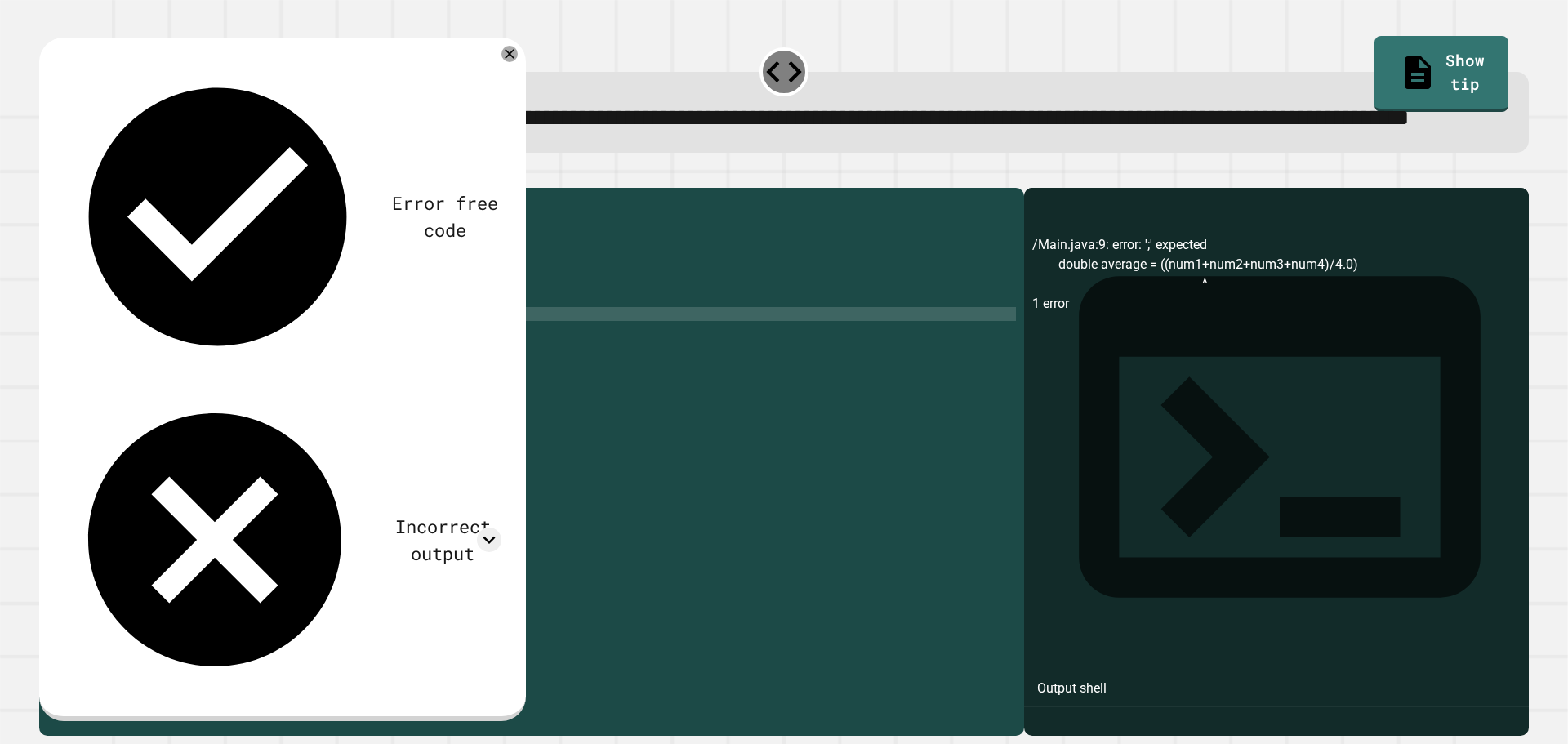
click at [79, 188] on div at bounding box center [784, 177] width 1490 height 19
click at [47, 174] on icon "button" at bounding box center [47, 174] width 0 height 0
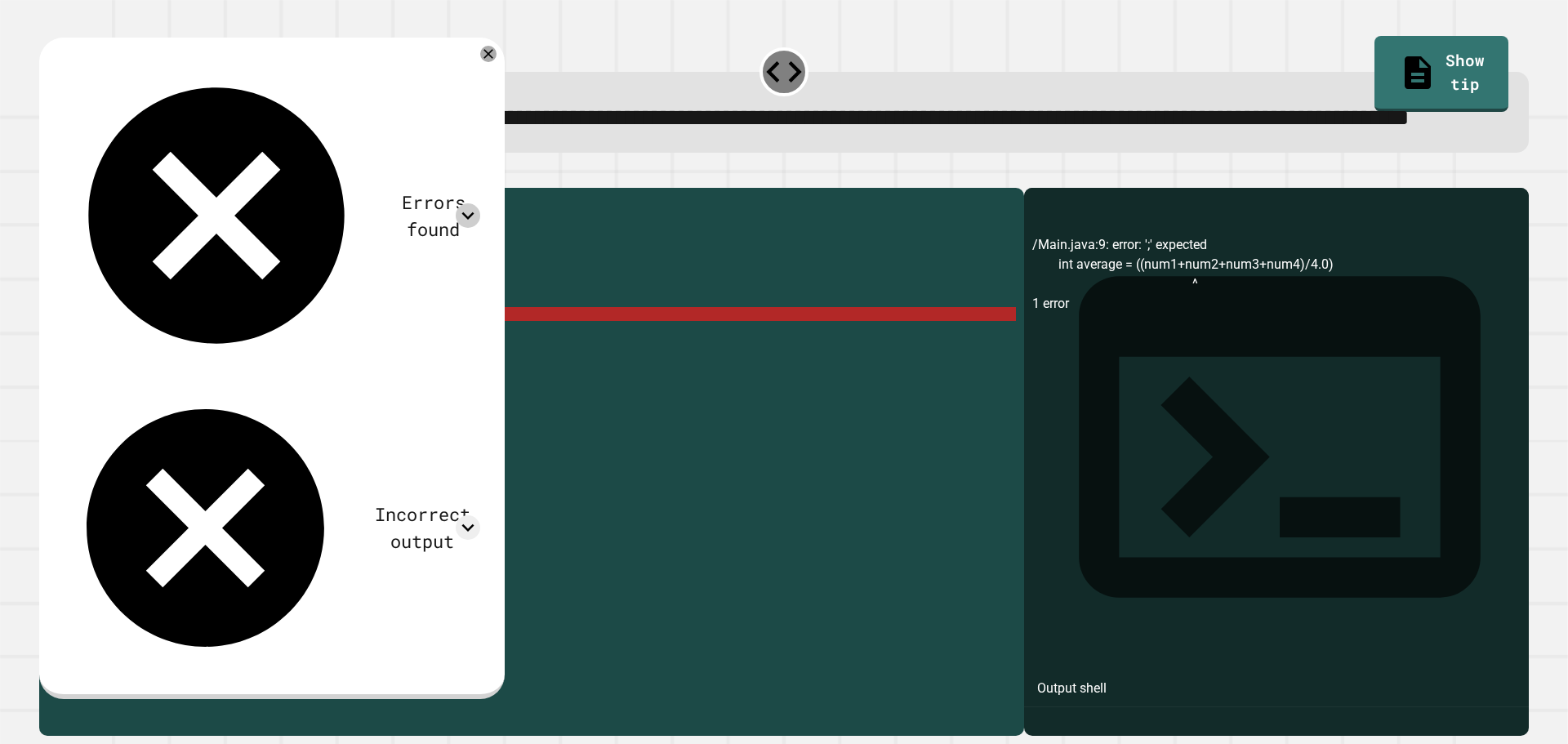
click at [480, 129] on div "Errors found" at bounding box center [272, 215] width 417 height 307
click at [480, 516] on icon at bounding box center [467, 528] width 24 height 24
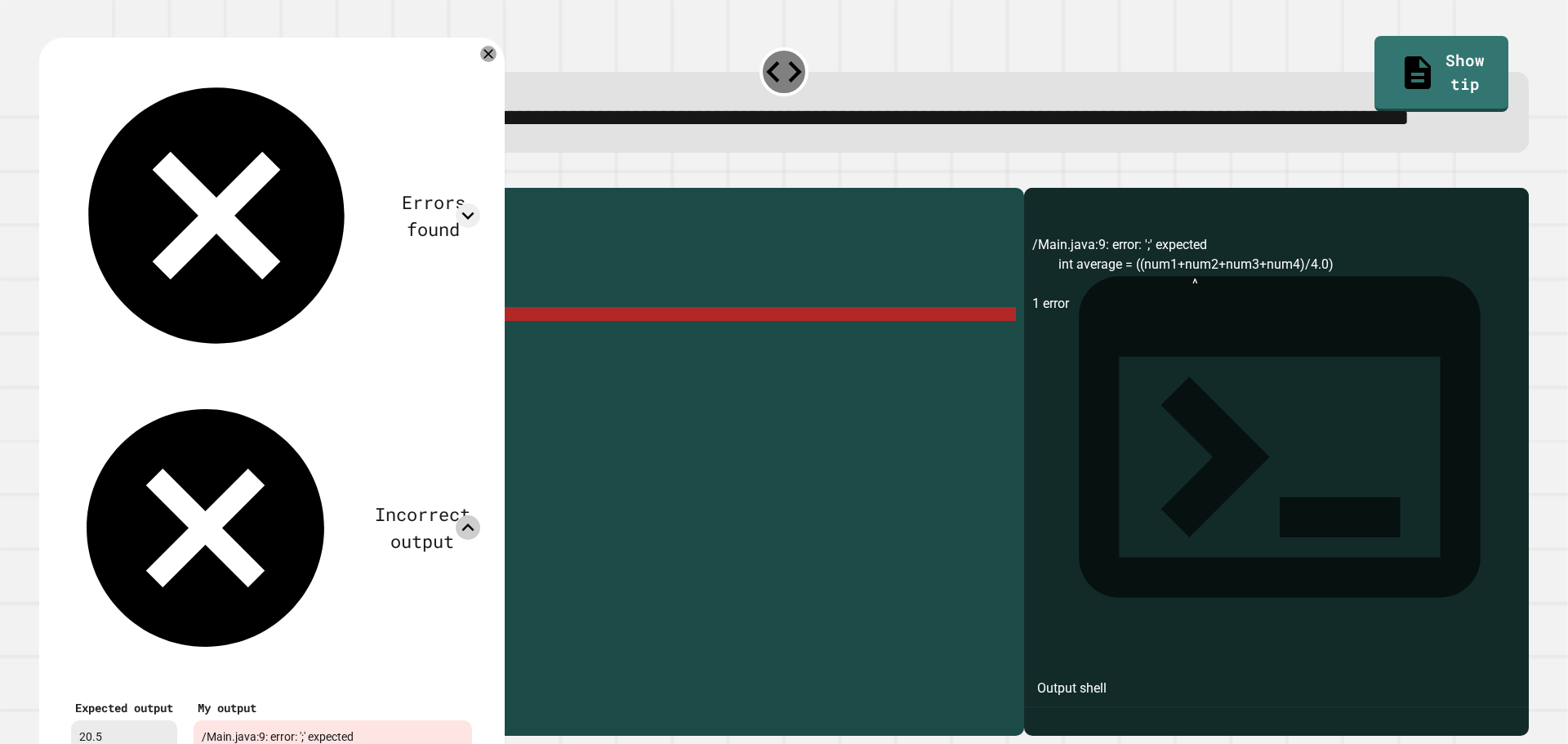
click at [480, 110] on div "Errors found" at bounding box center [272, 215] width 417 height 307
click at [489, 113] on div "Errors found /Main.java:9: error: ';' expected int average = ((num1+num2+num3+n…" at bounding box center [272, 438] width 434 height 768
click at [480, 203] on icon at bounding box center [467, 215] width 24 height 24
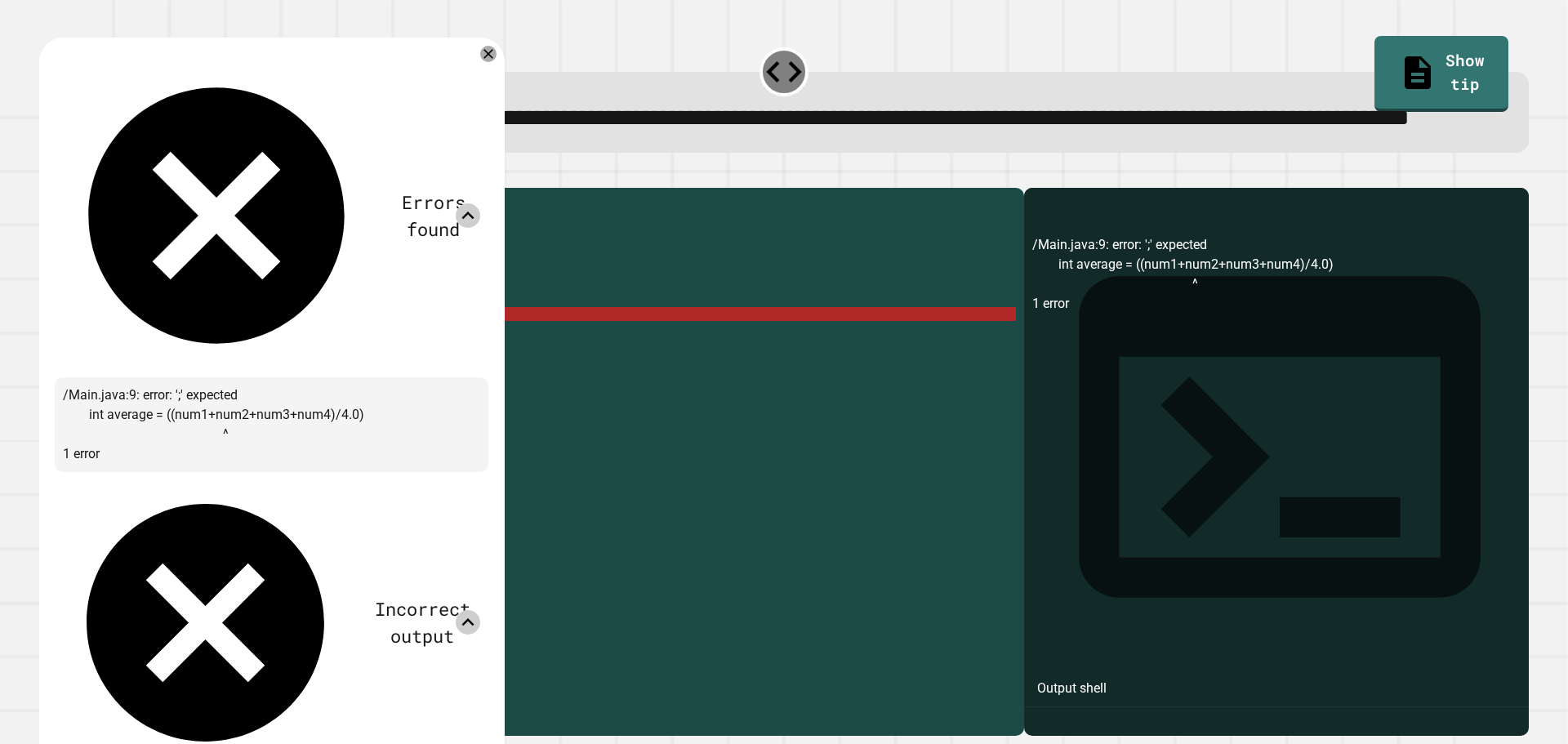
click at [480, 203] on icon at bounding box center [467, 215] width 24 height 24
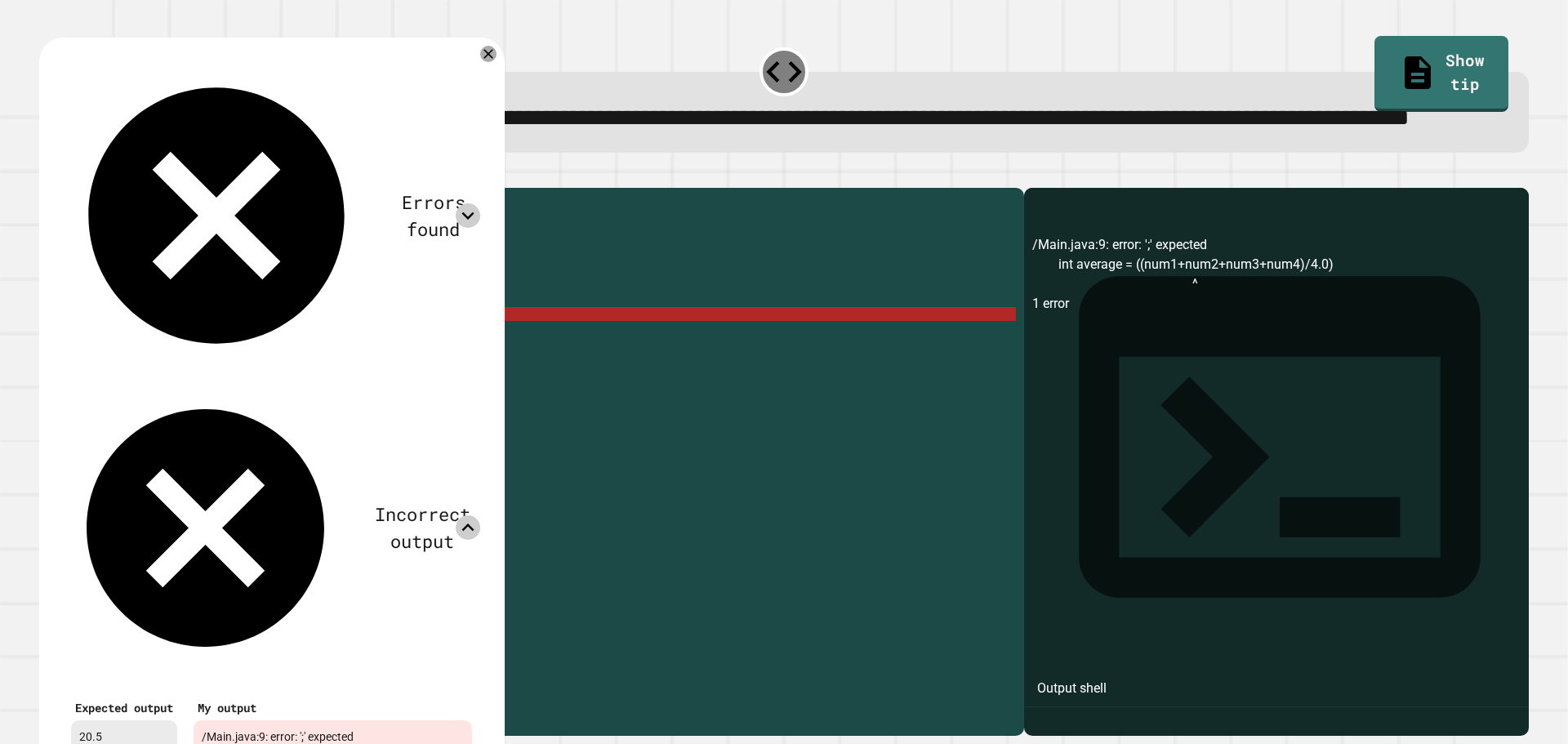
click at [304, 426] on div "public class Main { public static void main ( String args [ ]) { int num1 = 20 …" at bounding box center [547, 425] width 937 height 458
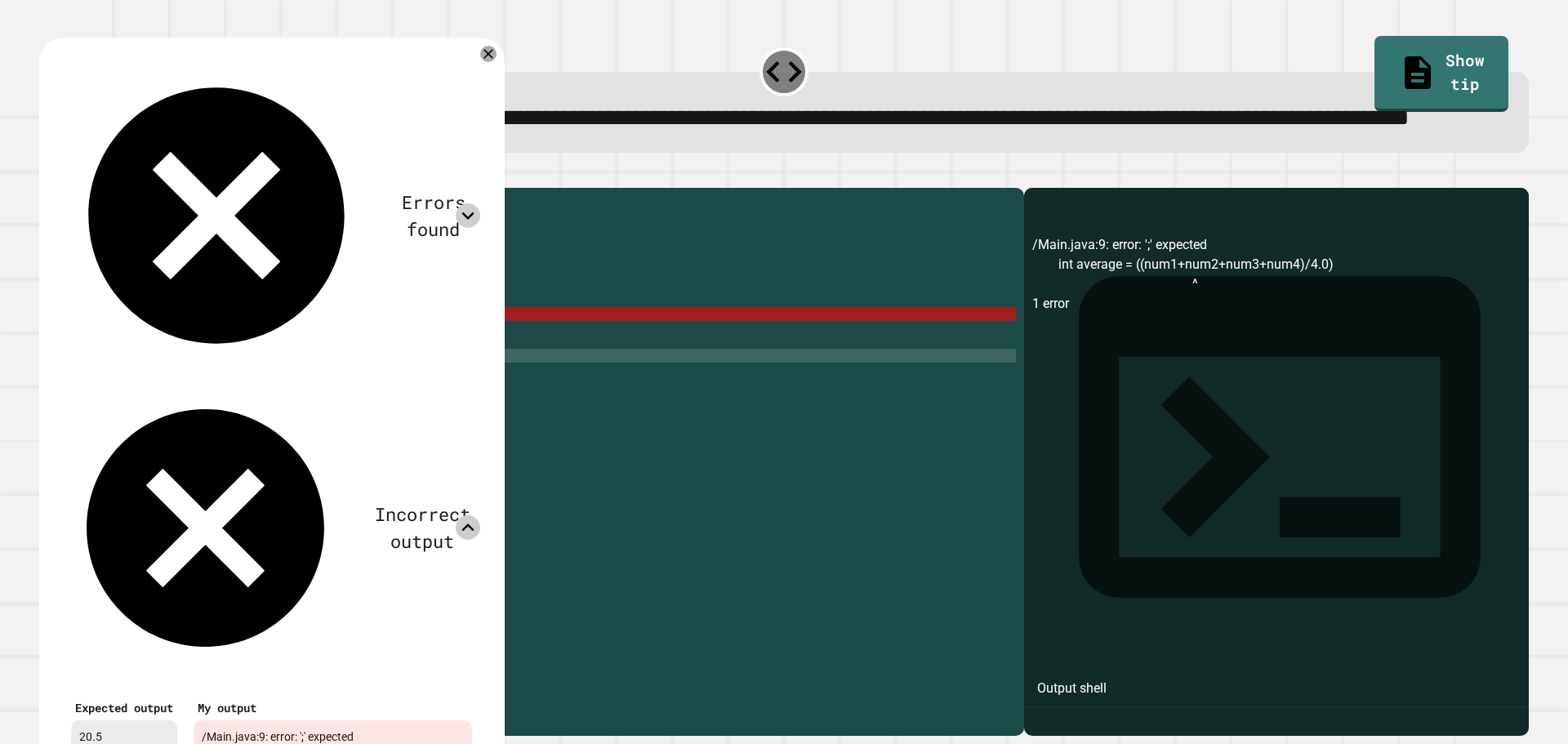
click at [363, 368] on div "public class Main { public static void main ( String args [ ]) { int num1 = 20 …" at bounding box center [547, 425] width 937 height 458
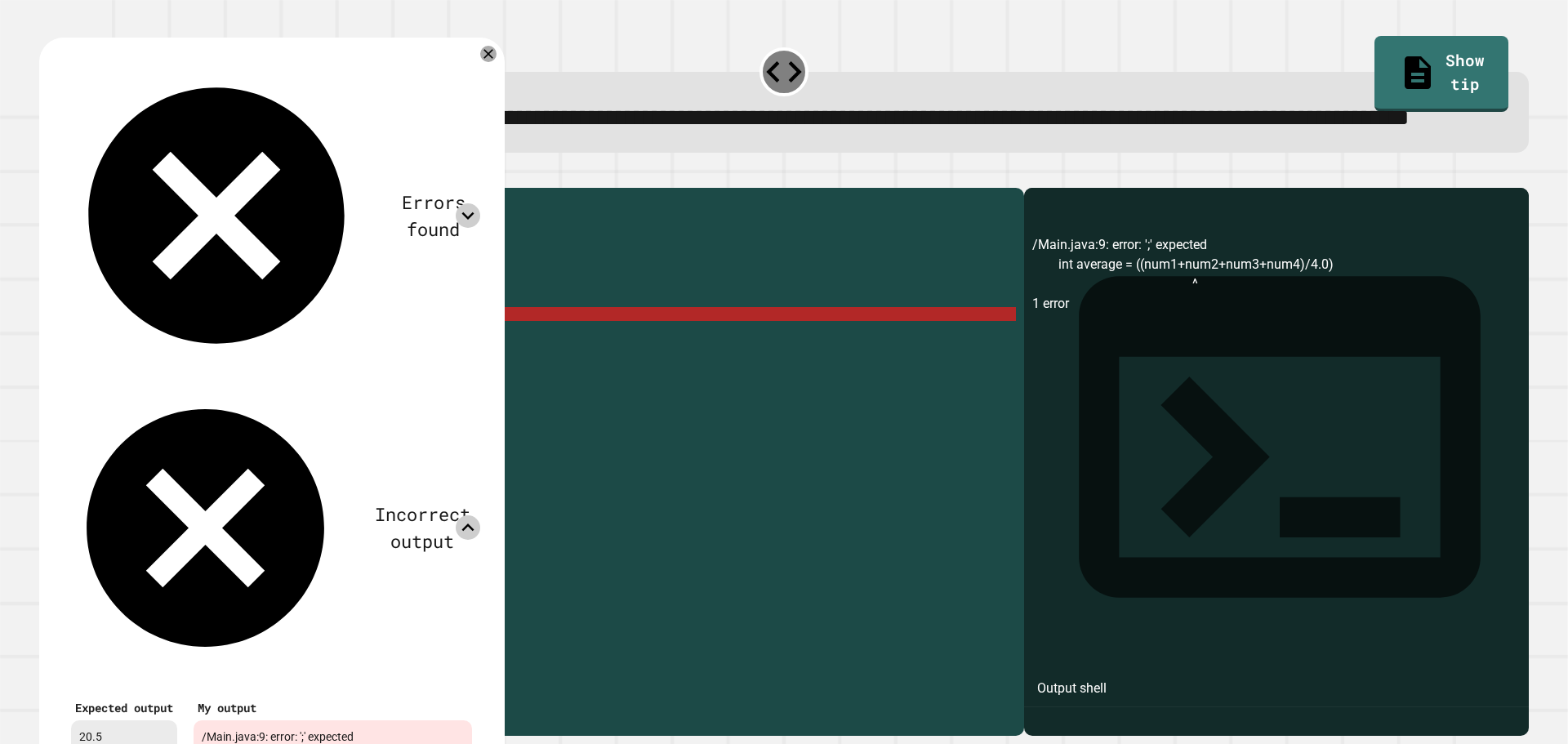
click at [355, 379] on div "public class Main { public static void main ( String args [ ]) { int num1 = 20 …" at bounding box center [547, 425] width 937 height 458
click at [380, 380] on div "public class Main { public static void main ( String args [ ]) { int num1 = 20 …" at bounding box center [547, 425] width 937 height 458
click at [390, 380] on div "public class Main { public static void main ( String args [ ]) { int num1 = 20 …" at bounding box center [547, 425] width 937 height 458
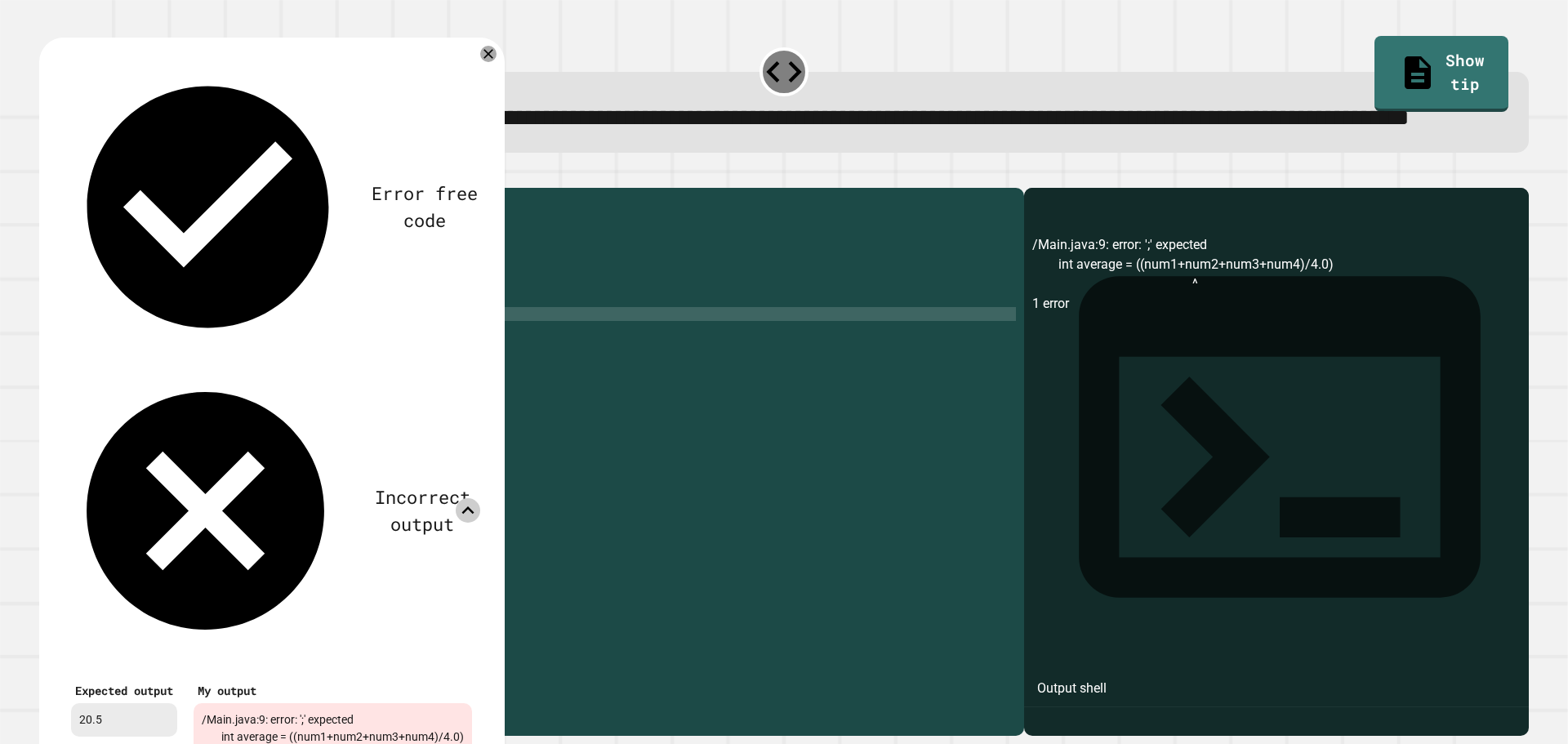
click at [489, 106] on div "Error free code /Main.java:9: error: ';' expected int average = ((num1+num2+num…" at bounding box center [272, 429] width 434 height 750
click at [497, 64] on div at bounding box center [488, 54] width 18 height 18
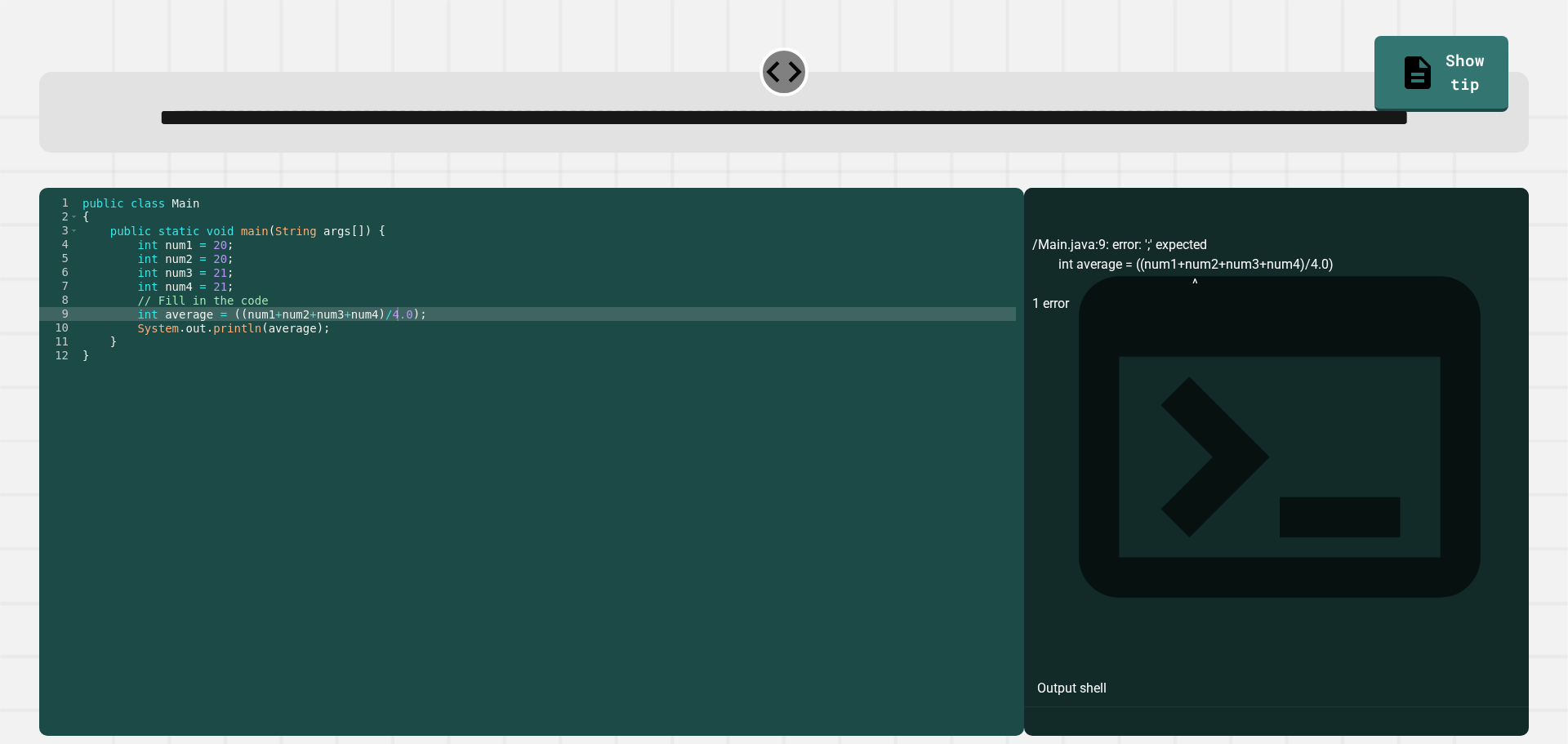
click at [62, 190] on icon "button" at bounding box center [58, 185] width 9 height 11
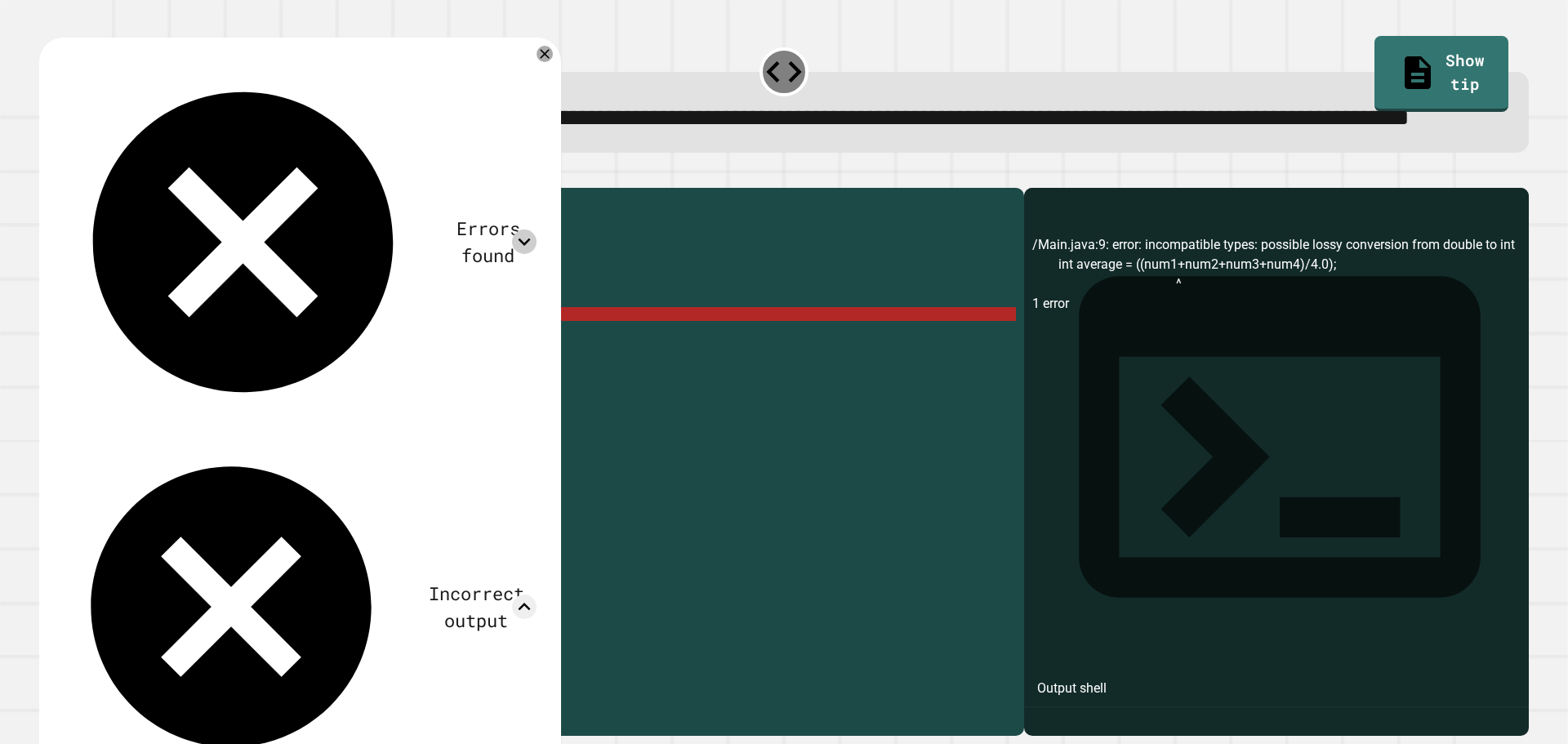
click at [515, 230] on icon at bounding box center [524, 242] width 24 height 24
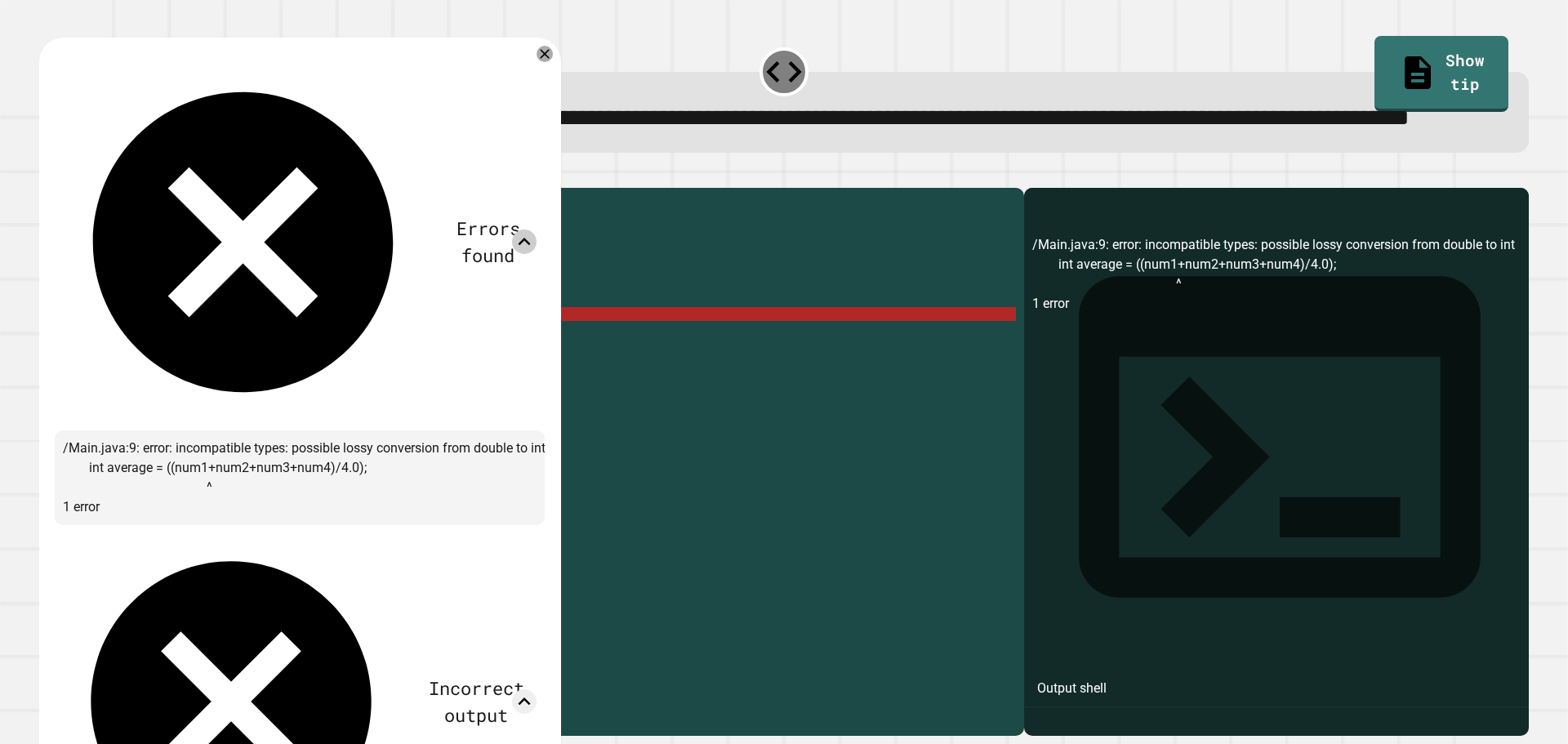
click at [515, 230] on icon at bounding box center [524, 242] width 24 height 24
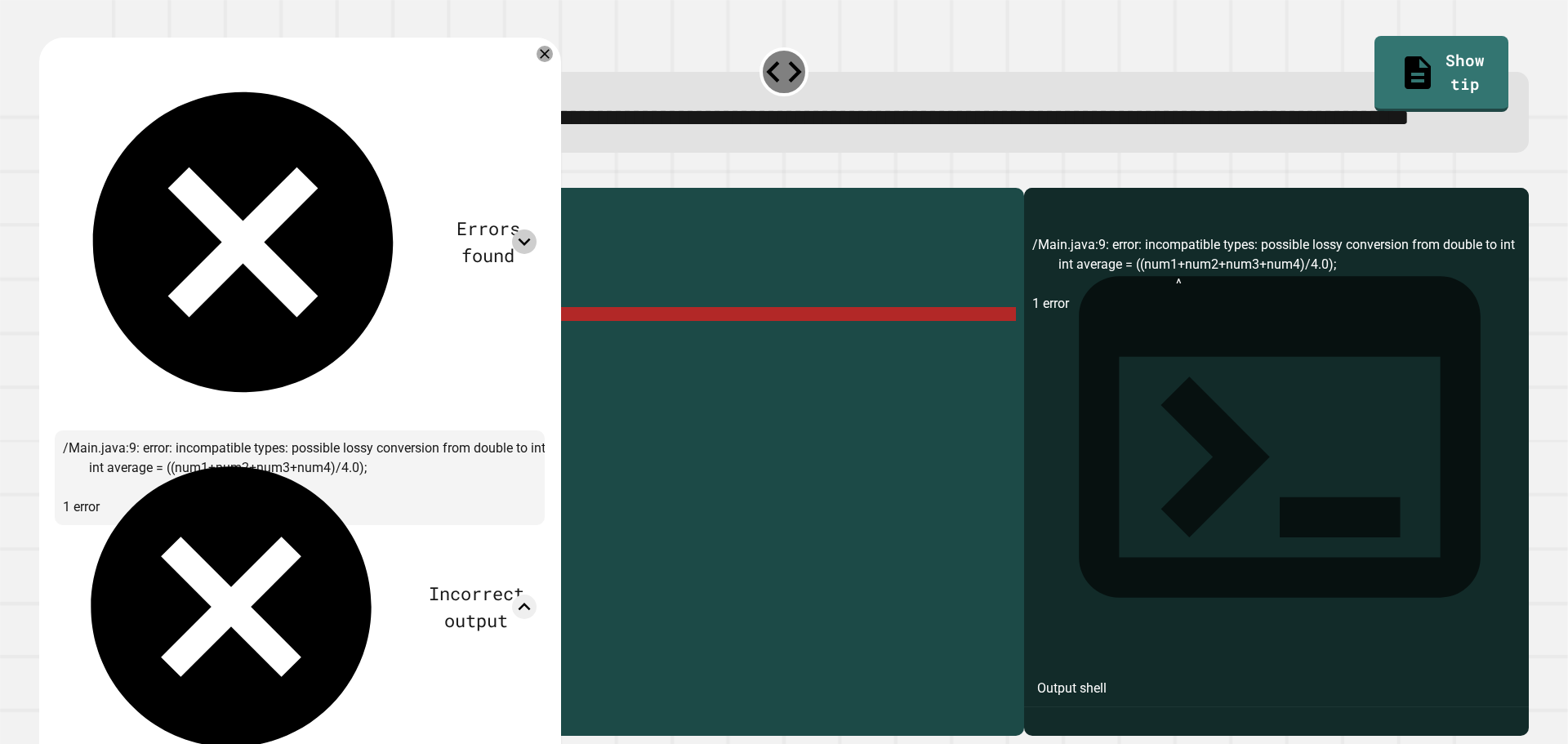
click at [538, 62] on icon at bounding box center [545, 54] width 17 height 17
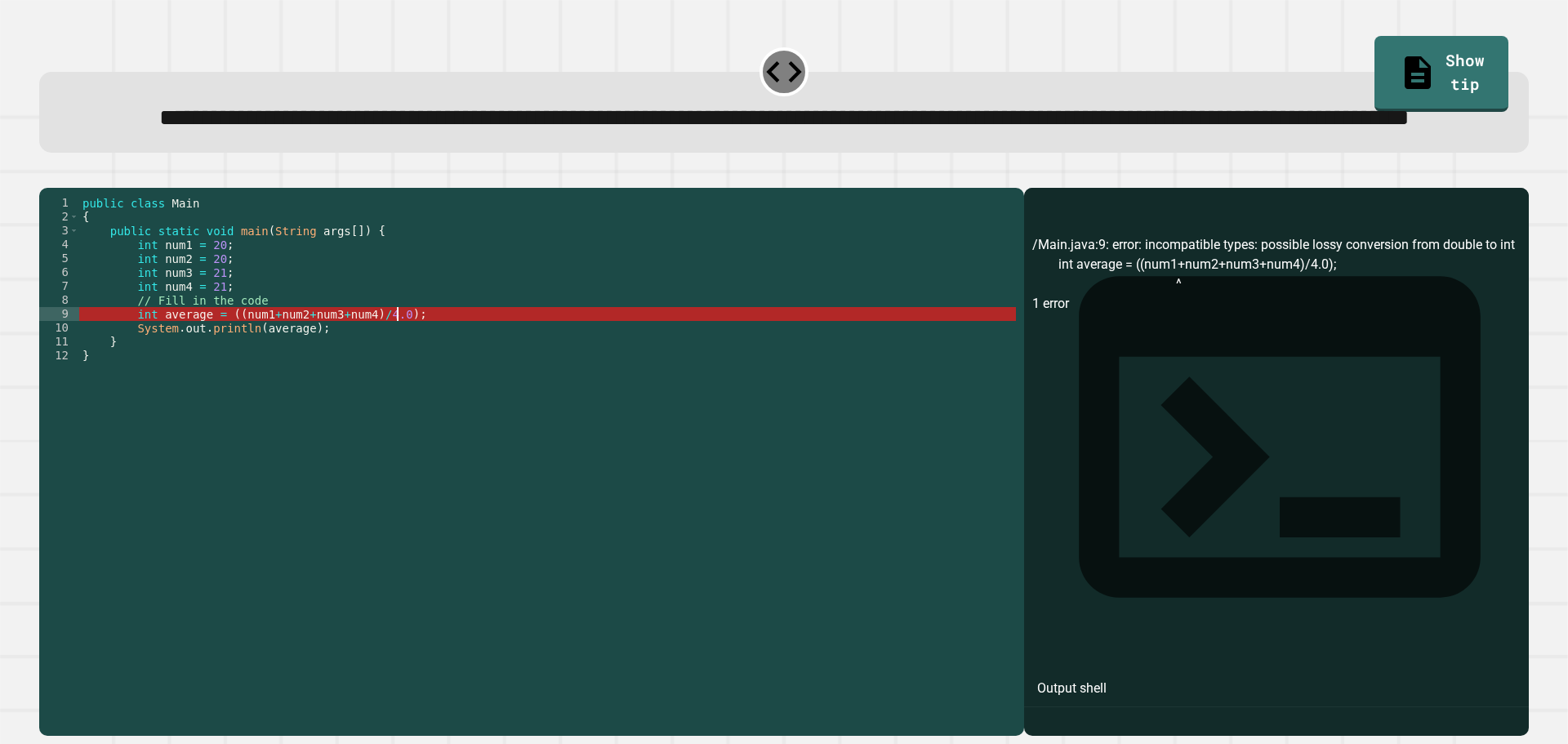
click at [424, 380] on div "public class Main { public static void main ( String args [ ]) { int num1 = 20 …" at bounding box center [547, 425] width 937 height 458
click at [201, 374] on div "public class Main { public static void main ( String args [ ]) { int num1 = 20 …" at bounding box center [547, 425] width 937 height 458
click at [147, 375] on div "public class Main { public static void main ( String args [ ]) { int num1 = 20 …" at bounding box center [547, 425] width 937 height 458
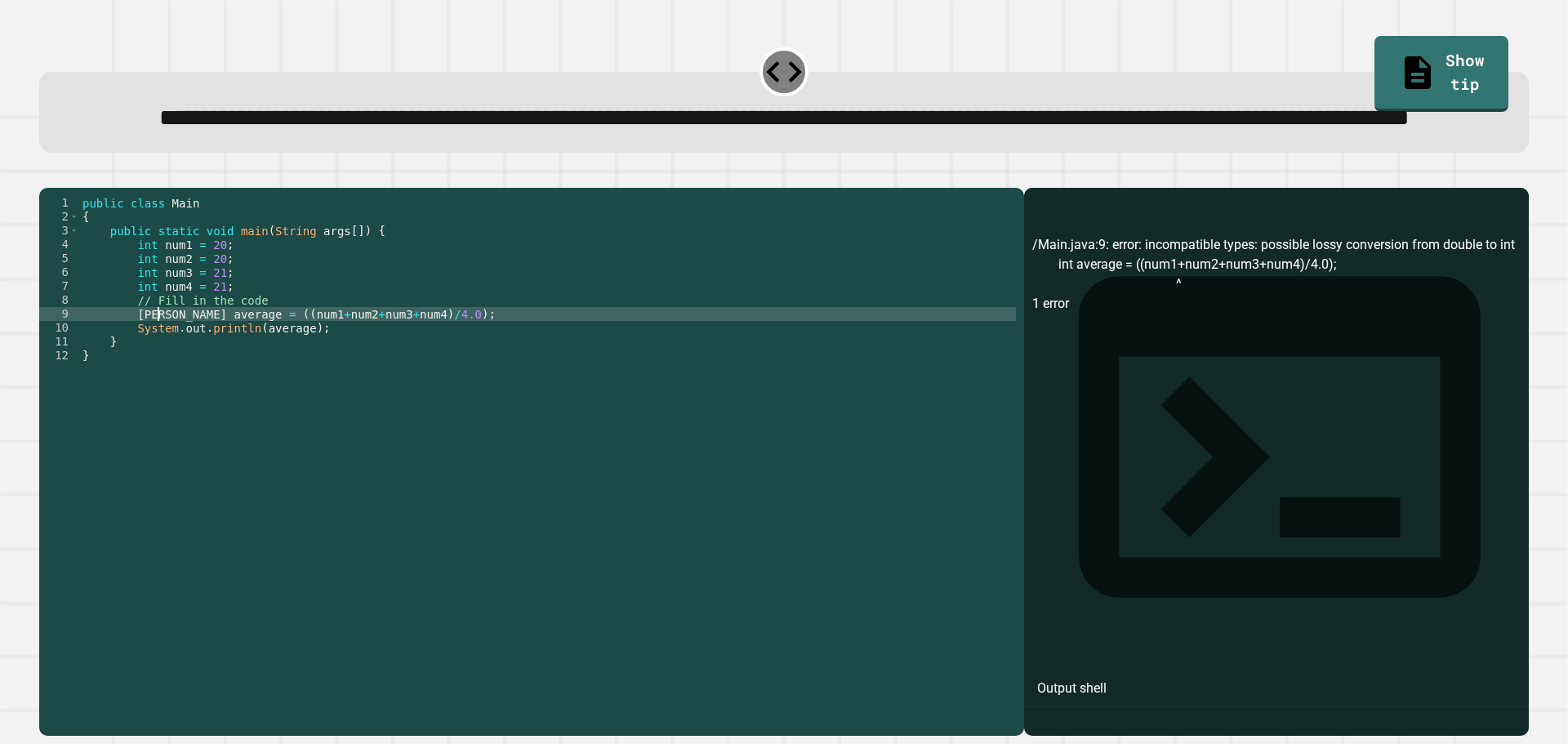
scroll to position [0, 6]
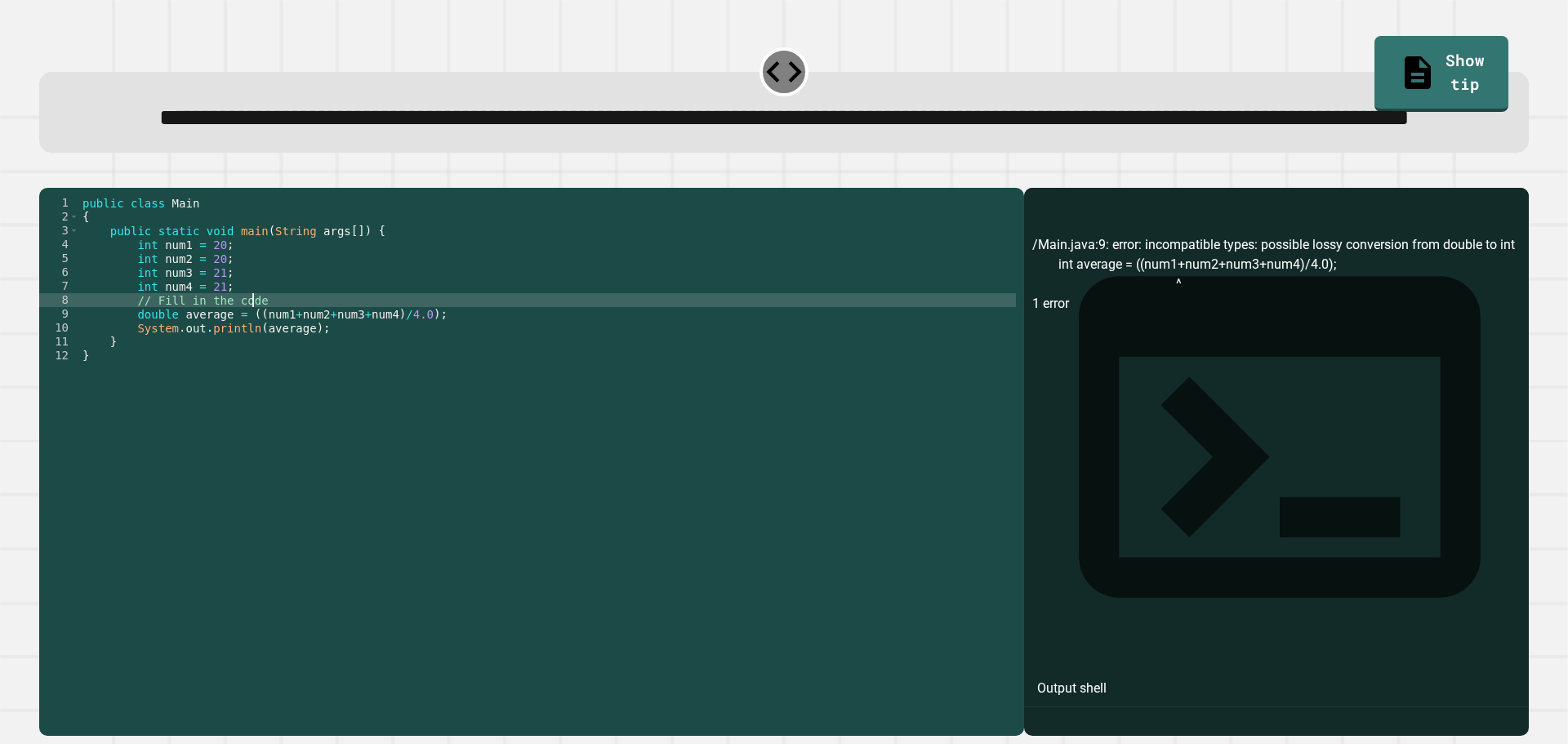
click at [260, 361] on div "public class Main { public static void main ( String args [ ]) { int num1 = 20 …" at bounding box center [547, 425] width 937 height 458
type textarea "**********"
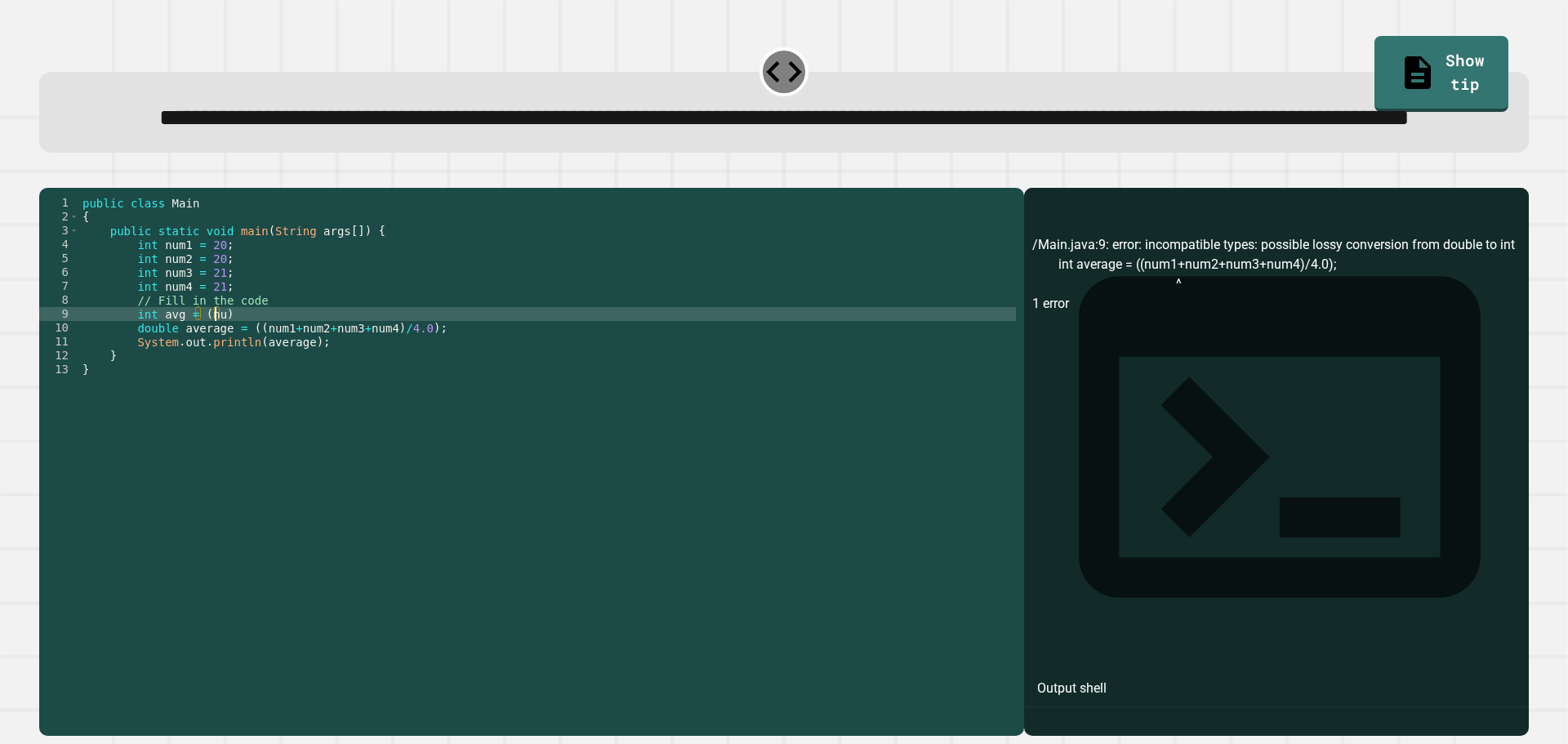
scroll to position [0, 10]
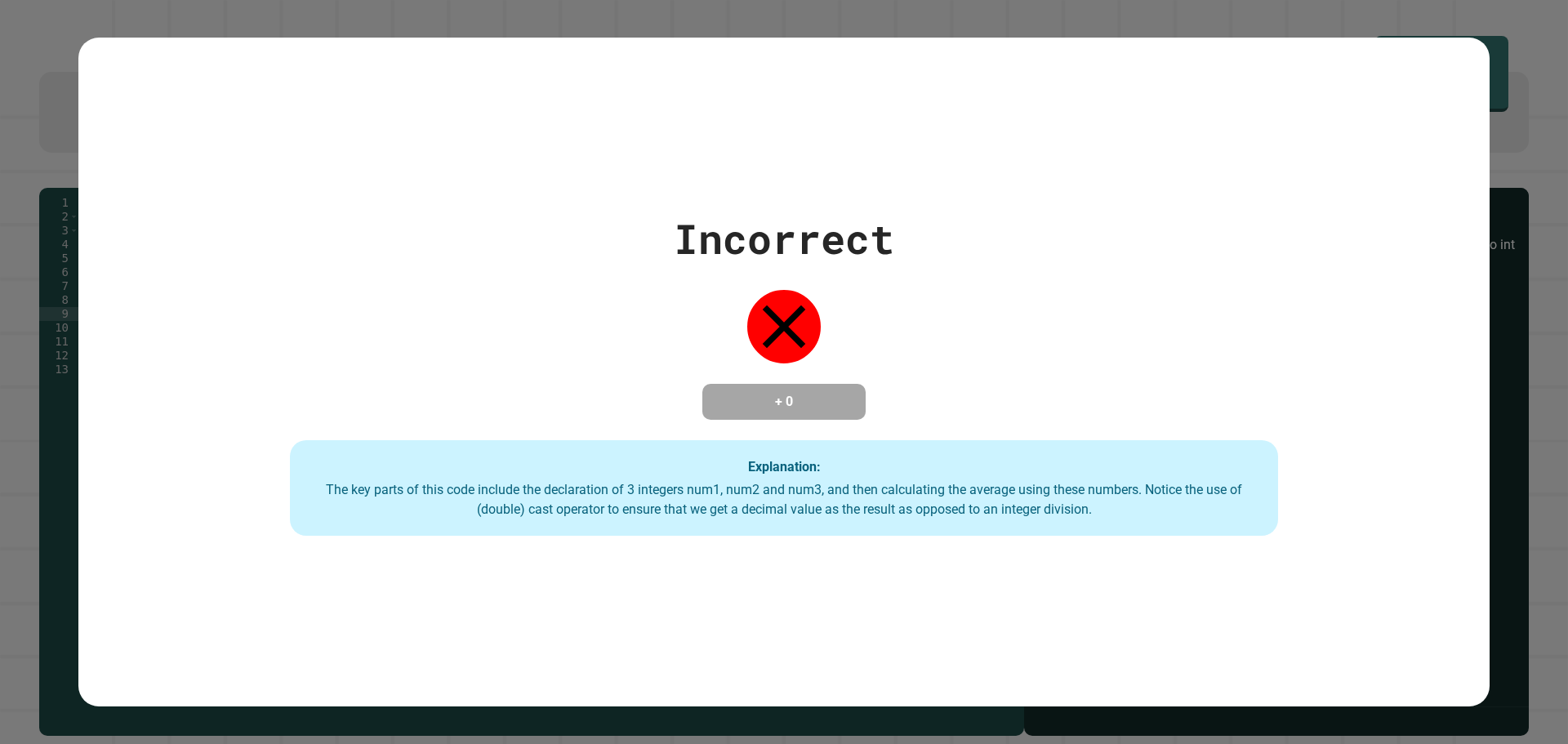
type textarea "**********"
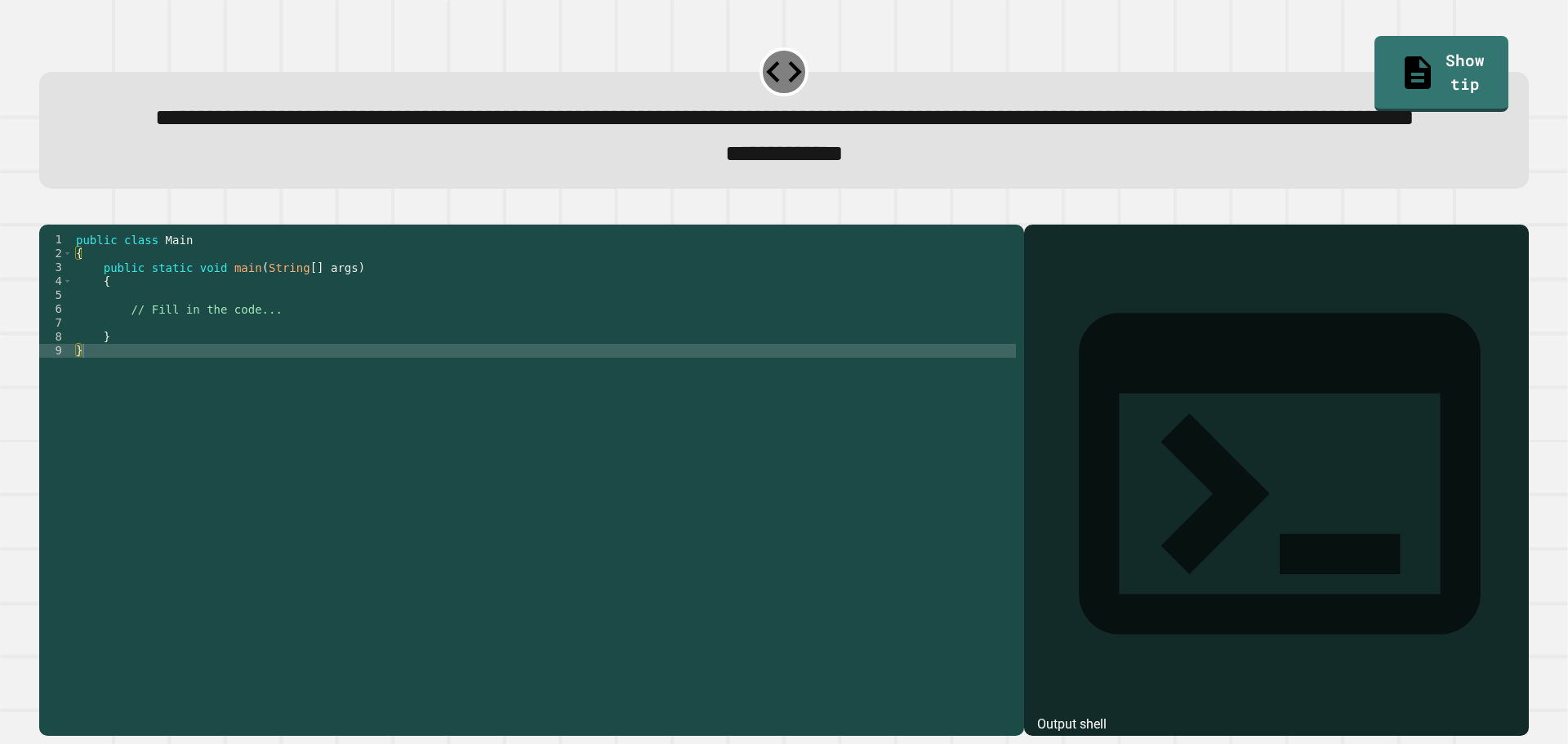
click at [188, 385] on div "public class Main { public static void main ( String [ ] args ) { // Fill in th…" at bounding box center [543, 441] width 943 height 417
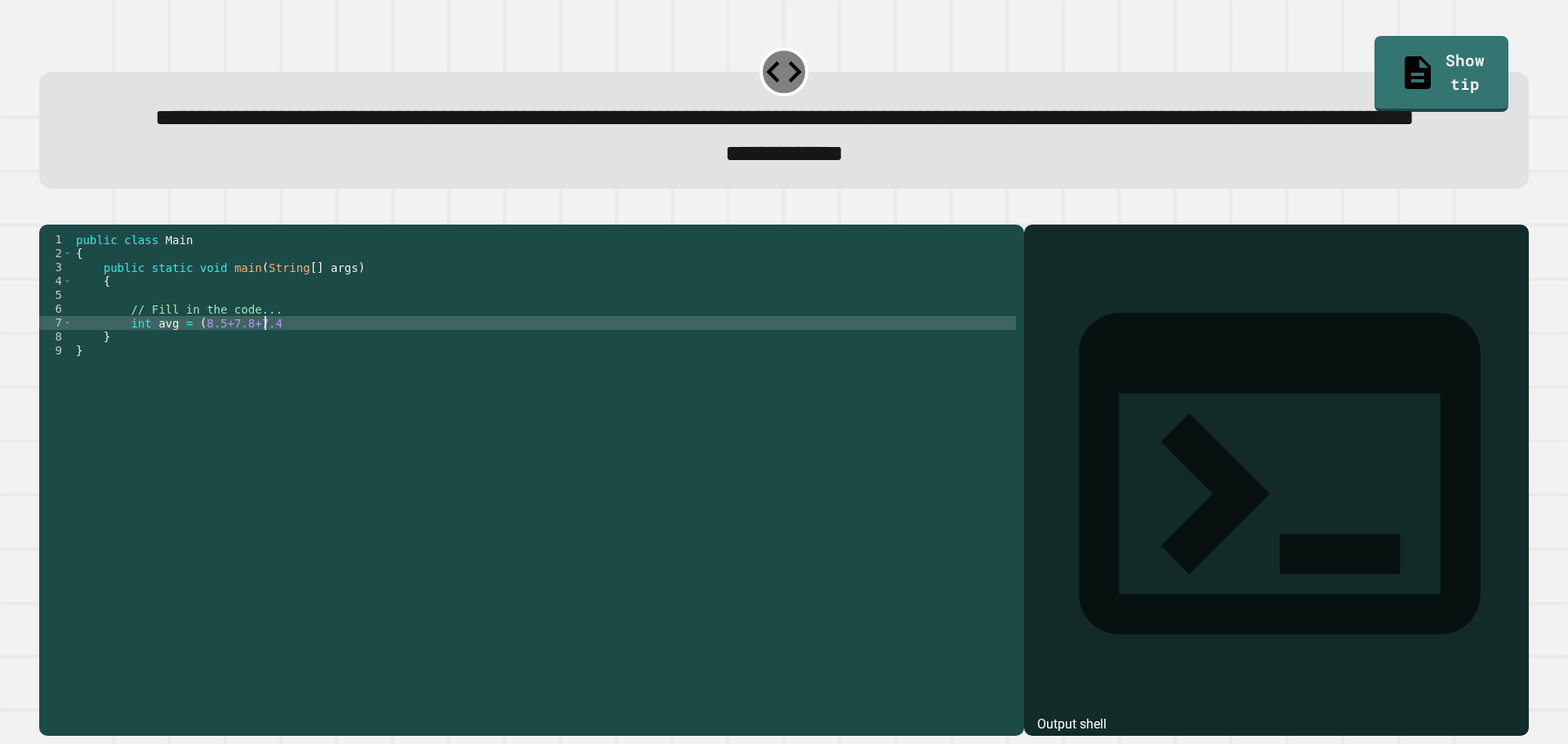
scroll to position [0, 12]
click at [196, 388] on div "public class Main { public static void main ( String [ ] args ) { // Fill in th…" at bounding box center [543, 441] width 943 height 417
click at [206, 383] on div "public class Main { public static void main ( String [ ] args ) { // Fill in th…" at bounding box center [543, 441] width 943 height 417
click at [223, 388] on div "public class Main { public static void main ( String [ ] args ) { // Fill in th…" at bounding box center [543, 441] width 943 height 417
click at [254, 388] on div "public class Main { public static void main ( String [ ] args ) { // Fill in th…" at bounding box center [543, 441] width 943 height 417
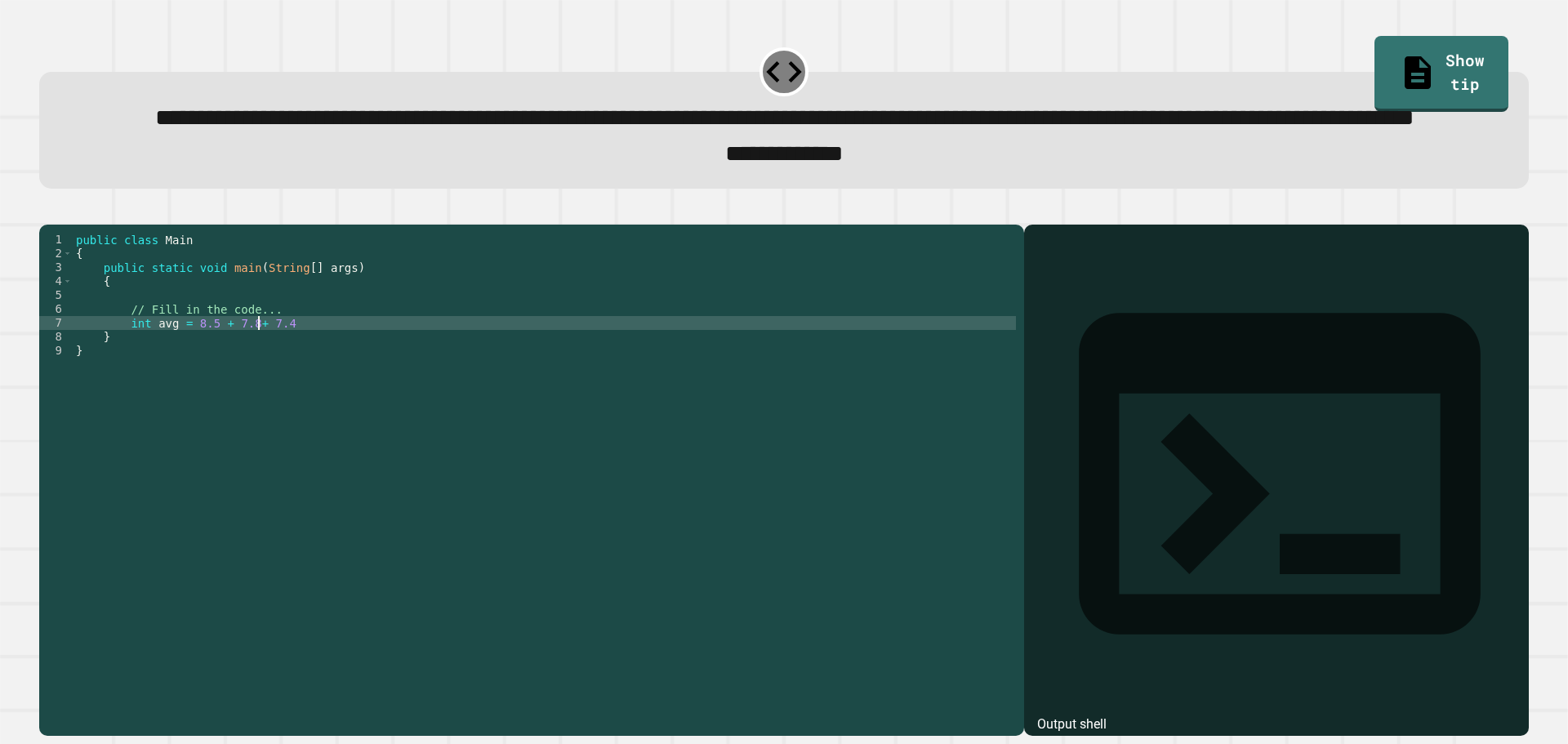
click at [242, 384] on div "public class Main { public static void main ( String [ ] args ) { // Fill in th…" at bounding box center [543, 441] width 943 height 417
click at [341, 382] on div "public class Main { public static void main ( String [ ] args ) { // Fill in th…" at bounding box center [543, 441] width 943 height 417
type textarea "**********"
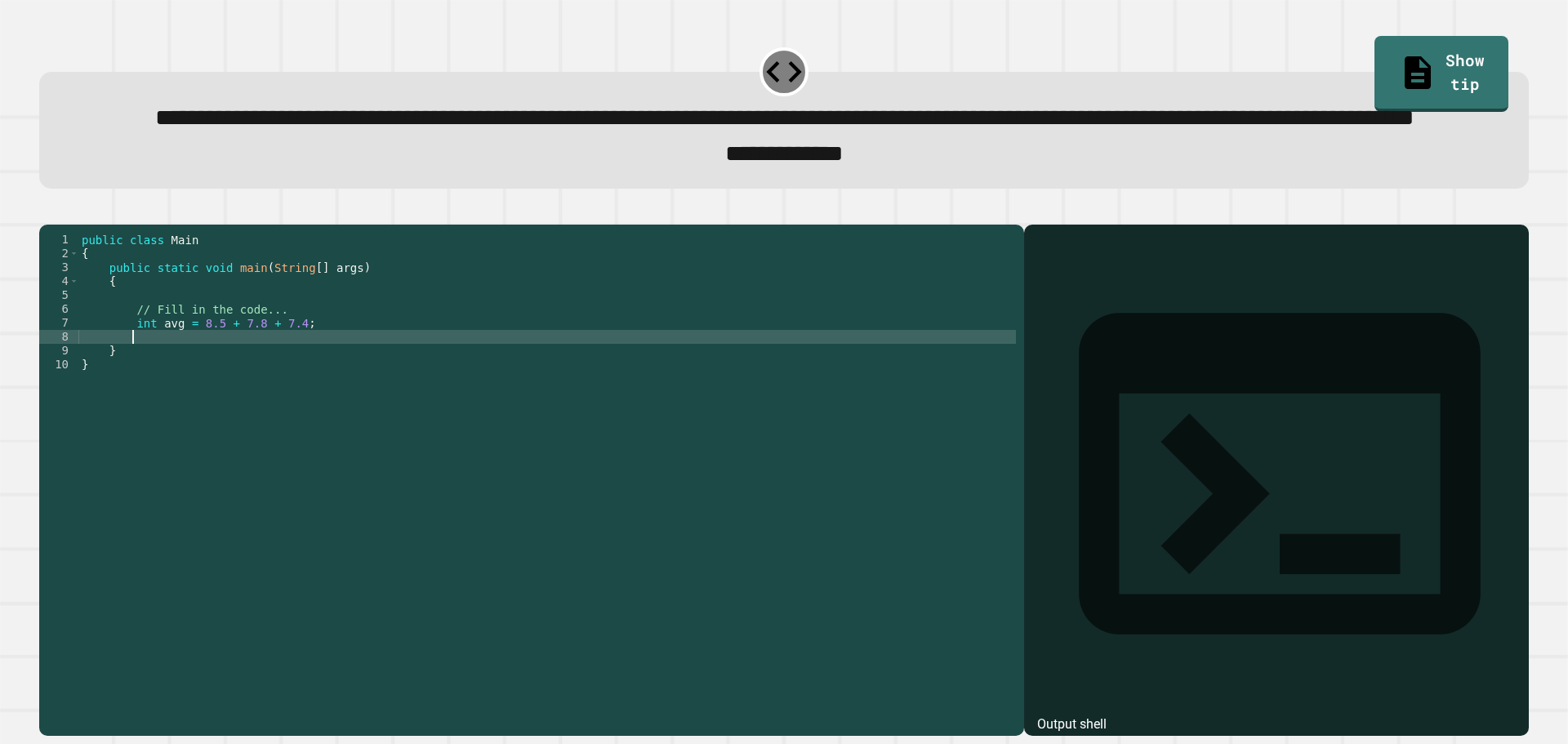
scroll to position [0, 3]
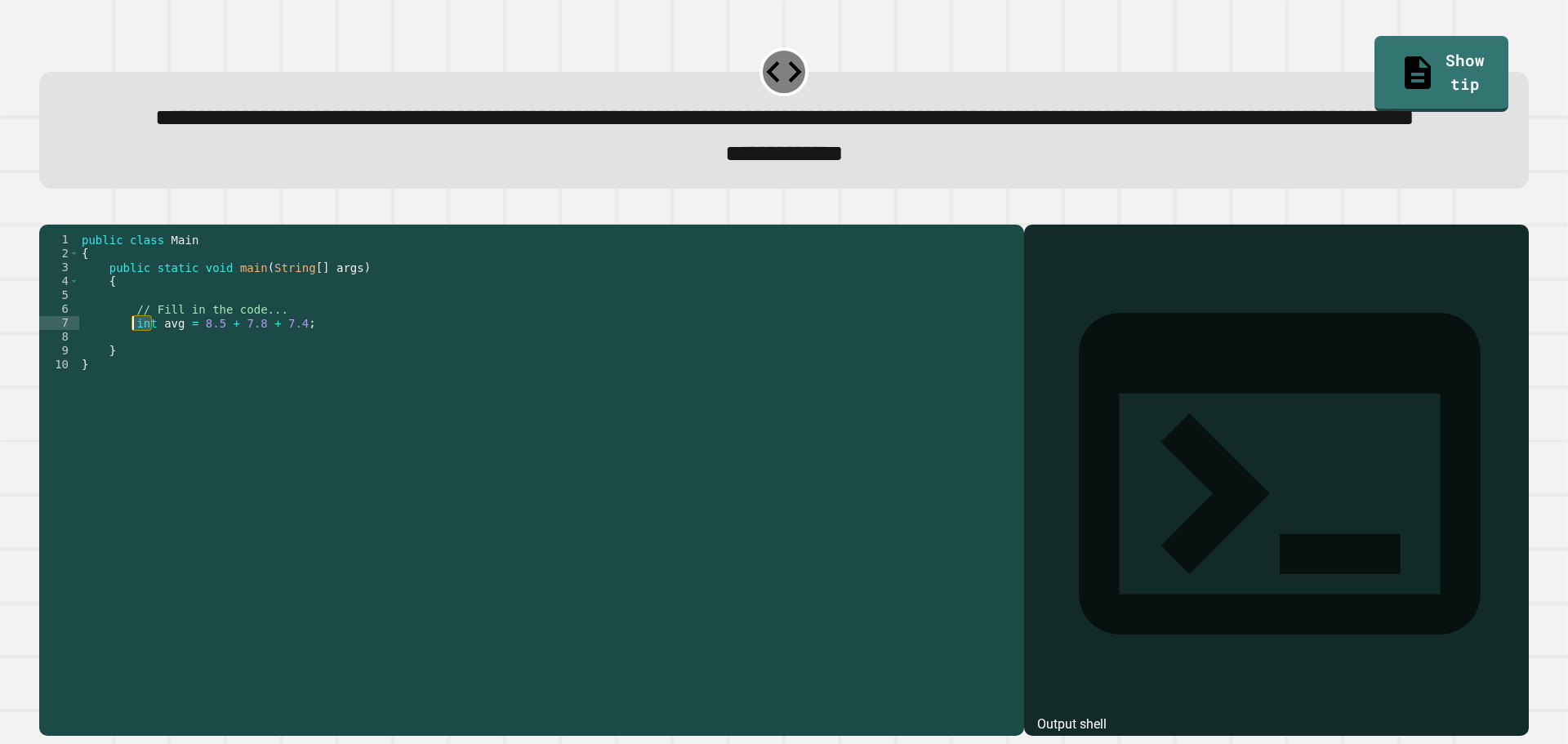
drag, startPoint x: 150, startPoint y: 386, endPoint x: 132, endPoint y: 391, distance: 18.7
click at [132, 391] on div "public class Main { public static void main ( String [ ] args ) { // Fill in th…" at bounding box center [547, 441] width 937 height 417
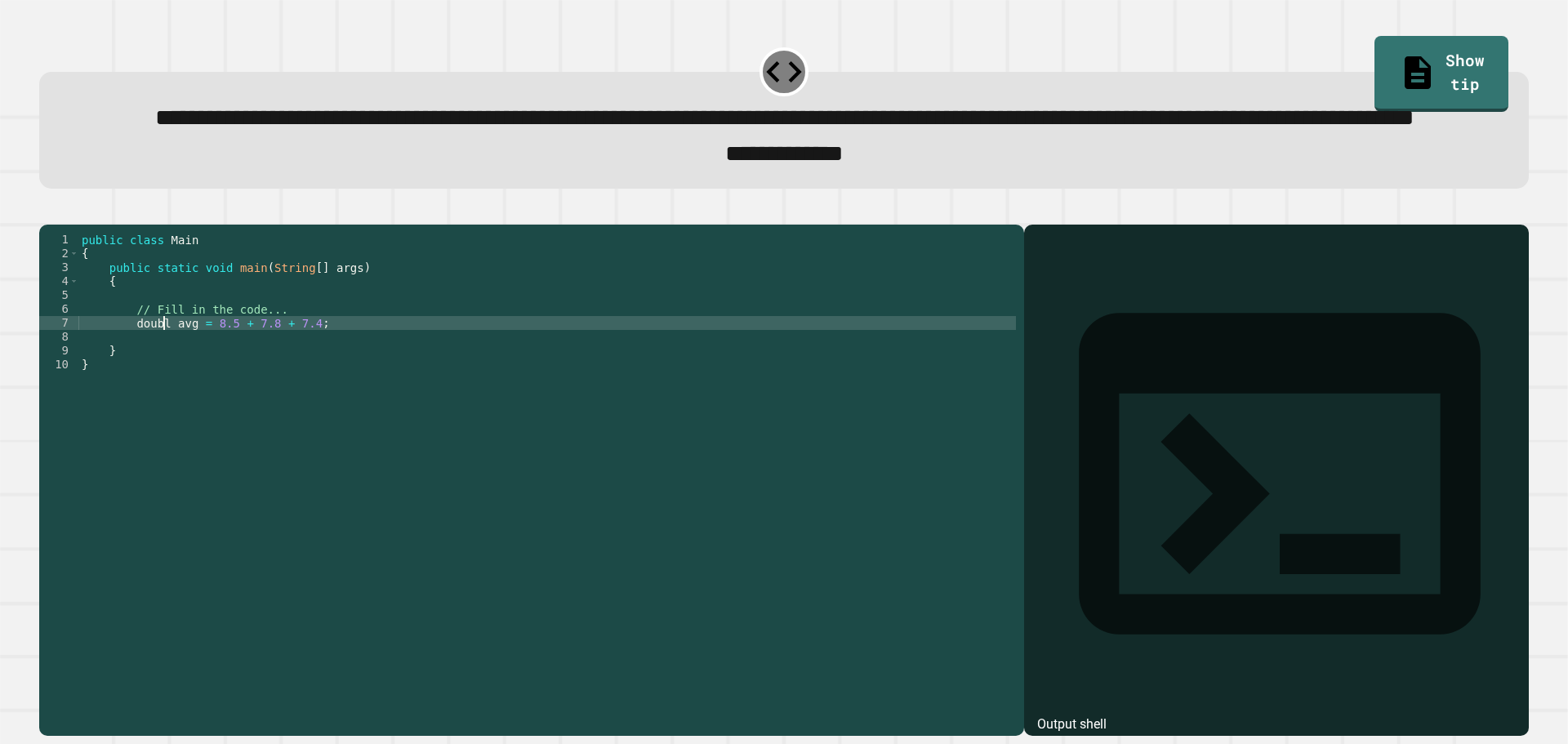
type textarea "**********"
click at [351, 385] on div "public class Main { public static void main ( String [ ] args ) { // Fill in th…" at bounding box center [547, 441] width 937 height 417
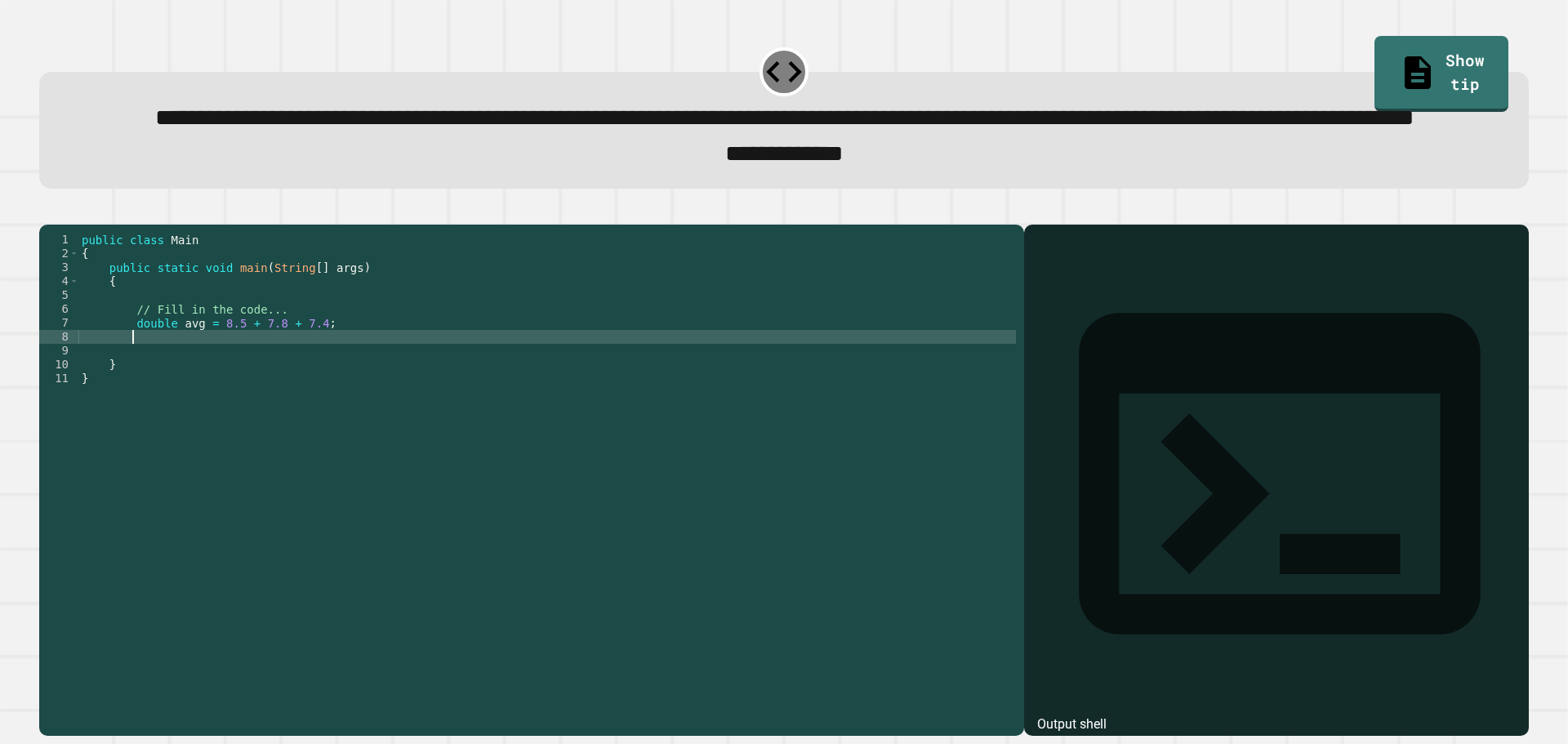
scroll to position [0, 3]
type textarea "*"
click at [47, 211] on icon "button" at bounding box center [47, 211] width 0 height 0
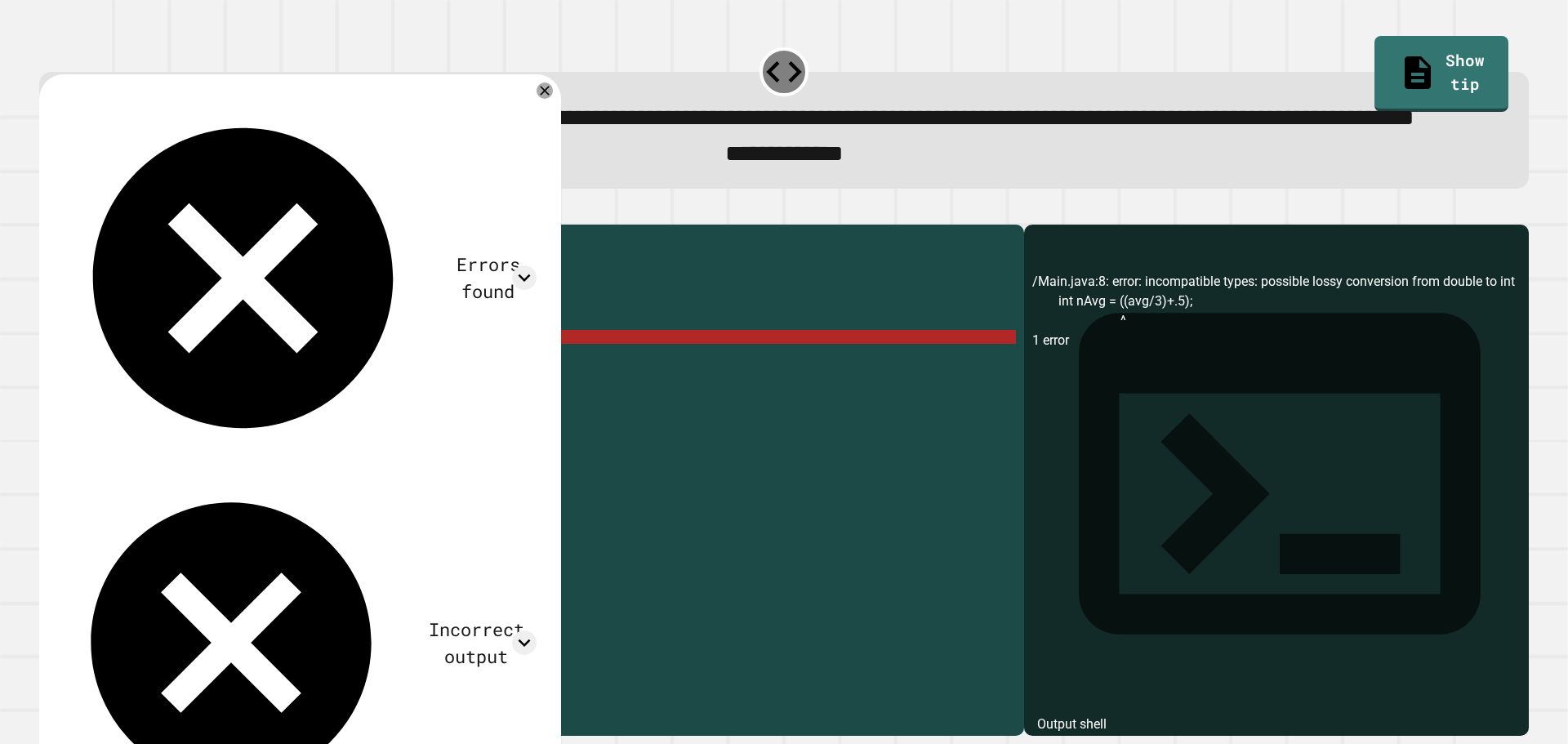
click at [236, 400] on div "public class Main { public static void main ( String [ ] args ) { // Fill in th…" at bounding box center [547, 441] width 937 height 417
click at [323, 398] on div "public class Main { public static void main ( String [ ] args ) { // Fill in th…" at bounding box center [547, 441] width 937 height 417
click at [260, 404] on div "public class Main { public static void main ( String [ ] args ) { // Fill in th…" at bounding box center [547, 441] width 937 height 417
click at [271, 398] on div "public class Main { public static void main ( String [ ] args ) { // Fill in th…" at bounding box center [547, 441] width 937 height 417
click at [212, 404] on div "public class Main { public static void main ( String [ ] args ) { // Fill in th…" at bounding box center [547, 441] width 937 height 417
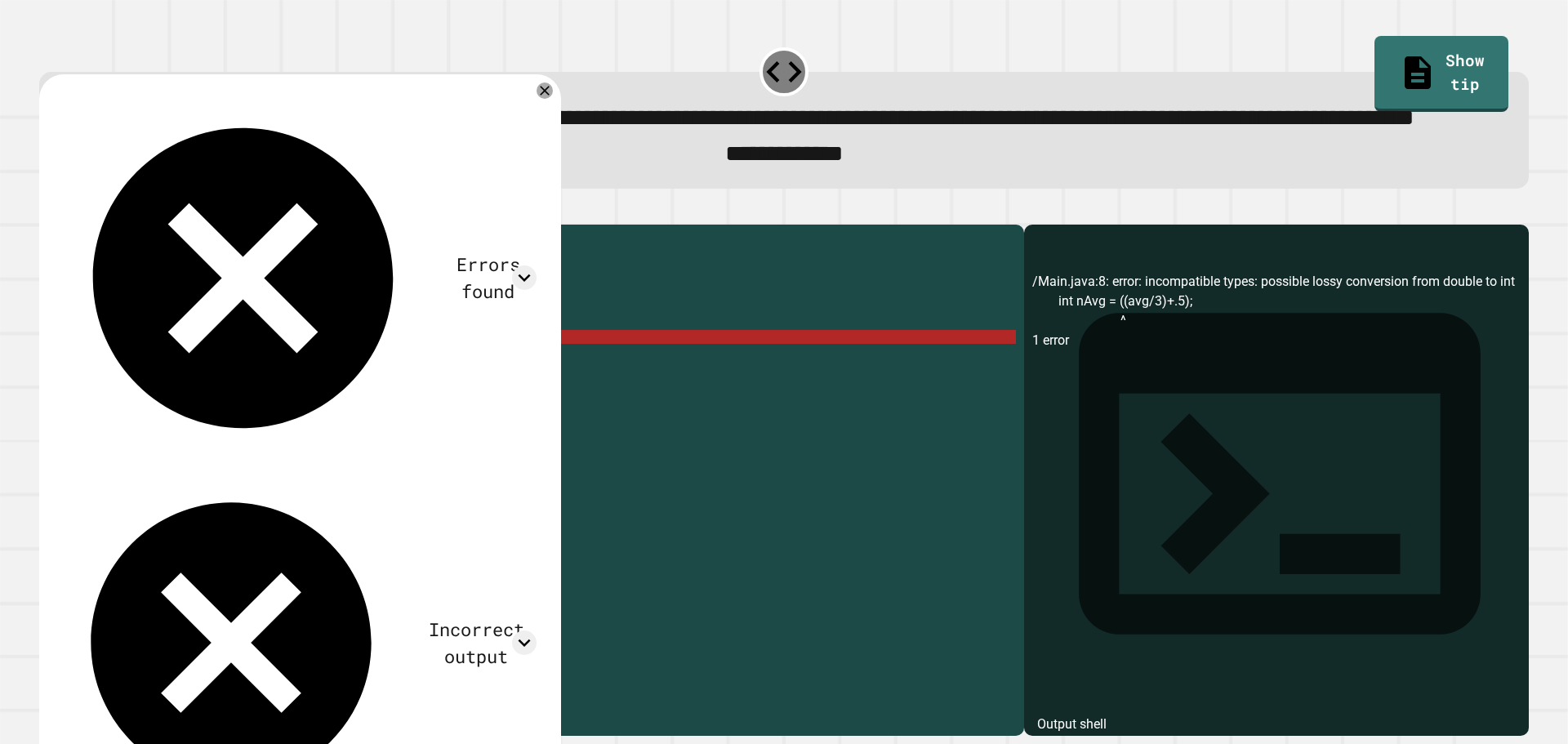
scroll to position [0, 13]
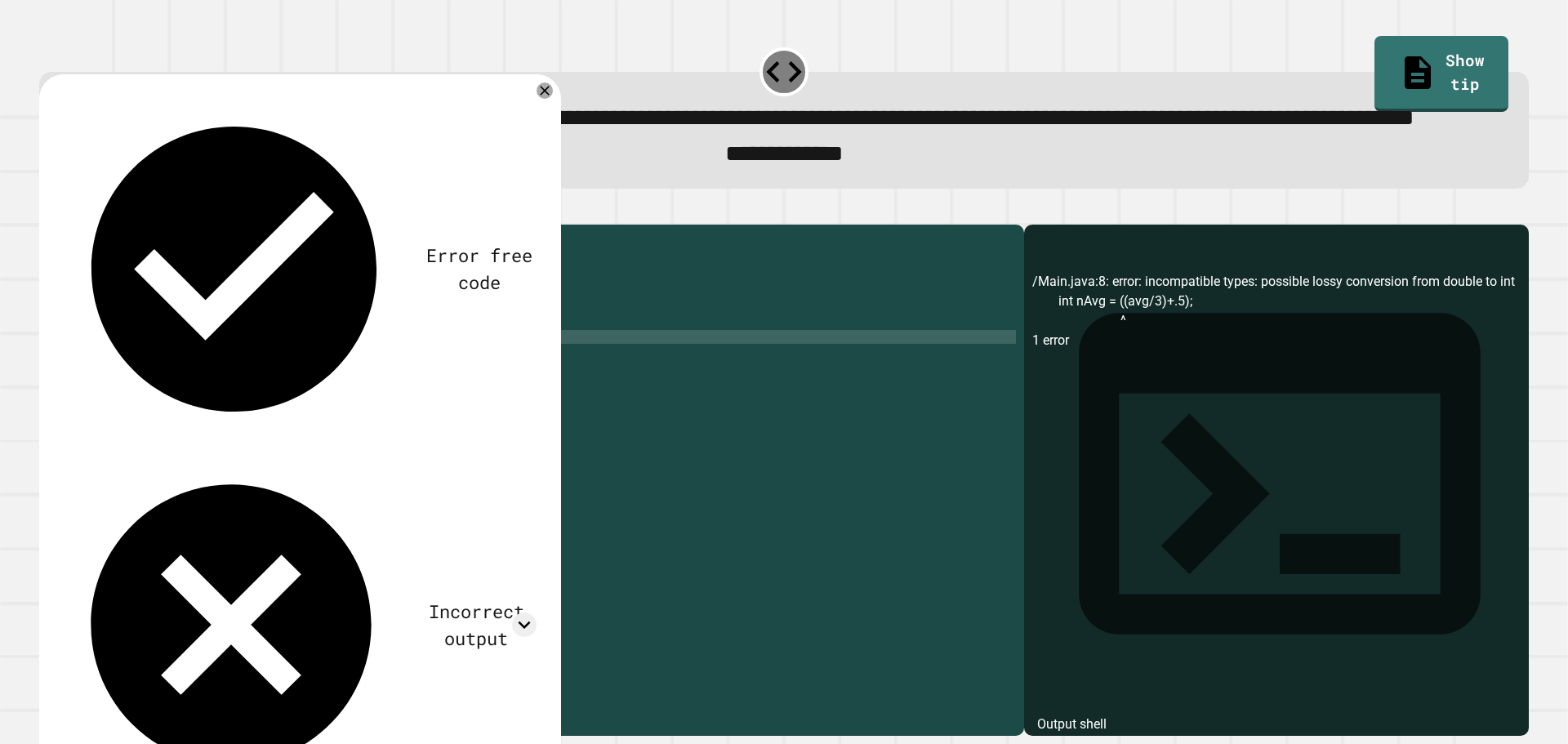
type textarea "**********"
click at [323, 404] on div "public class Main { public static void main ( String [ ] args ) { // Fill in th…" at bounding box center [547, 441] width 937 height 417
click at [303, 412] on div "public class Main { public static void main ( String [ ] args ) { // Fill in th…" at bounding box center [547, 441] width 937 height 417
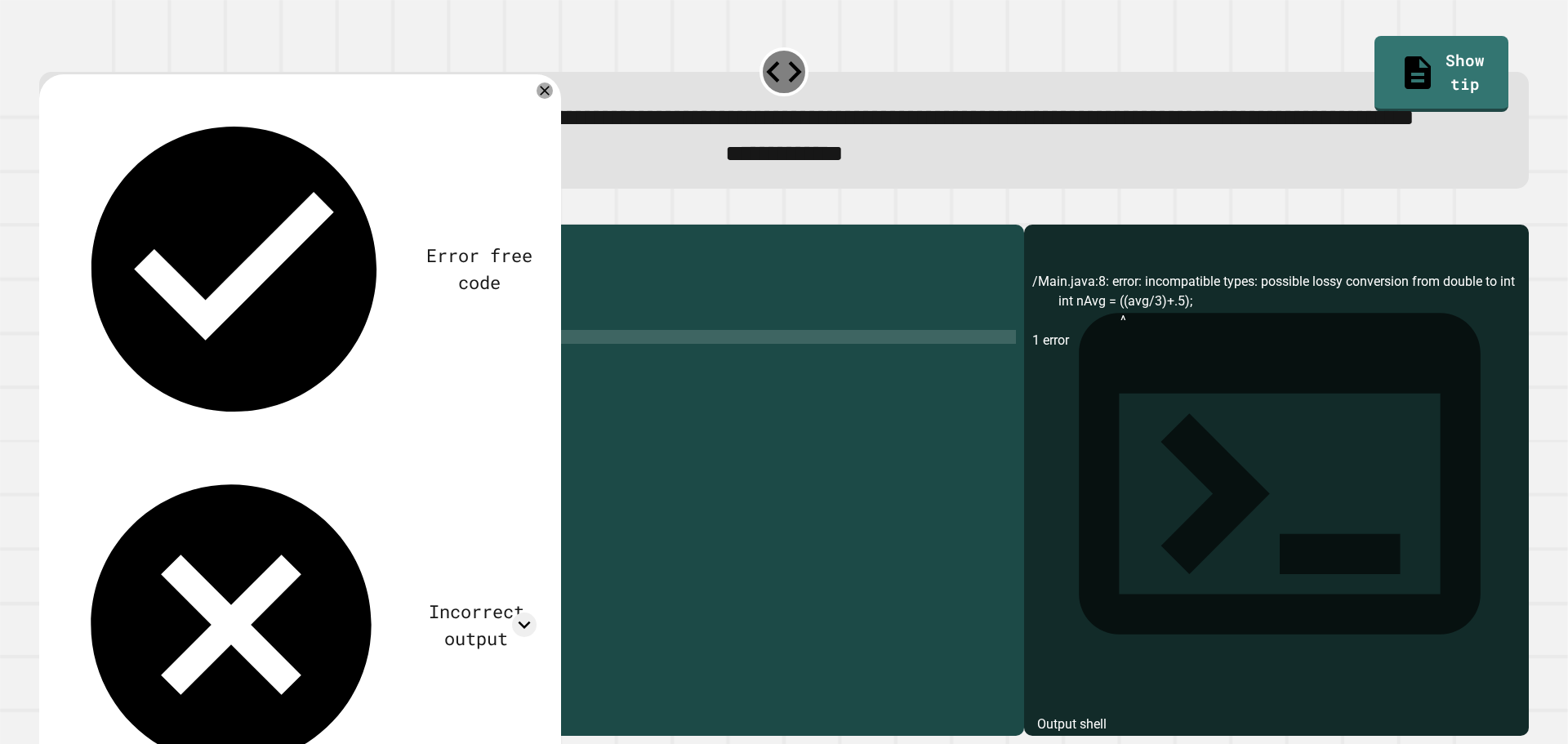
click at [298, 402] on div "public class Main { public static void main ( String [ ] args ) { // Fill in th…" at bounding box center [547, 441] width 937 height 417
drag, startPoint x: 279, startPoint y: 400, endPoint x: 207, endPoint y: 404, distance: 72.1
click at [207, 404] on div "public class Main { public static void main ( String [ ] args ) { // Fill in th…" at bounding box center [547, 441] width 937 height 417
type textarea "**********"
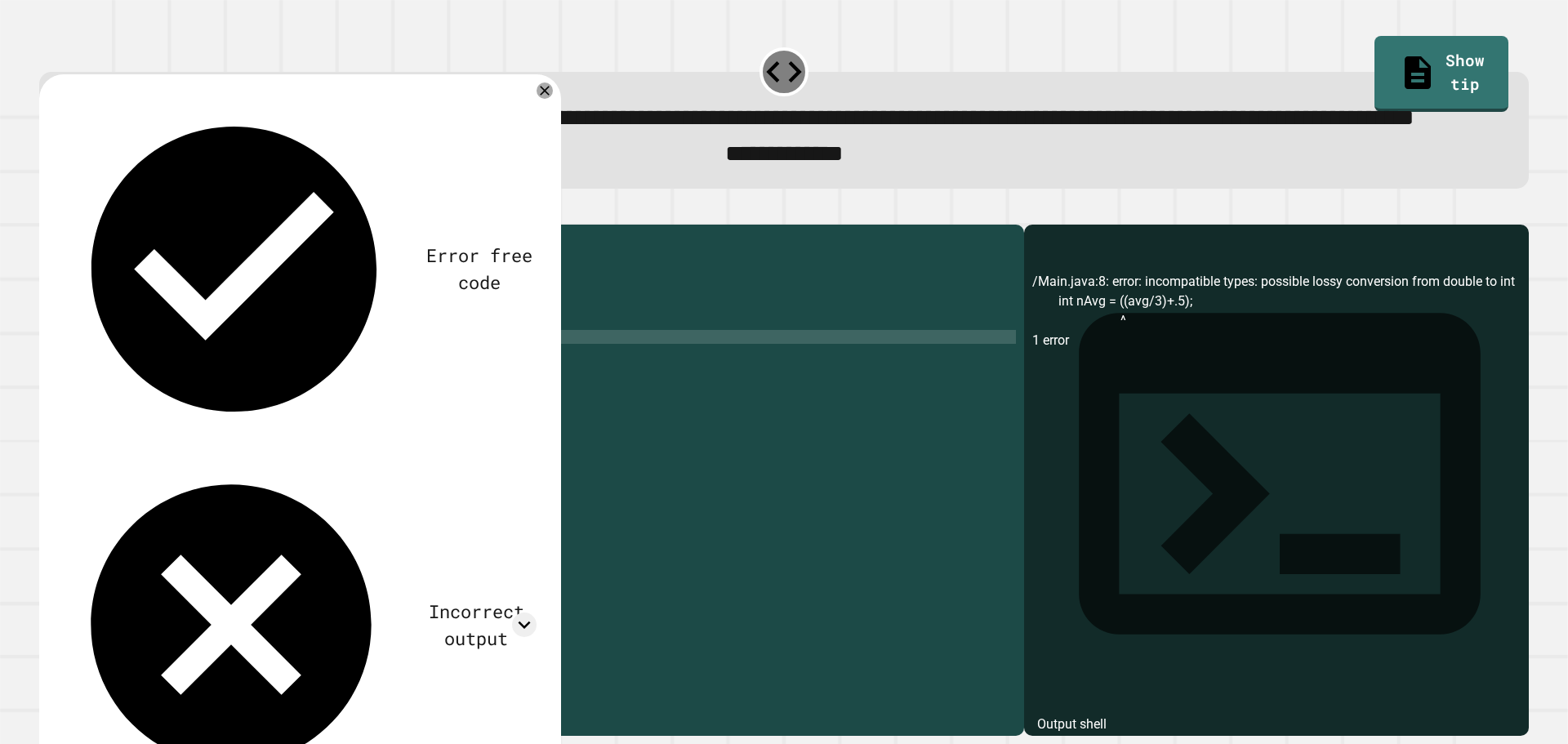
click at [47, 211] on button "button" at bounding box center [47, 211] width 0 height 0
